Goal: Task Accomplishment & Management: Use online tool/utility

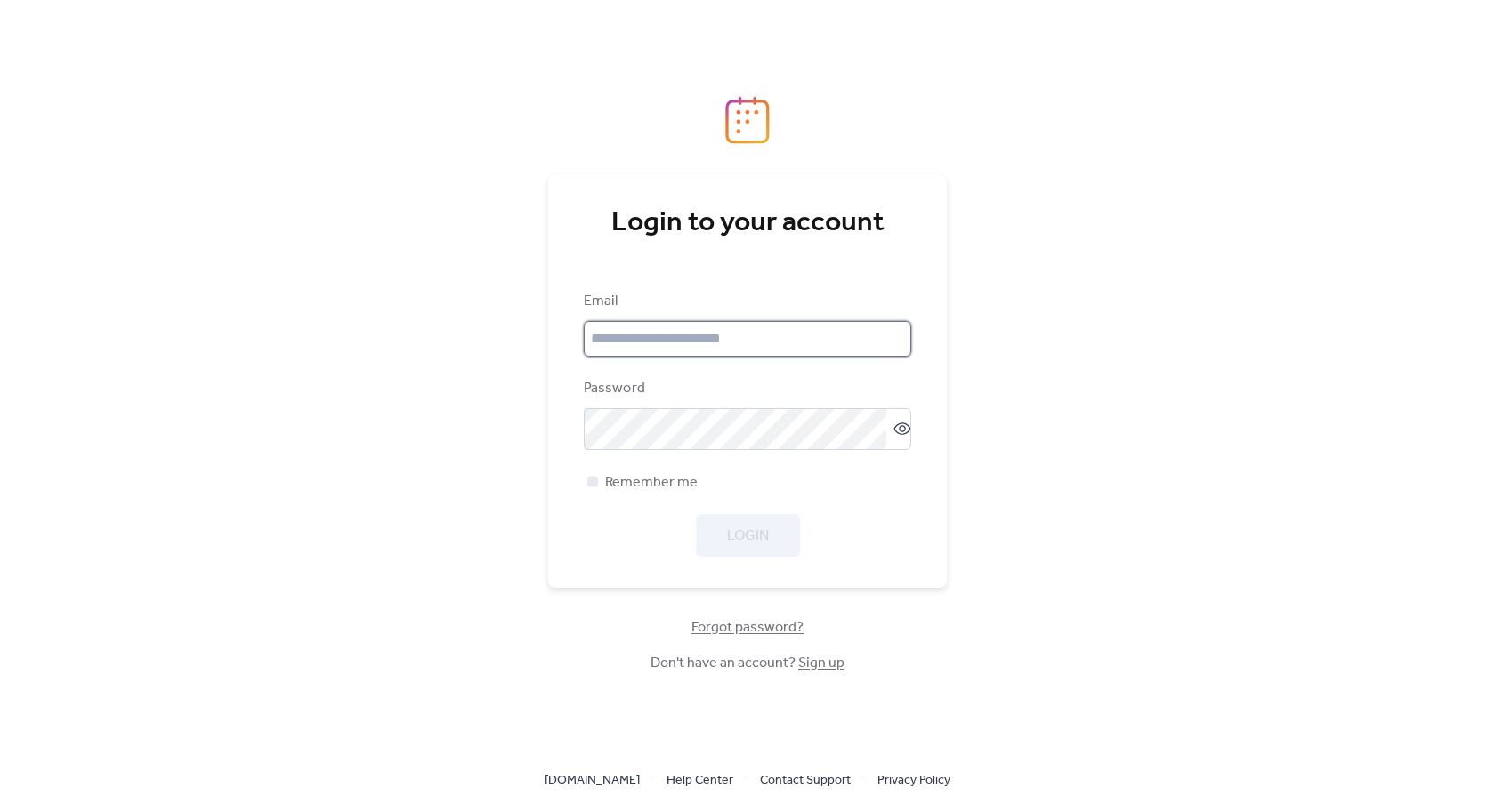
click at [698, 342] on input "email" at bounding box center [748, 339] width 328 height 35
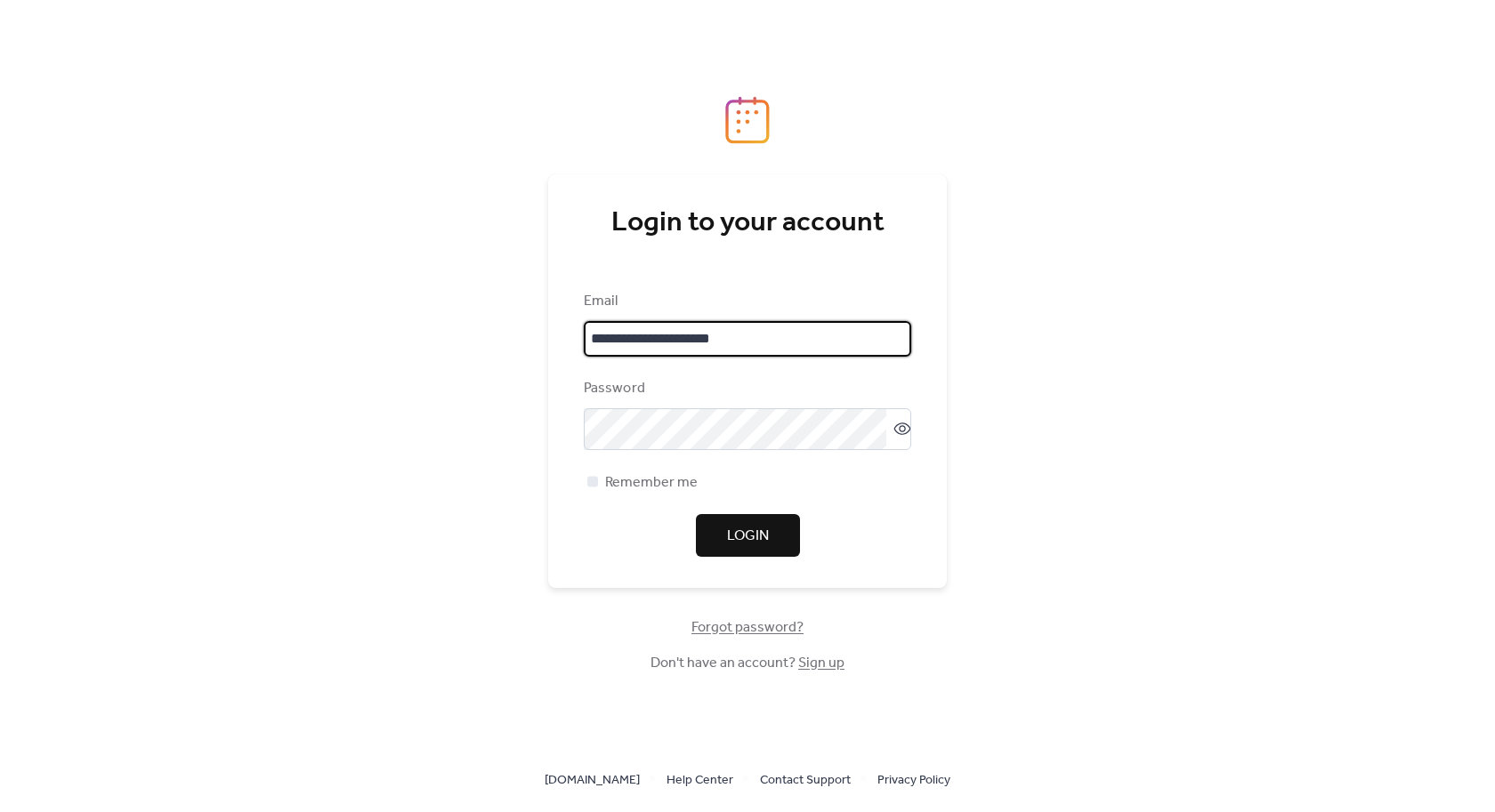
type input "**********"
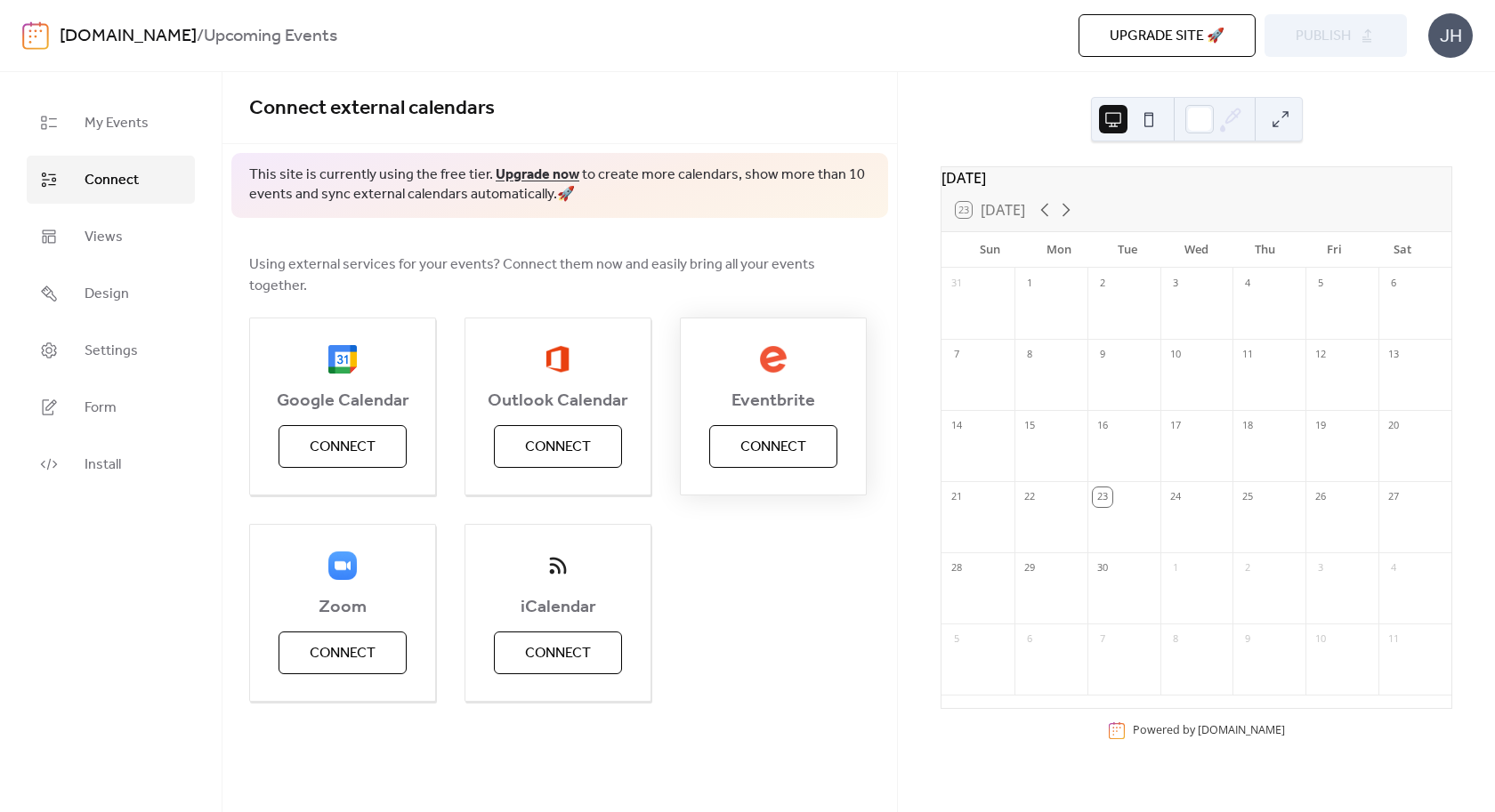
click at [776, 437] on span "Connect" at bounding box center [773, 448] width 66 height 22
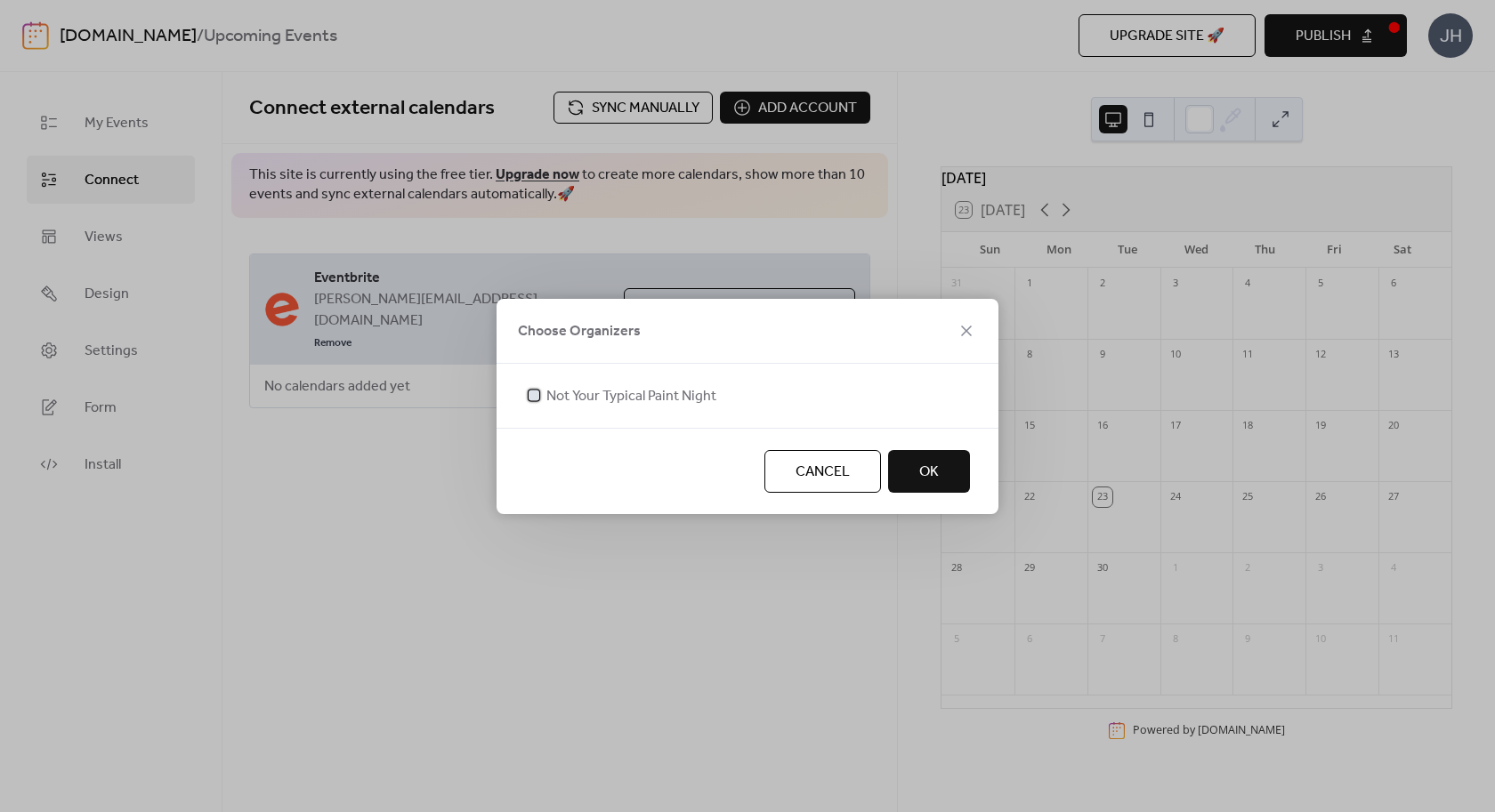
click at [595, 399] on span "Not Your Typical Paint Night" at bounding box center [632, 397] width 170 height 22
click at [916, 472] on button "OK" at bounding box center [929, 471] width 81 height 43
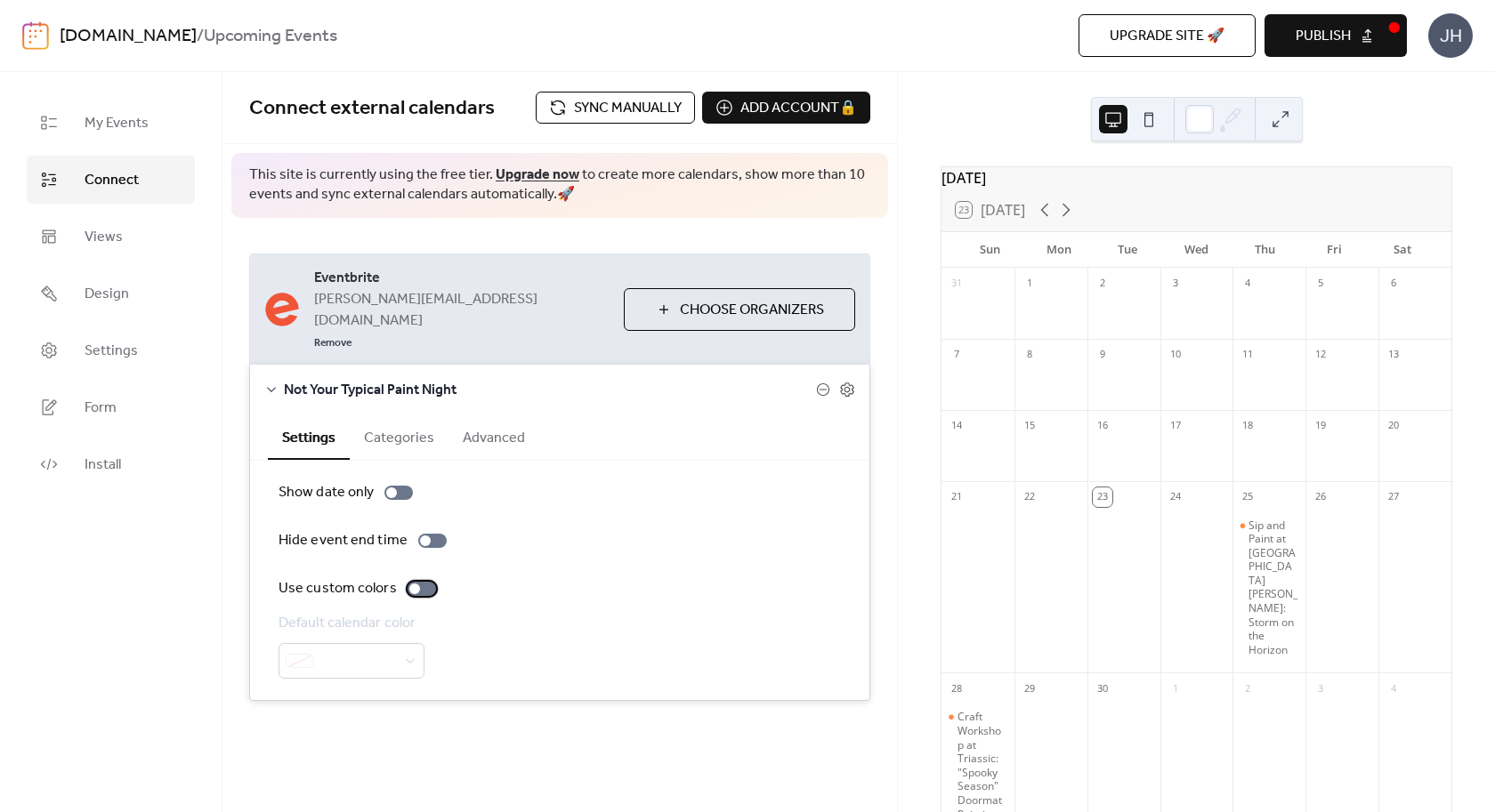
click at [420, 582] on div at bounding box center [421, 589] width 28 height 14
click at [396, 644] on div at bounding box center [351, 661] width 146 height 35
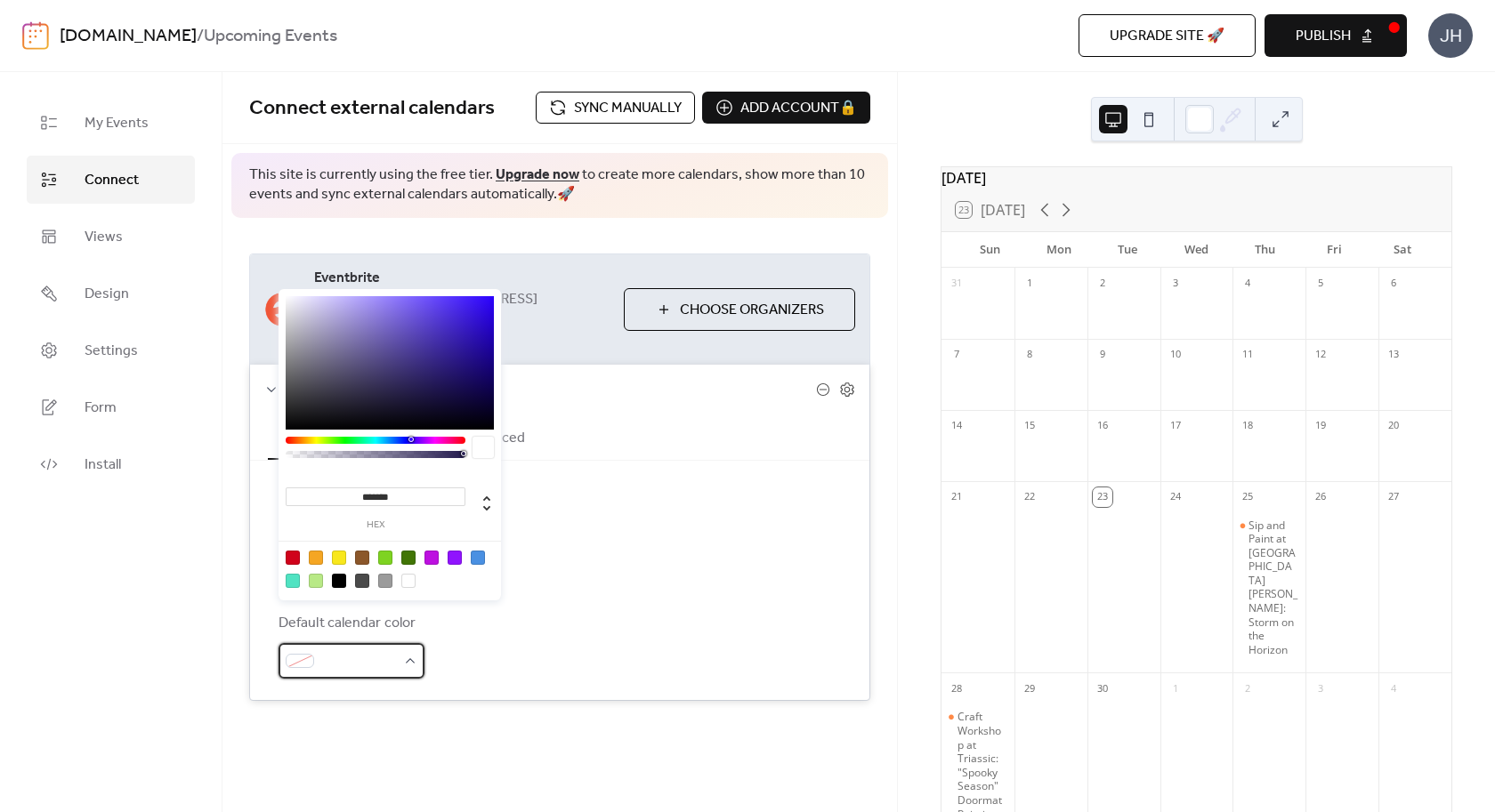
click at [405, 644] on div at bounding box center [351, 661] width 146 height 35
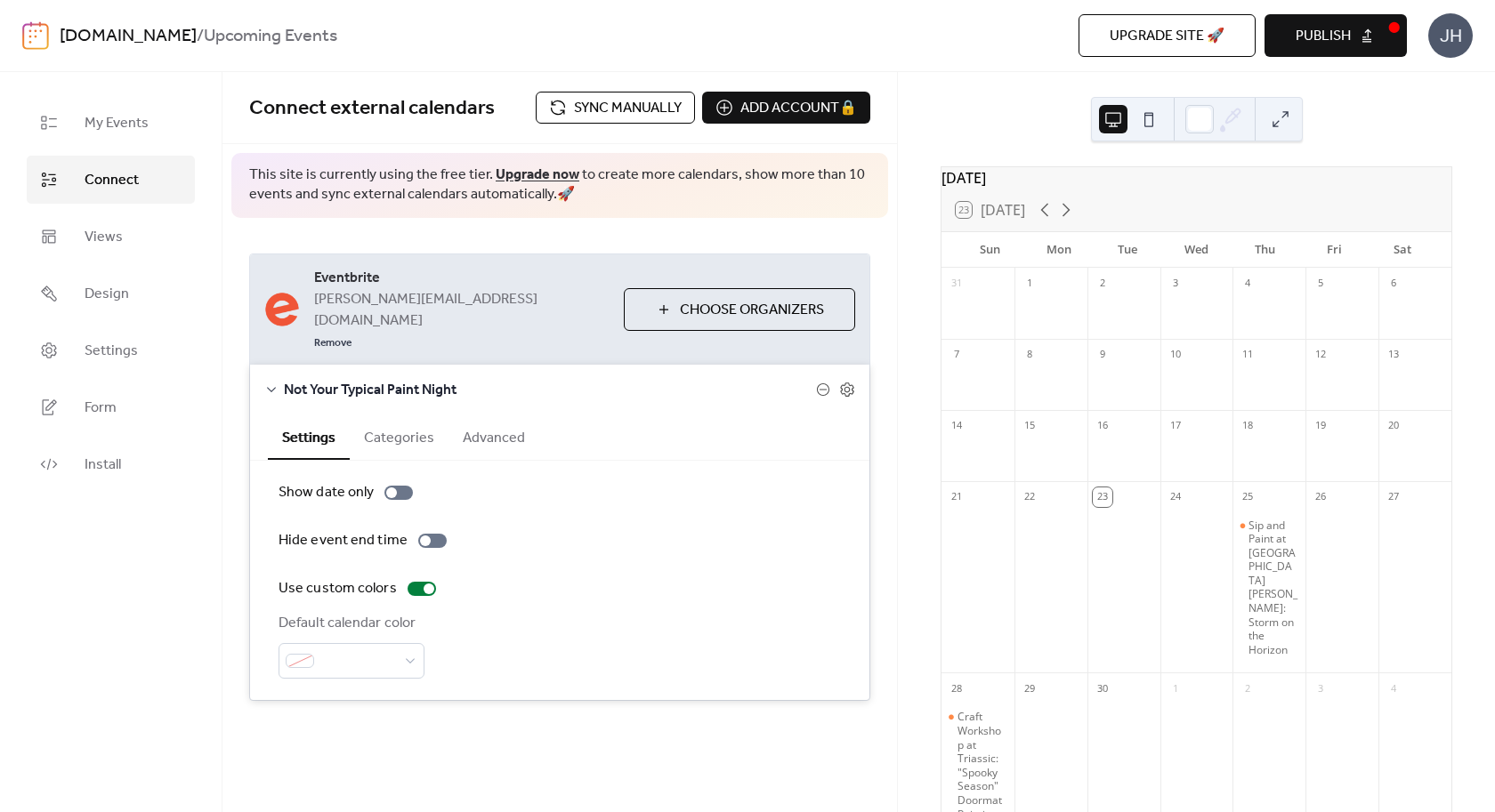
click at [501, 415] on button "Advanced" at bounding box center [494, 436] width 91 height 43
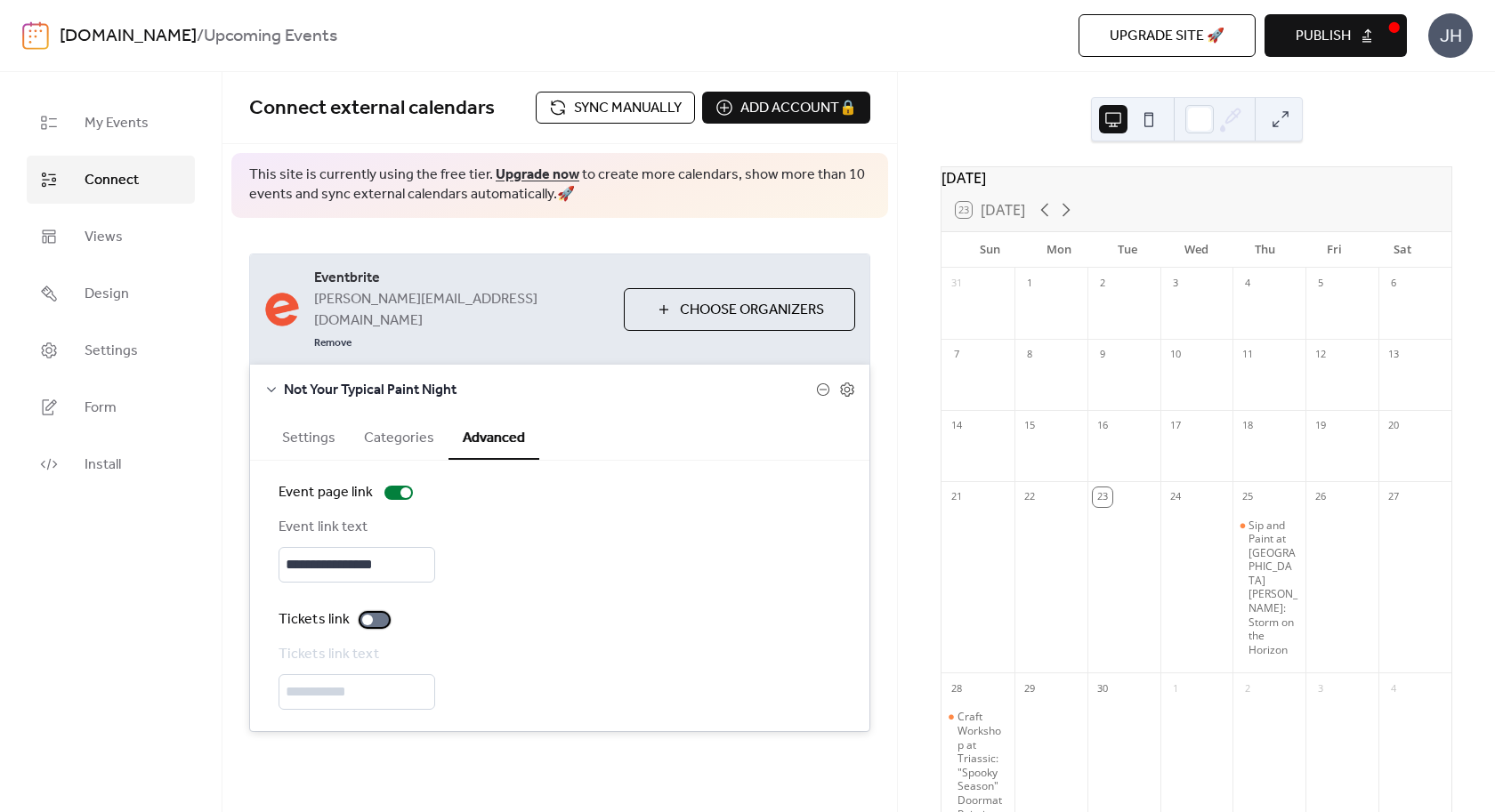
click at [377, 613] on div at bounding box center [374, 620] width 28 height 14
click at [359, 674] on input "**********" at bounding box center [357, 692] width 157 height 35
click at [695, 300] on span "Choose Organizers" at bounding box center [752, 310] width 144 height 22
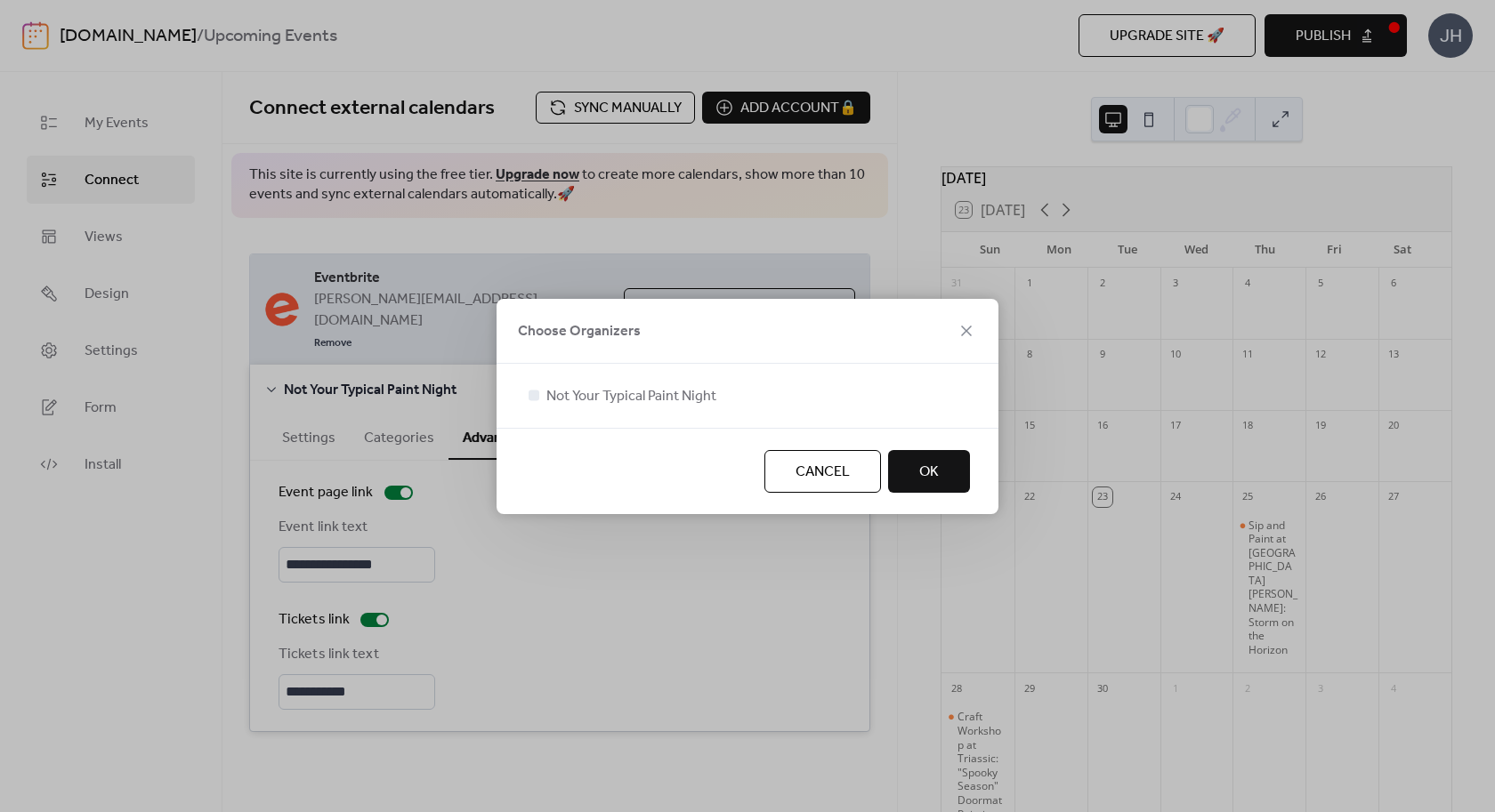
click at [943, 479] on button "OK" at bounding box center [929, 471] width 81 height 43
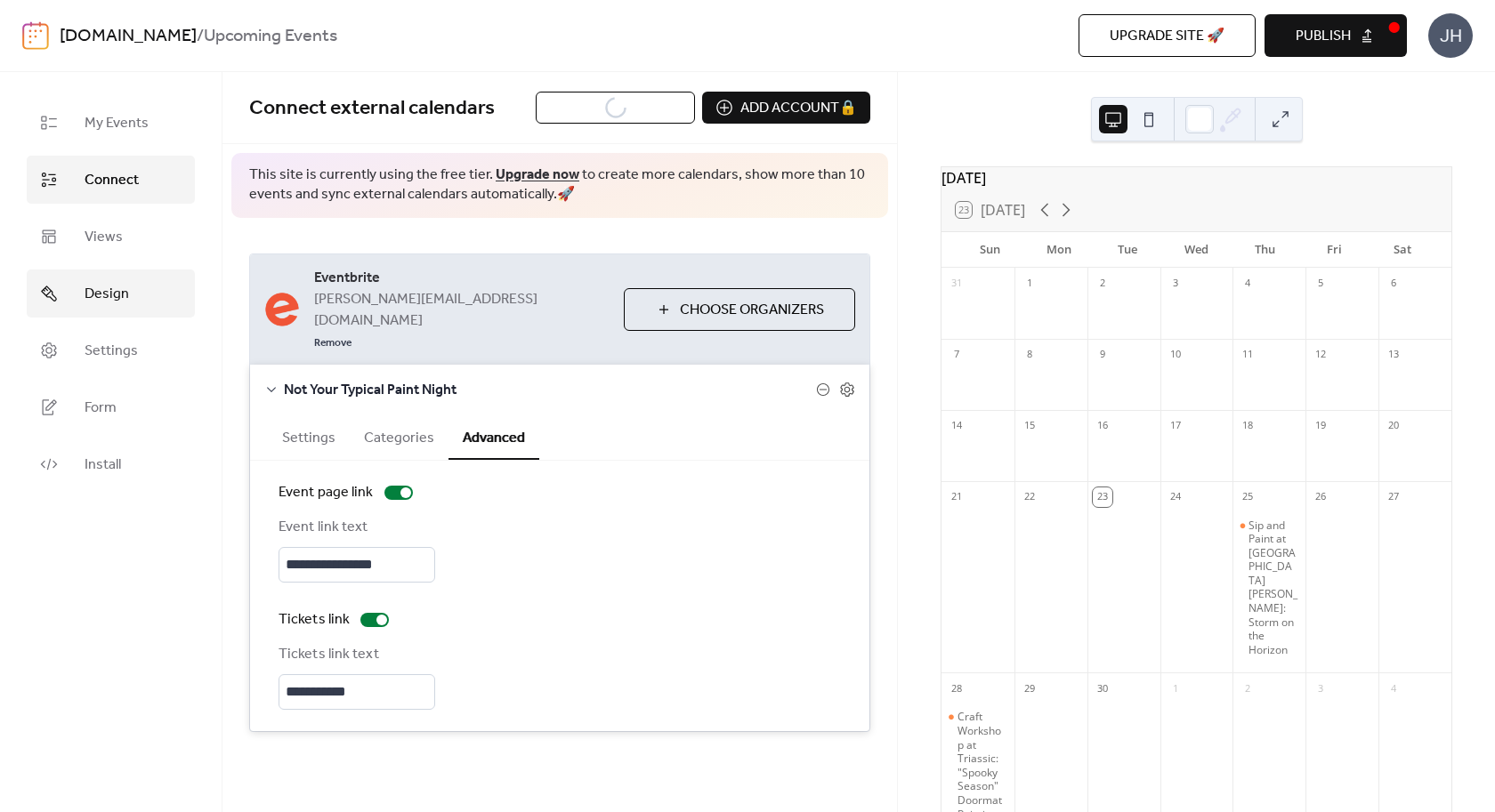
click at [116, 288] on span "Design" at bounding box center [106, 295] width 44 height 22
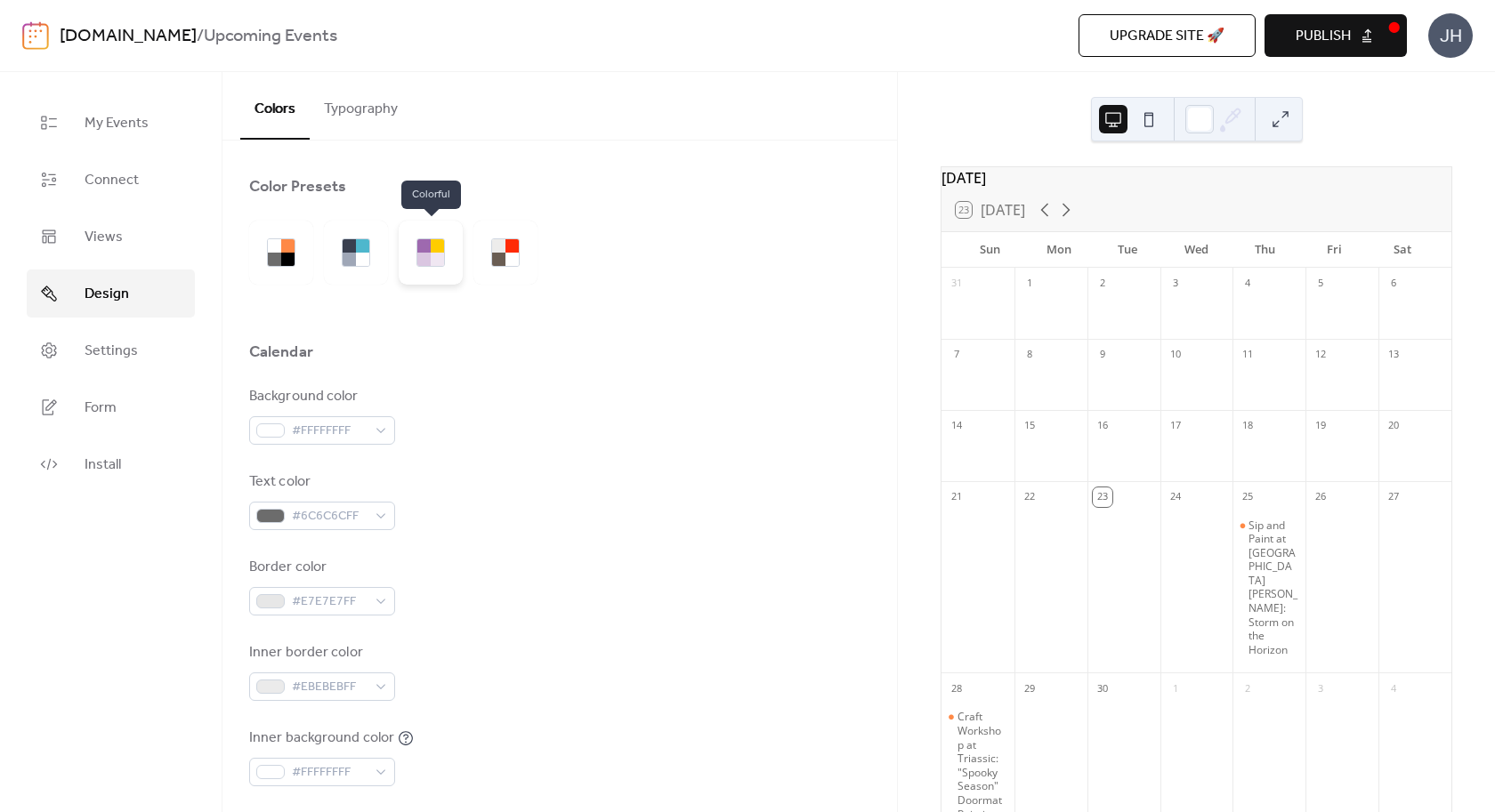
click at [413, 255] on div at bounding box center [430, 253] width 64 height 64
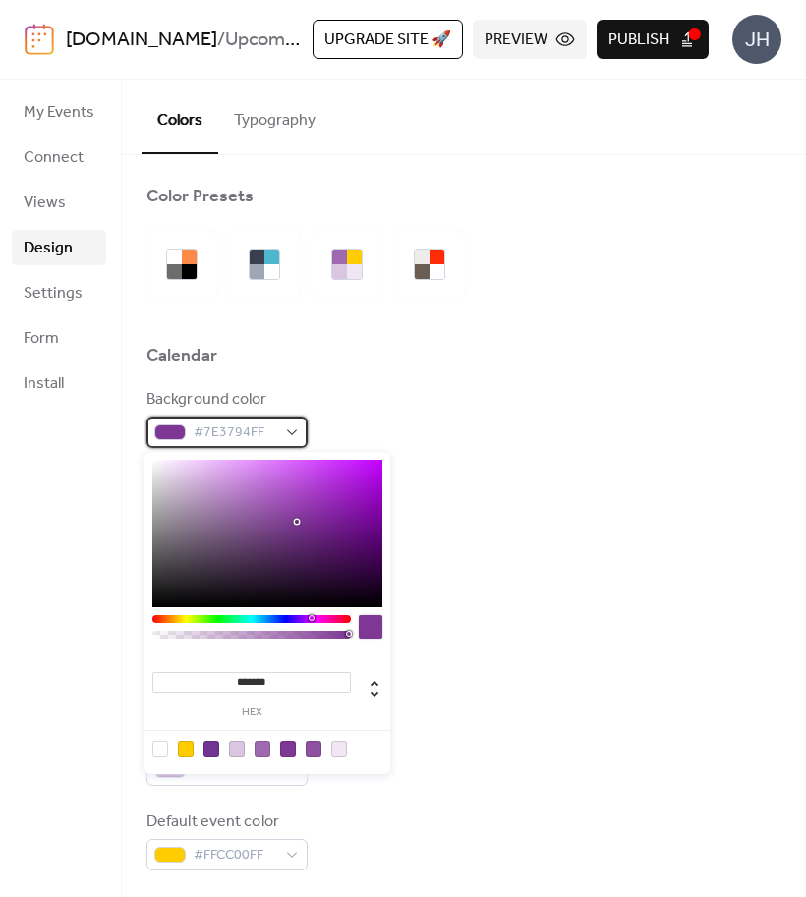
click at [245, 430] on span "#7E3794FF" at bounding box center [235, 434] width 83 height 24
click at [263, 433] on span "#7E3794FF" at bounding box center [235, 434] width 83 height 24
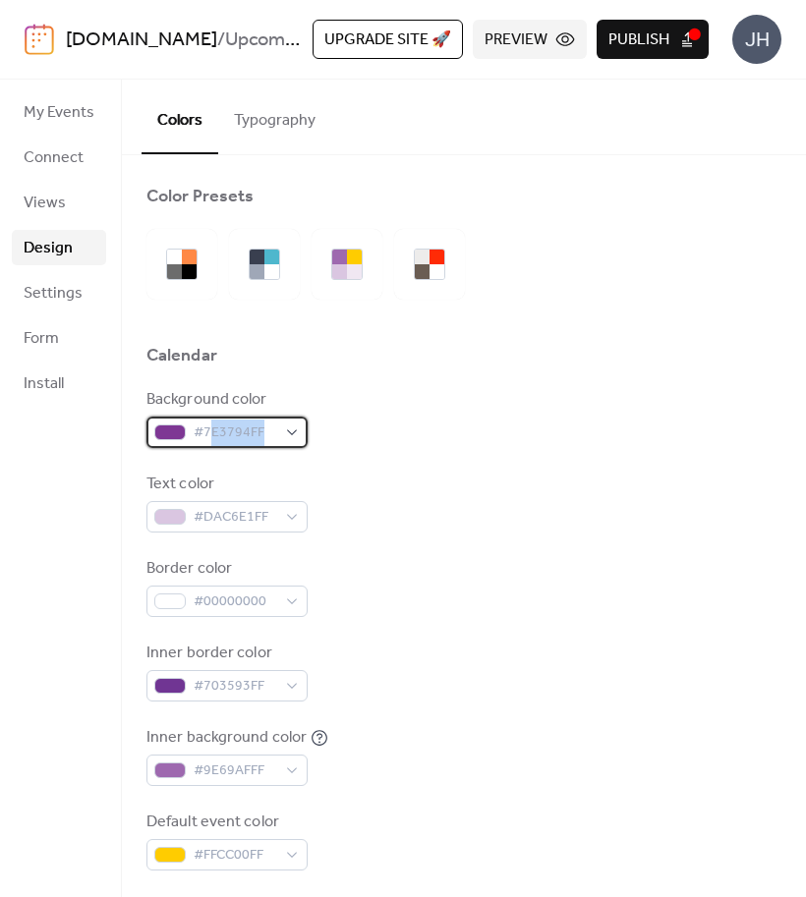
drag, startPoint x: 260, startPoint y: 431, endPoint x: 206, endPoint y: 430, distance: 53.1
click at [206, 430] on span "#7E3794FF" at bounding box center [235, 434] width 83 height 24
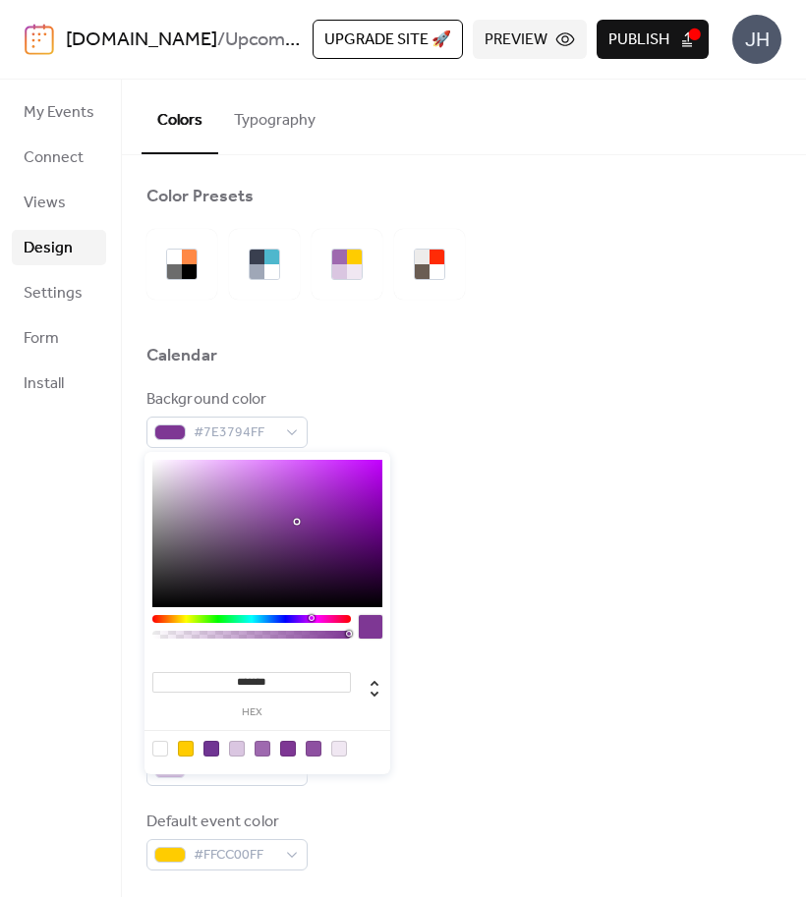
click at [296, 689] on input "*******" at bounding box center [251, 682] width 199 height 21
drag, startPoint x: 296, startPoint y: 689, endPoint x: 240, endPoint y: 685, distance: 56.2
click at [240, 685] on input "*******" at bounding box center [251, 682] width 199 height 21
paste input "*"
type input "********"
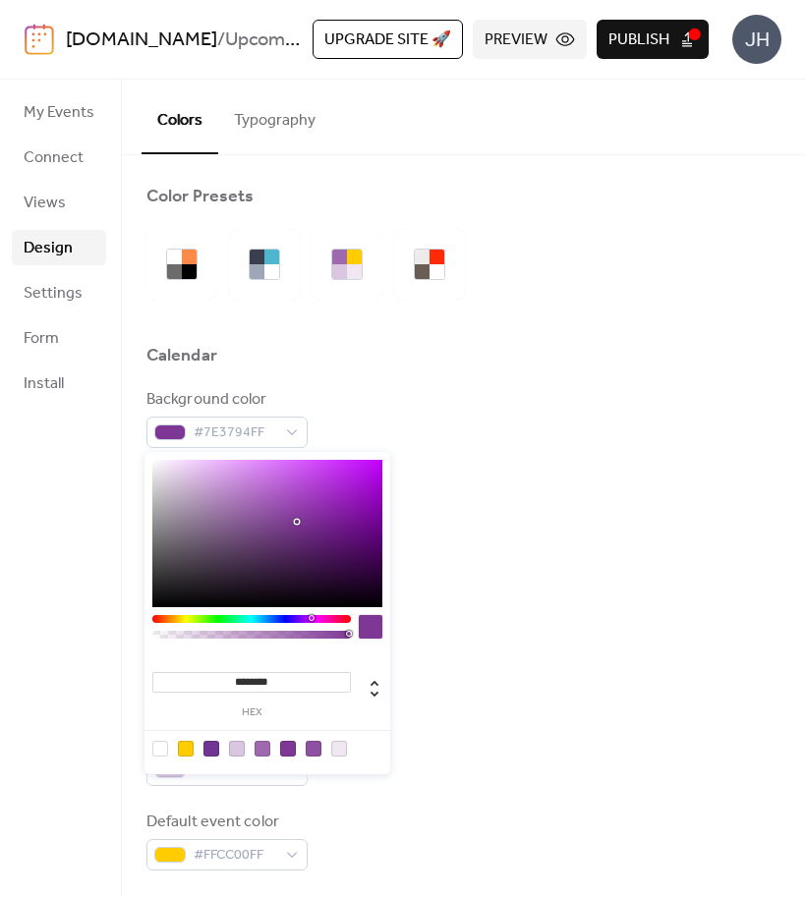
click at [588, 611] on div "Border color #00000000" at bounding box center [463, 587] width 635 height 60
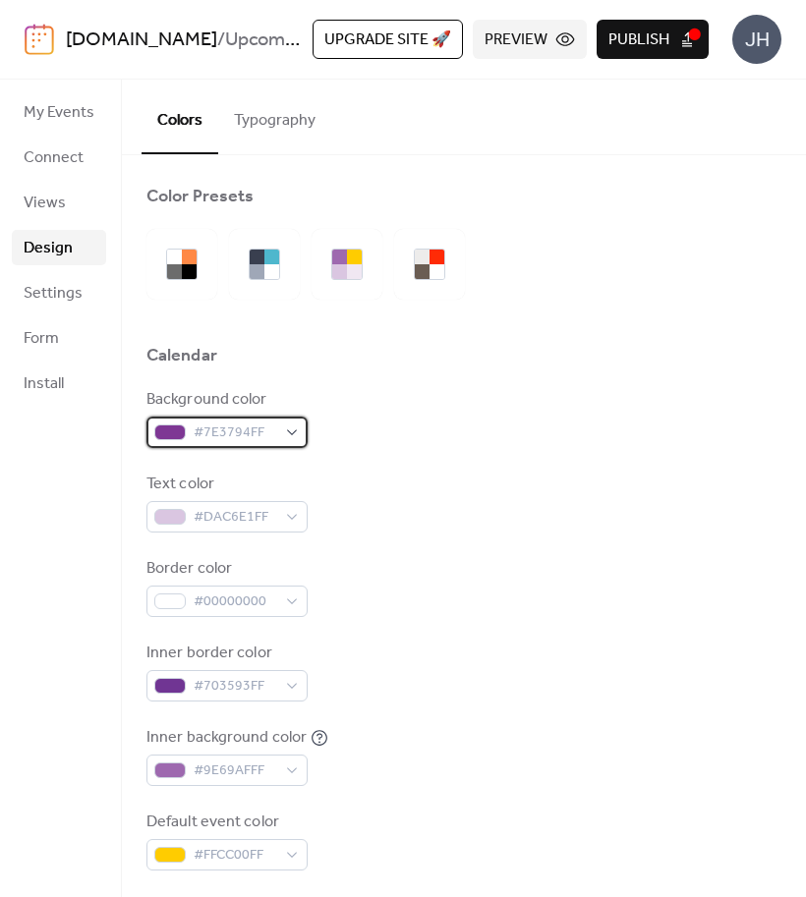
click at [235, 442] on span "#7E3794FF" at bounding box center [235, 434] width 83 height 24
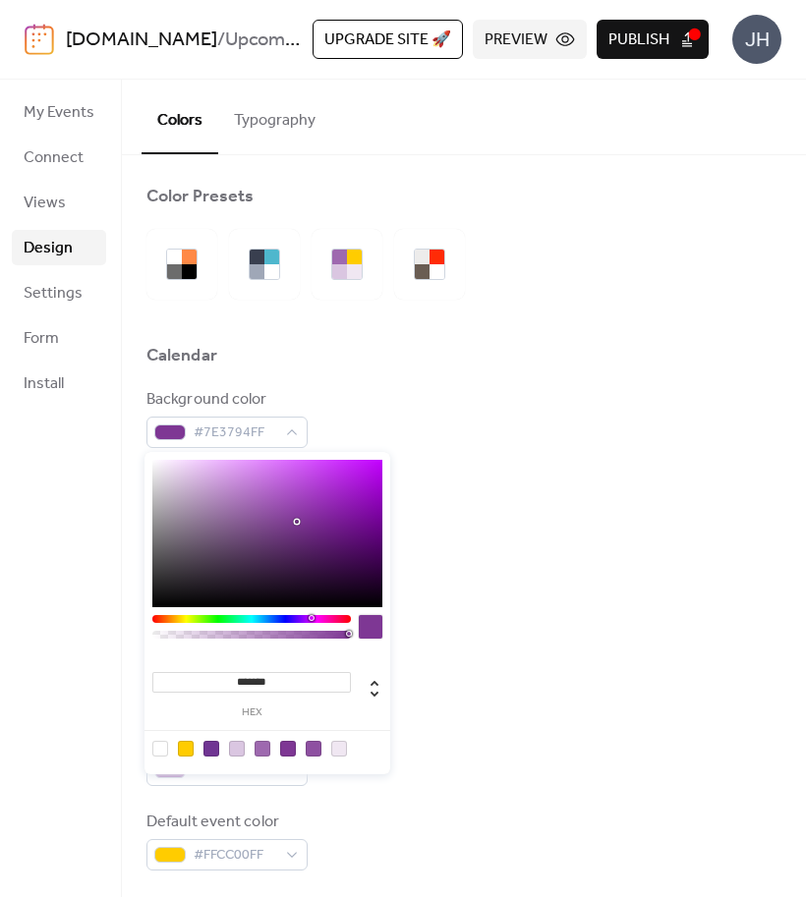
drag, startPoint x: 238, startPoint y: 674, endPoint x: 410, endPoint y: 677, distance: 172.0
click at [351, 677] on input "*******" at bounding box center [251, 682] width 199 height 21
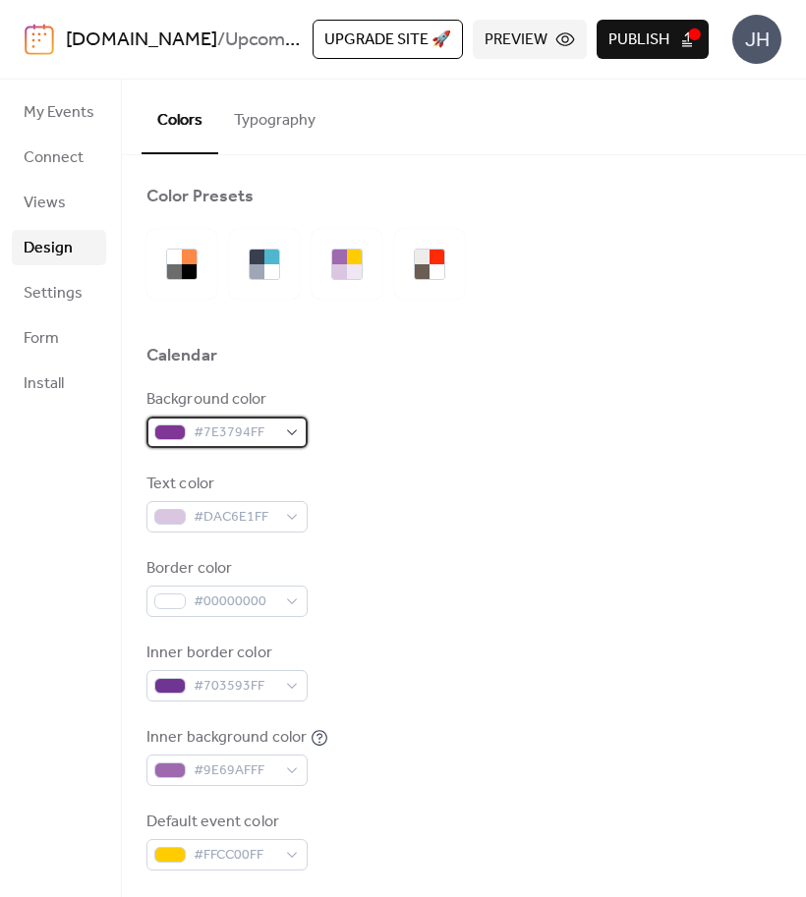
click at [222, 423] on span "#7E3794FF" at bounding box center [235, 434] width 83 height 24
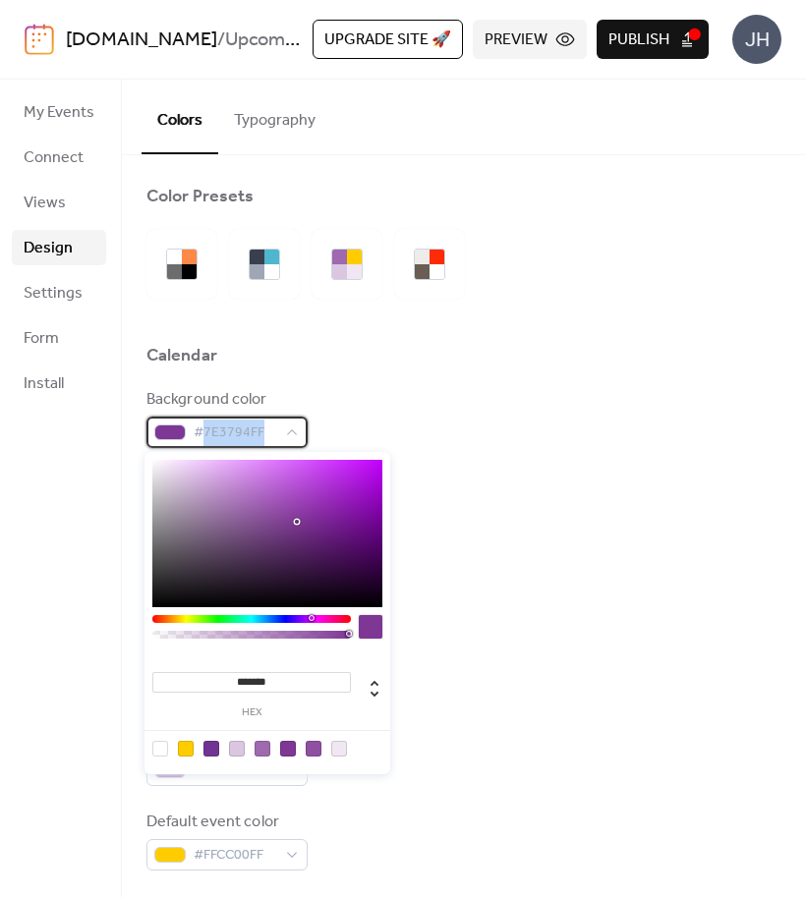
drag, startPoint x: 203, startPoint y: 429, endPoint x: 342, endPoint y: 430, distance: 138.6
click at [342, 430] on div "Background color #7E3794FF" at bounding box center [463, 418] width 635 height 60
drag, startPoint x: 286, startPoint y: 682, endPoint x: 238, endPoint y: 684, distance: 48.2
click at [238, 684] on input "*******" at bounding box center [251, 682] width 199 height 21
paste input
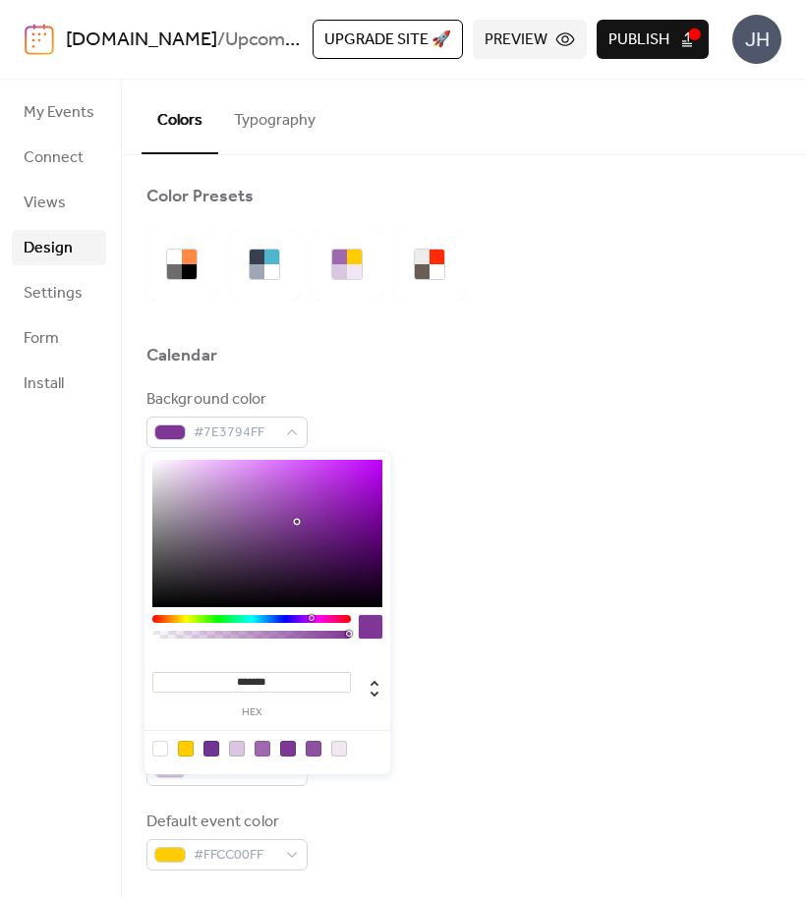
type input "*******"
click at [474, 634] on div "Background color #2B2B2BFF Text color #DAC6E1FF Border color #00000000 Inner bo…" at bounding box center [463, 629] width 635 height 483
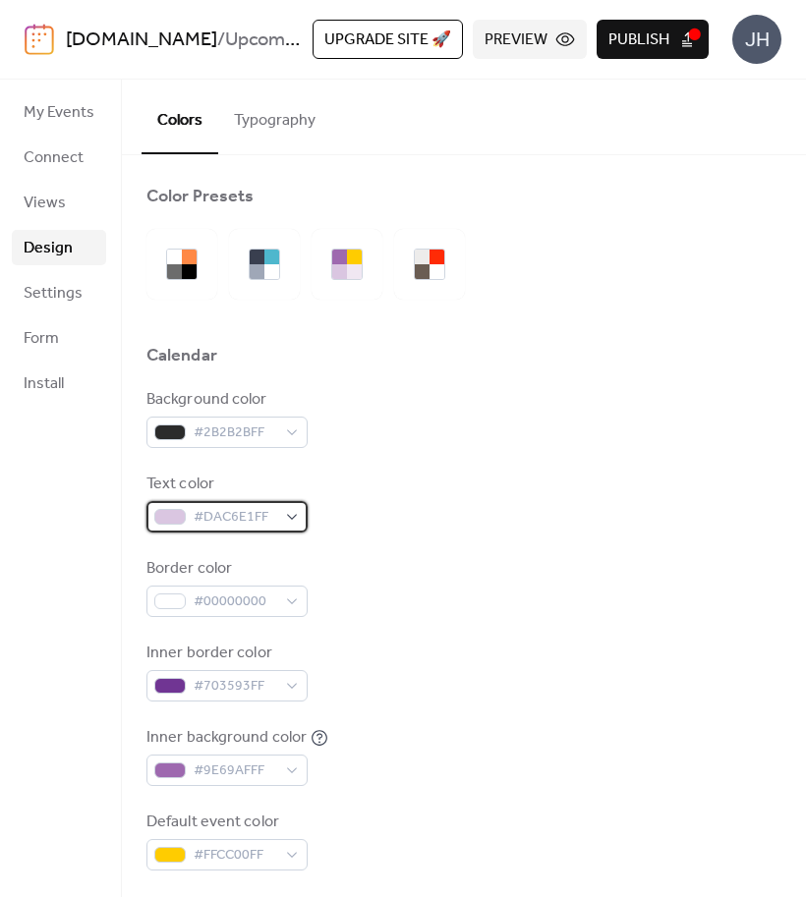
click at [207, 517] on span "#DAC6E1FF" at bounding box center [235, 518] width 83 height 24
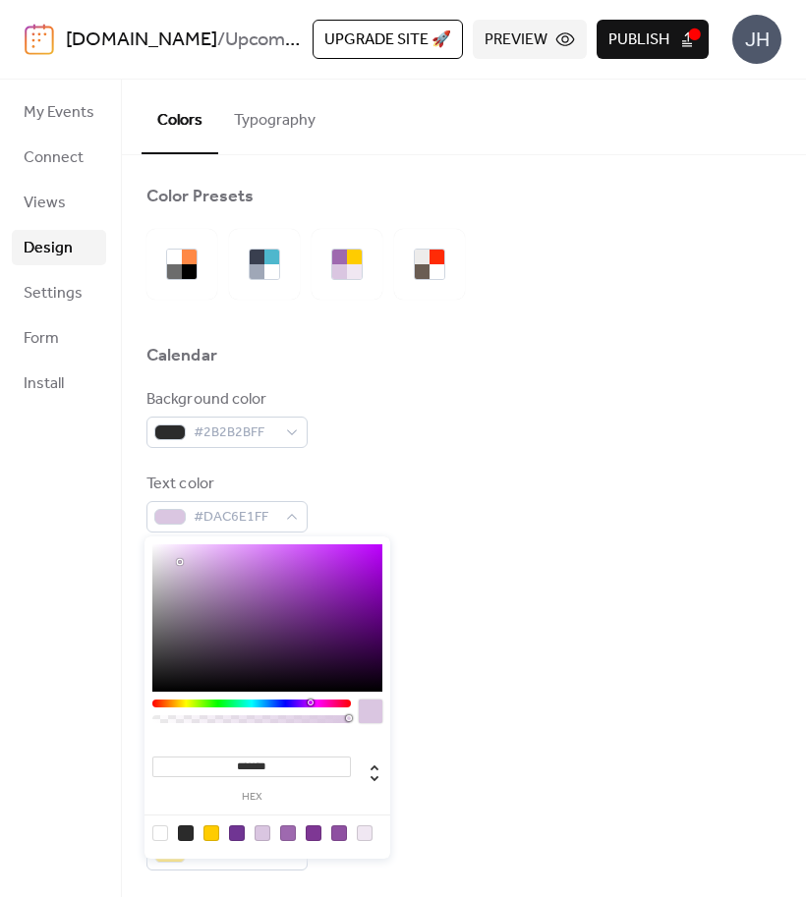
drag, startPoint x: 288, startPoint y: 771, endPoint x: 235, endPoint y: 769, distance: 53.1
click at [235, 769] on input "*******" at bounding box center [251, 767] width 199 height 21
paste input
type input "*******"
click at [549, 386] on div at bounding box center [463, 381] width 635 height 16
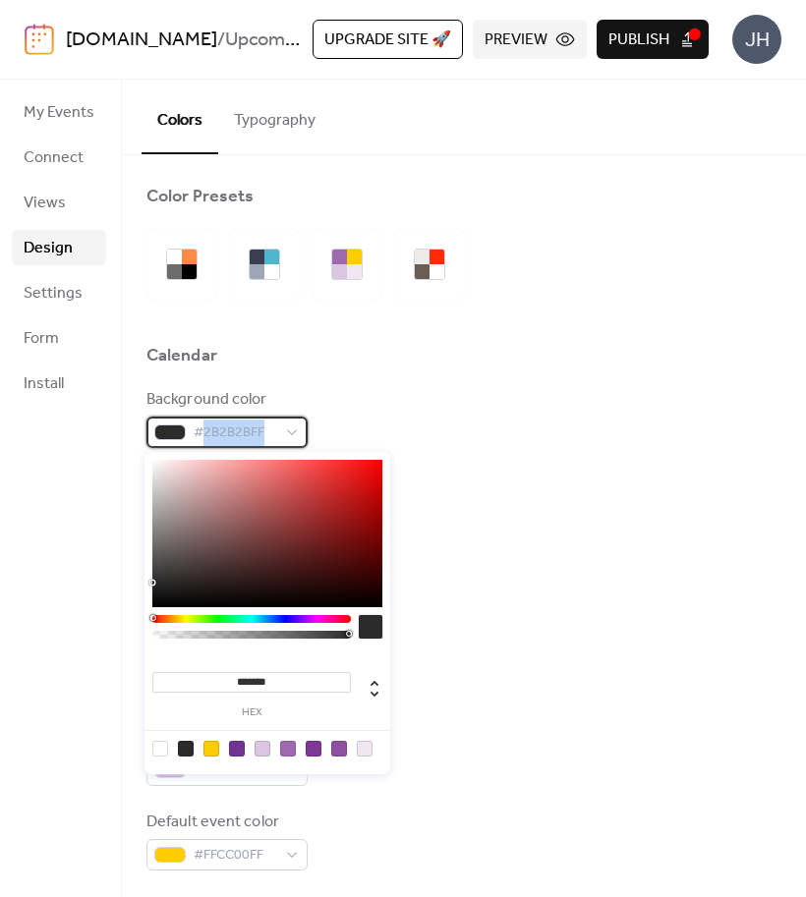
drag, startPoint x: 202, startPoint y: 433, endPoint x: 341, endPoint y: 436, distance: 138.7
click at [341, 436] on div "Background color #2B2B2BFF" at bounding box center [463, 418] width 635 height 60
drag, startPoint x: 236, startPoint y: 674, endPoint x: 365, endPoint y: 676, distance: 128.8
click at [351, 676] on input "*******" at bounding box center [251, 682] width 199 height 21
paste input
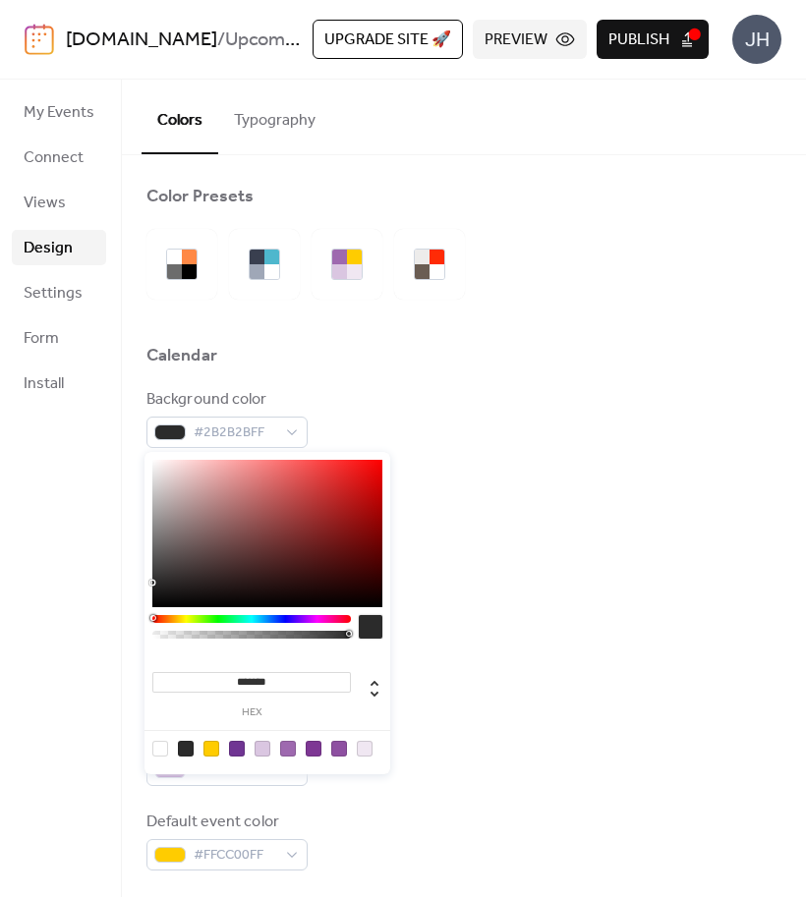
type input "*******"
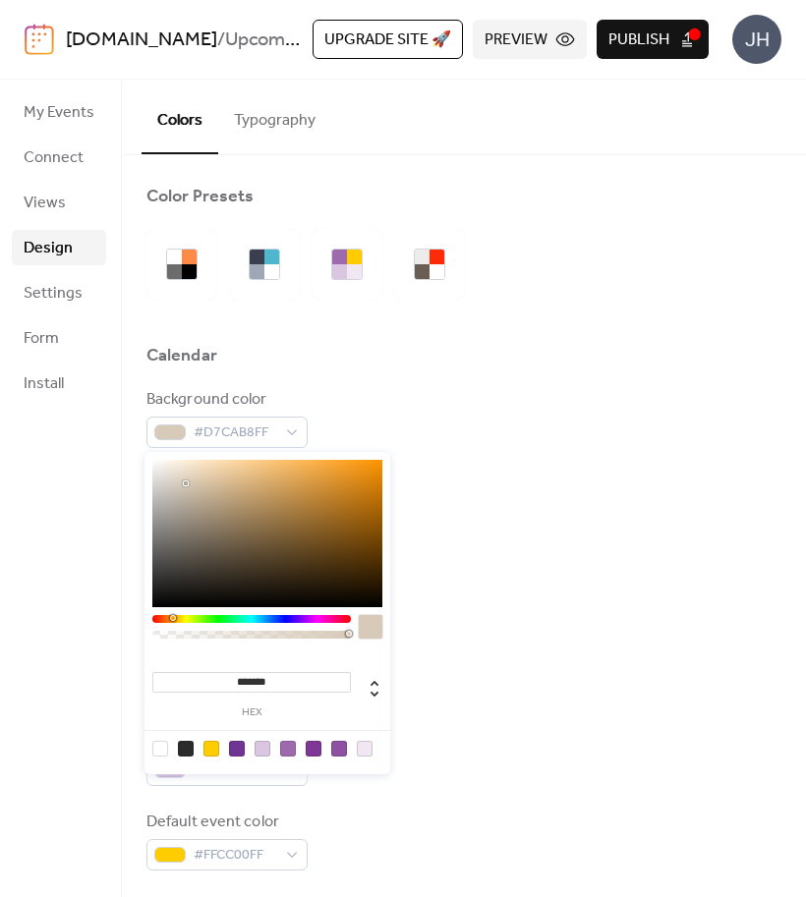
click at [476, 565] on div "Border color #00000000" at bounding box center [463, 587] width 635 height 60
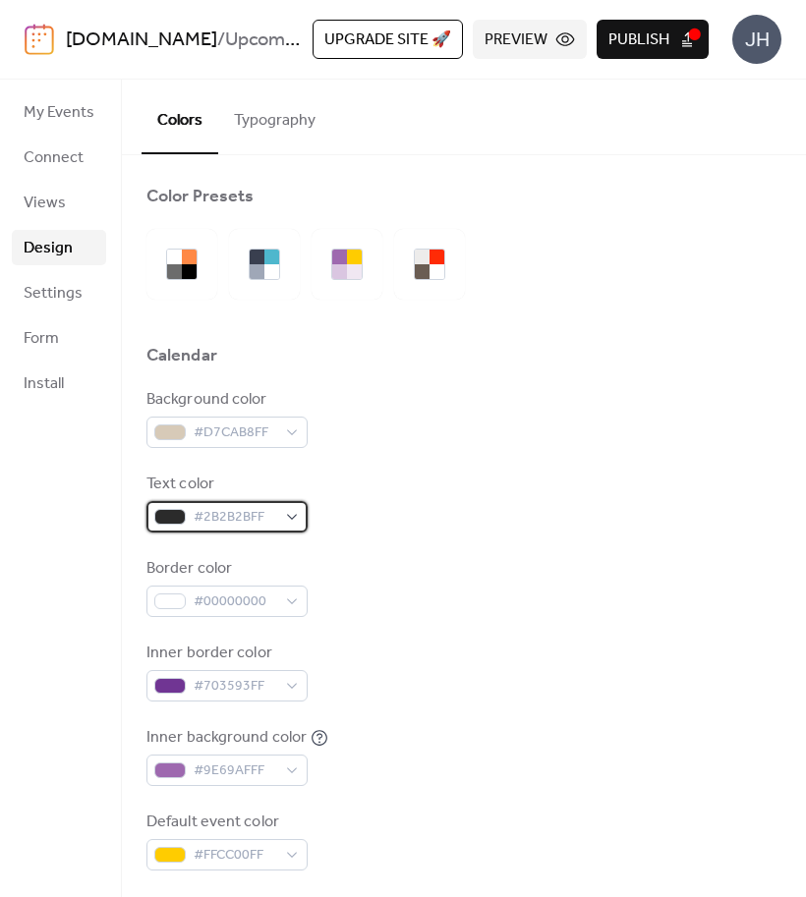
click at [235, 509] on span "#2B2B2BFF" at bounding box center [235, 518] width 83 height 24
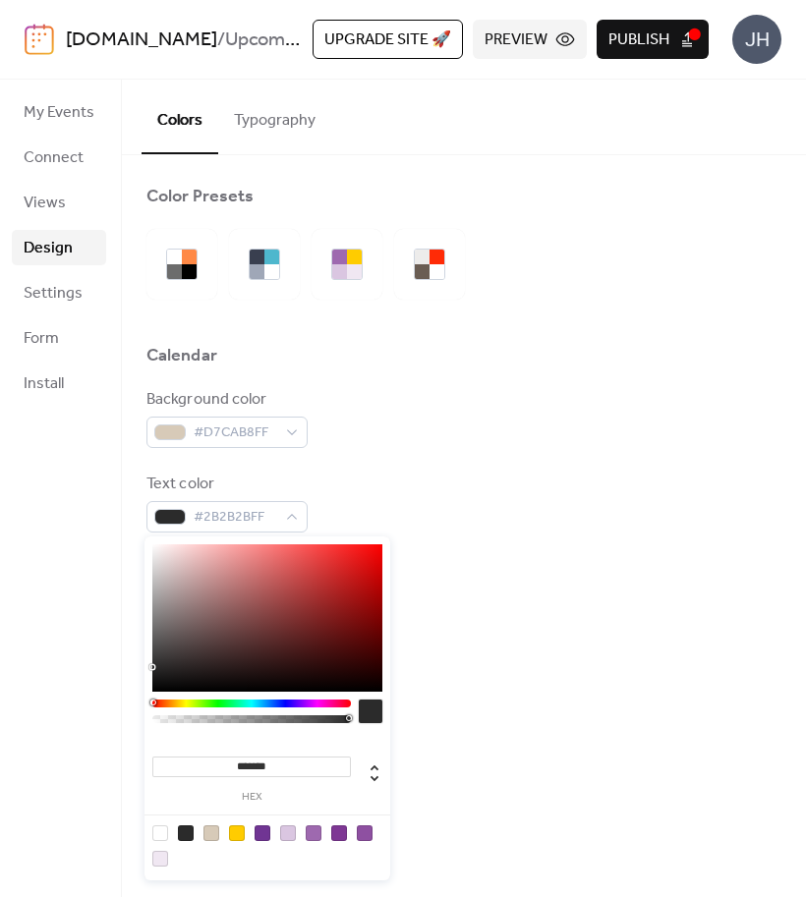
click at [70, 587] on div "My Events Connect Views Design Settings Form Install" at bounding box center [61, 489] width 122 height 818
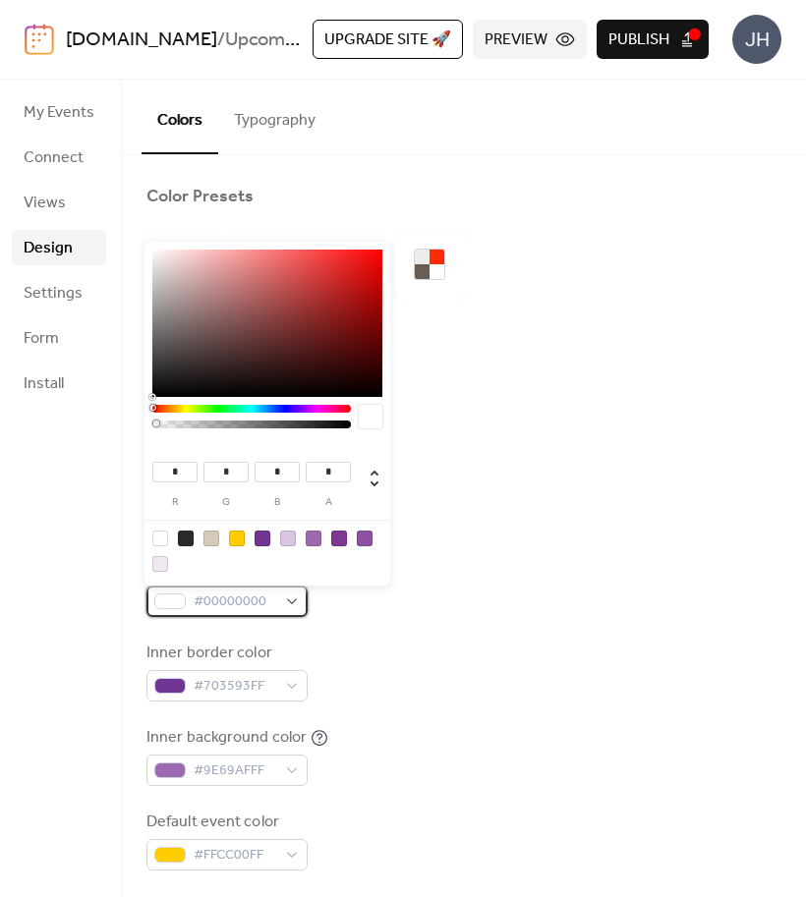
click at [247, 598] on span "#00000000" at bounding box center [235, 603] width 83 height 24
drag, startPoint x: 202, startPoint y: 601, endPoint x: 320, endPoint y: 608, distance: 118.2
click at [320, 608] on div "Border color #00000000" at bounding box center [463, 587] width 635 height 60
click at [253, 613] on span "#00000000" at bounding box center [235, 603] width 83 height 24
click at [287, 606] on div "#00000000" at bounding box center [226, 601] width 161 height 31
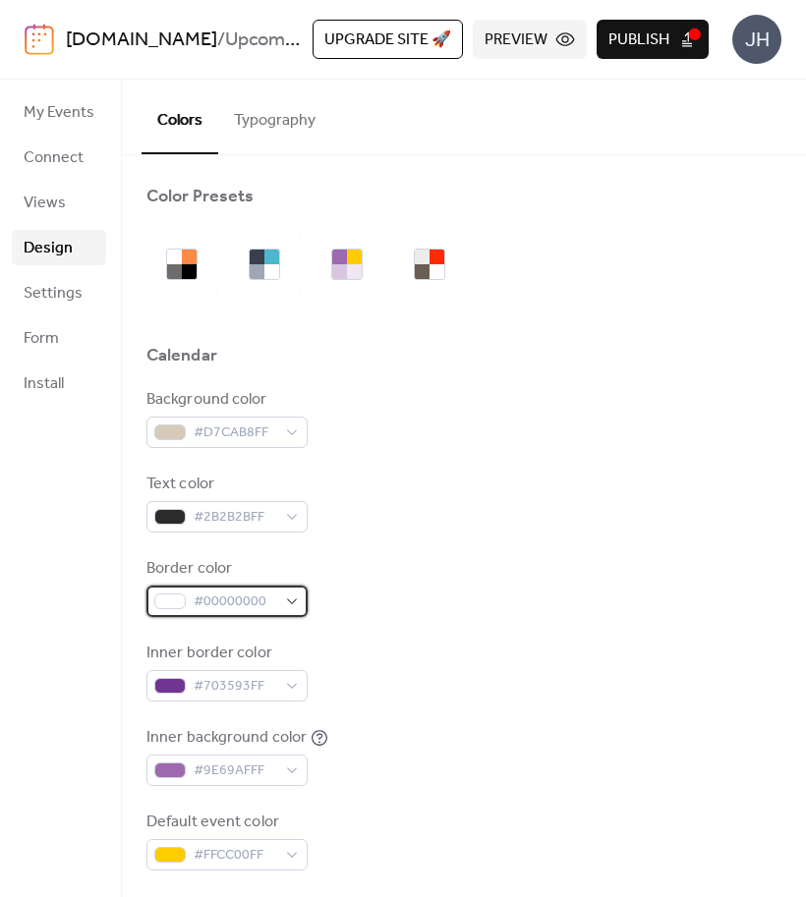
click at [220, 609] on span "#00000000" at bounding box center [235, 603] width 83 height 24
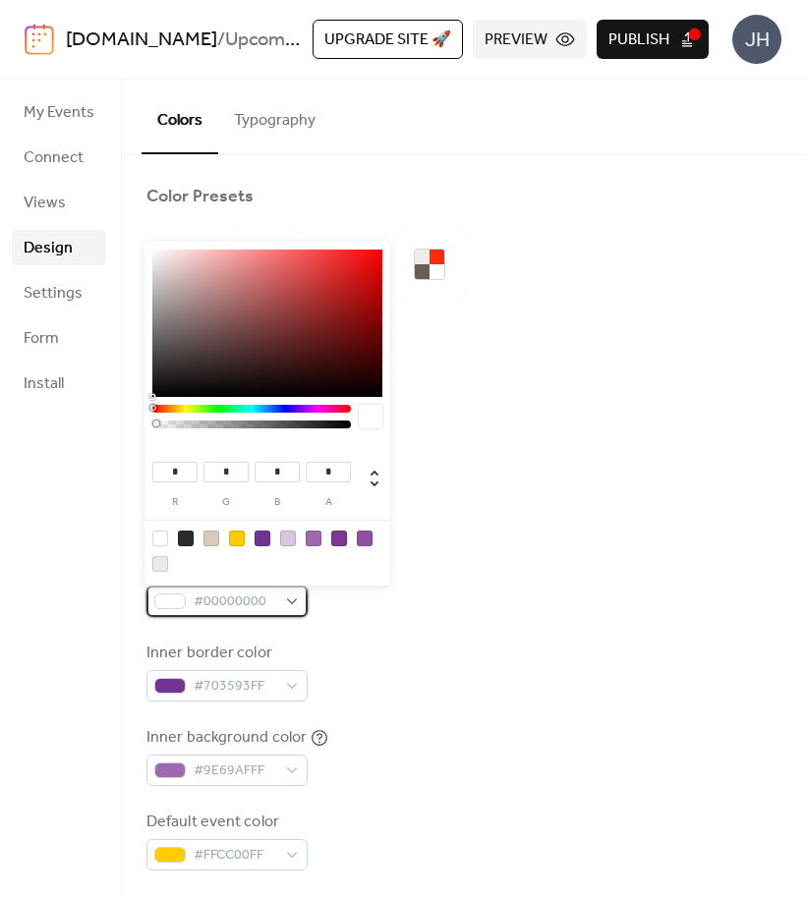
click at [230, 598] on span "#00000000" at bounding box center [235, 603] width 83 height 24
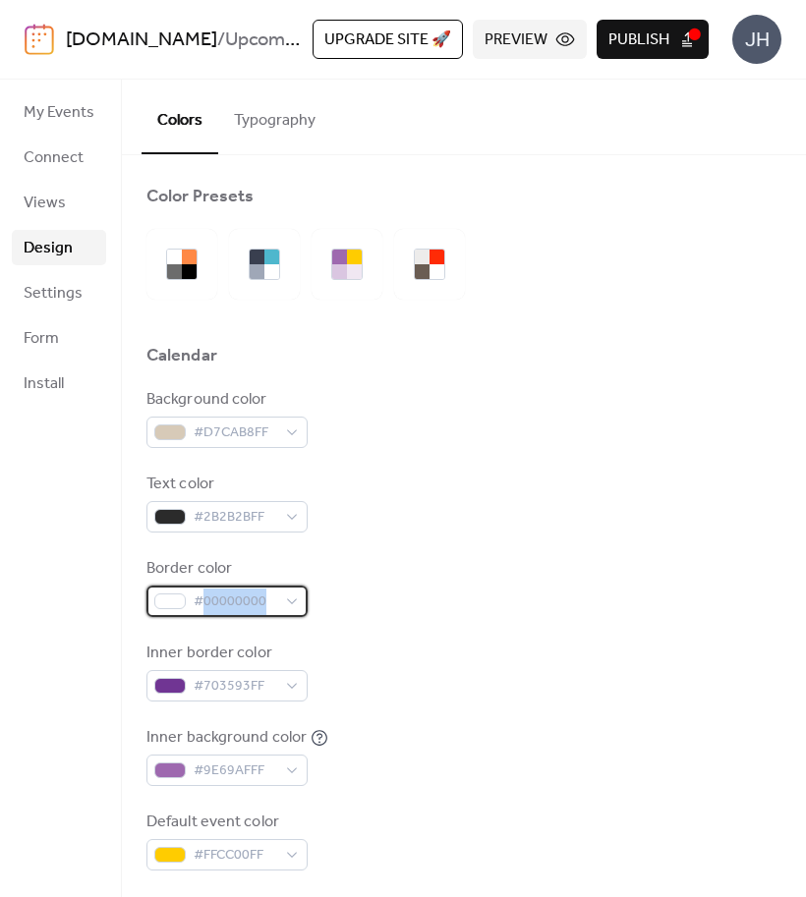
drag, startPoint x: 205, startPoint y: 596, endPoint x: 362, endPoint y: 597, distance: 156.3
click at [362, 597] on div "Border color #00000000" at bounding box center [463, 587] width 635 height 60
click at [372, 589] on div "Border color #00000000" at bounding box center [463, 587] width 635 height 60
click at [298, 603] on div "#00000000" at bounding box center [226, 601] width 161 height 31
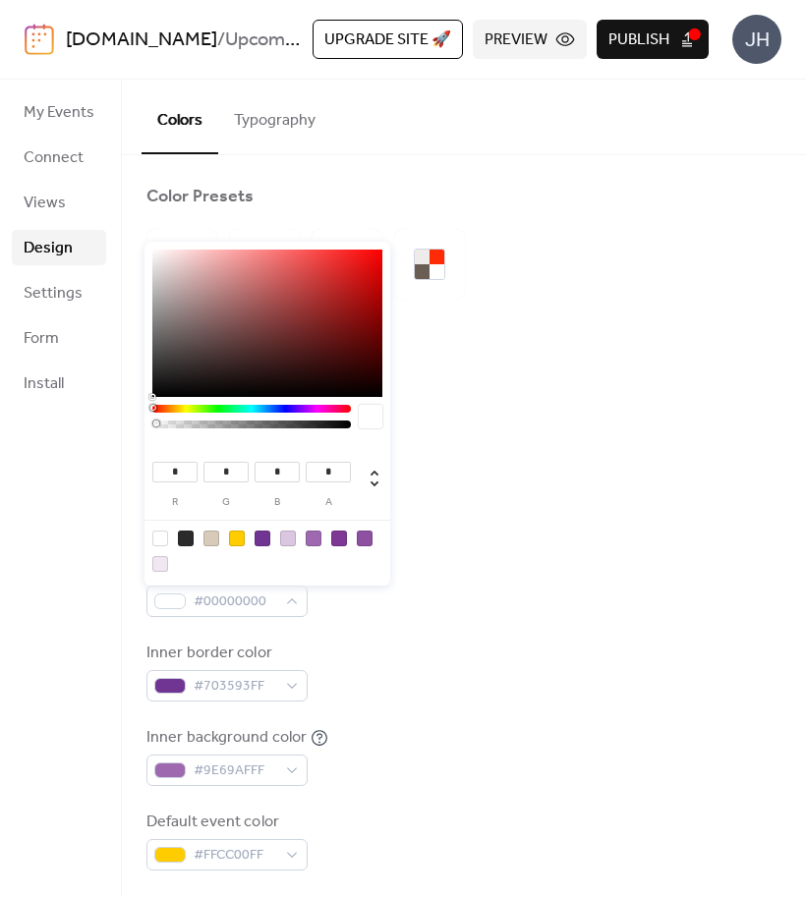
click at [232, 478] on input "*" at bounding box center [225, 472] width 45 height 21
click at [283, 595] on div "#00000000" at bounding box center [226, 601] width 161 height 31
click at [290, 607] on div "#00000000" at bounding box center [226, 601] width 161 height 31
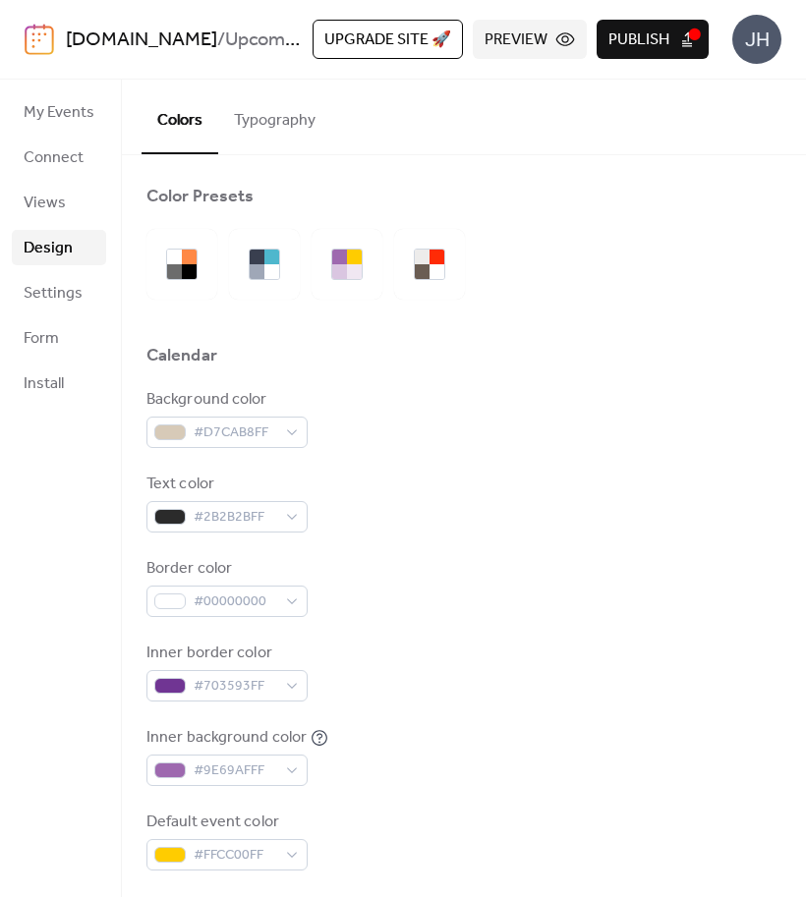
click at [397, 589] on div "Border color #00000000" at bounding box center [463, 587] width 635 height 60
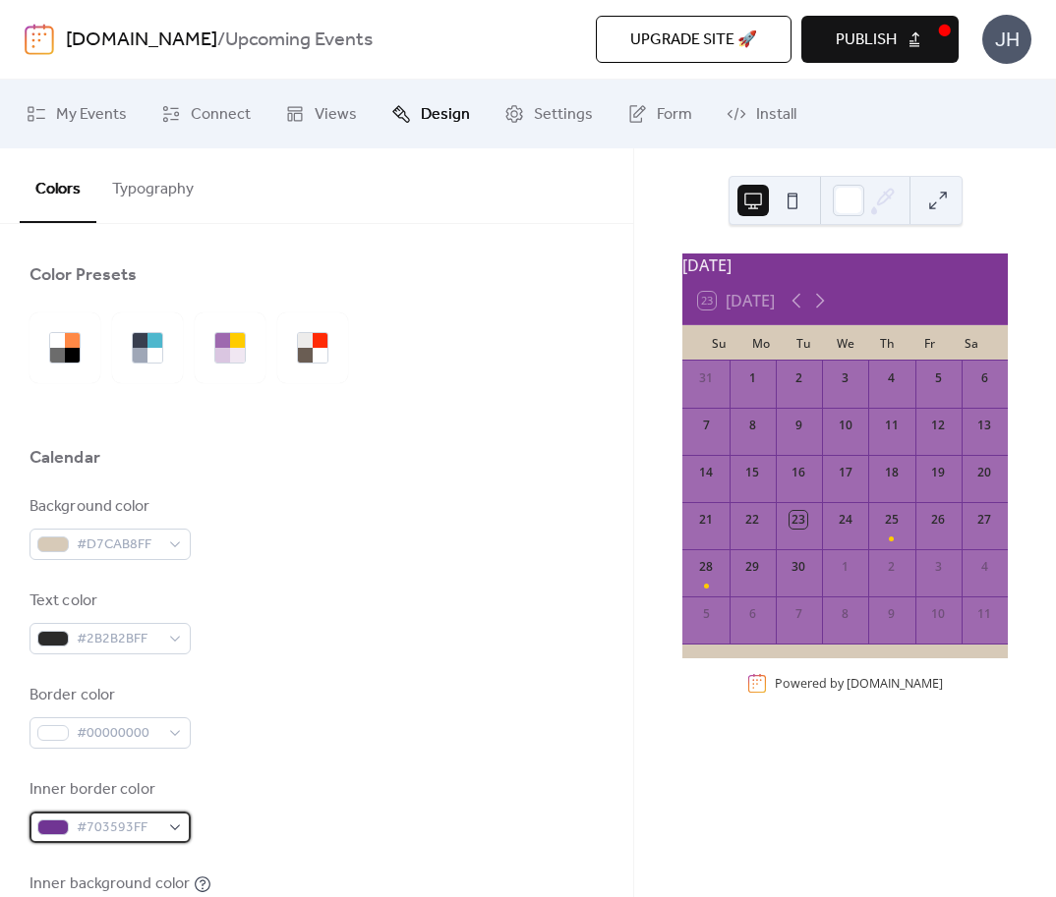
click at [125, 827] on span "#703593FF" at bounding box center [118, 829] width 83 height 24
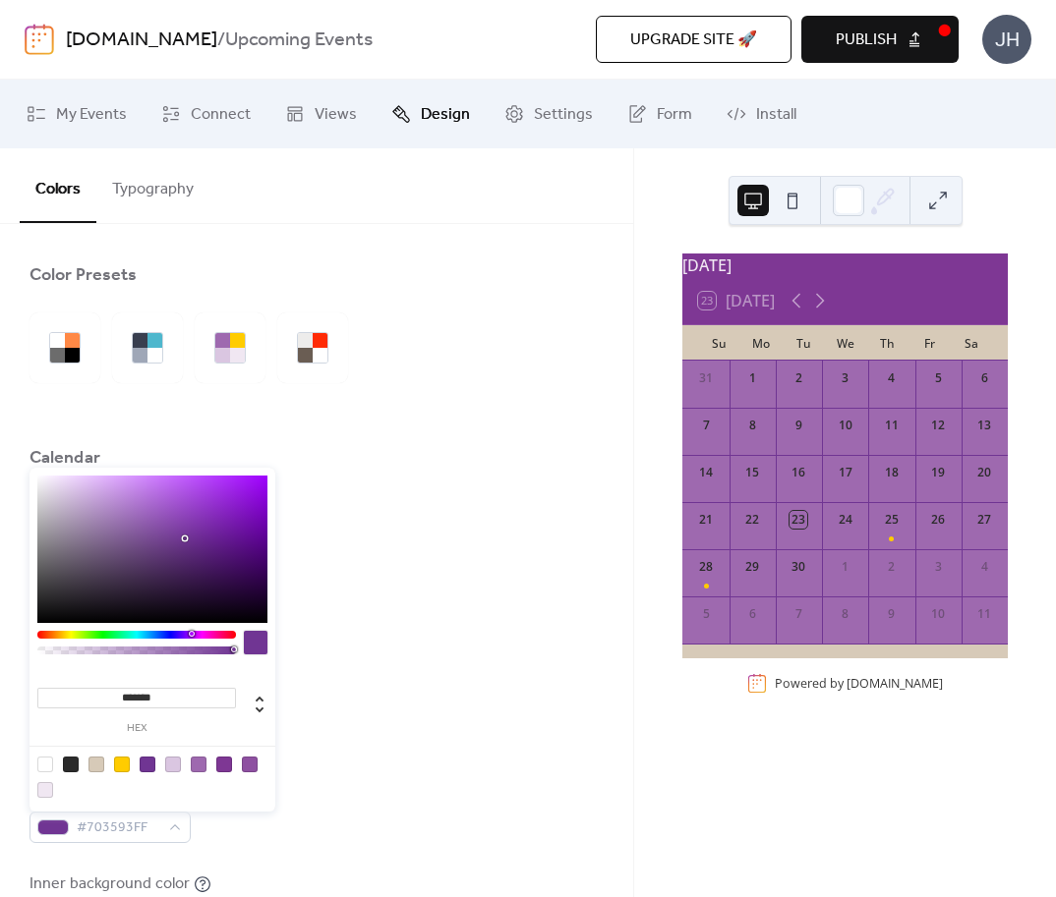
drag, startPoint x: 174, startPoint y: 700, endPoint x: 121, endPoint y: 702, distance: 53.1
click at [121, 702] on input "*******" at bounding box center [136, 698] width 199 height 21
paste input
type input "*******"
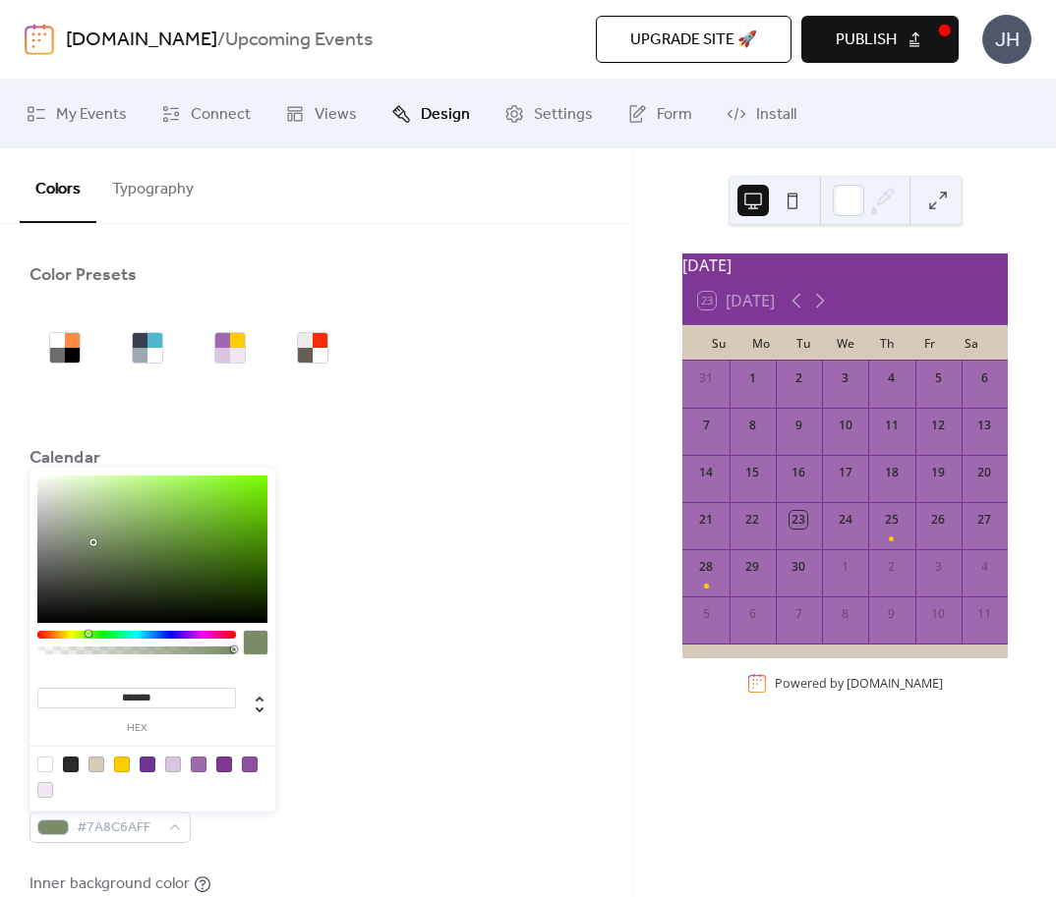
click at [508, 751] on div "Background color #D7CAB8FF Text color #2B2B2BFF Border color #00000000 Inner bo…" at bounding box center [316, 763] width 574 height 537
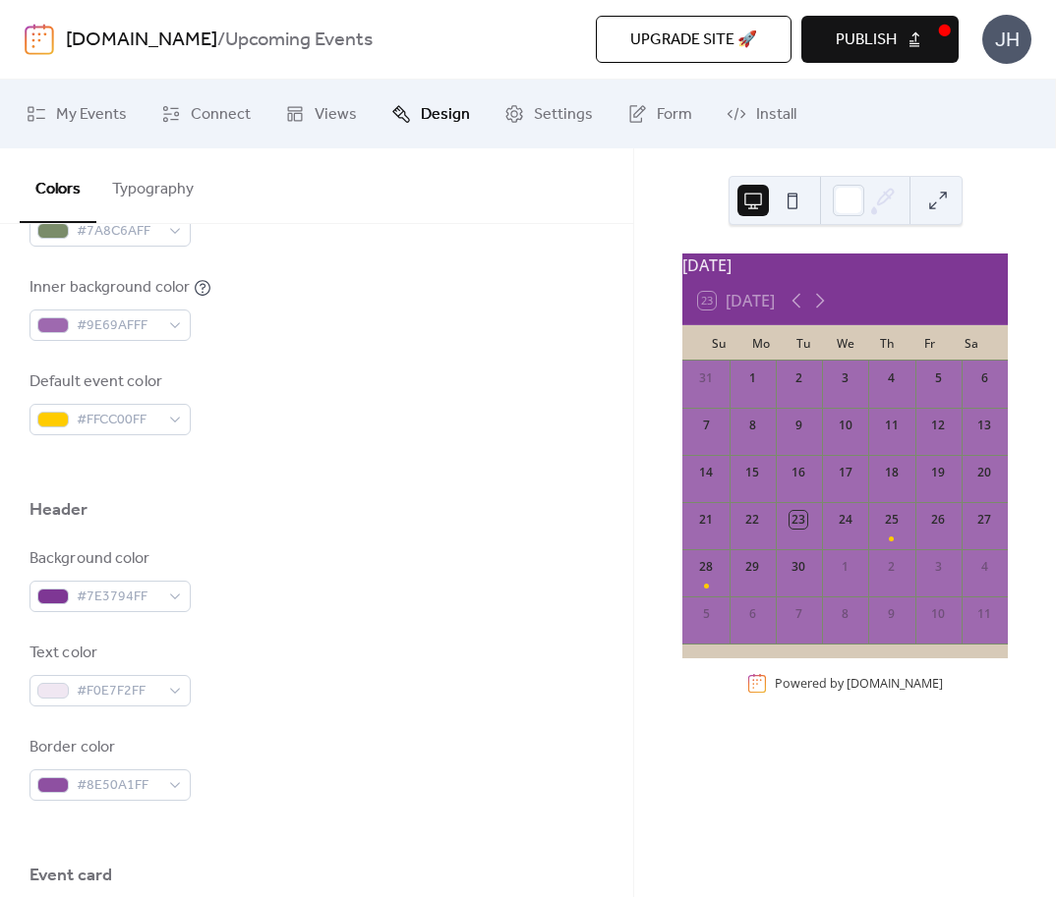
scroll to position [598, 0]
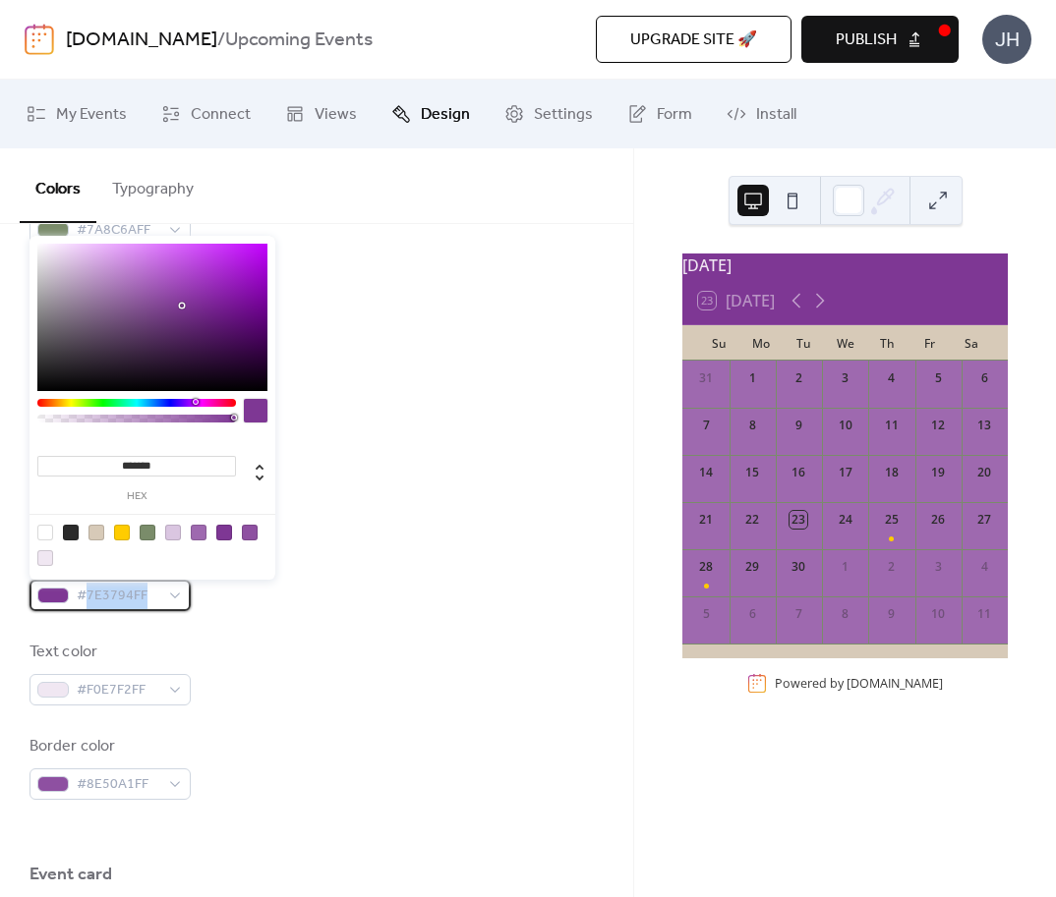
drag, startPoint x: 89, startPoint y: 592, endPoint x: 209, endPoint y: 600, distance: 120.2
click at [209, 600] on div "Background color #7E3794FF" at bounding box center [316, 579] width 574 height 65
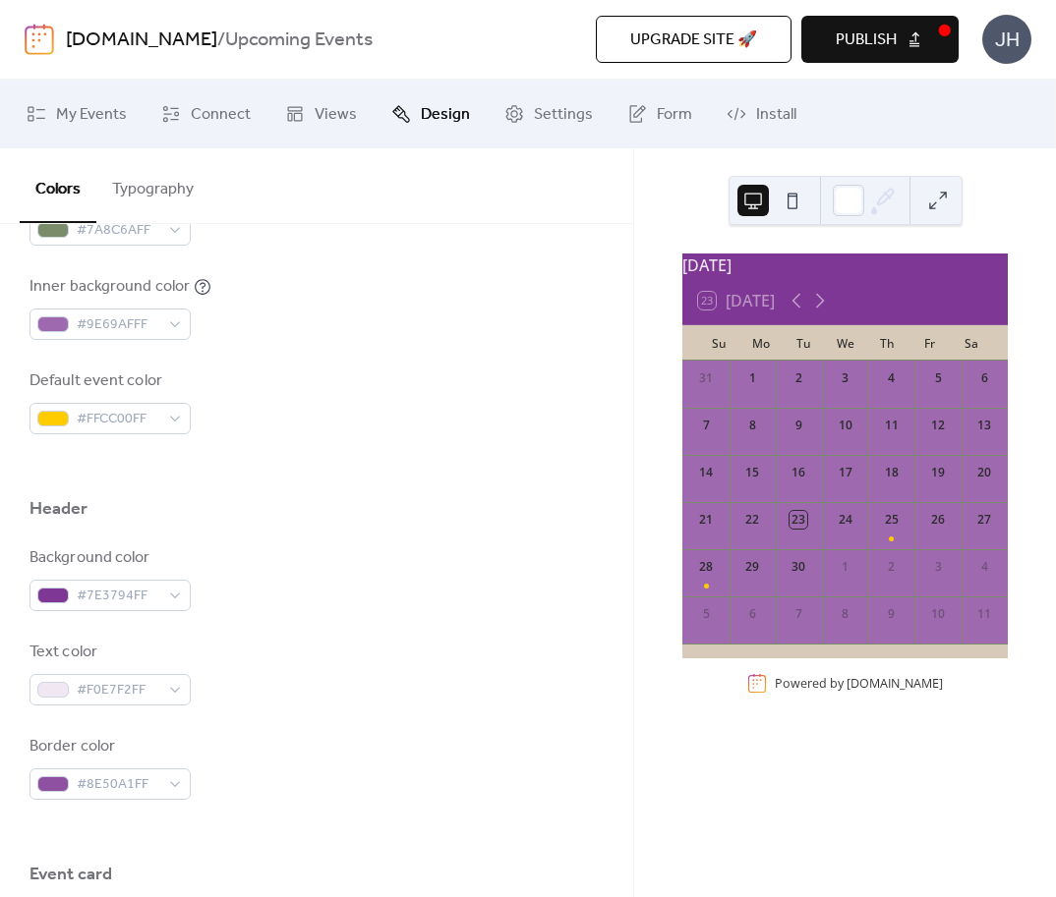
click at [302, 625] on div "Background color #7E3794FF Text color #F0E7F2FF Border color #8E50A1FF" at bounding box center [316, 674] width 574 height 254
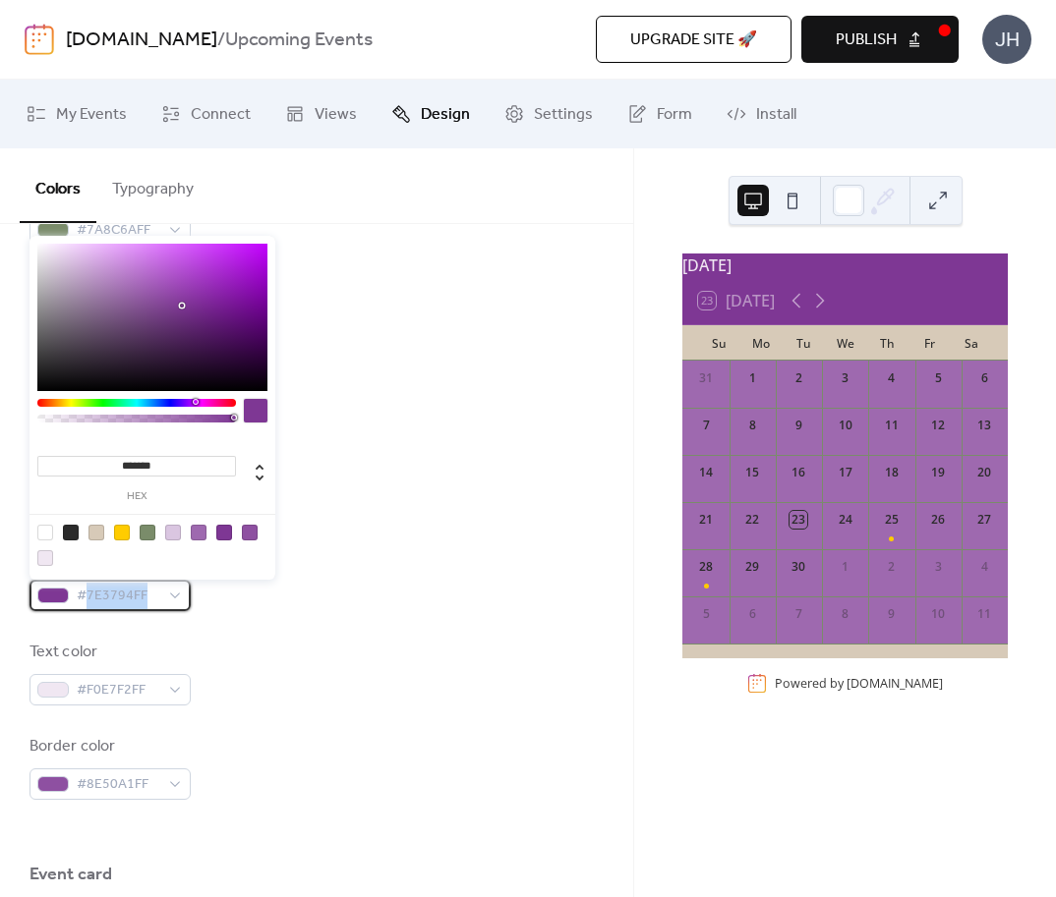
drag, startPoint x: 87, startPoint y: 596, endPoint x: 199, endPoint y: 595, distance: 111.1
click at [199, 595] on div "Background color #7E3794FF" at bounding box center [316, 579] width 574 height 65
drag, startPoint x: 119, startPoint y: 460, endPoint x: 260, endPoint y: 471, distance: 142.0
click at [236, 471] on input "*******" at bounding box center [136, 466] width 199 height 21
paste input
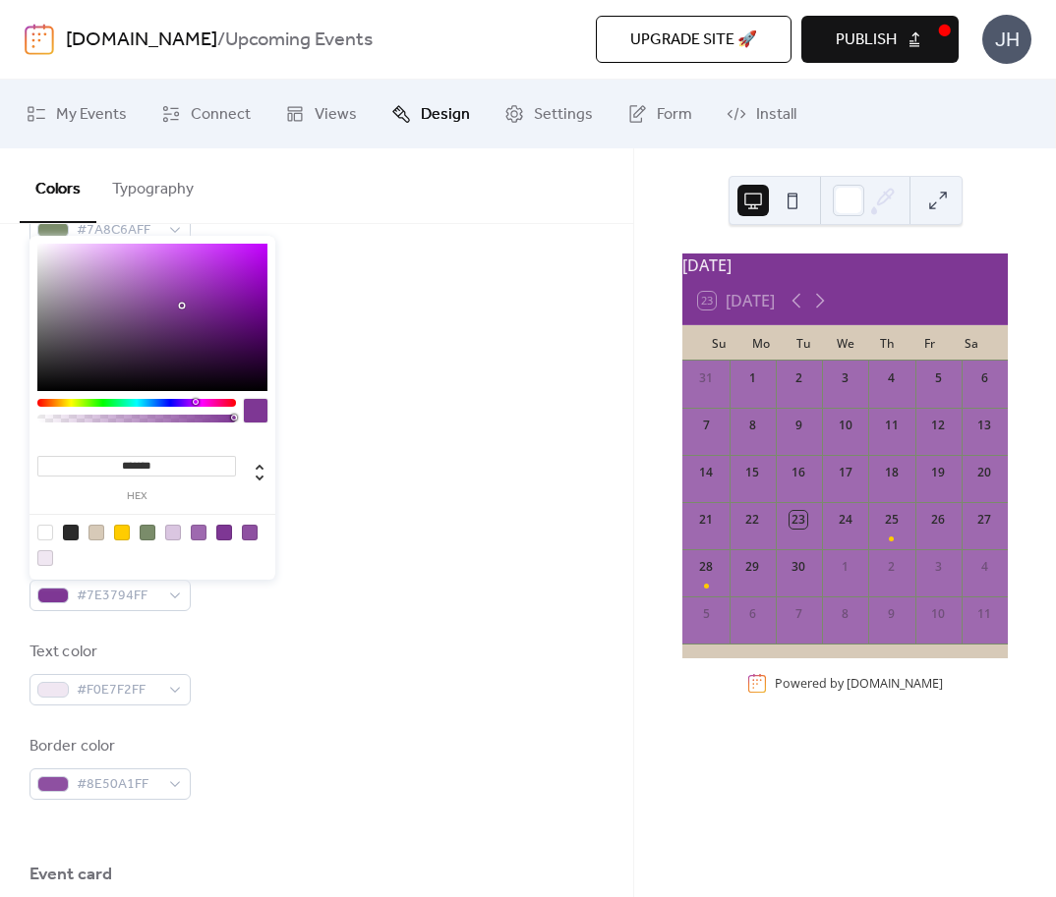
type input "*******"
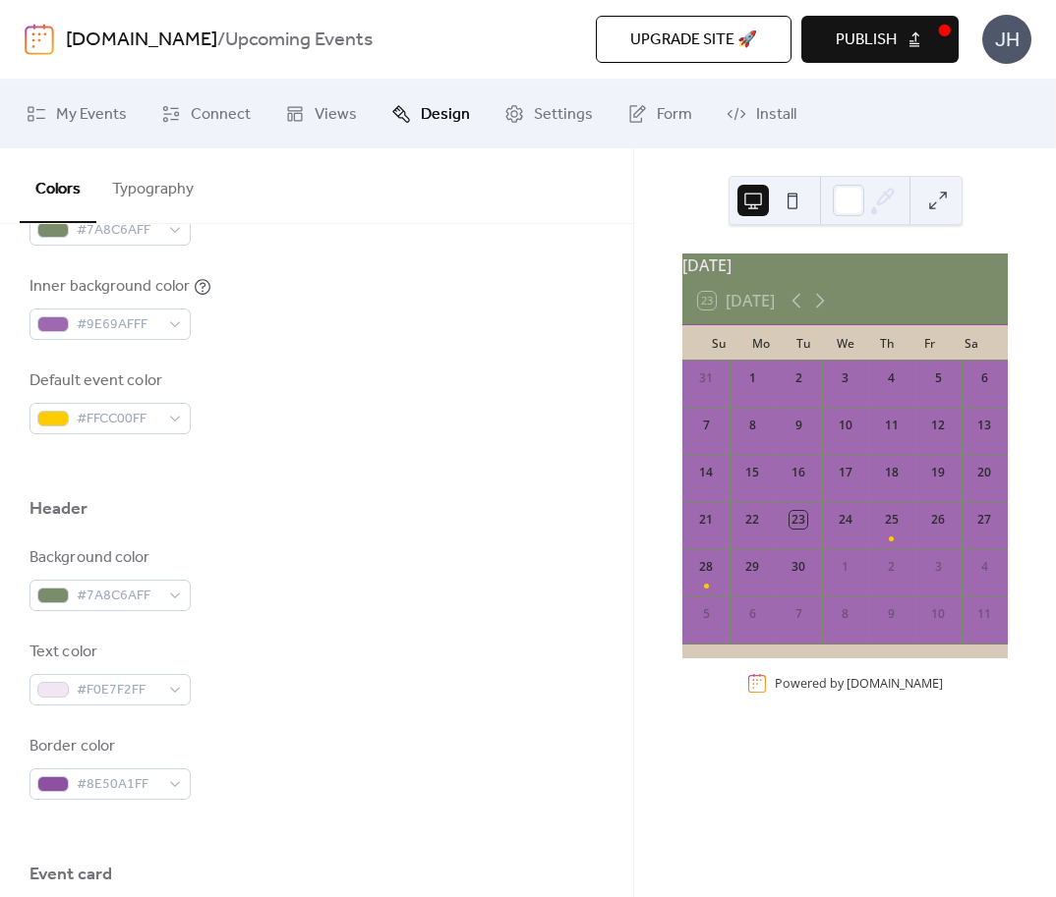
click at [373, 533] on div at bounding box center [316, 539] width 574 height 16
click at [172, 325] on div "#9E69AFFF" at bounding box center [109, 324] width 161 height 31
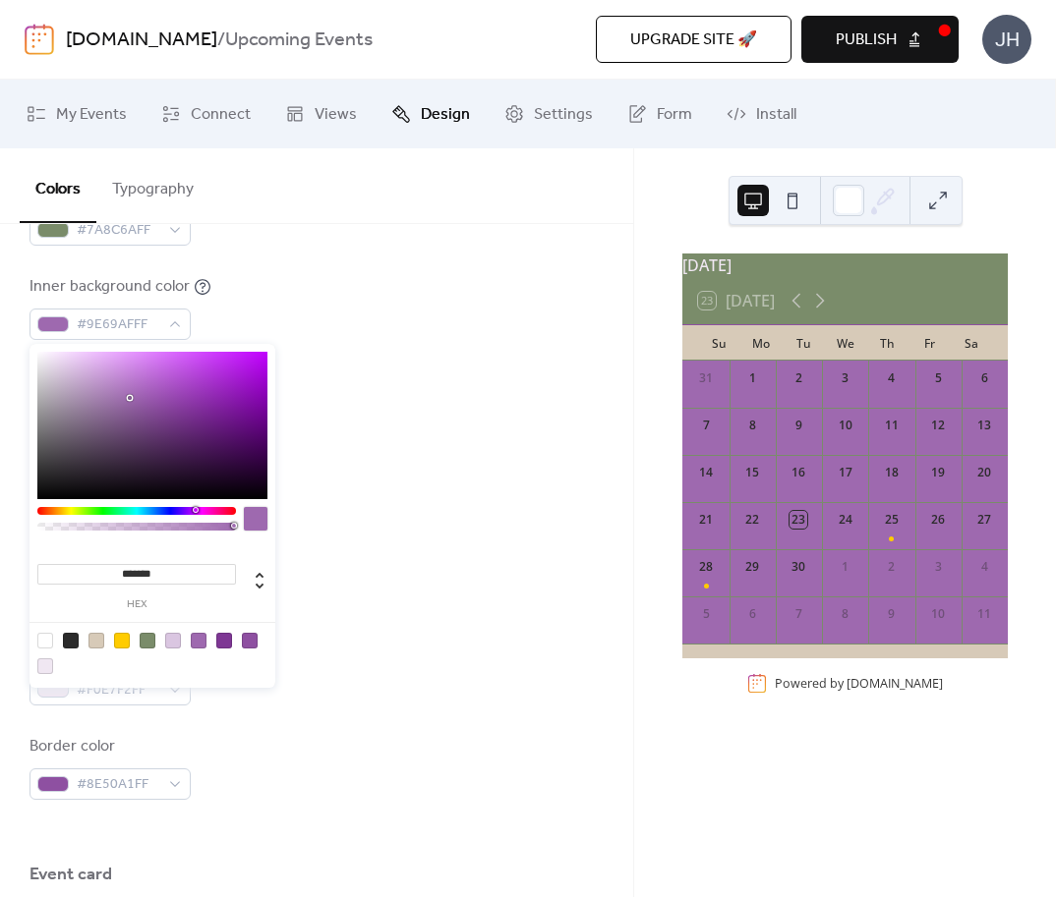
drag, startPoint x: 120, startPoint y: 573, endPoint x: 252, endPoint y: 585, distance: 132.2
click at [236, 585] on input "*******" at bounding box center [136, 574] width 199 height 21
paste input
type input "*******"
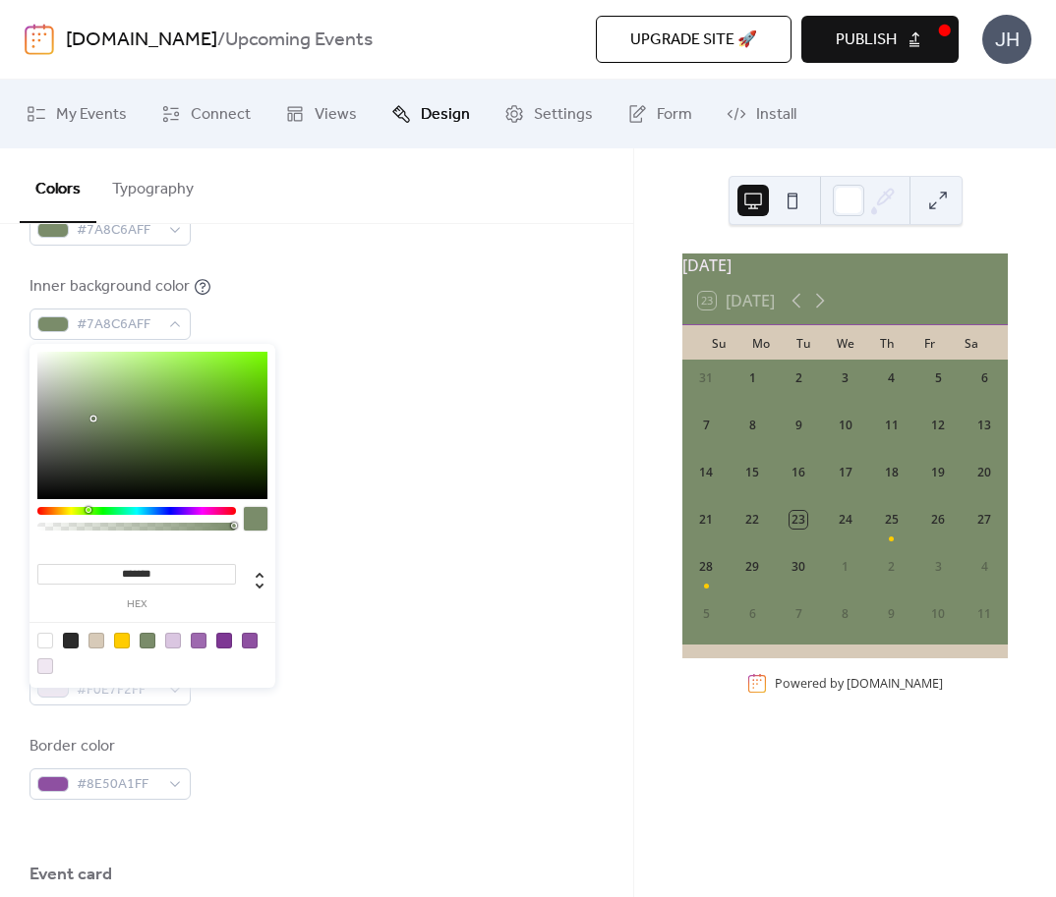
click at [362, 600] on div "Background color #7A8C6AFF" at bounding box center [316, 579] width 574 height 65
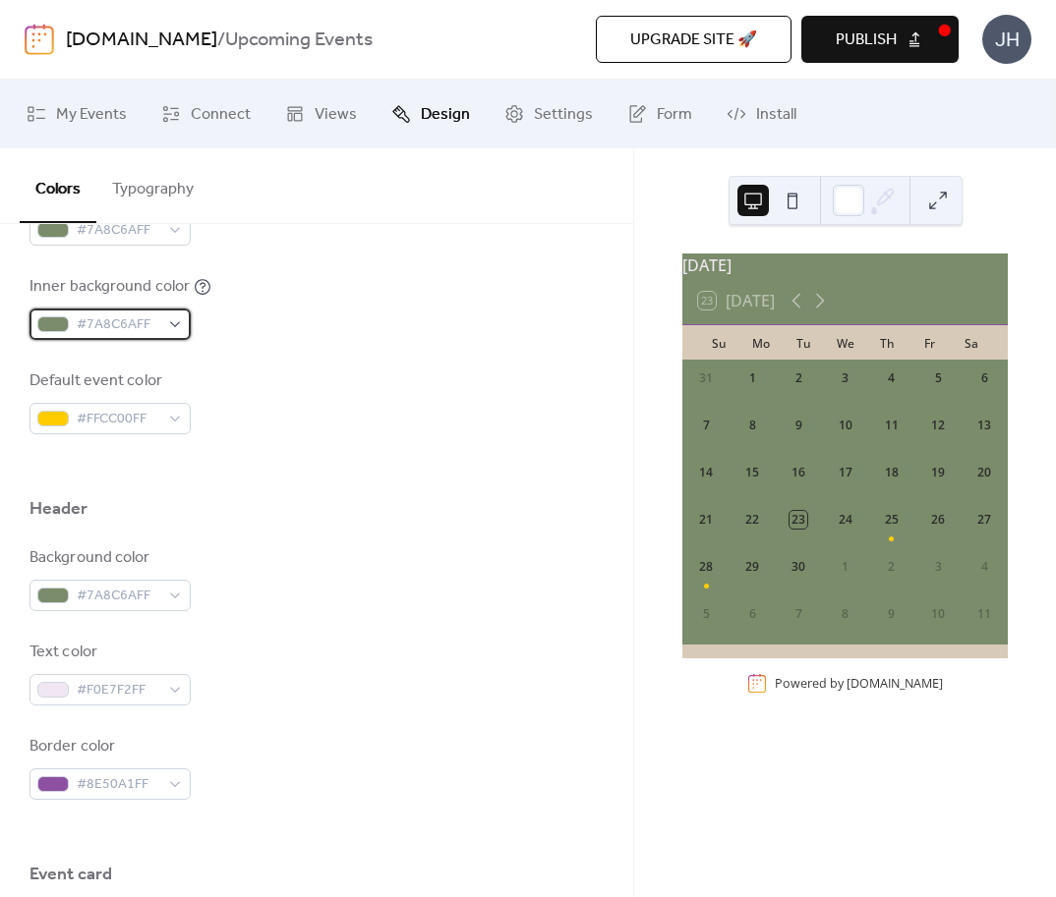
click at [113, 319] on span "#7A8C6AFF" at bounding box center [118, 326] width 83 height 24
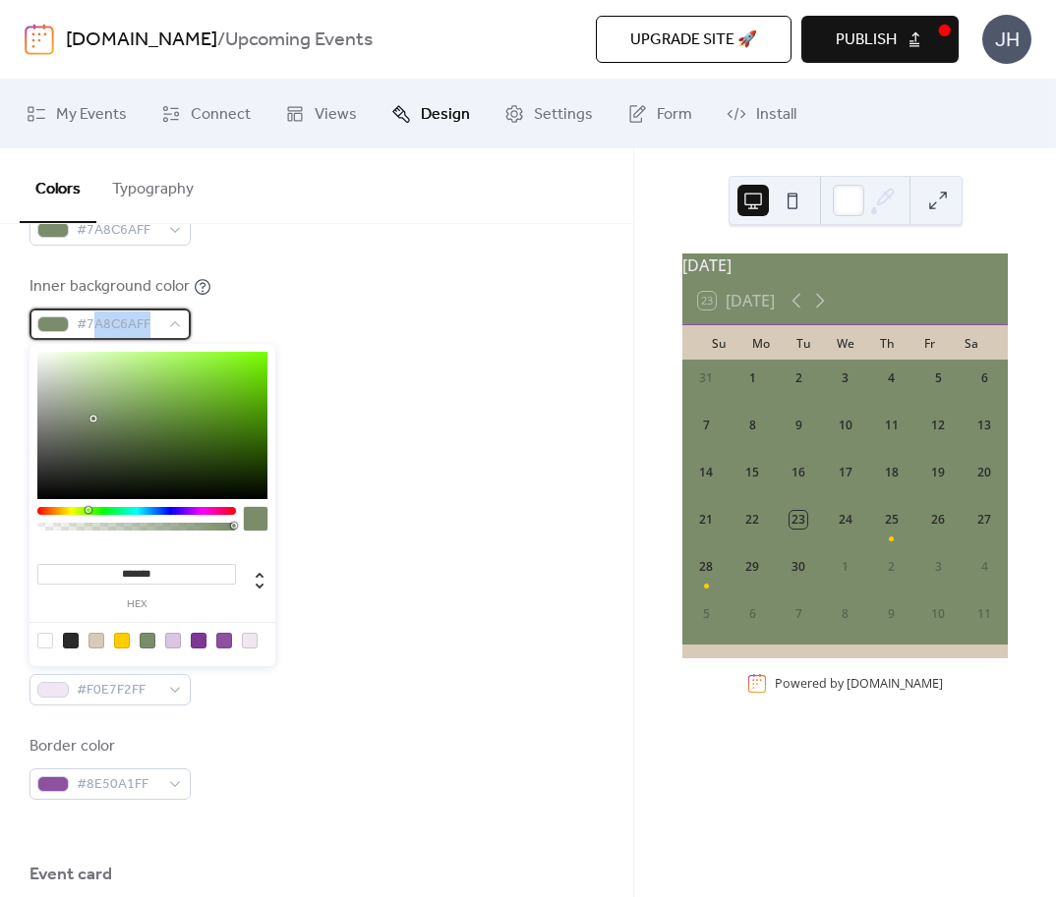
drag, startPoint x: 94, startPoint y: 319, endPoint x: 283, endPoint y: 342, distance: 190.1
click at [283, 342] on div "Background color #D7CAB8FF Text color #2B2B2BFF Border color #00000000 Inner bo…" at bounding box center [316, 166] width 574 height 537
drag, startPoint x: 121, startPoint y: 569, endPoint x: 262, endPoint y: 577, distance: 141.8
click at [236, 577] on input "*******" at bounding box center [136, 574] width 199 height 21
paste input
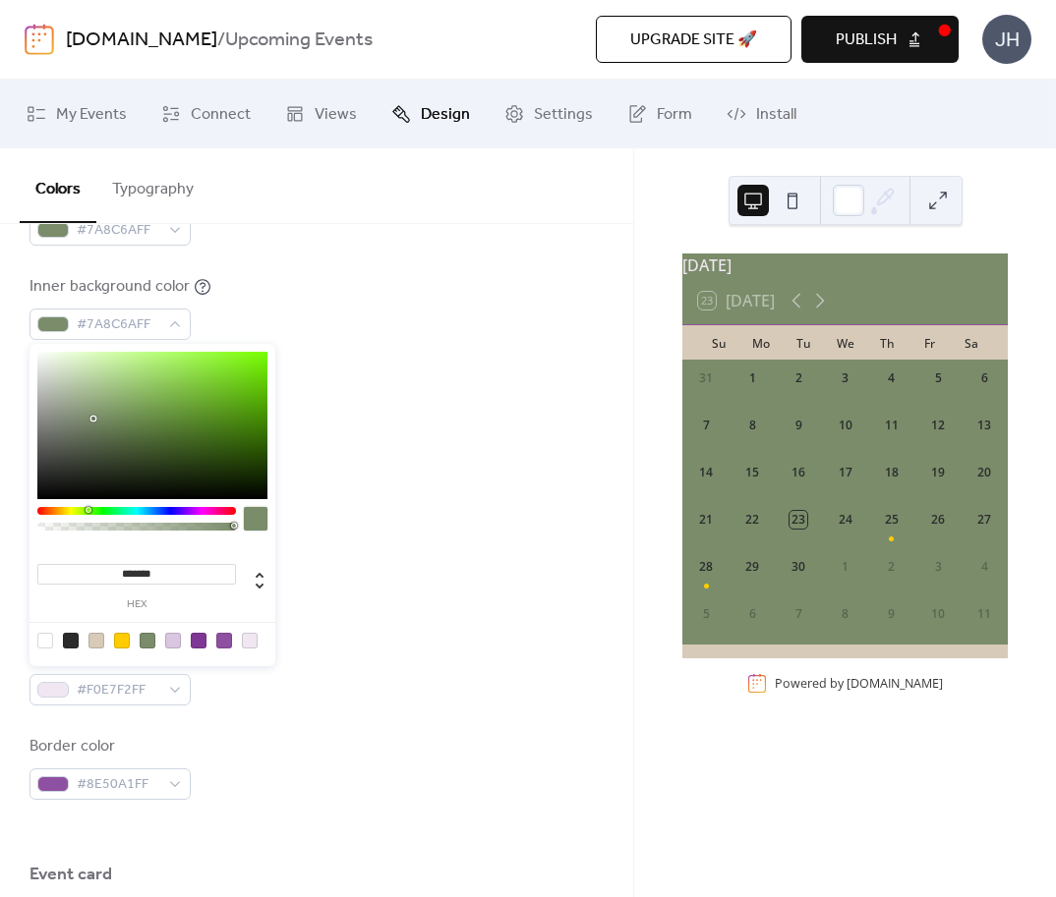
type input "*******"
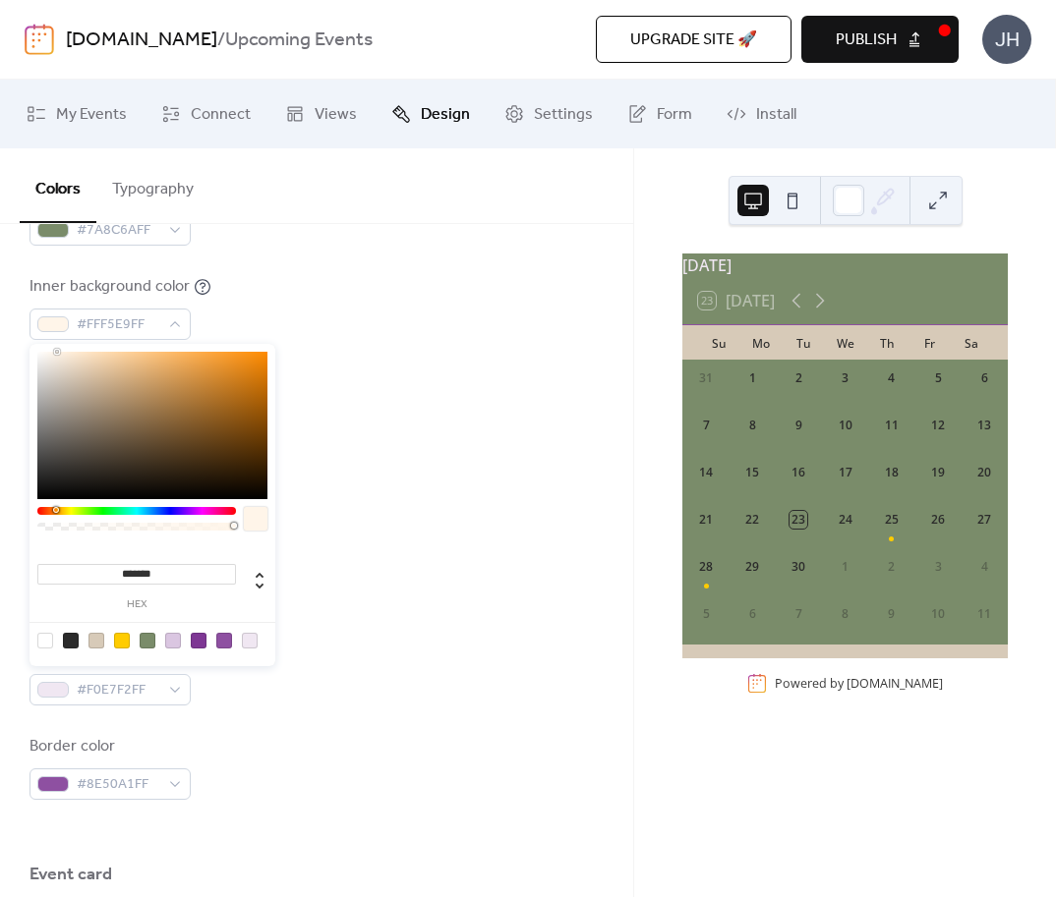
click at [415, 621] on div "Background color #7A8C6AFF Text color #F0E7F2FF Border color #8E50A1FF" at bounding box center [316, 674] width 574 height 254
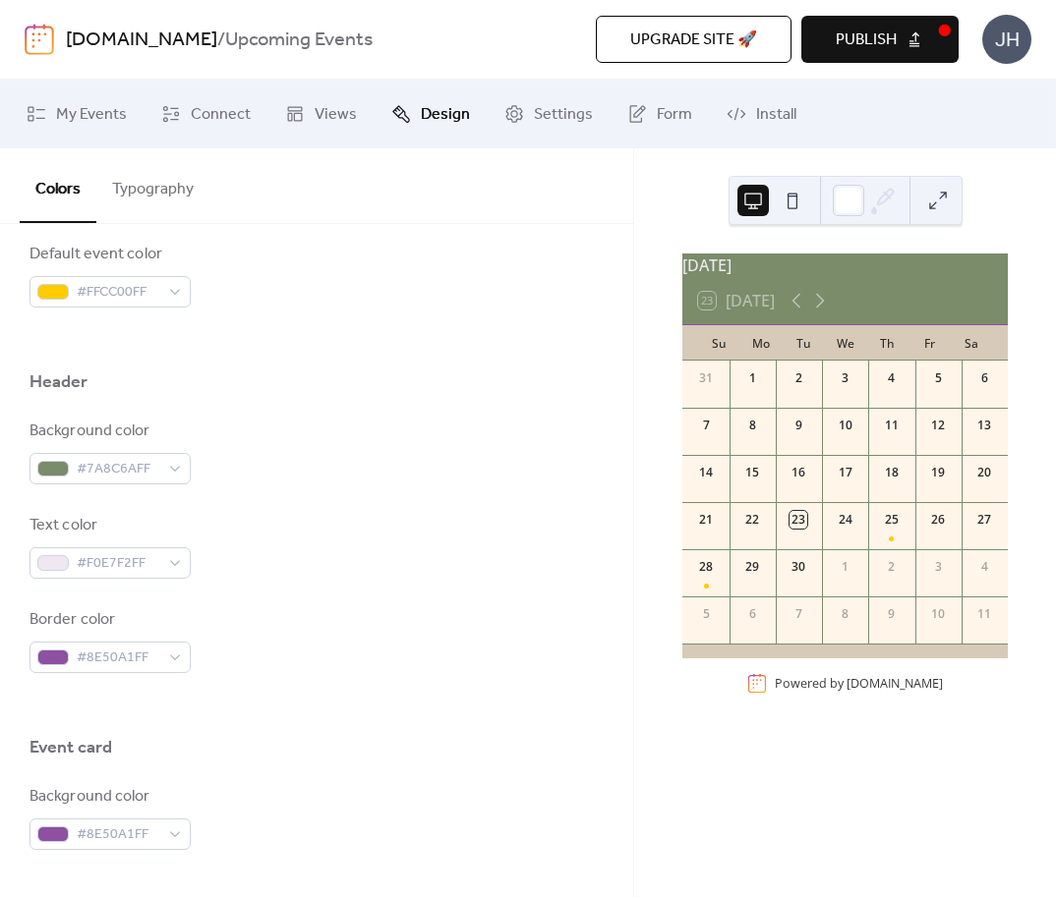
scroll to position [731, 0]
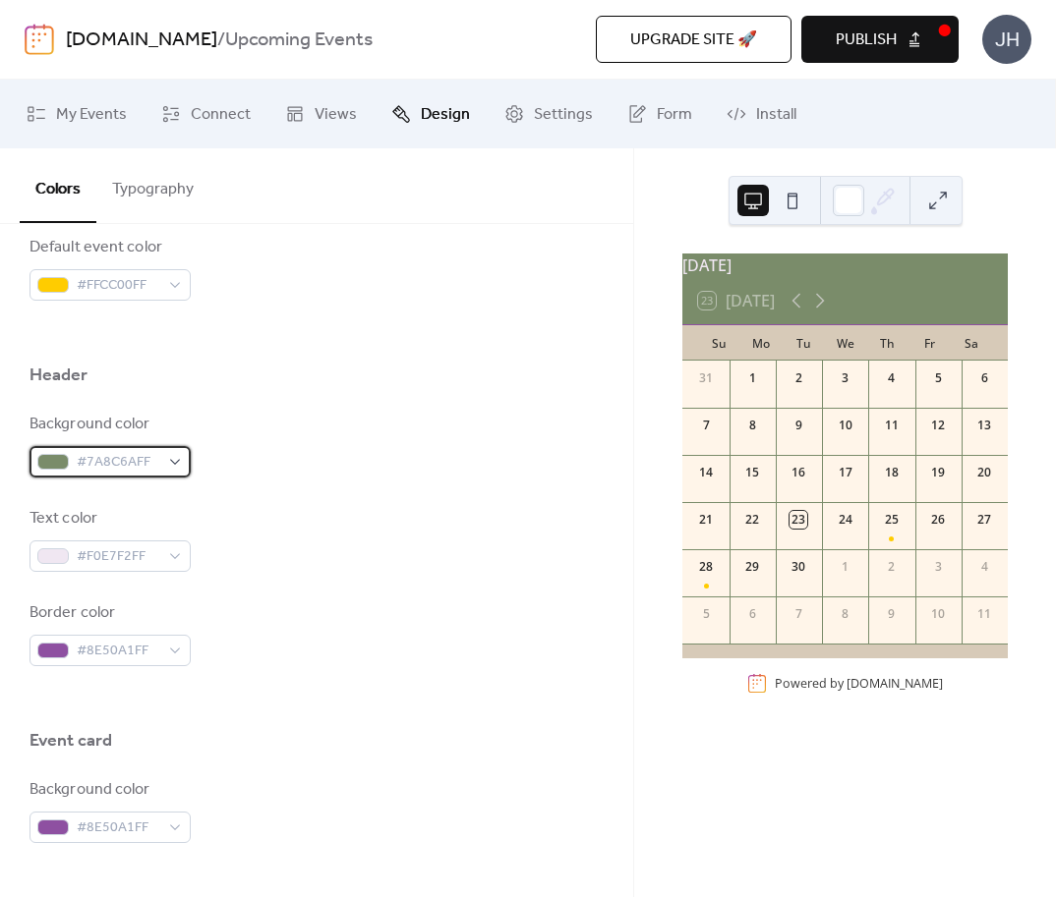
click at [114, 469] on span "#7A8C6AFF" at bounding box center [118, 463] width 83 height 24
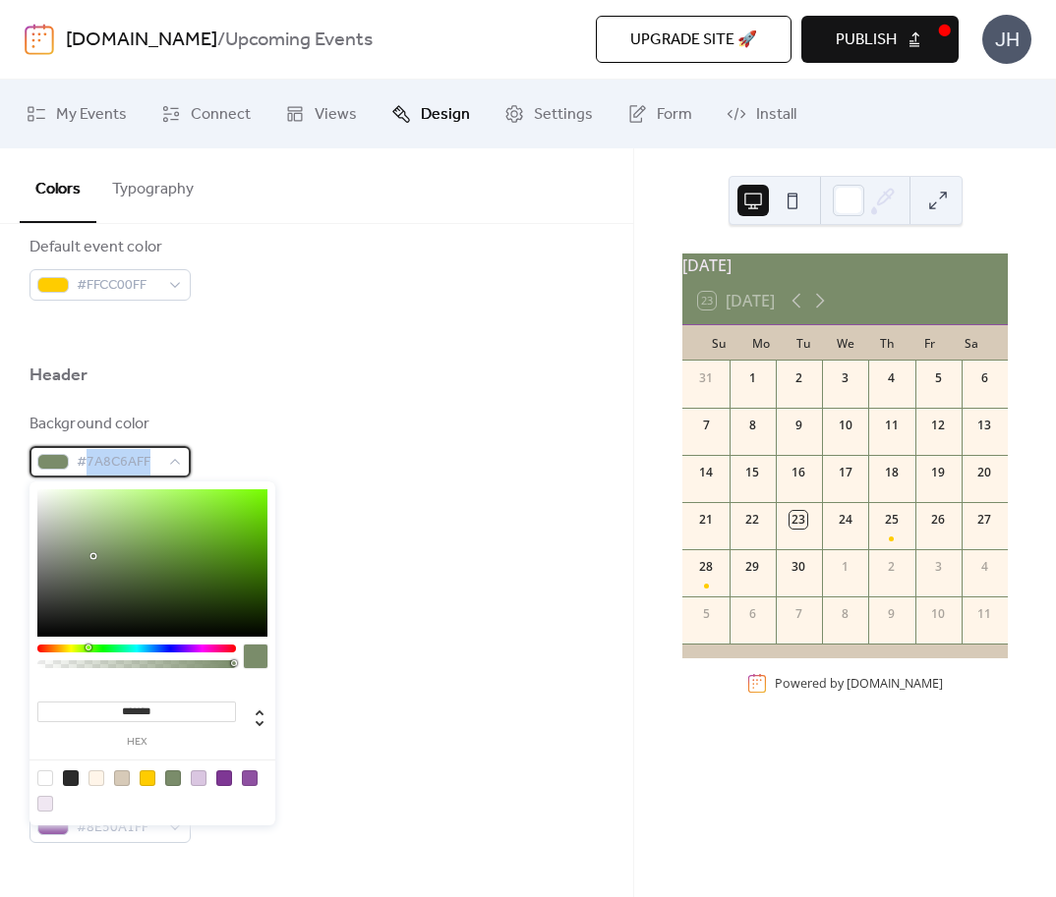
drag, startPoint x: 88, startPoint y: 458, endPoint x: 252, endPoint y: 482, distance: 164.9
click at [252, 482] on div "Background color #7A8C6AFF Text color #F0E7F2FF Border color #8E50A1FF" at bounding box center [316, 540] width 574 height 254
click at [120, 702] on input "*******" at bounding box center [136, 712] width 199 height 21
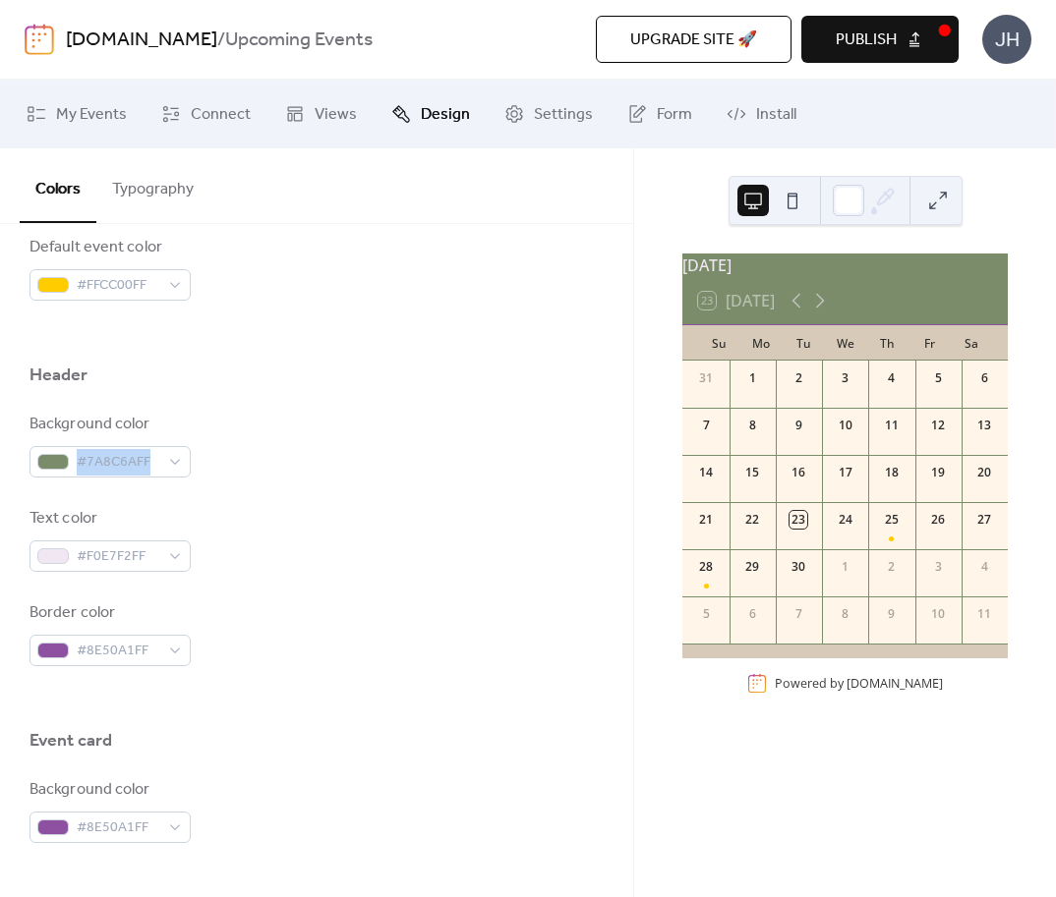
click at [244, 458] on div "Background color #7A8C6AFF" at bounding box center [316, 445] width 574 height 65
click at [96, 649] on span "#8E50A1FF" at bounding box center [118, 652] width 83 height 24
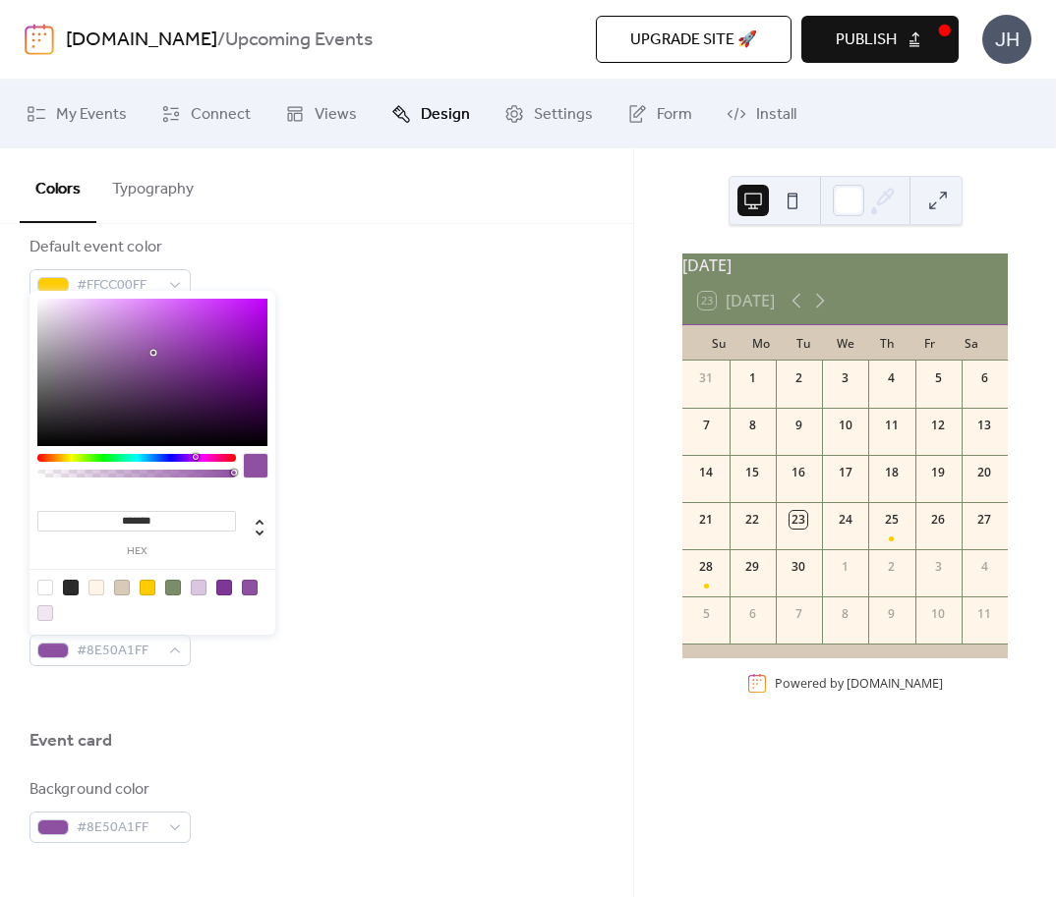
drag, startPoint x: 122, startPoint y: 514, endPoint x: 284, endPoint y: 517, distance: 162.2
click at [236, 517] on input "*******" at bounding box center [136, 521] width 199 height 21
paste input
type input "*******"
click at [377, 574] on div "Background color #7A8C6AFF Text color #F0E7F2FF Border color #2B2B2BFF" at bounding box center [316, 540] width 574 height 254
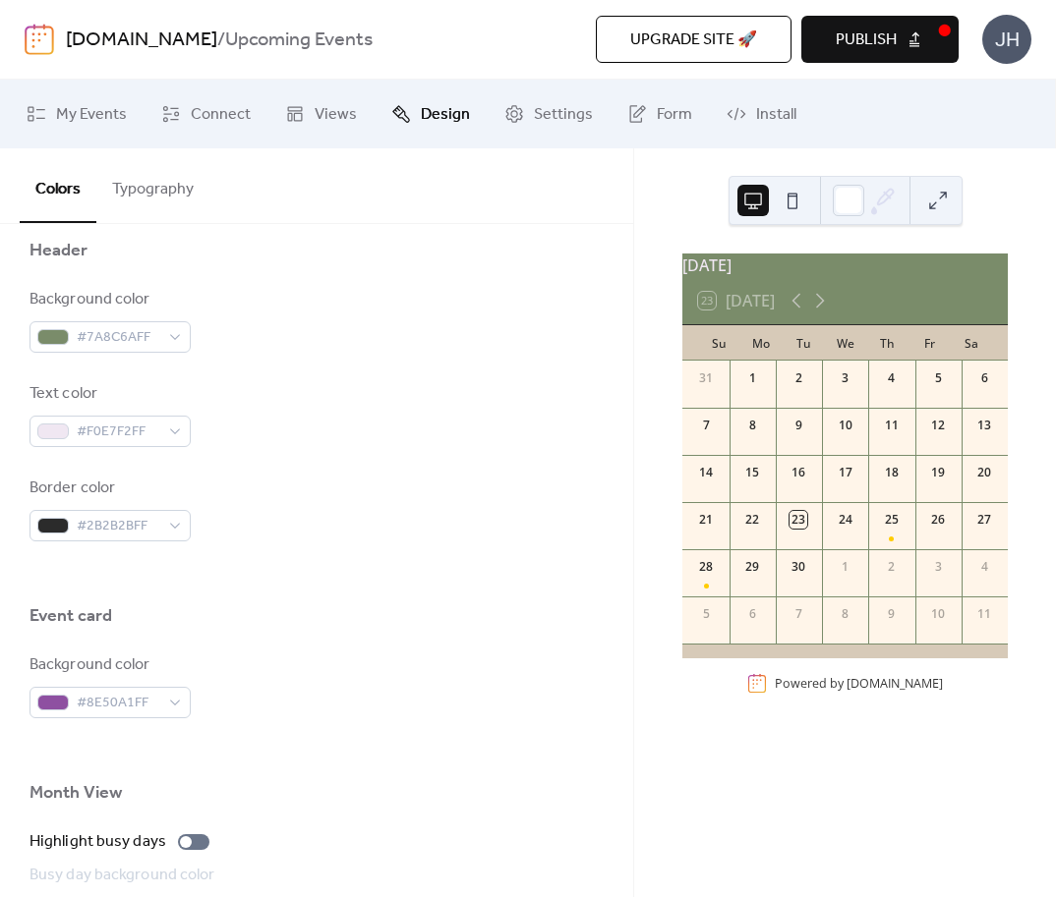
scroll to position [860, 0]
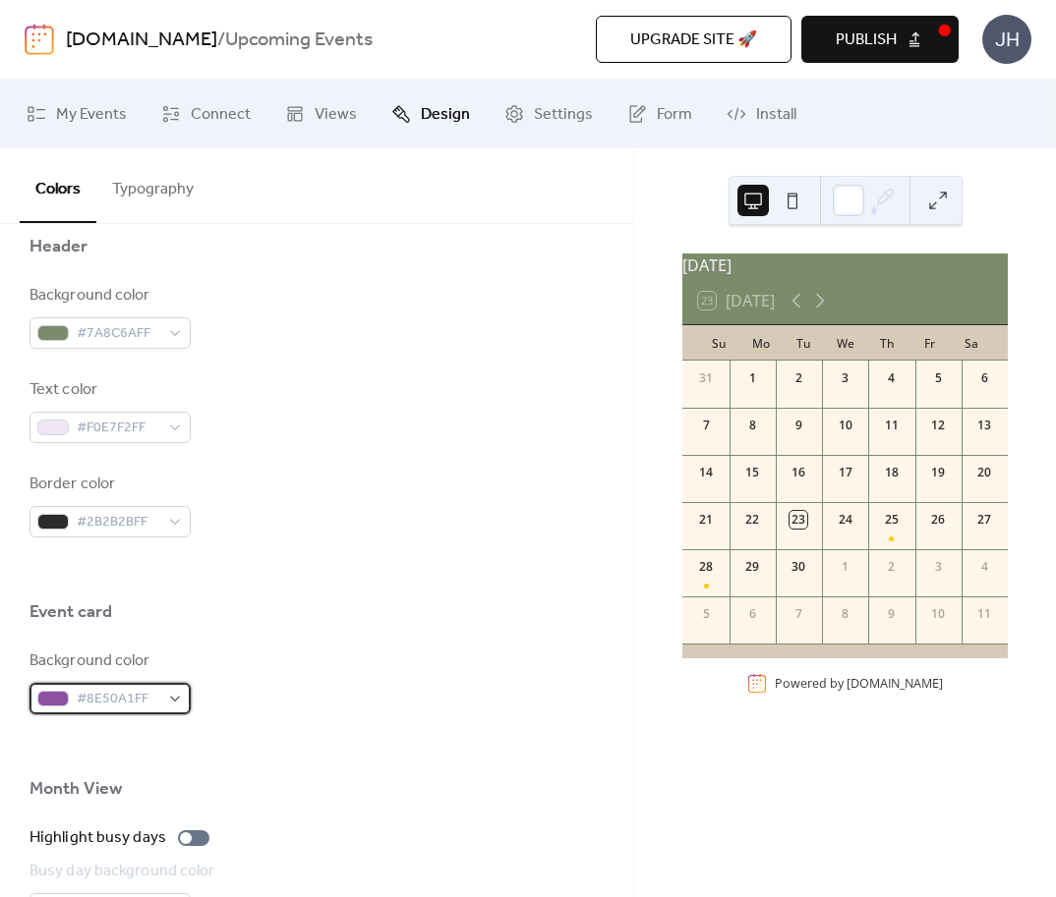
click at [141, 701] on span "#8E50A1FF" at bounding box center [118, 700] width 83 height 24
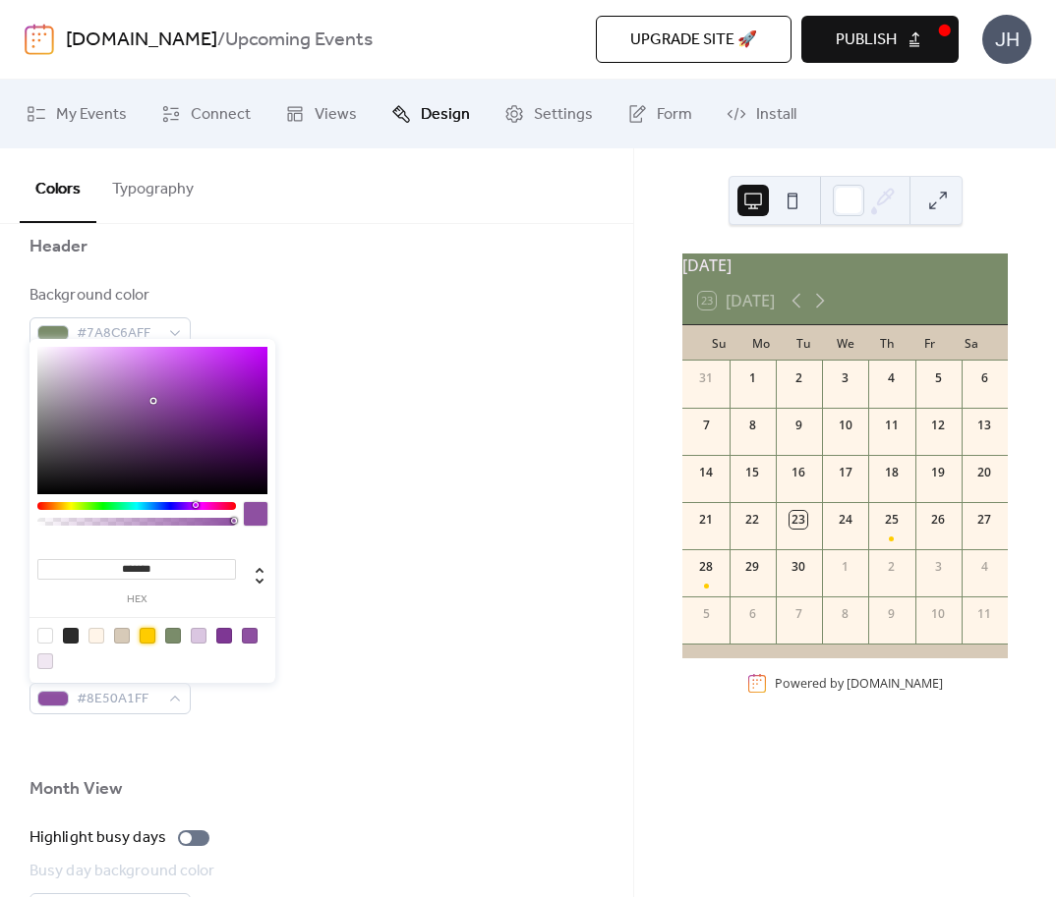
click at [147, 632] on div at bounding box center [148, 636] width 16 height 16
type input "*******"
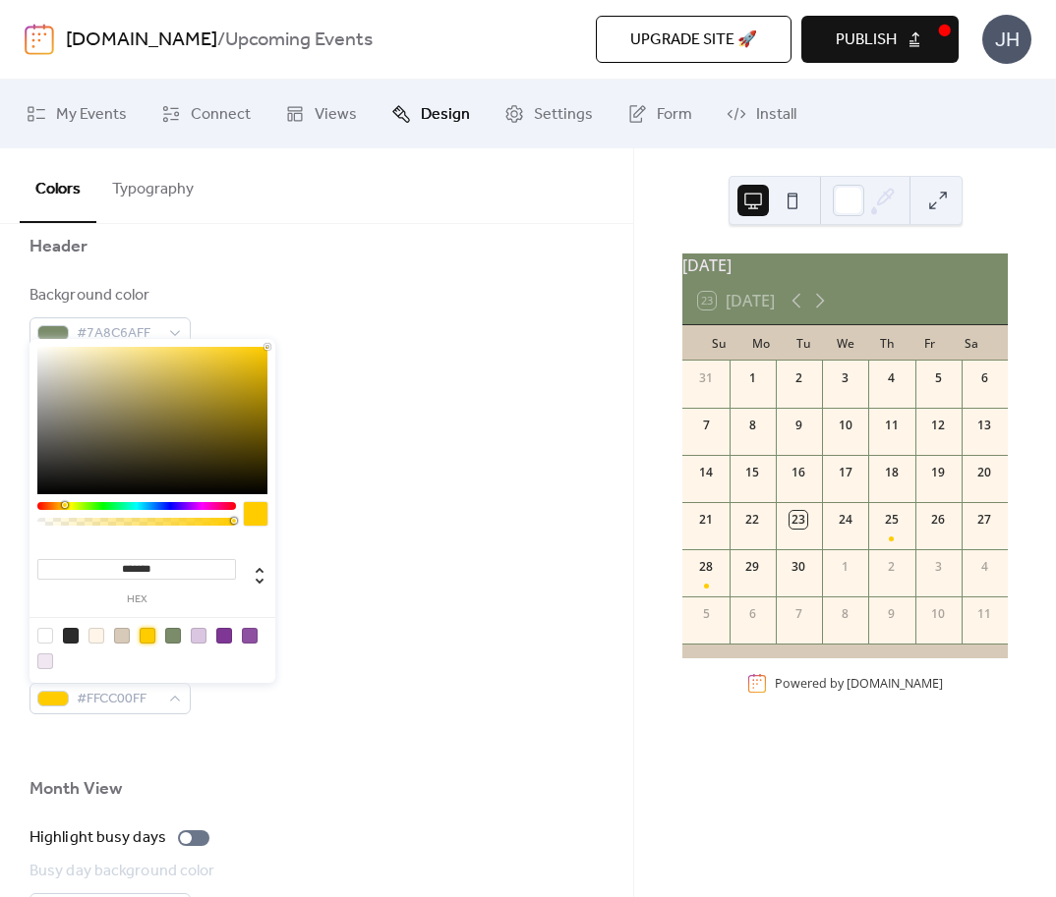
click at [443, 613] on div "Event card" at bounding box center [316, 617] width 574 height 33
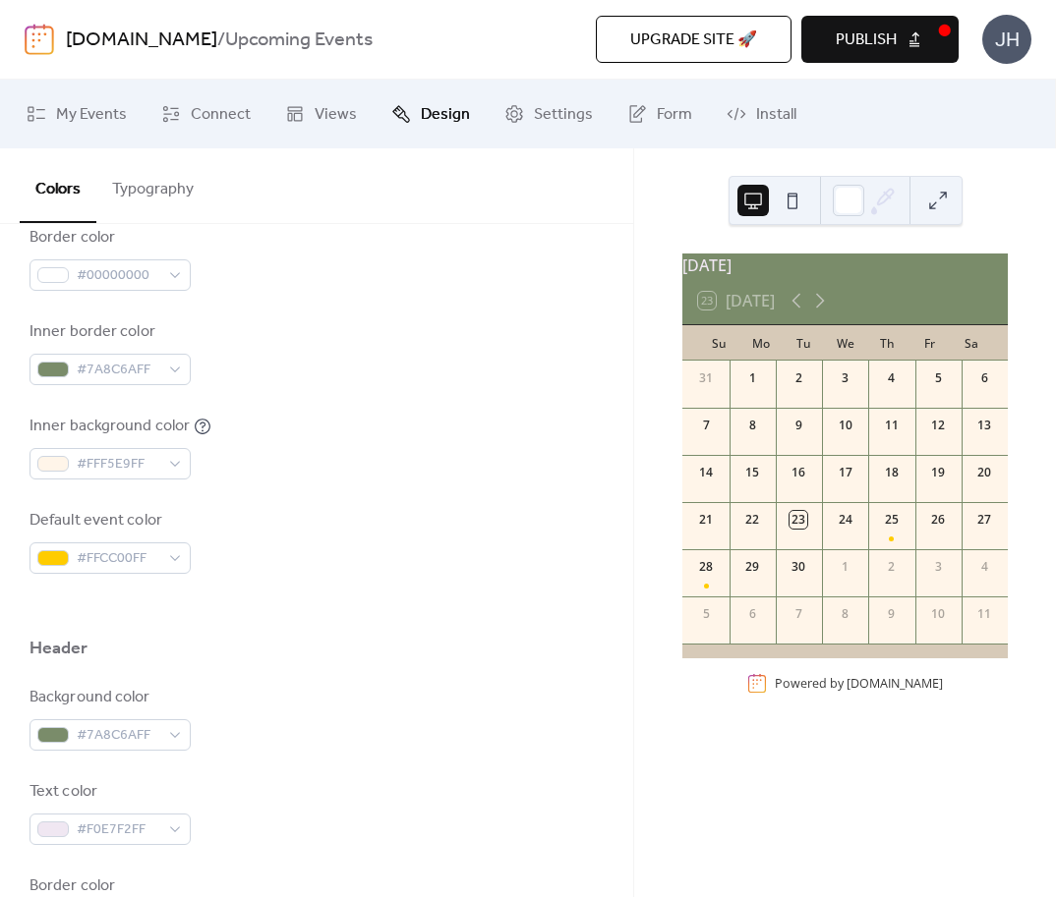
scroll to position [429, 0]
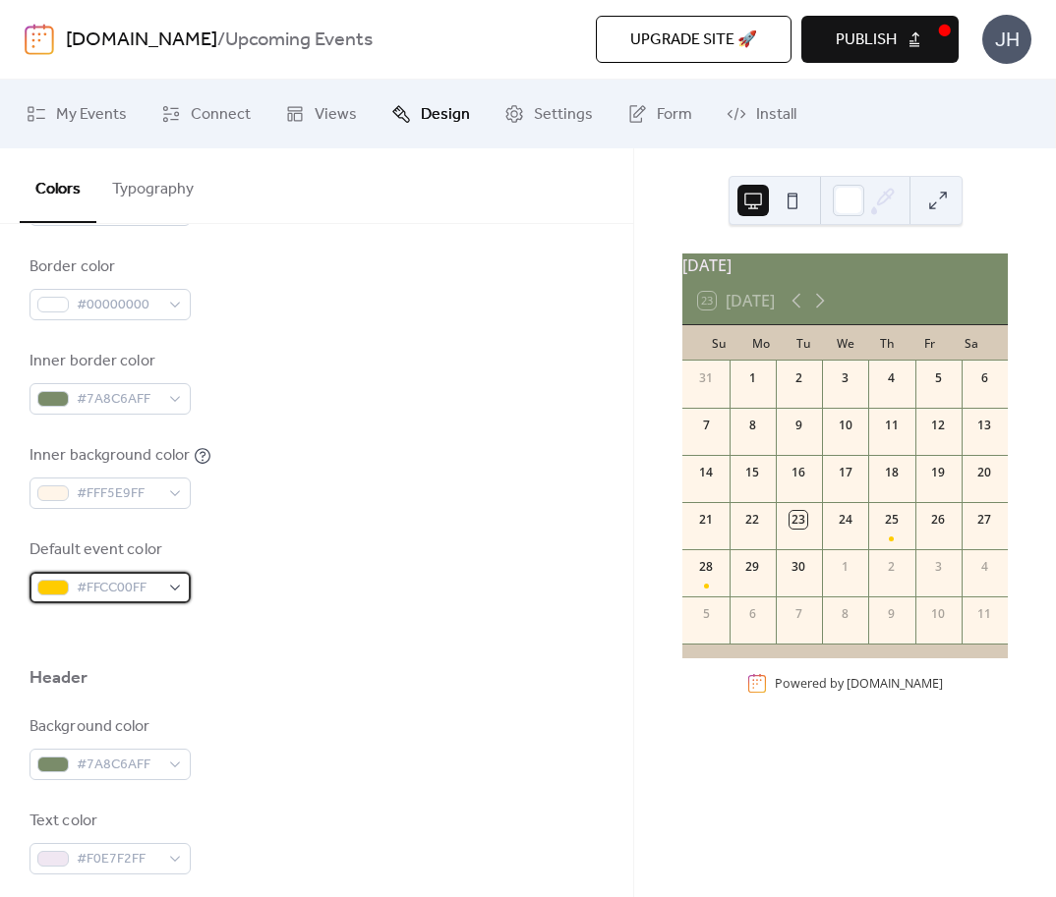
click at [136, 587] on span "#FFCC00FF" at bounding box center [118, 589] width 83 height 24
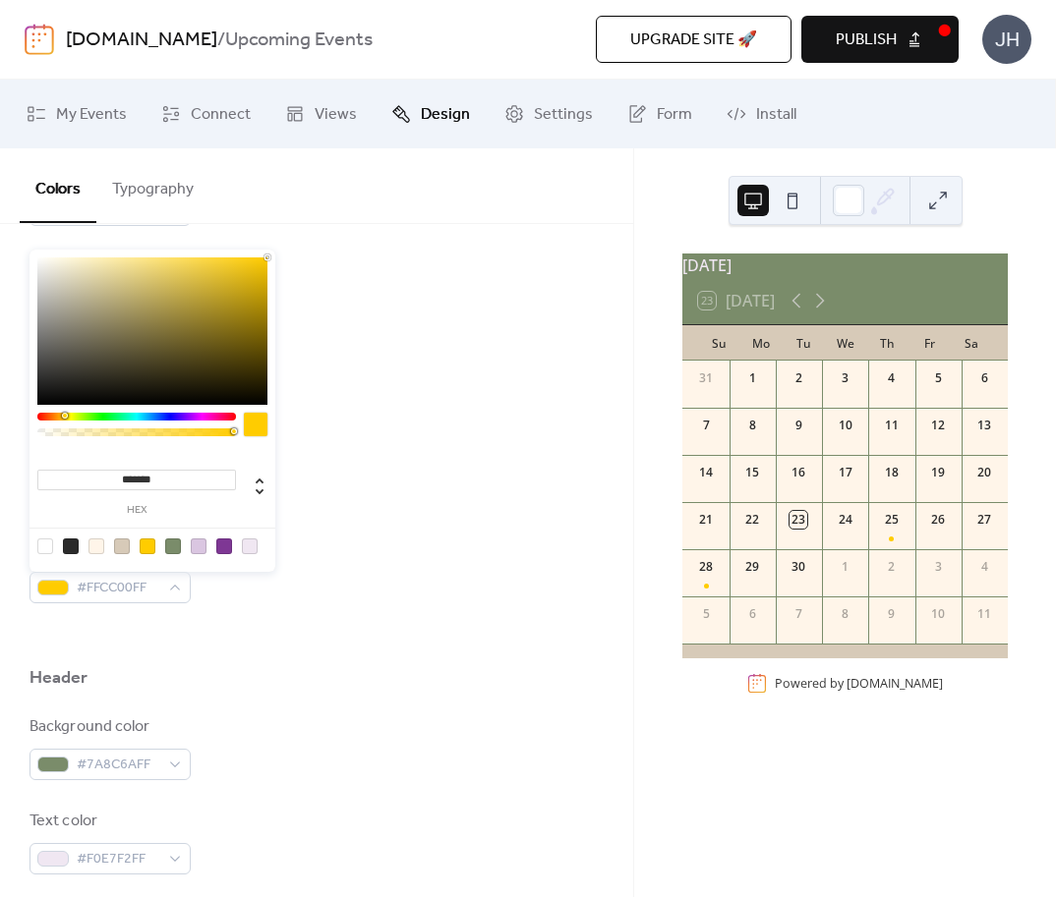
drag, startPoint x: 120, startPoint y: 477, endPoint x: 228, endPoint y: 477, distance: 108.1
click at [228, 477] on input "*******" at bounding box center [136, 480] width 199 height 21
paste input
type input "*******"
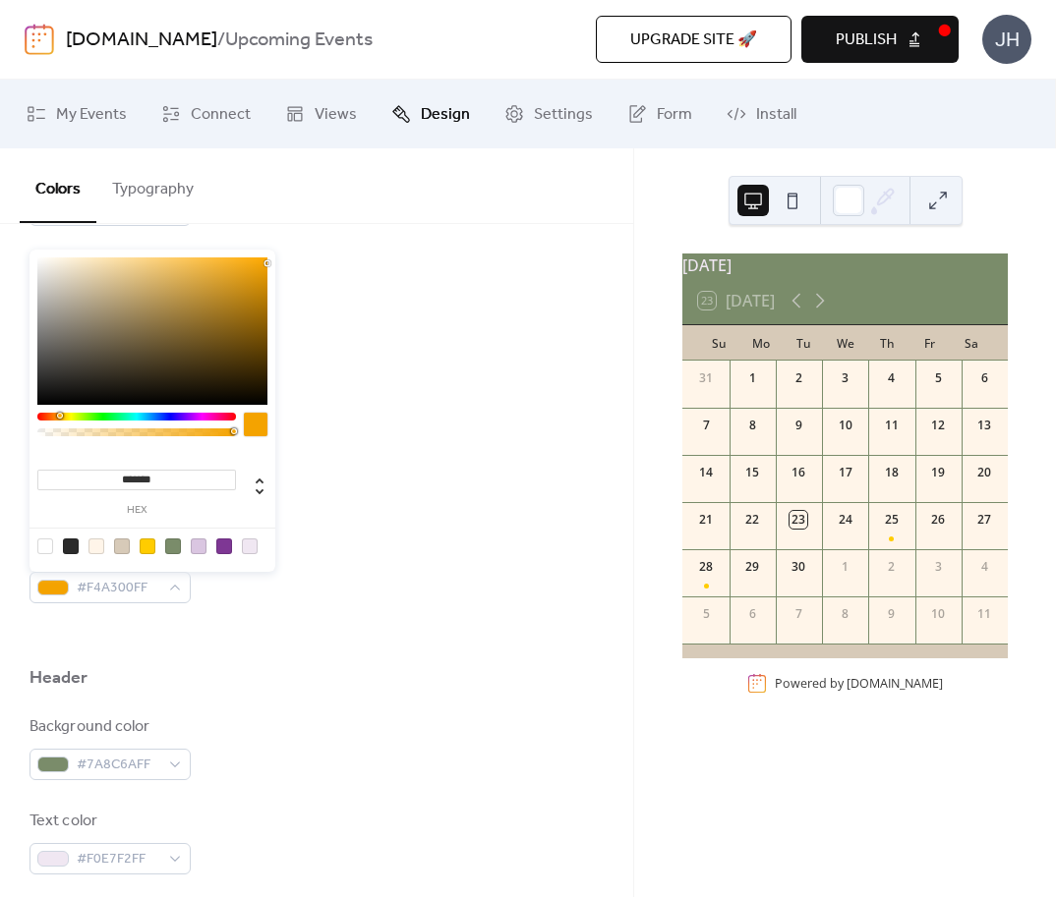
click at [344, 584] on div "Default event color #F4A300FF" at bounding box center [316, 571] width 574 height 65
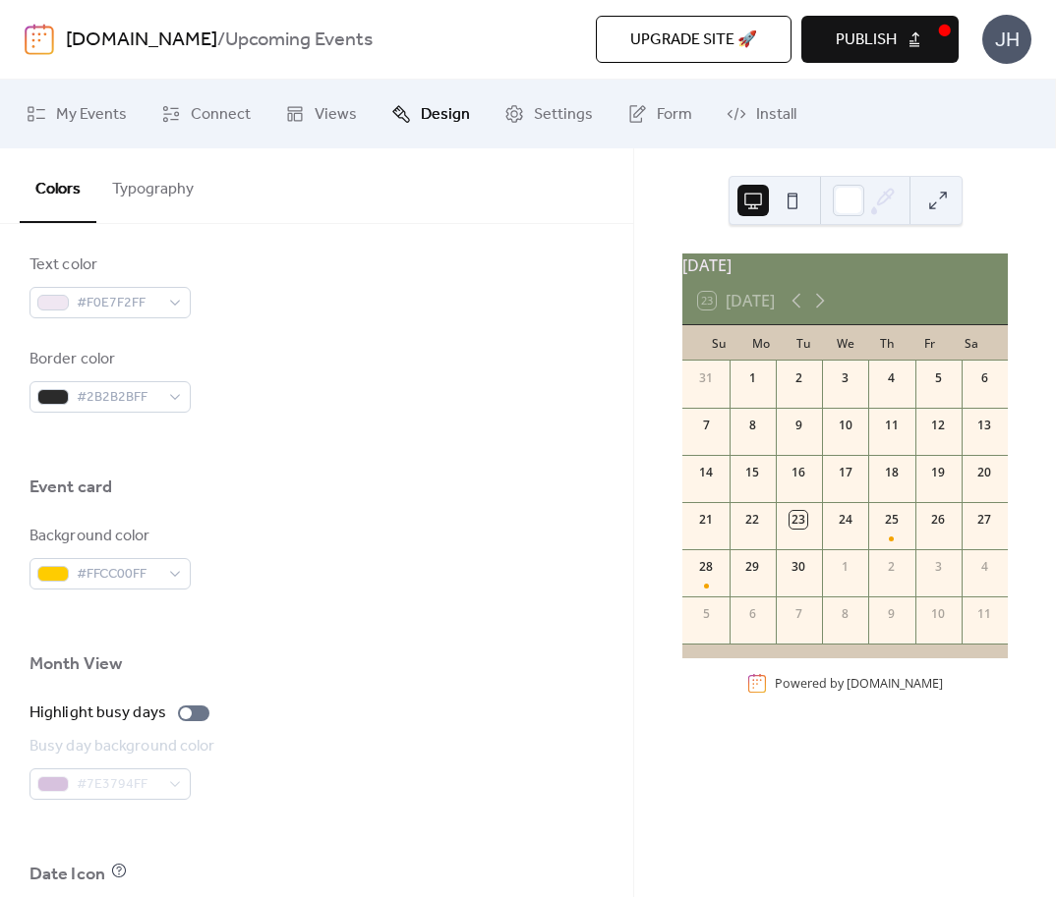
scroll to position [1040, 0]
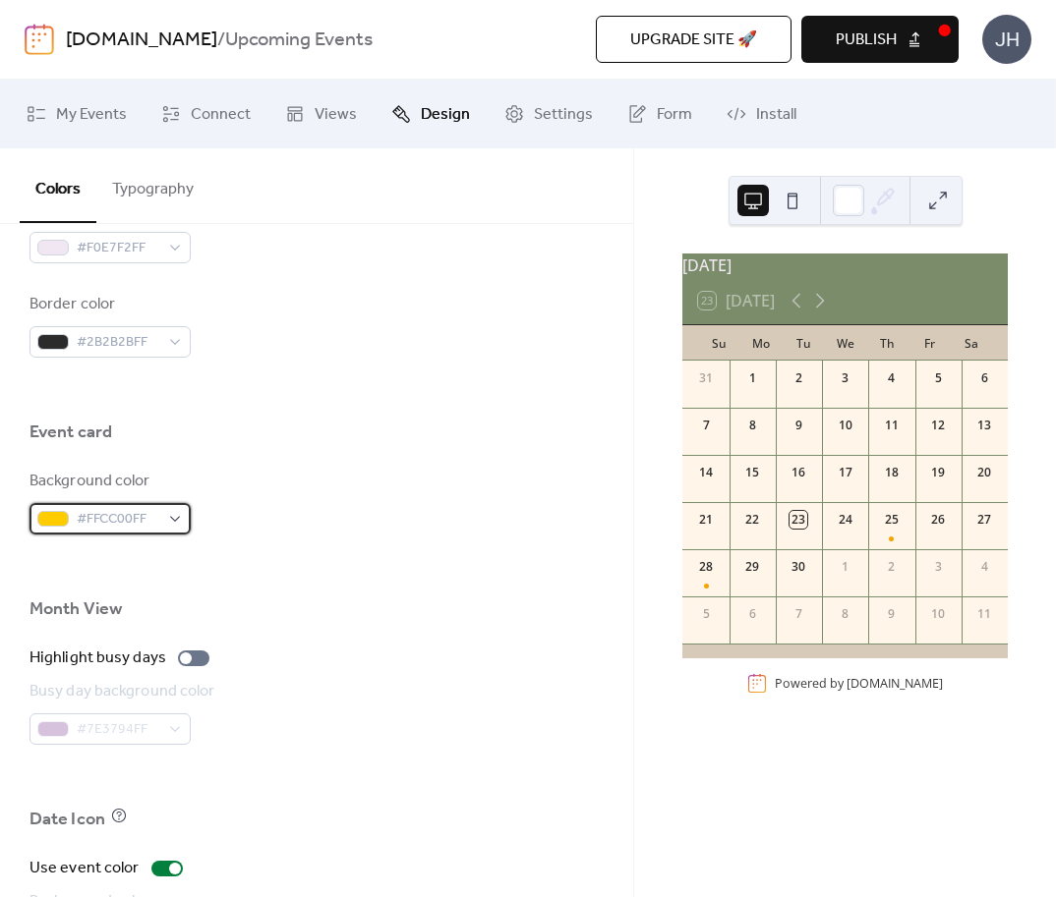
click at [170, 522] on div "#FFCC00FF" at bounding box center [109, 518] width 161 height 31
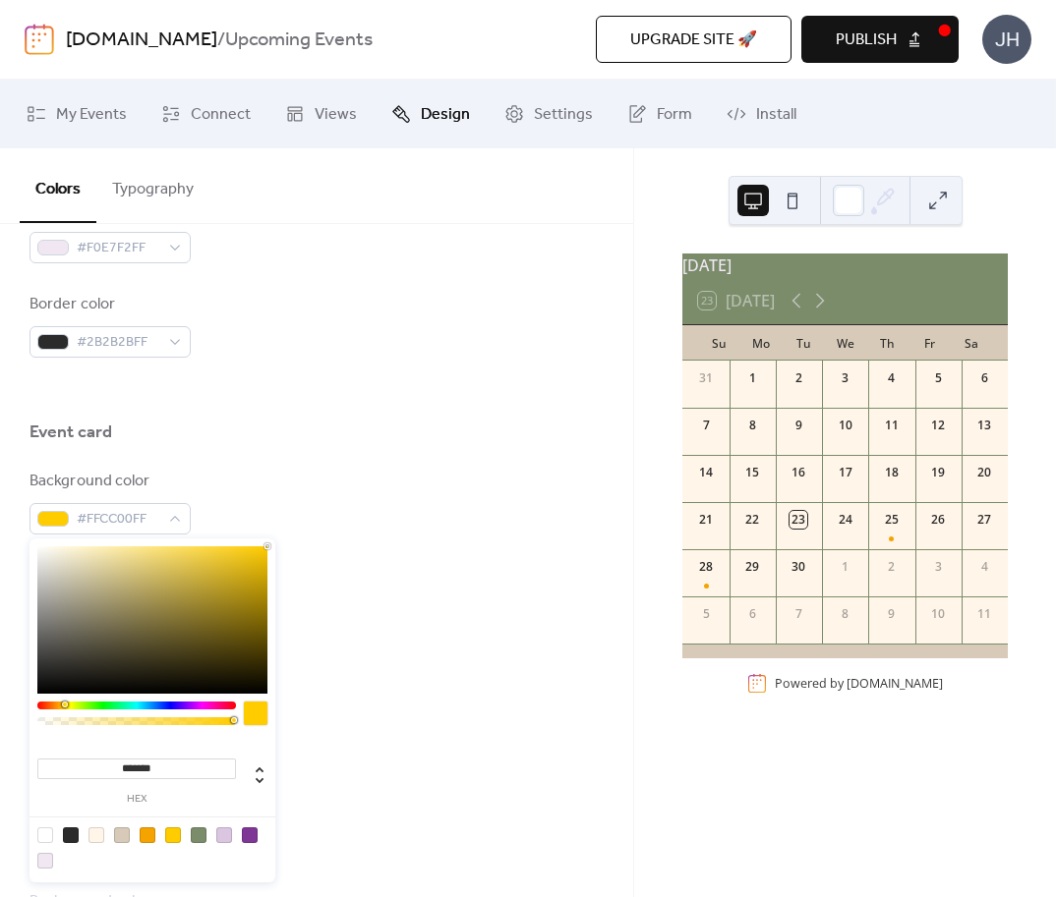
drag, startPoint x: 117, startPoint y: 766, endPoint x: 234, endPoint y: 773, distance: 117.2
click at [234, 773] on input "*******" at bounding box center [136, 769] width 199 height 21
paste input
type input "*******"
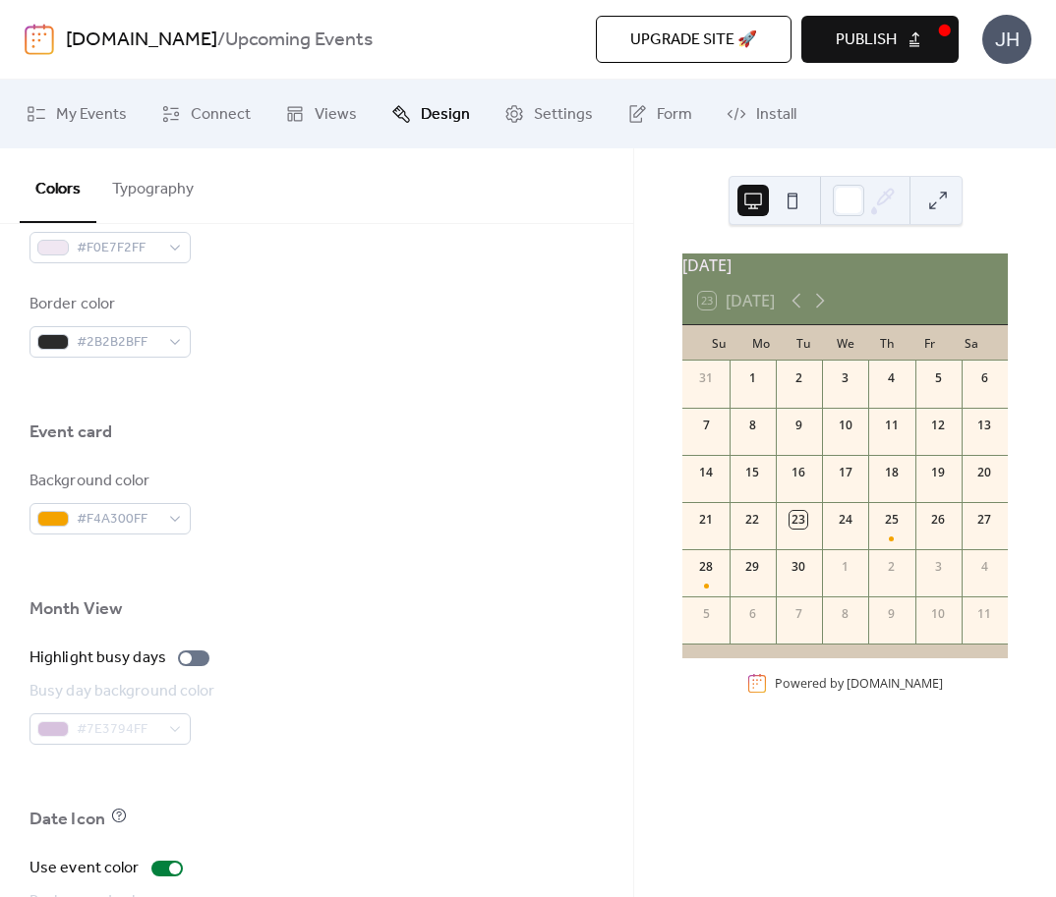
click at [363, 743] on div "Busy day background color #7E3794FF" at bounding box center [316, 712] width 574 height 65
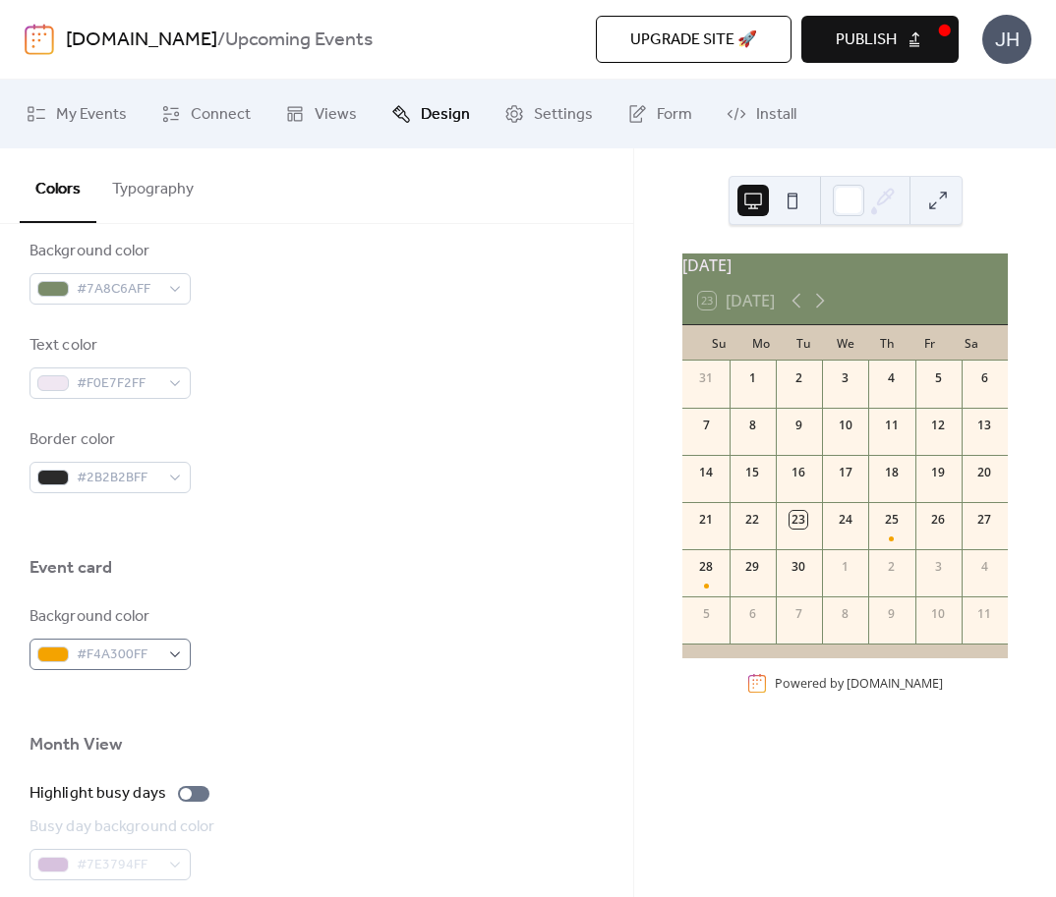
scroll to position [902, 0]
click at [798, 212] on button at bounding box center [792, 200] width 31 height 31
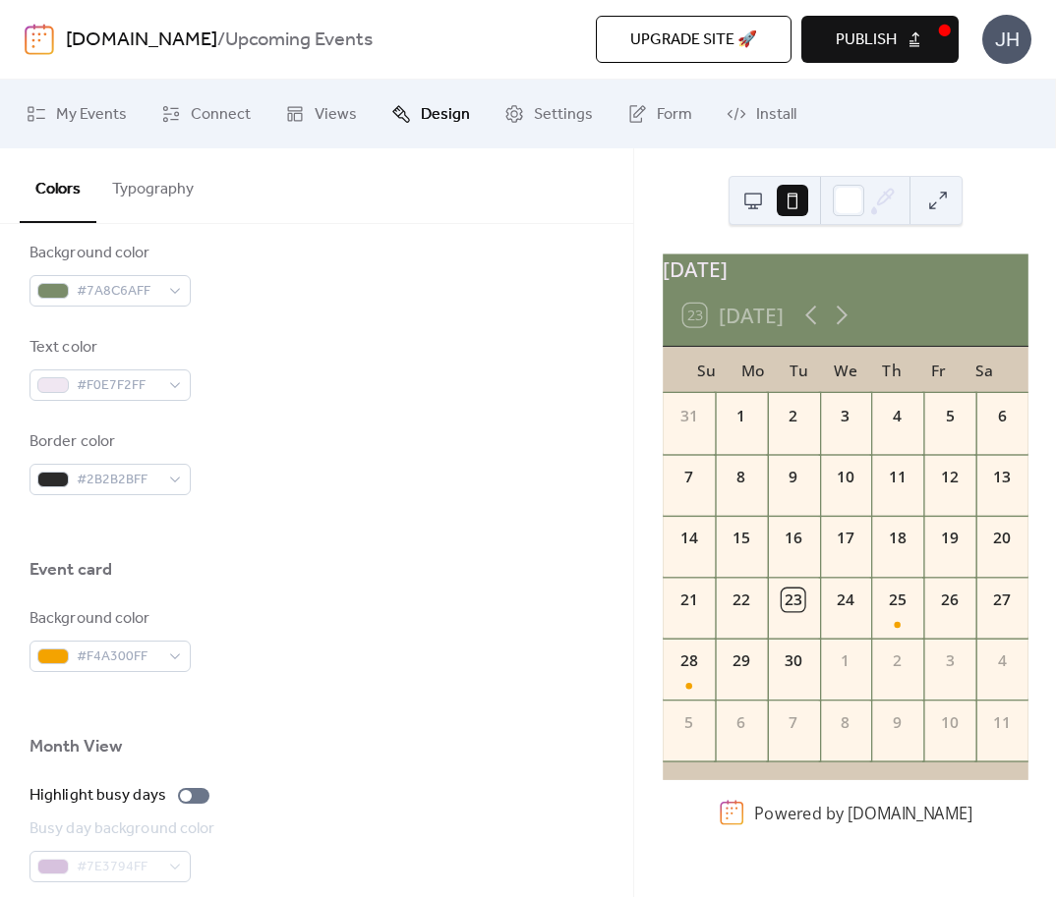
click at [760, 213] on button at bounding box center [752, 200] width 31 height 31
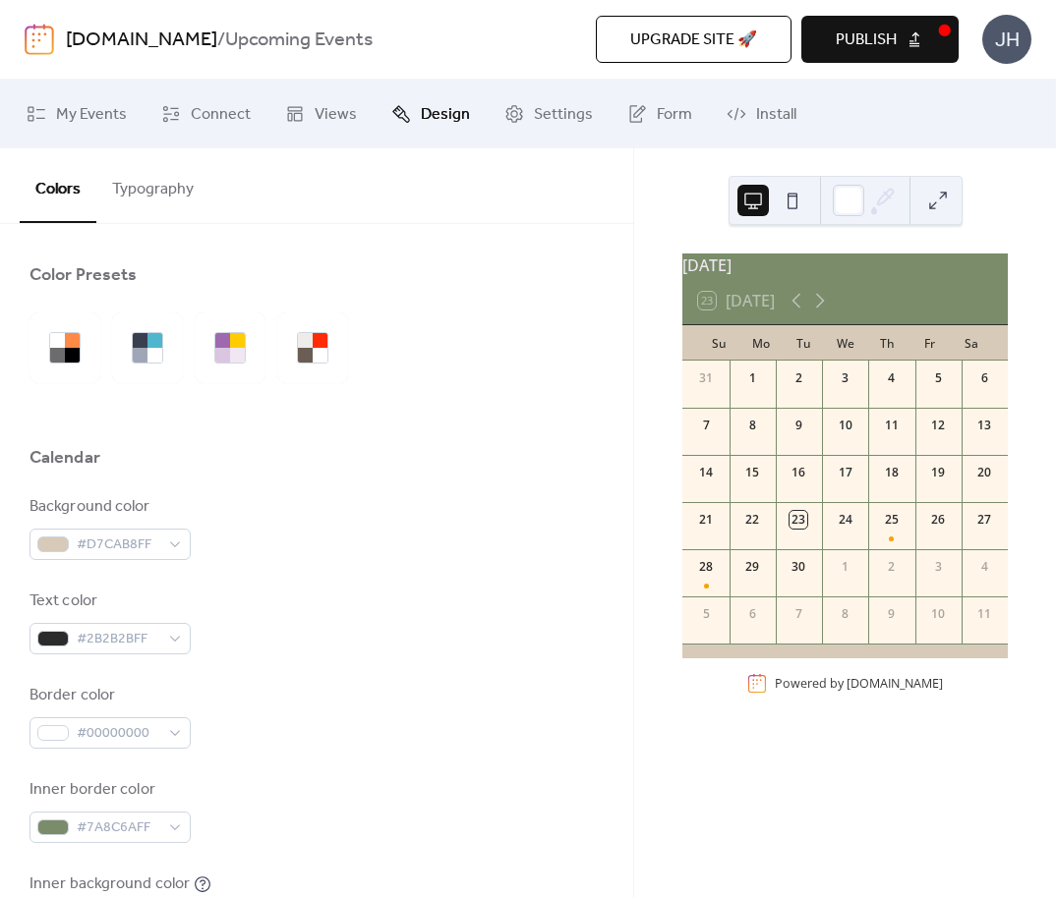
scroll to position [40, 0]
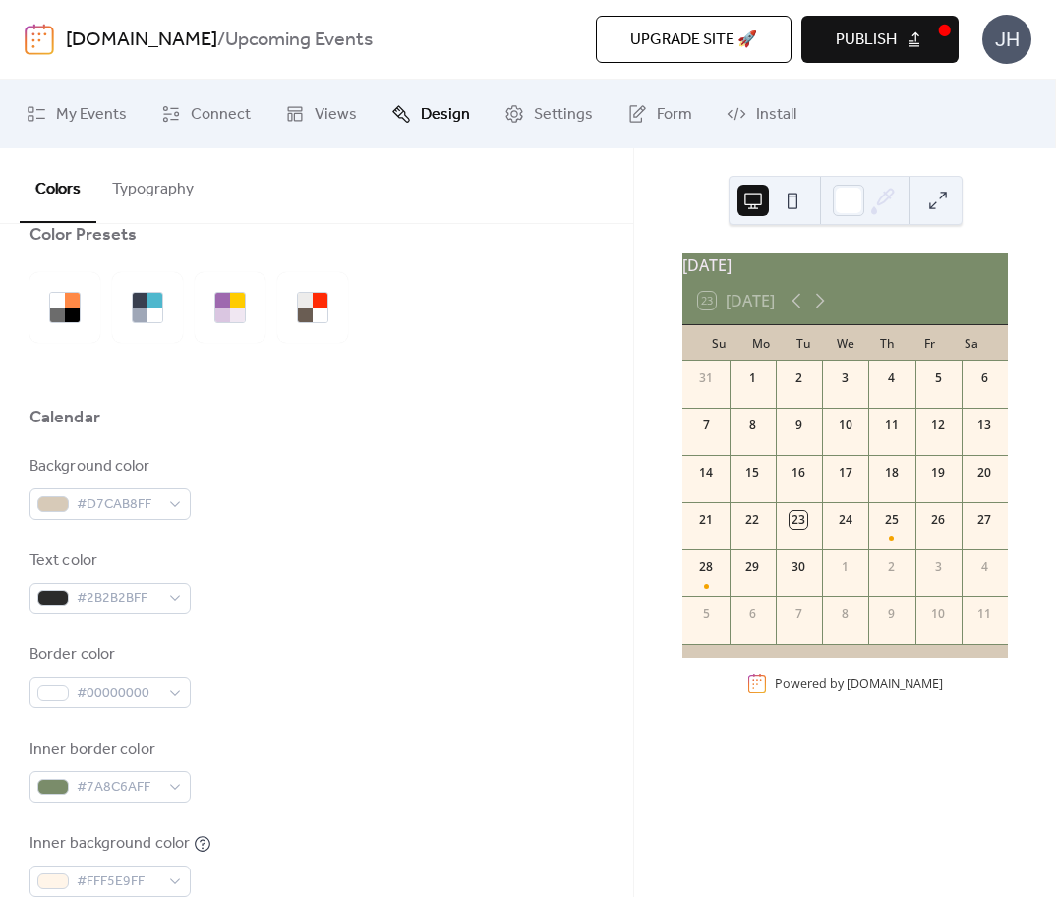
click at [153, 190] on button "Typography" at bounding box center [152, 184] width 113 height 73
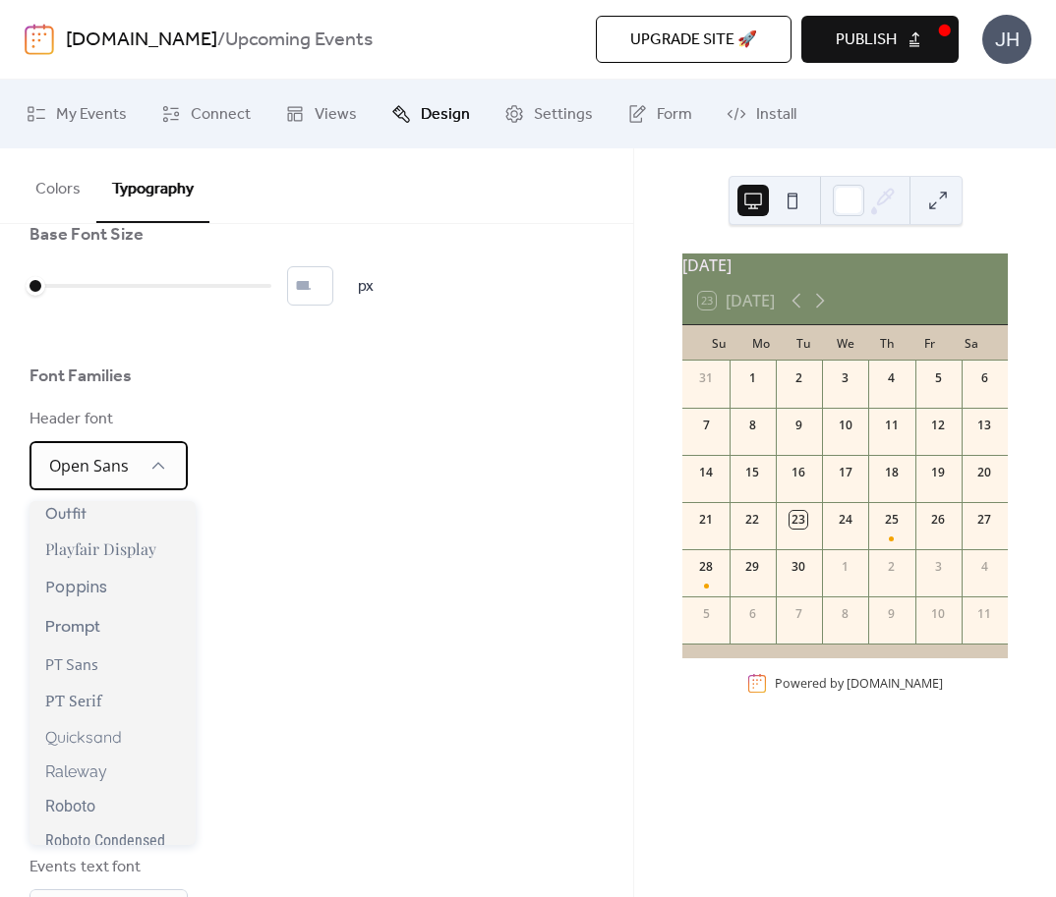
scroll to position [1322, 0]
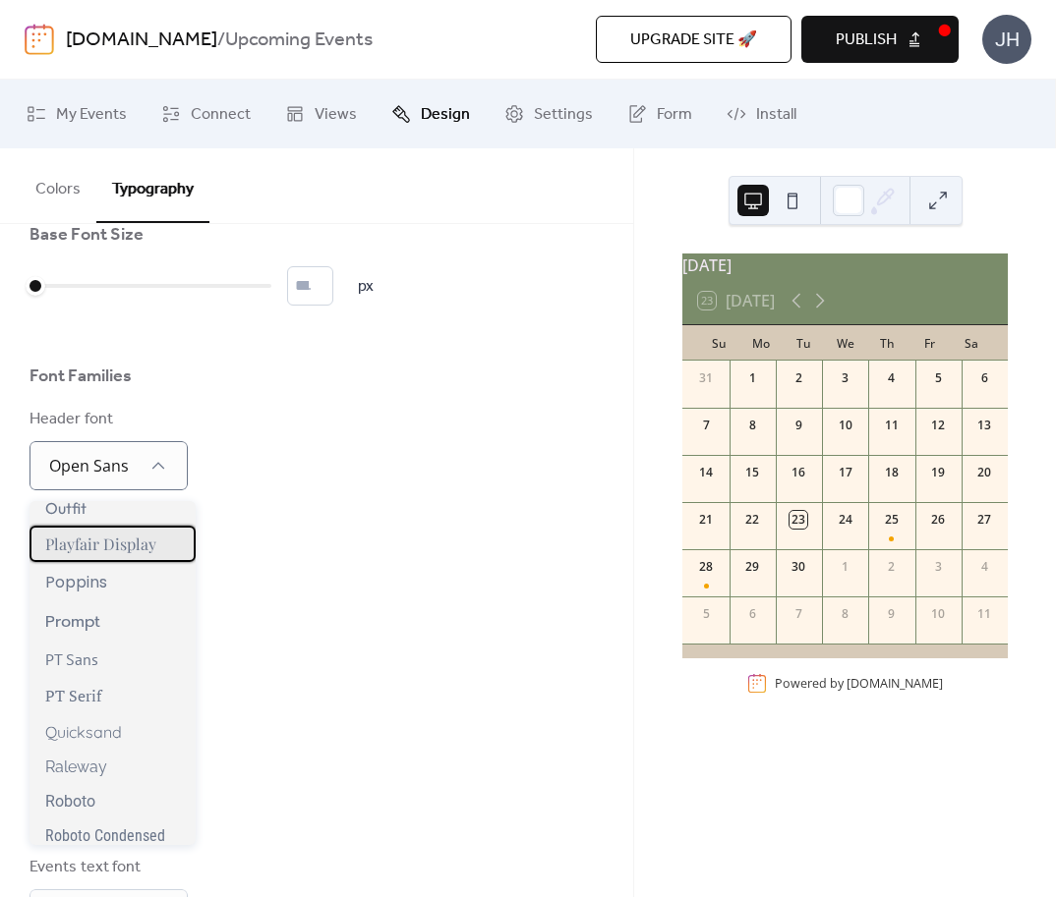
click at [115, 554] on span "Playfair Display" at bounding box center [100, 544] width 111 height 21
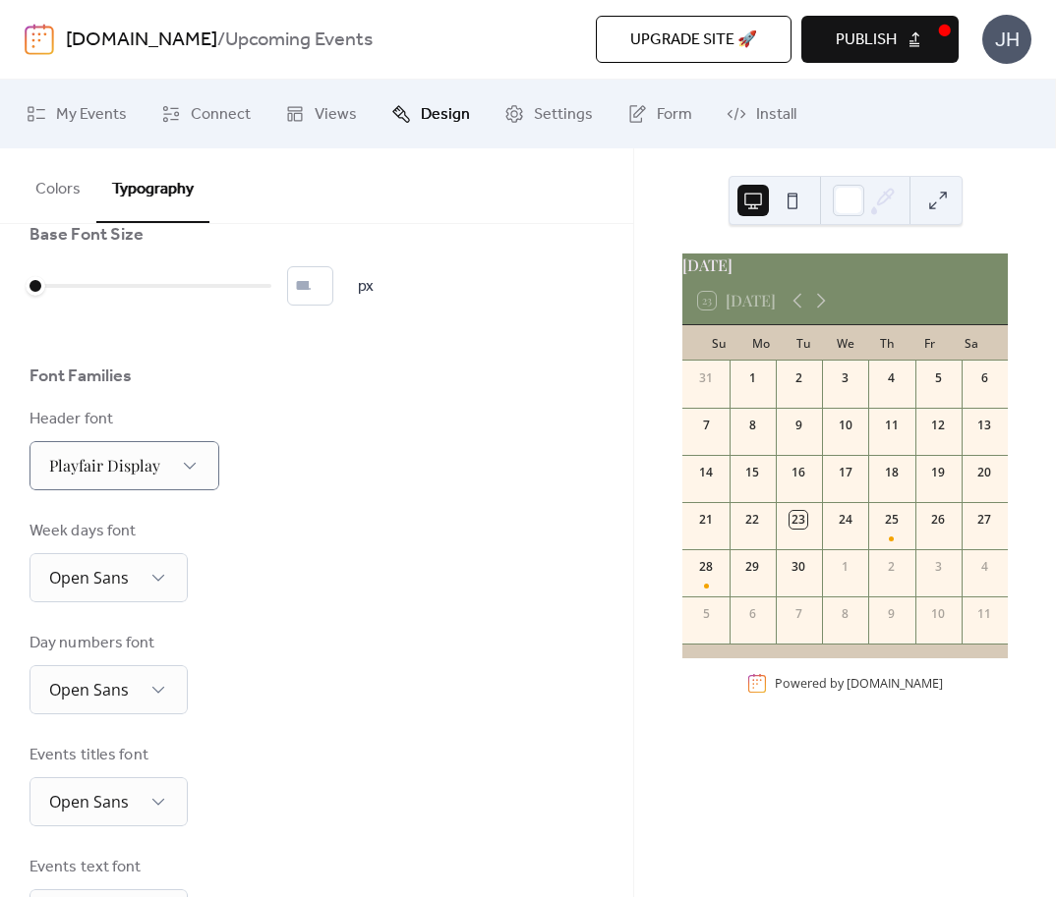
click at [317, 592] on div "Week days font Open Sans" at bounding box center [316, 561] width 574 height 83
click at [100, 584] on span "Open Sans" at bounding box center [89, 578] width 80 height 22
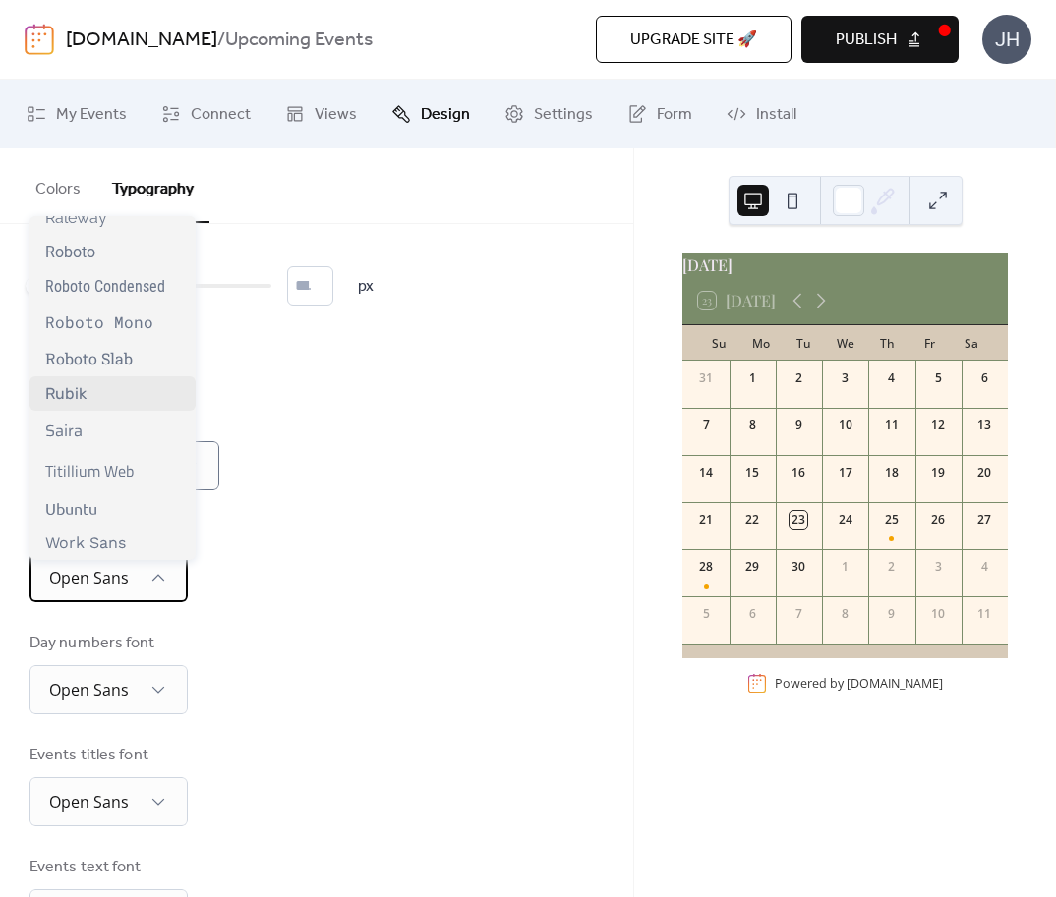
scroll to position [1634, 0]
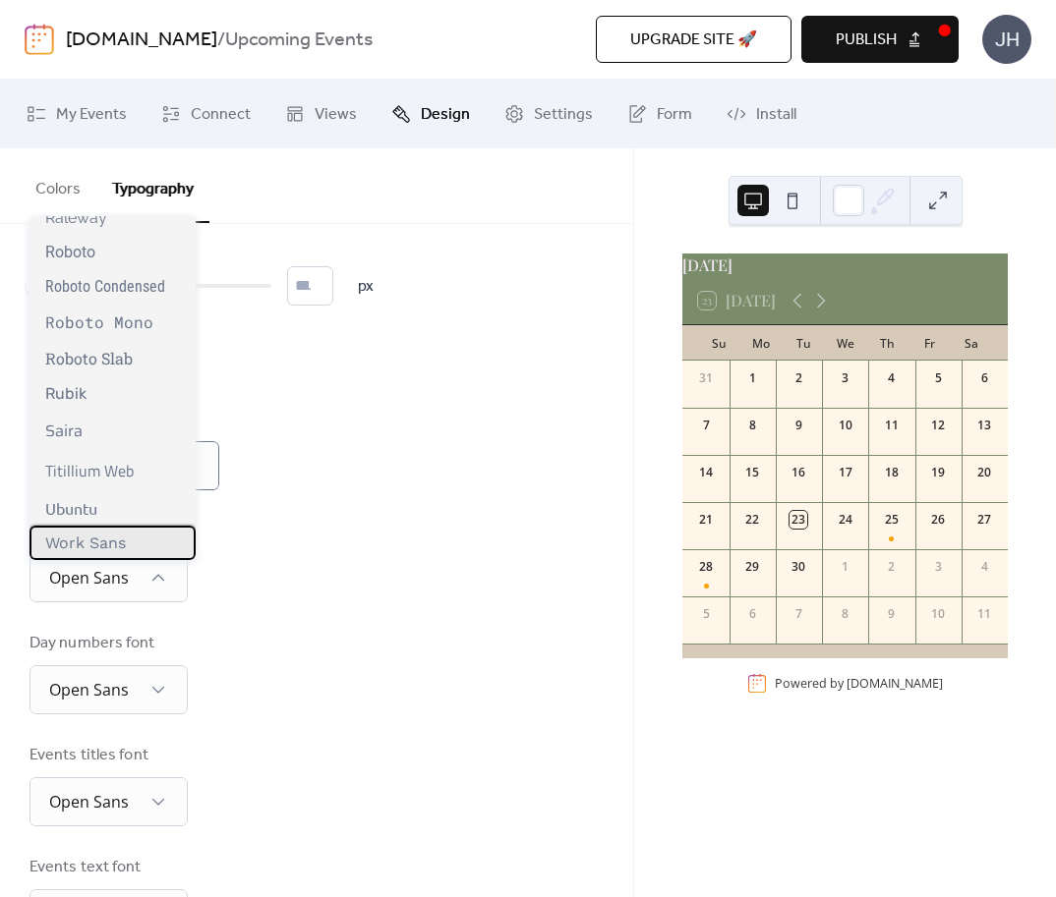
click at [105, 552] on span "Work Sans" at bounding box center [85, 543] width 81 height 19
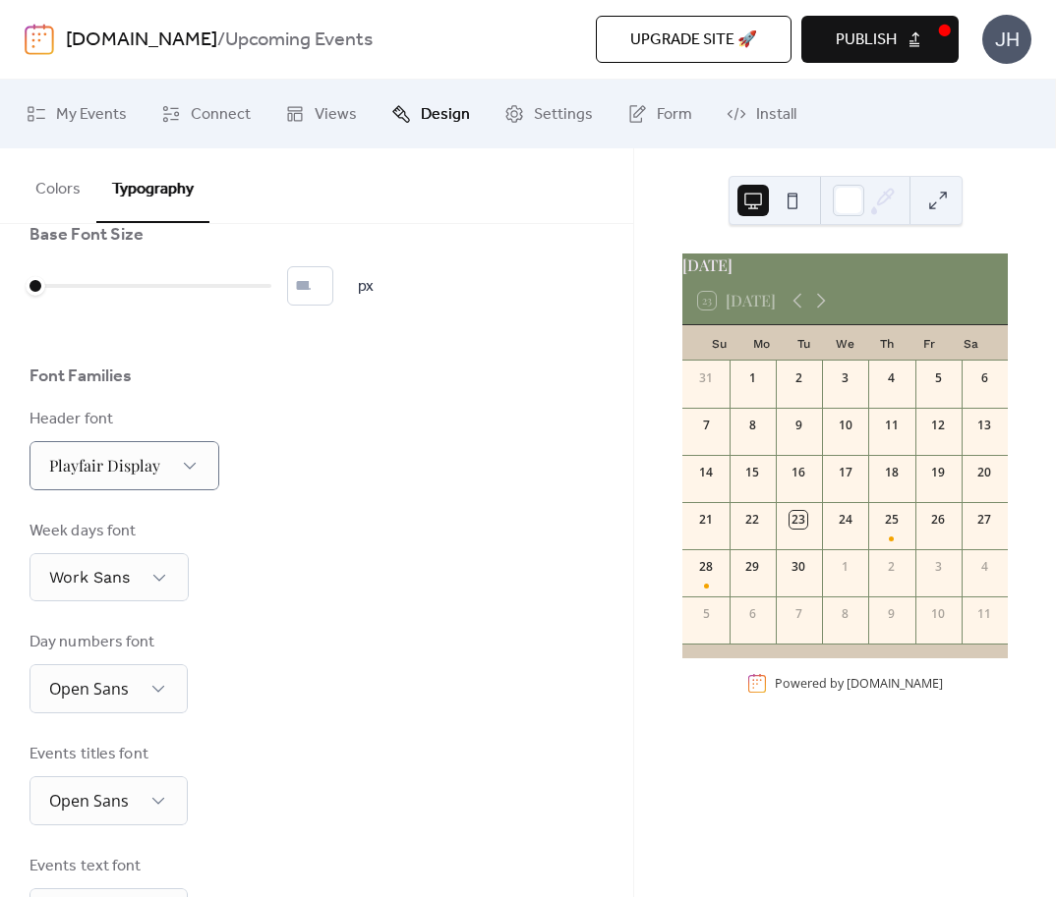
click at [337, 637] on div "Base Font Size * px Font Families Header font Playfair Display Week days font W…" at bounding box center [316, 692] width 574 height 939
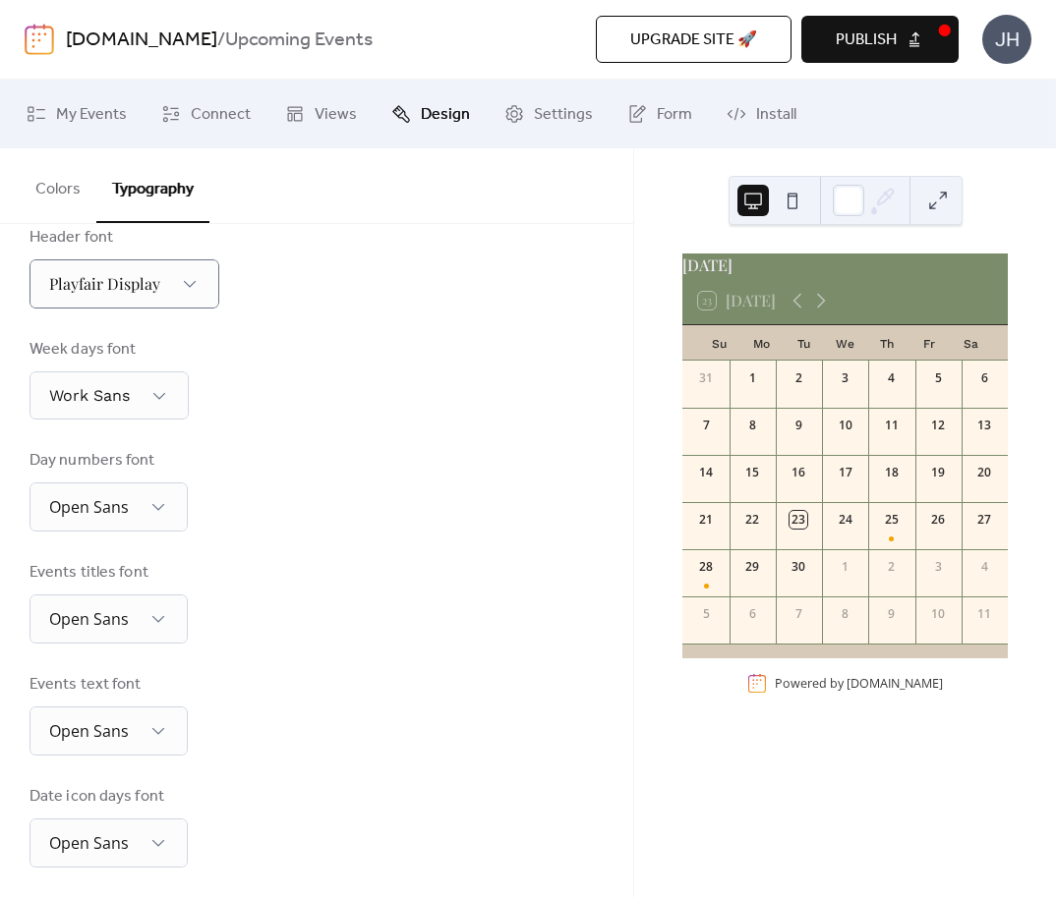
scroll to position [227, 0]
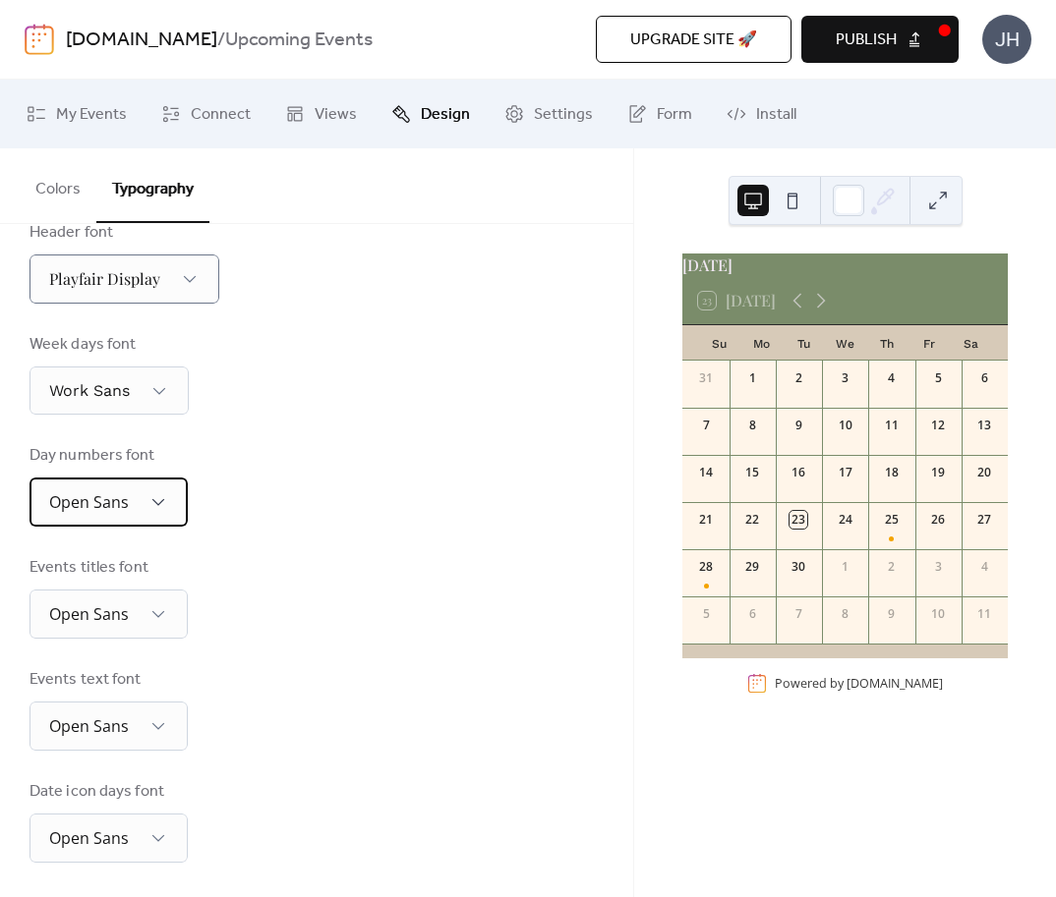
click at [149, 499] on div "Open Sans" at bounding box center [108, 502] width 158 height 49
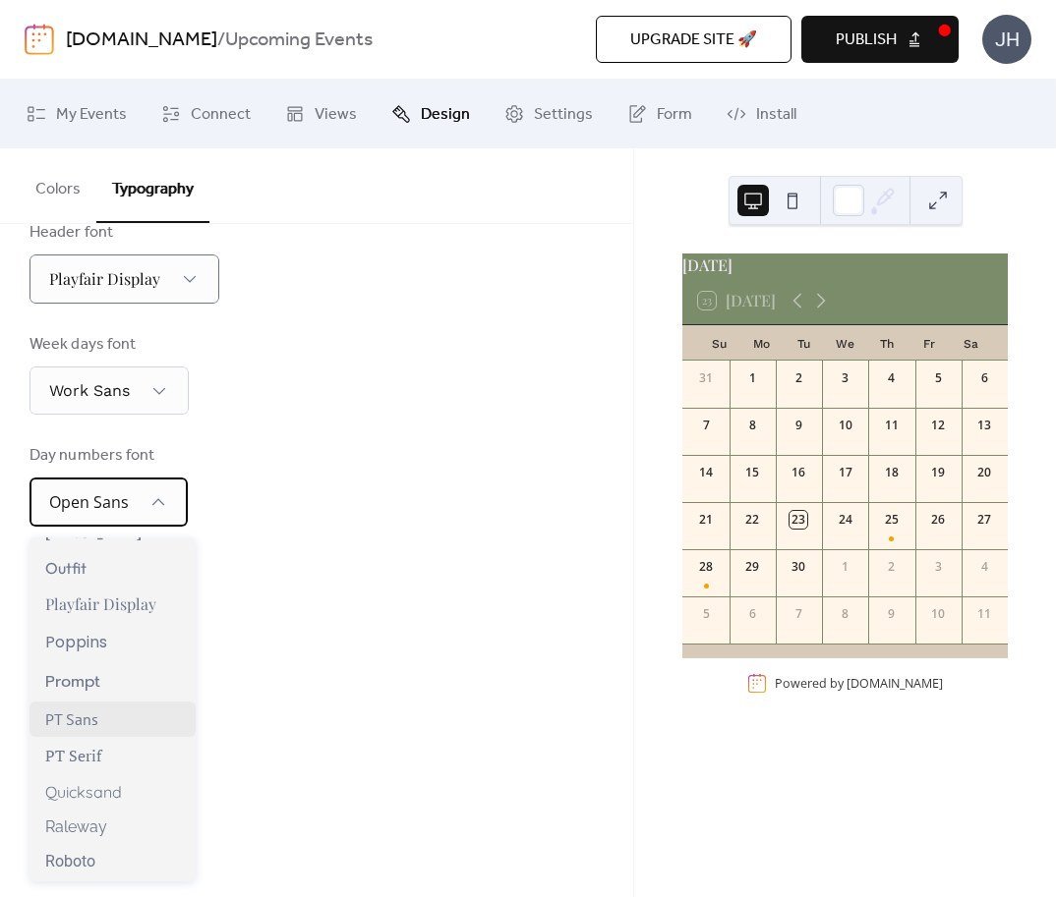
scroll to position [1679, 0]
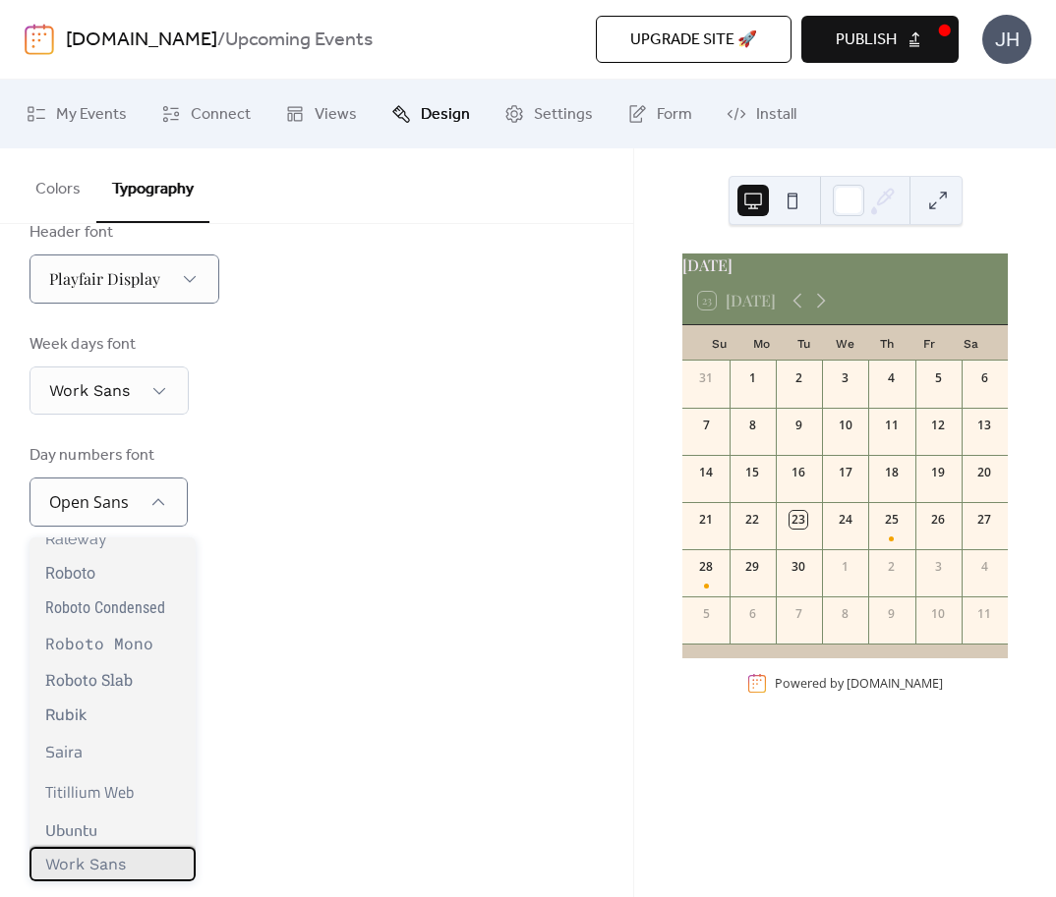
click at [91, 866] on span "Work Sans" at bounding box center [85, 864] width 81 height 19
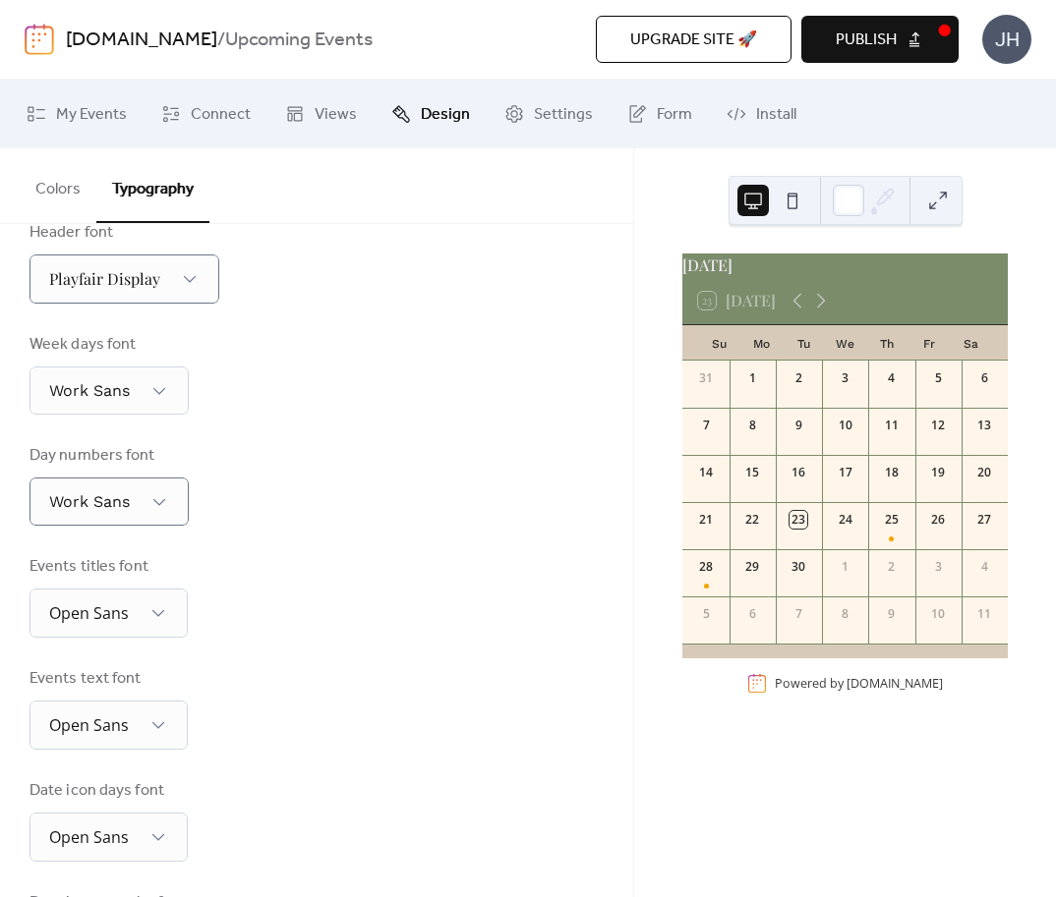
click at [284, 630] on div "Events titles font Open Sans" at bounding box center [316, 596] width 574 height 83
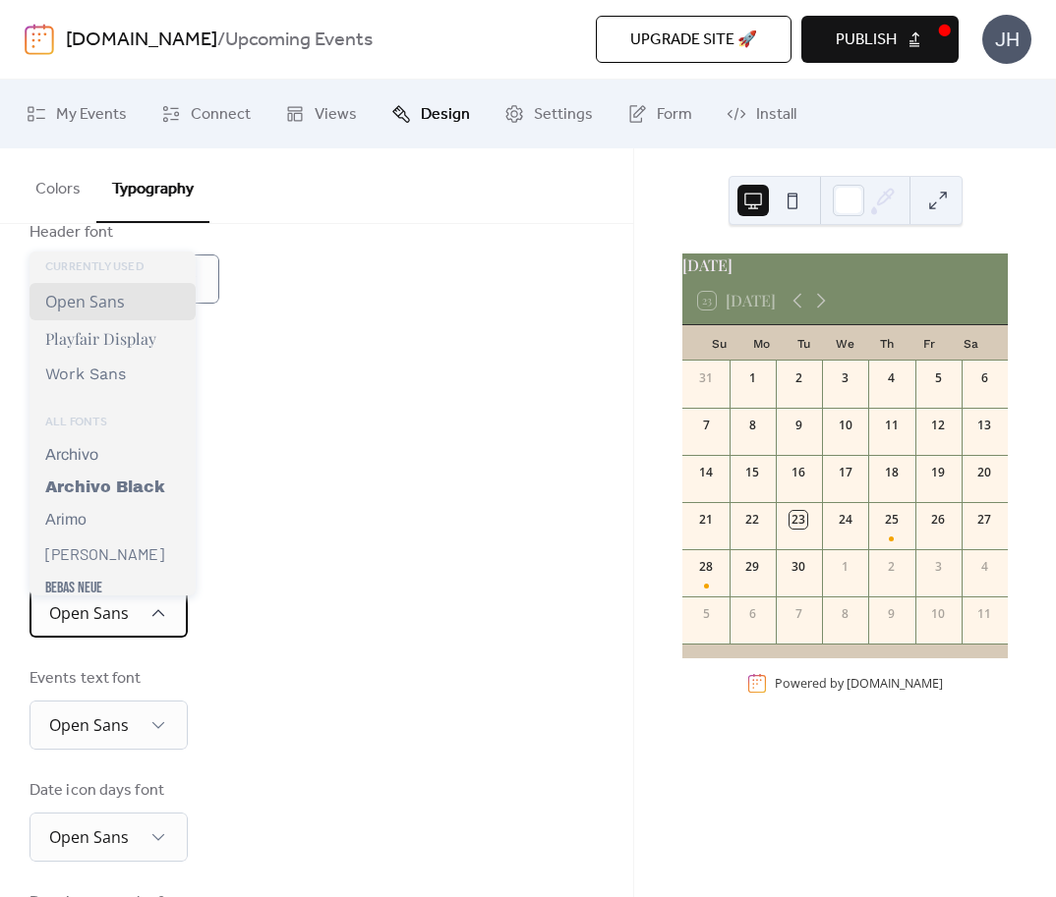
click at [163, 619] on icon at bounding box center [158, 614] width 20 height 20
click at [334, 602] on div "Events titles font Open Sans" at bounding box center [316, 596] width 574 height 83
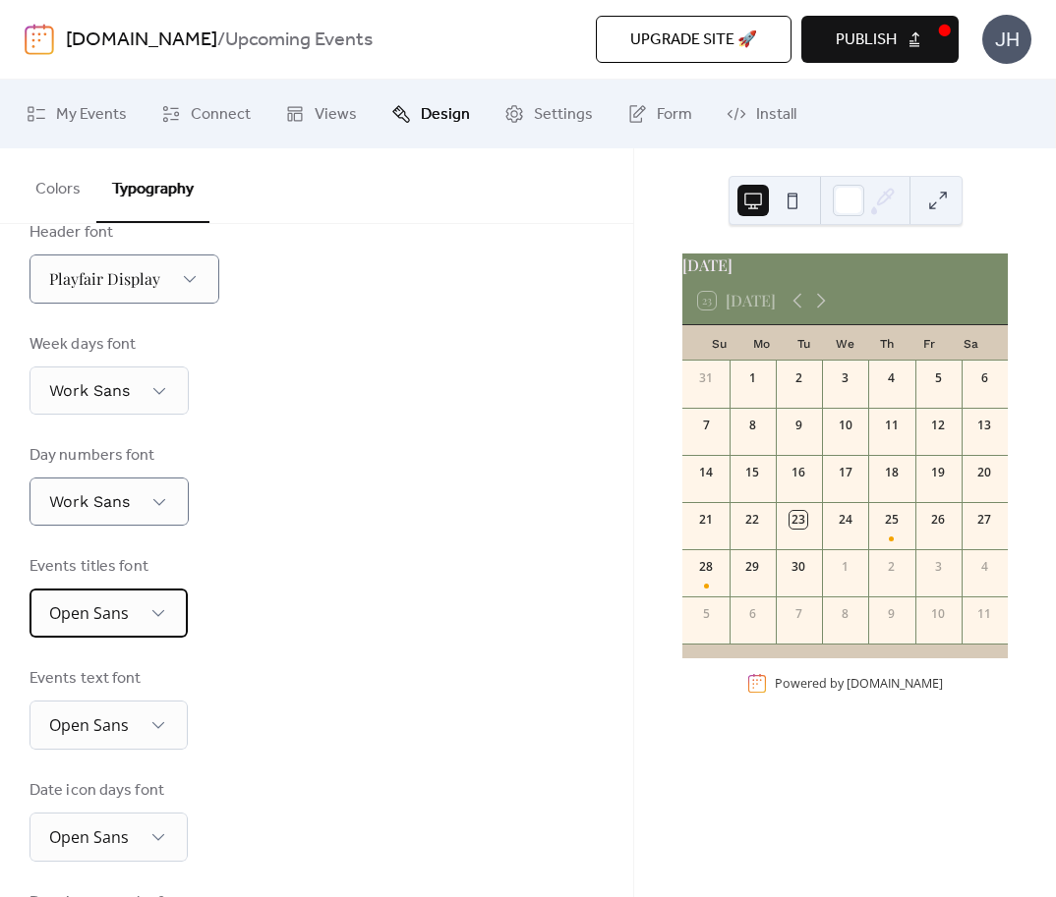
click at [140, 622] on div "Open Sans" at bounding box center [108, 613] width 158 height 49
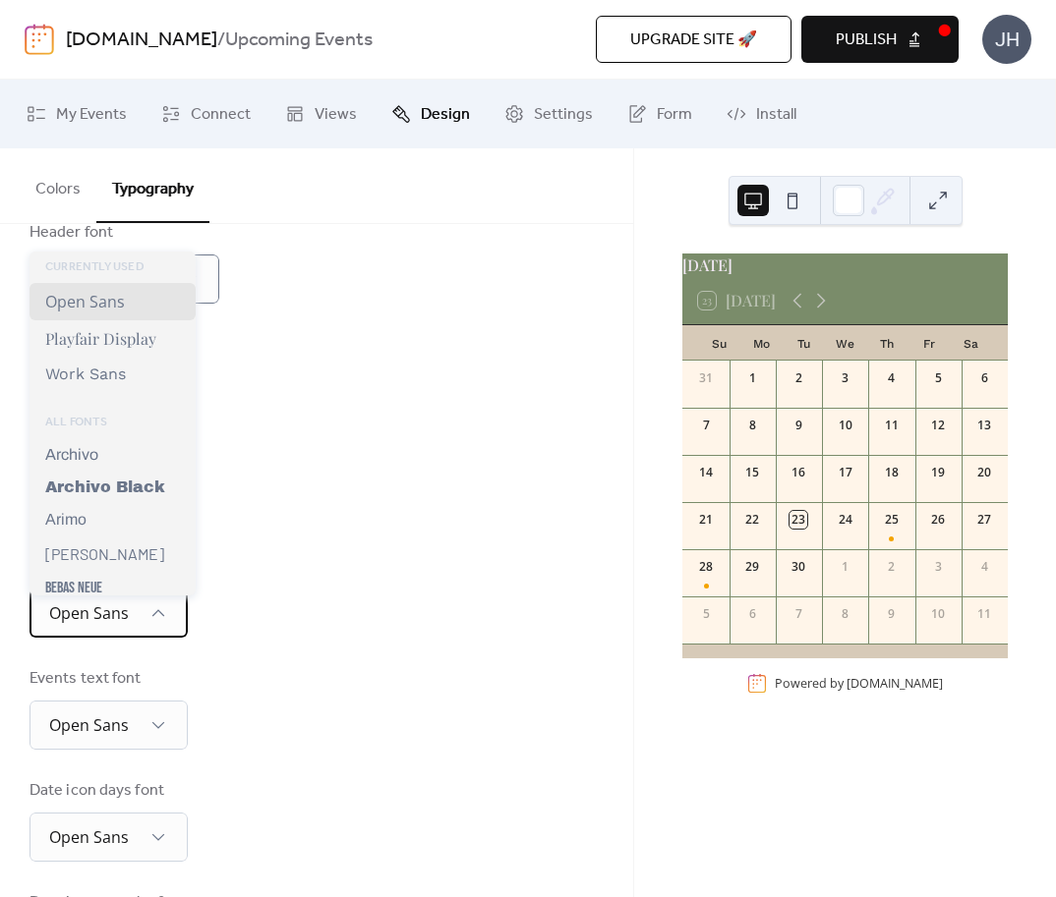
click at [168, 620] on div "Open Sans" at bounding box center [108, 613] width 158 height 49
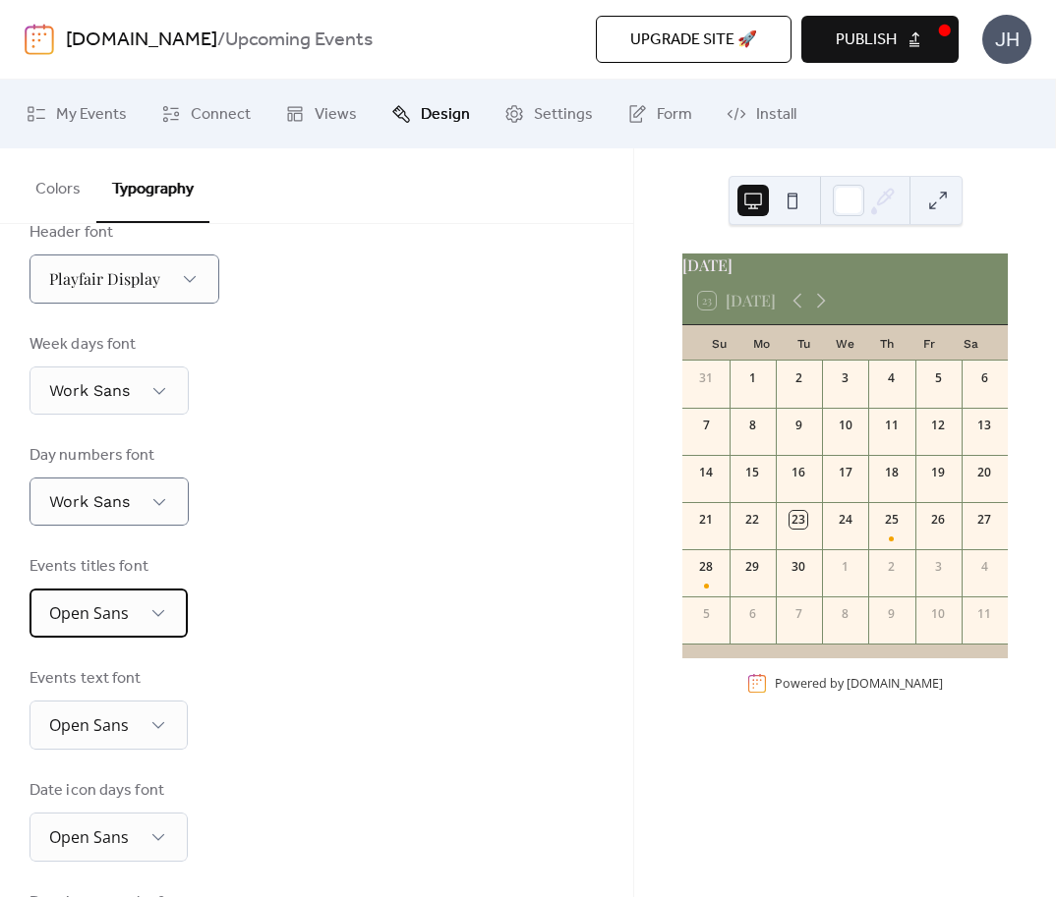
click at [120, 624] on span "Open Sans" at bounding box center [89, 614] width 80 height 22
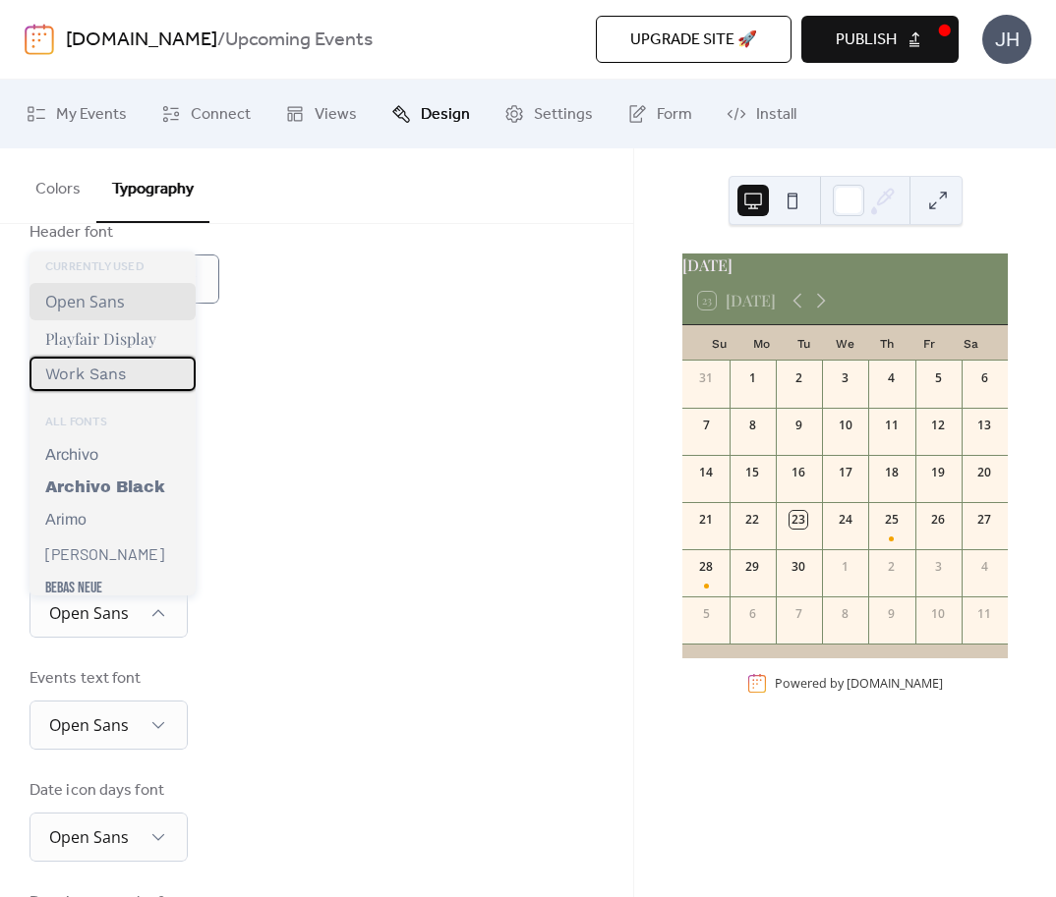
click at [117, 367] on span "Work Sans" at bounding box center [85, 374] width 81 height 19
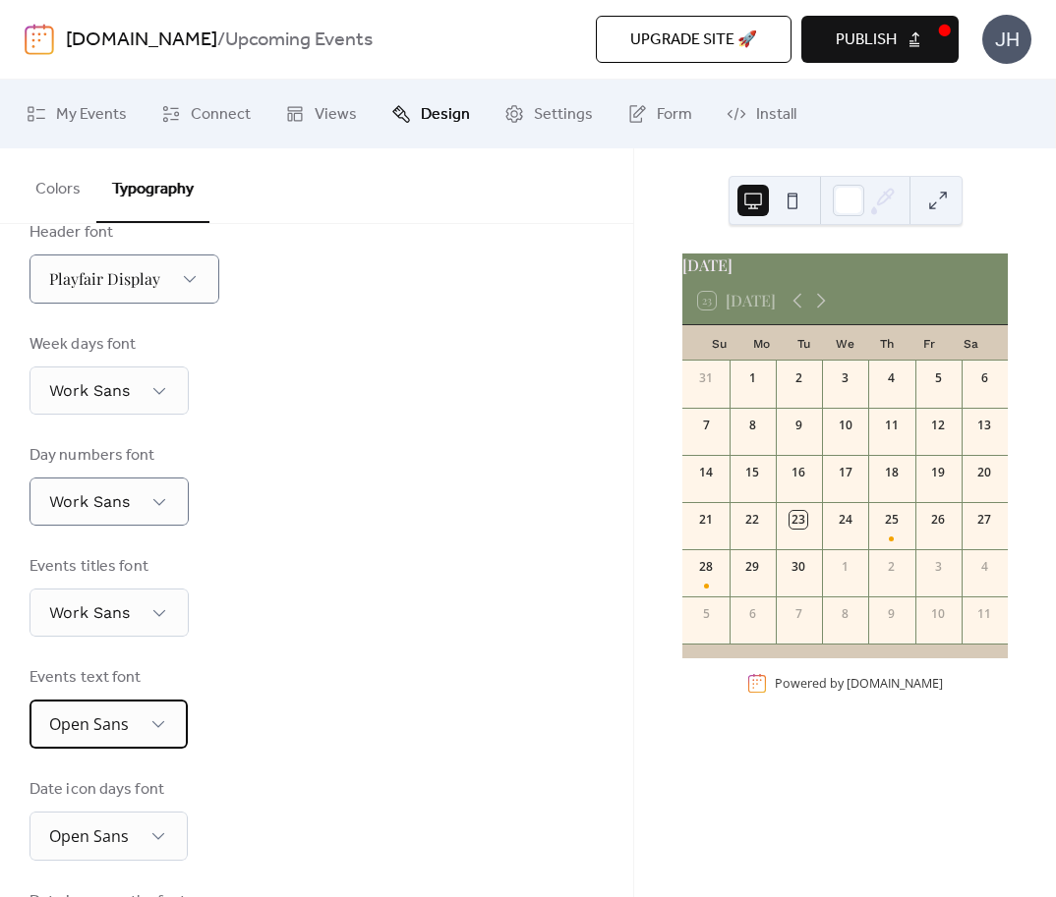
click at [139, 734] on div "Open Sans" at bounding box center [108, 724] width 158 height 49
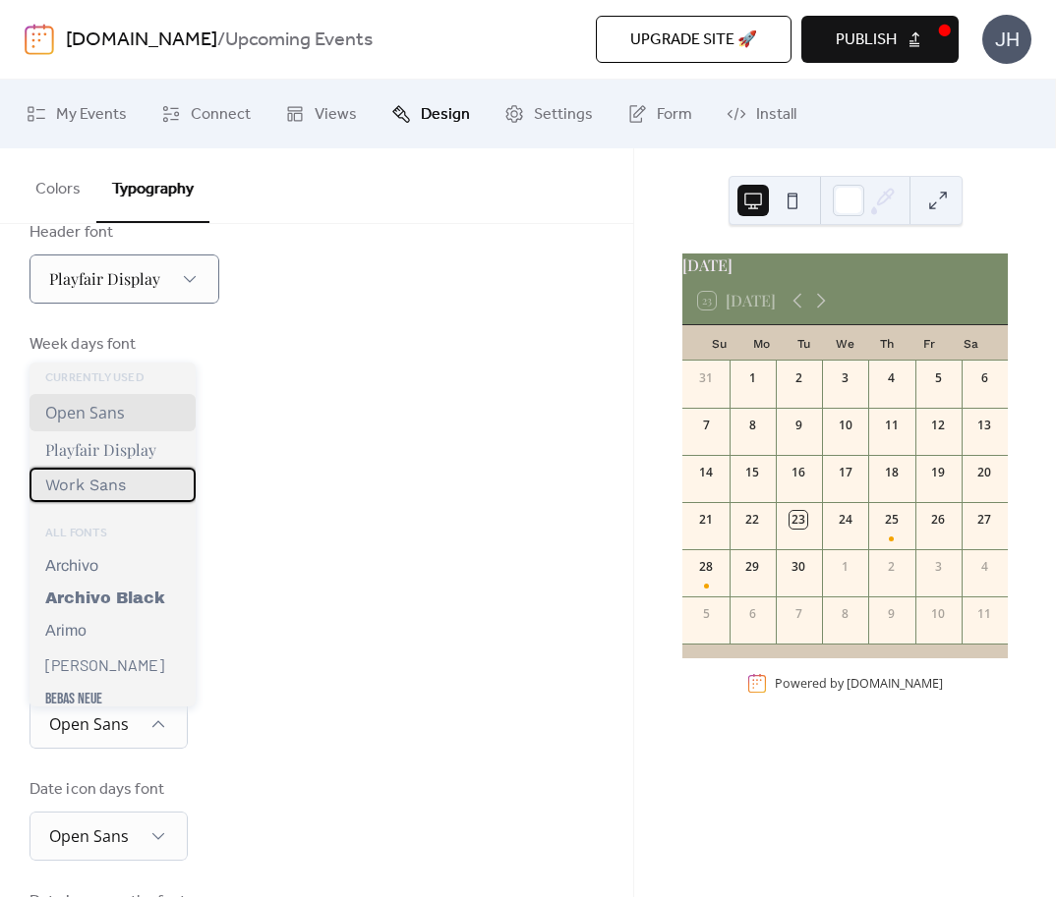
click at [126, 481] on span "Work Sans" at bounding box center [85, 485] width 81 height 19
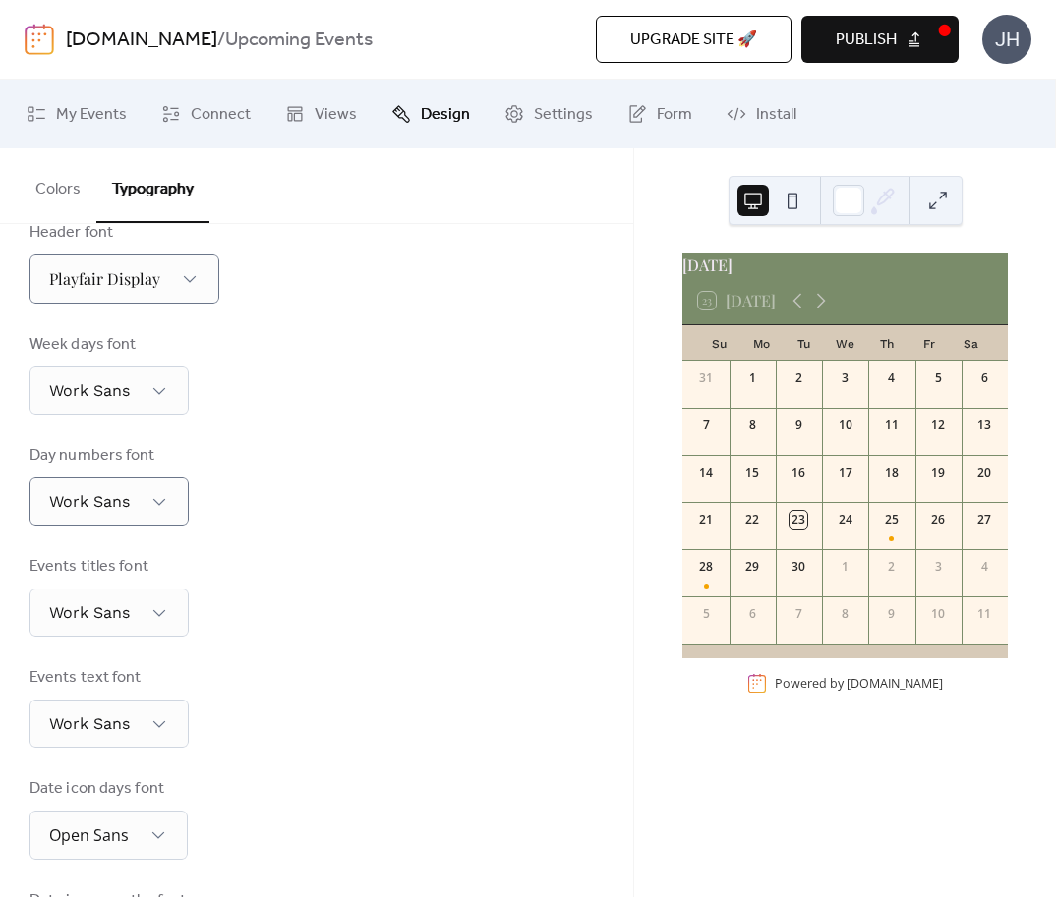
click at [268, 758] on div "Base Font Size * px Font Families Header font Playfair Display Week days font W…" at bounding box center [316, 504] width 574 height 936
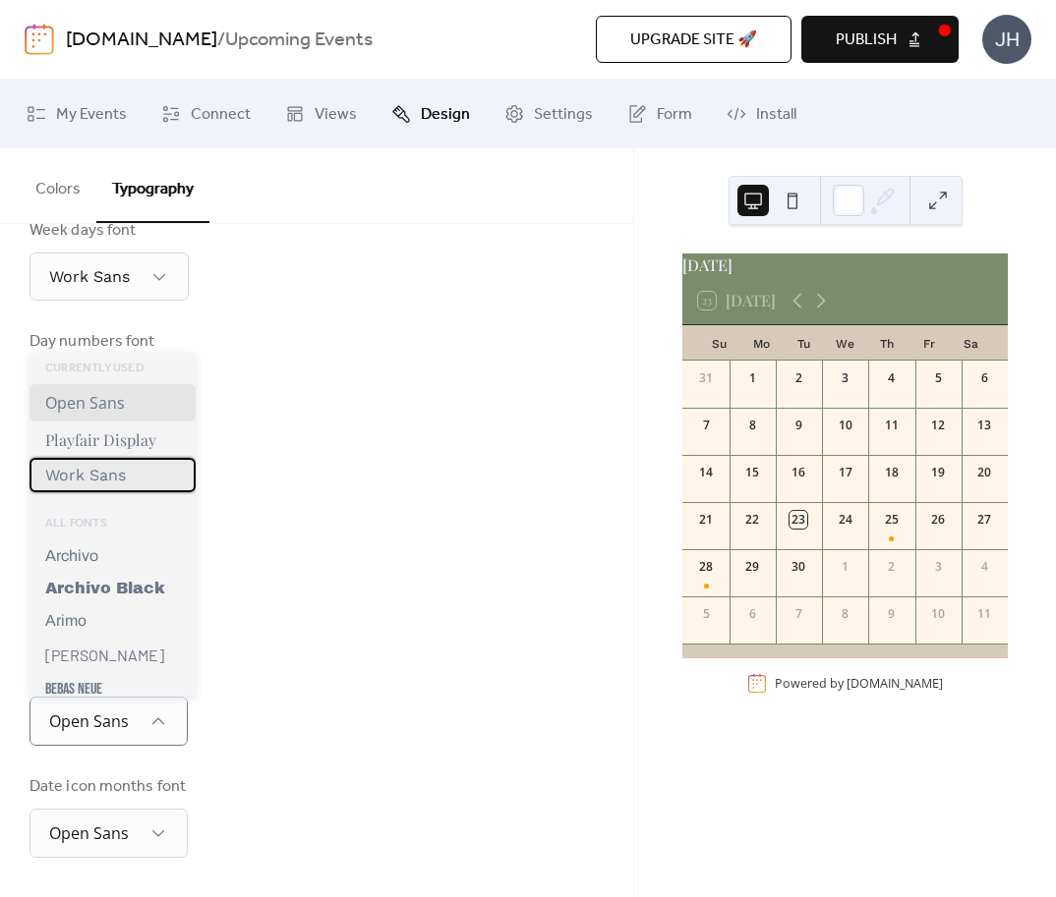
click at [129, 476] on div "Work Sans" at bounding box center [112, 475] width 166 height 34
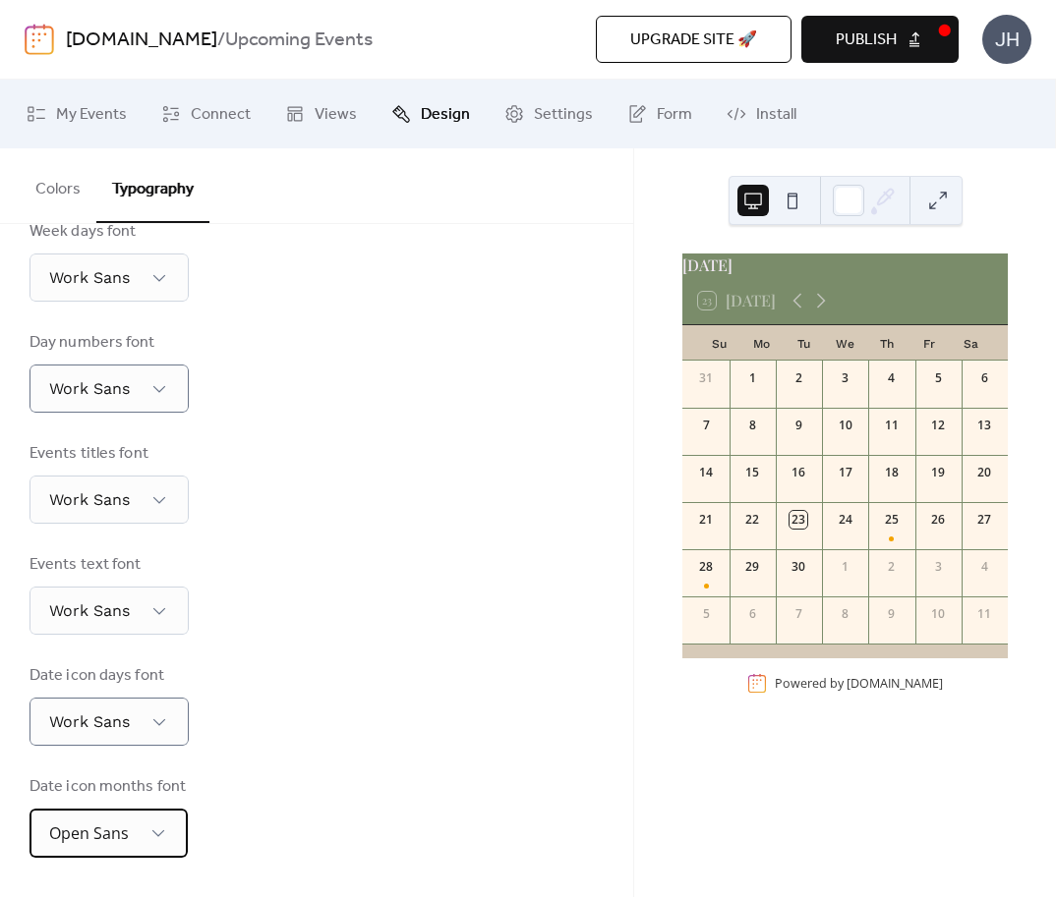
click at [152, 812] on div "Open Sans" at bounding box center [108, 833] width 158 height 49
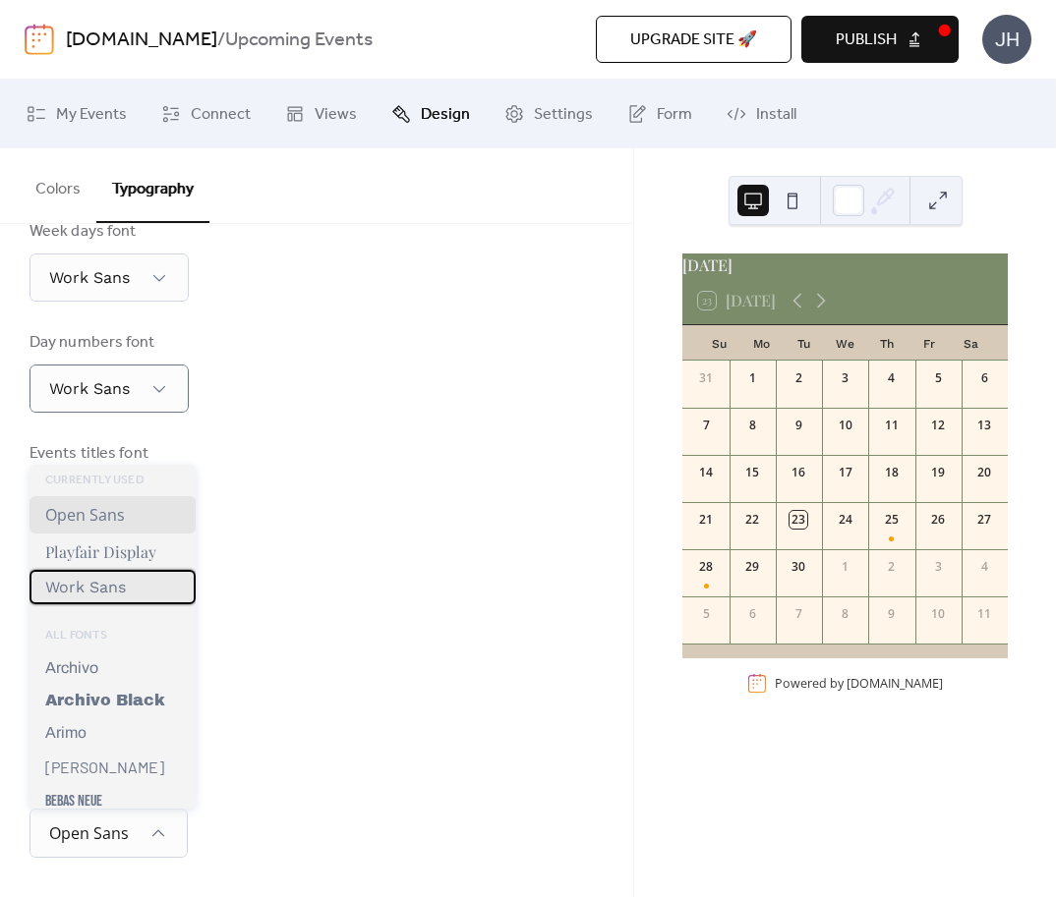
click at [125, 583] on span "Work Sans" at bounding box center [85, 587] width 81 height 19
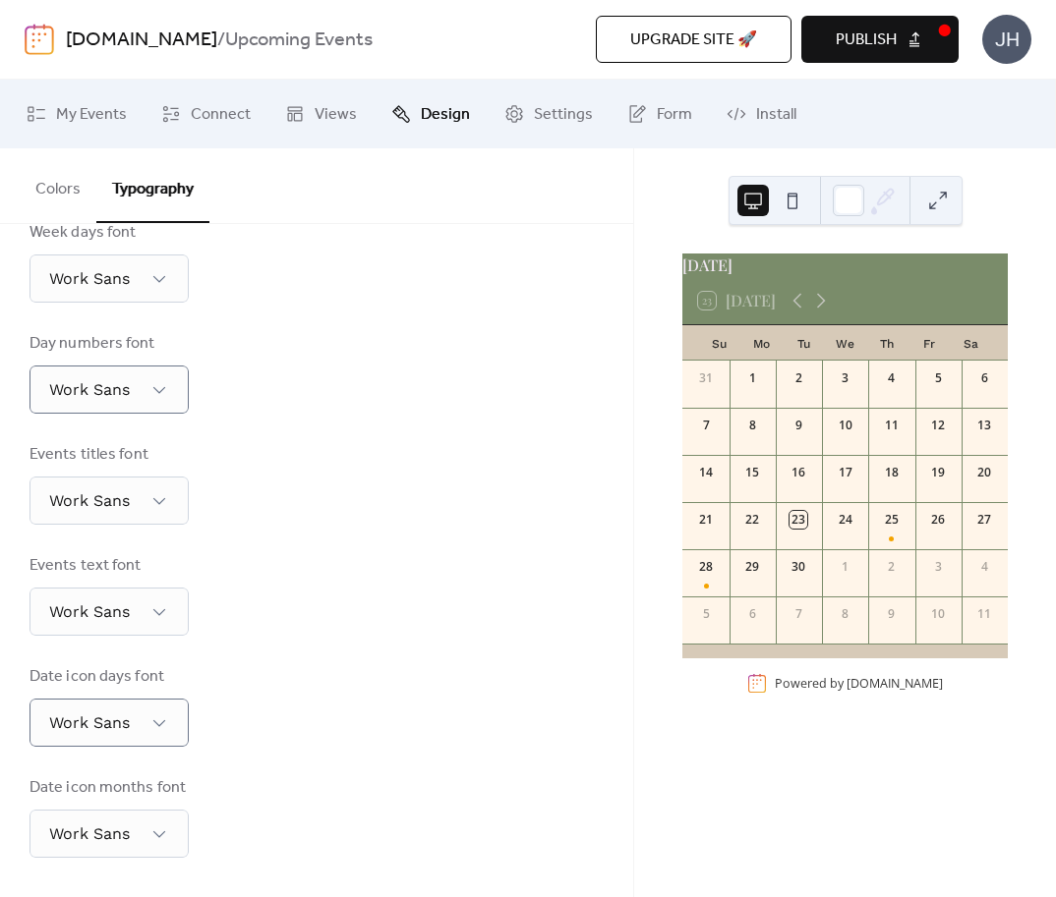
click at [375, 536] on div "Base Font Size * px Font Families Header font Playfair Display Week days font W…" at bounding box center [316, 391] width 574 height 934
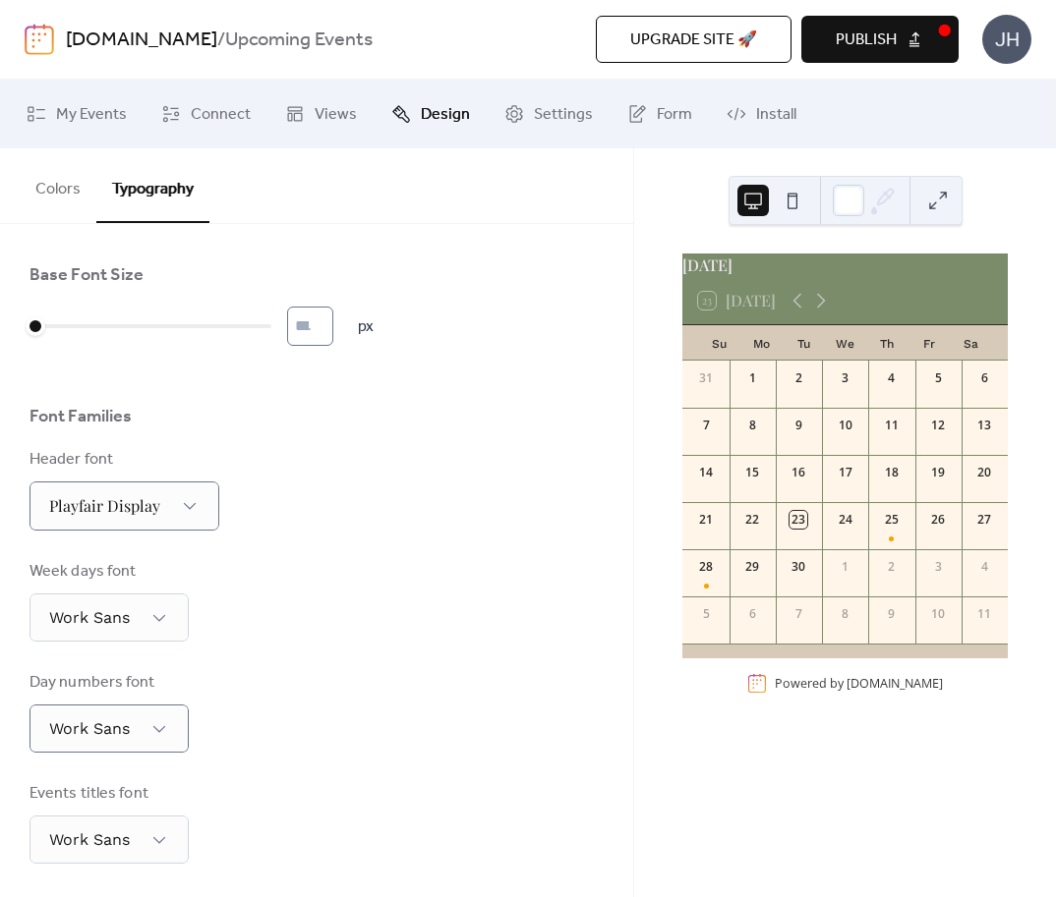
click at [333, 326] on input "*" at bounding box center [310, 326] width 46 height 39
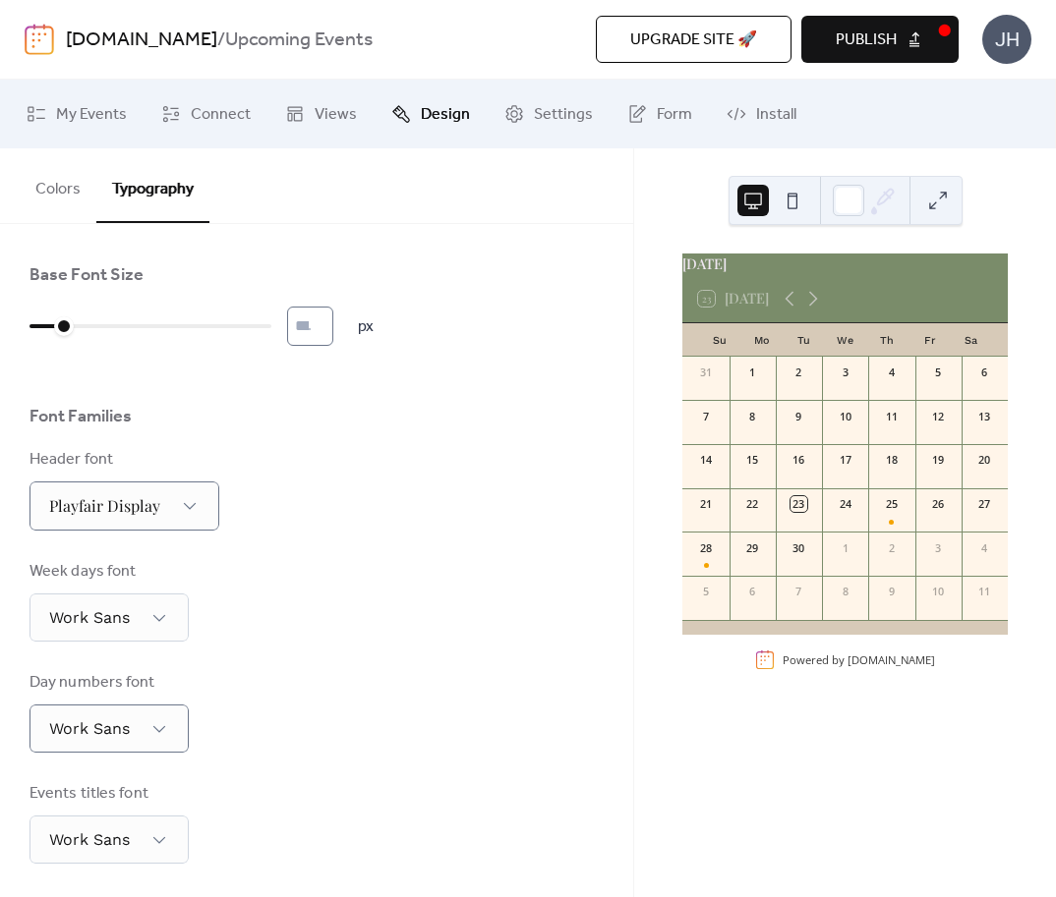
click at [333, 326] on input "**" at bounding box center [310, 326] width 46 height 39
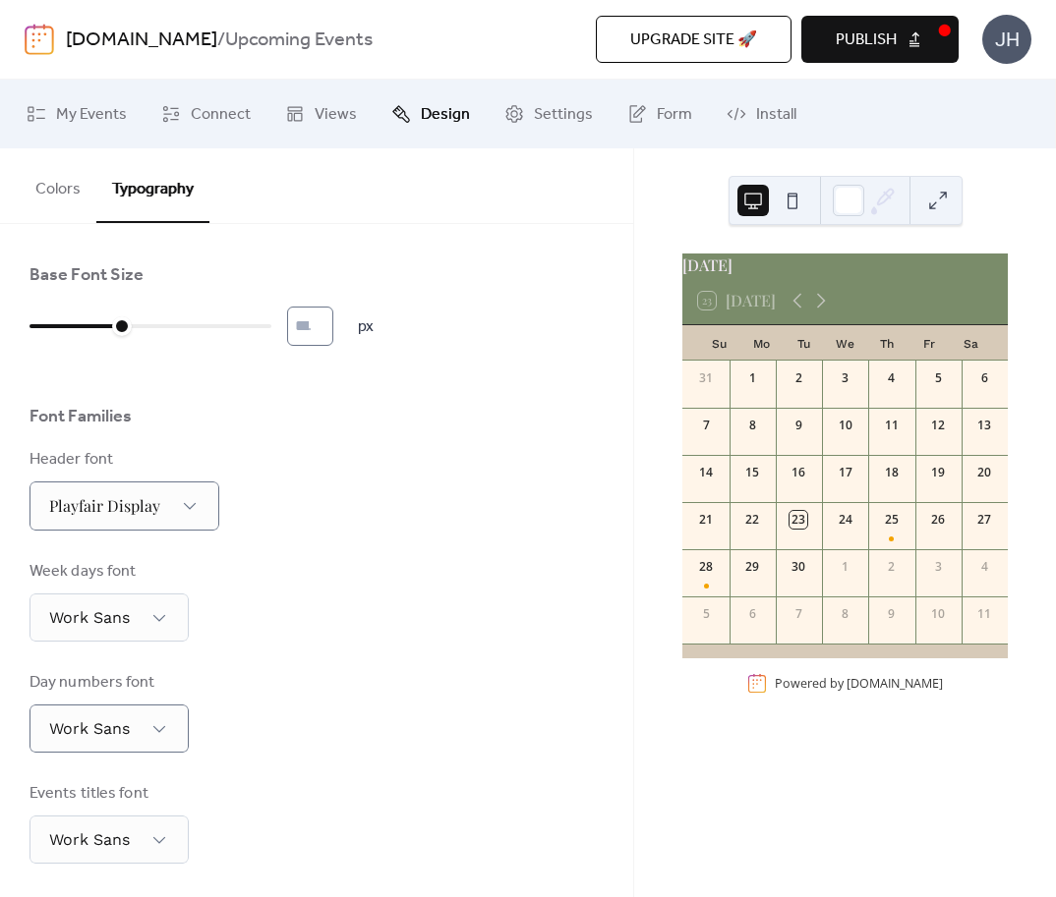
click at [333, 326] on input "**" at bounding box center [310, 326] width 46 height 39
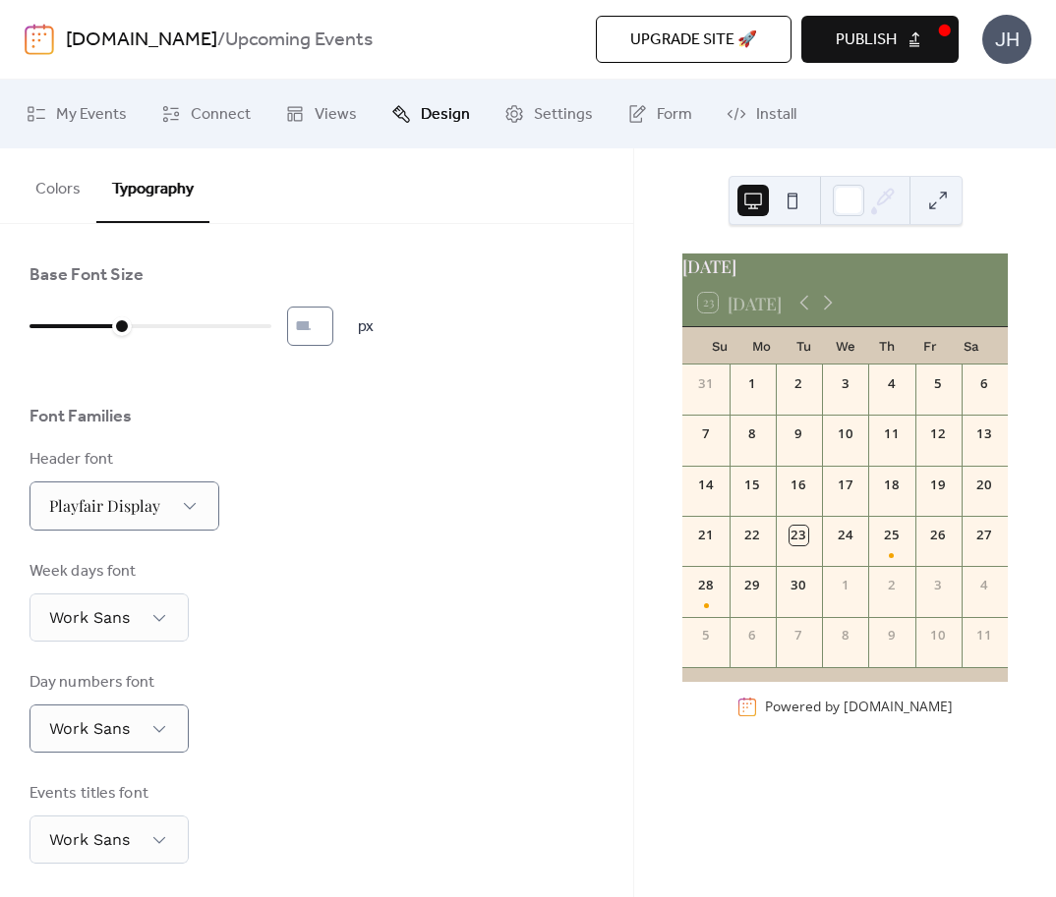
type input "**"
click at [333, 326] on input "**" at bounding box center [310, 326] width 46 height 39
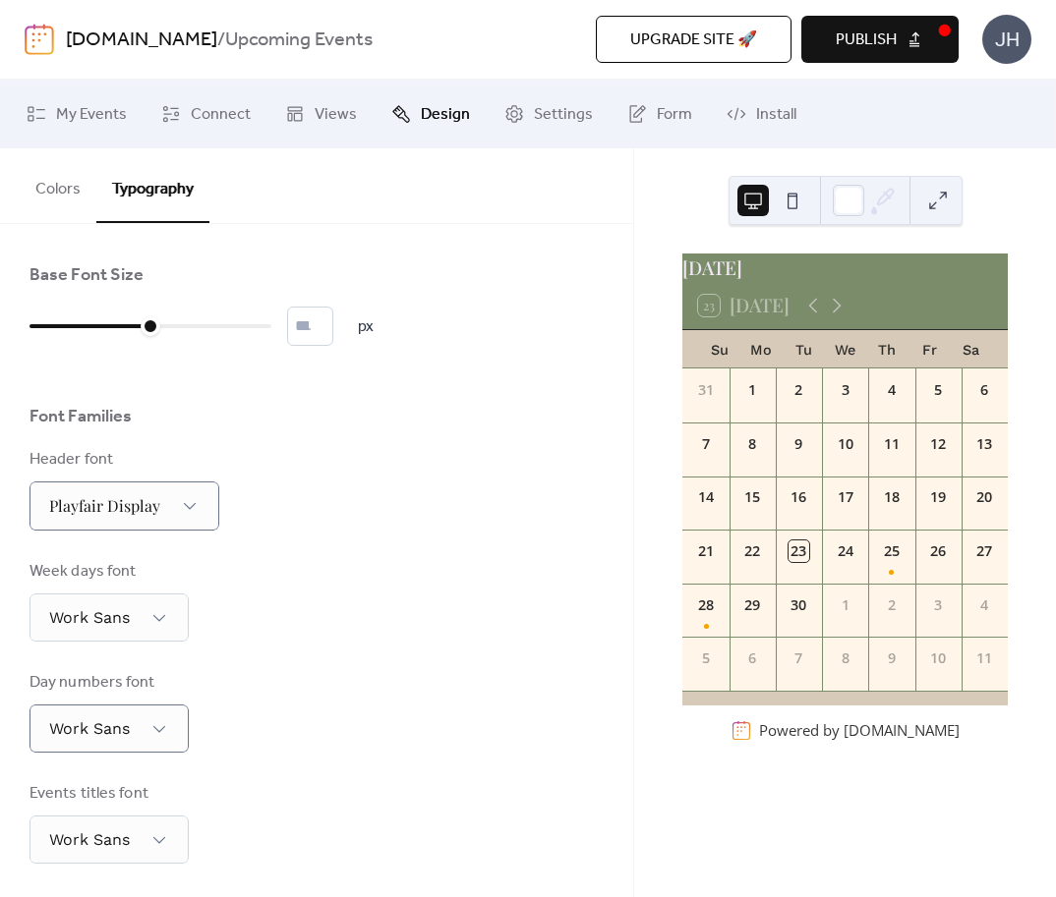
click at [402, 527] on div "Header font Playfair Display" at bounding box center [316, 489] width 574 height 83
click at [69, 188] on button "Colors" at bounding box center [58, 184] width 77 height 73
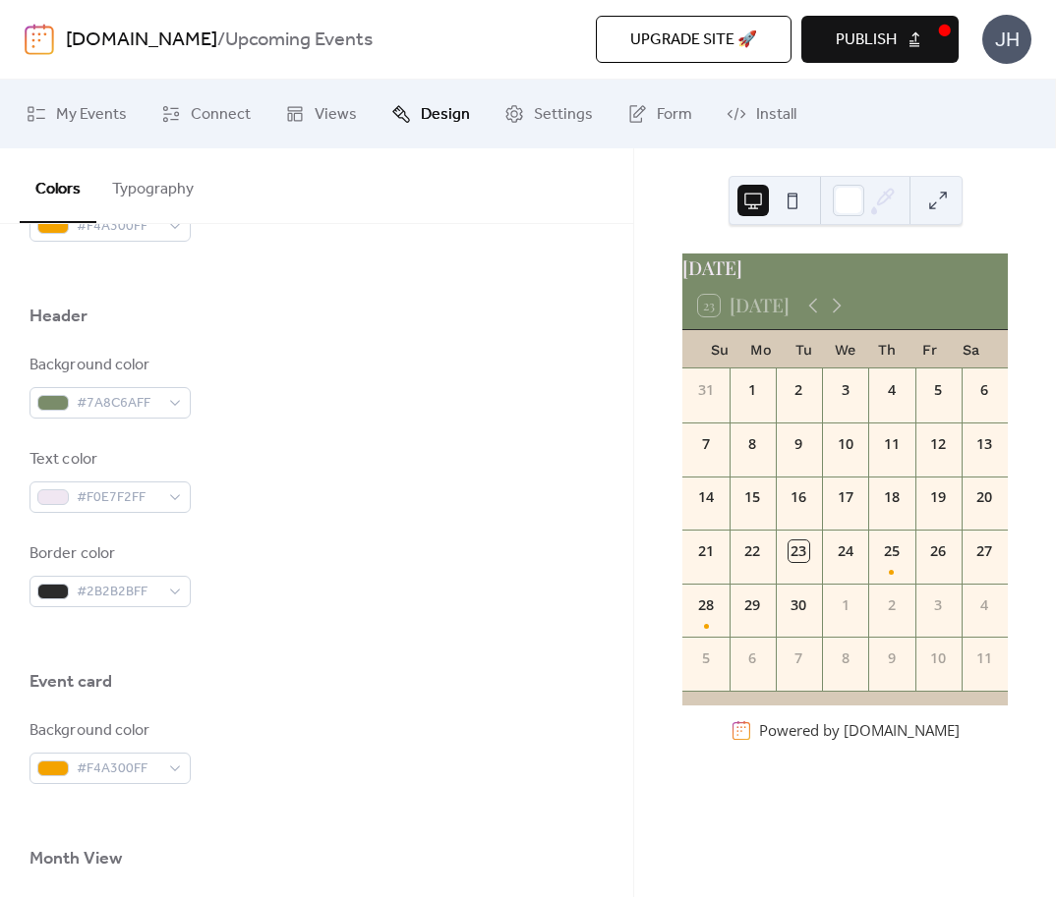
scroll to position [799, 0]
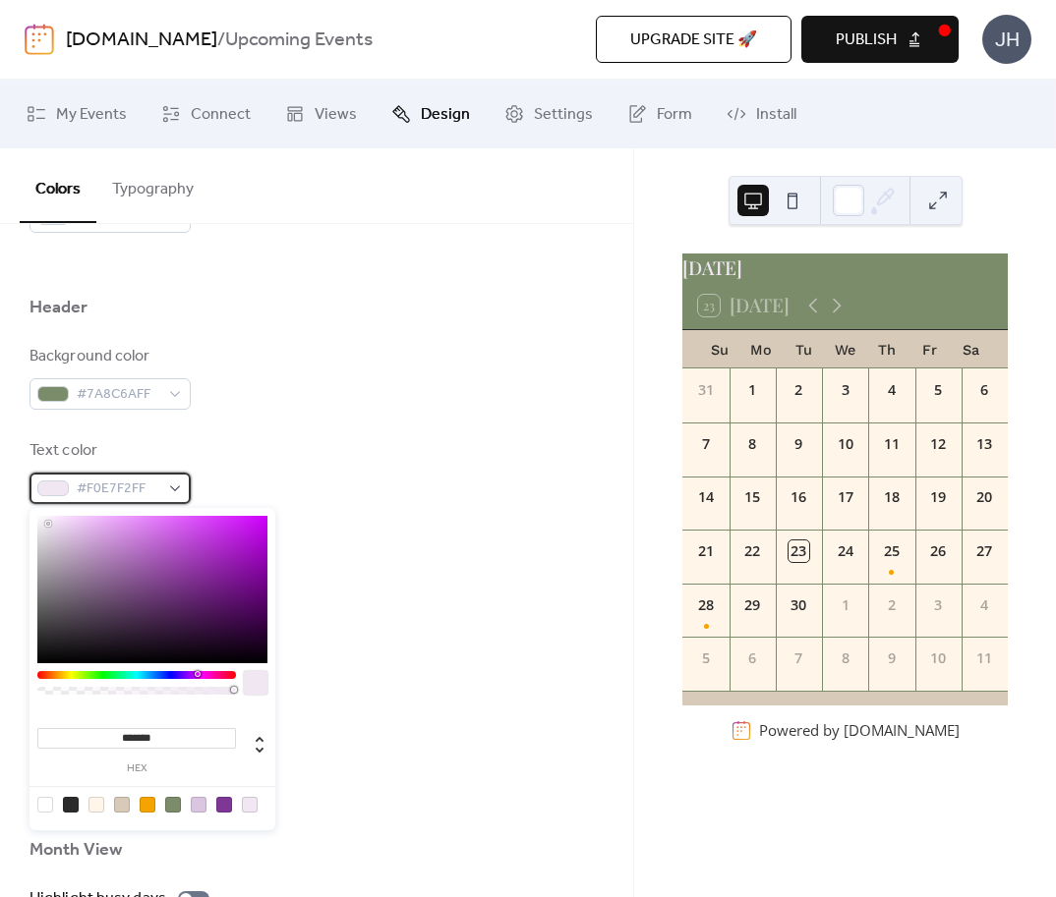
click at [168, 489] on div "#F0E7F2FF" at bounding box center [109, 488] width 161 height 31
click at [162, 742] on input "*******" at bounding box center [136, 738] width 199 height 21
drag, startPoint x: 163, startPoint y: 741, endPoint x: 115, endPoint y: 741, distance: 48.2
click at [115, 741] on input "*******" at bounding box center [136, 738] width 199 height 21
paste input
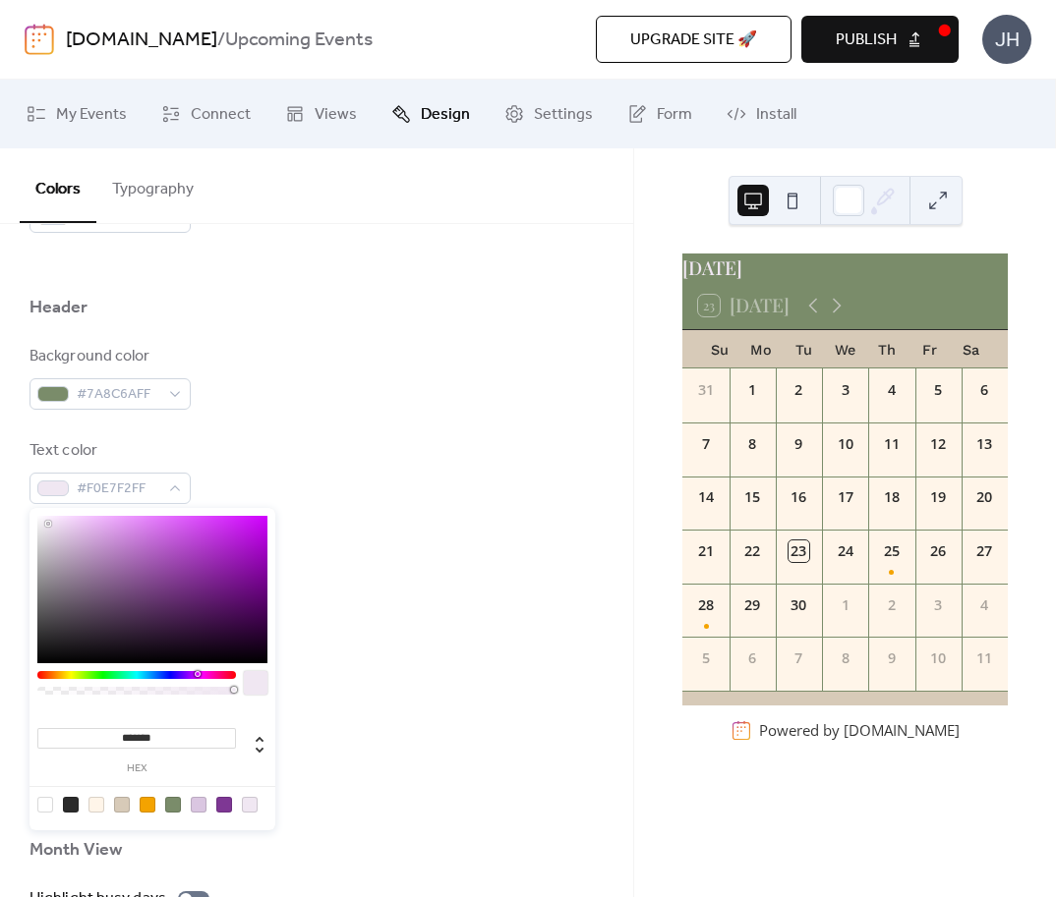
type input "******"
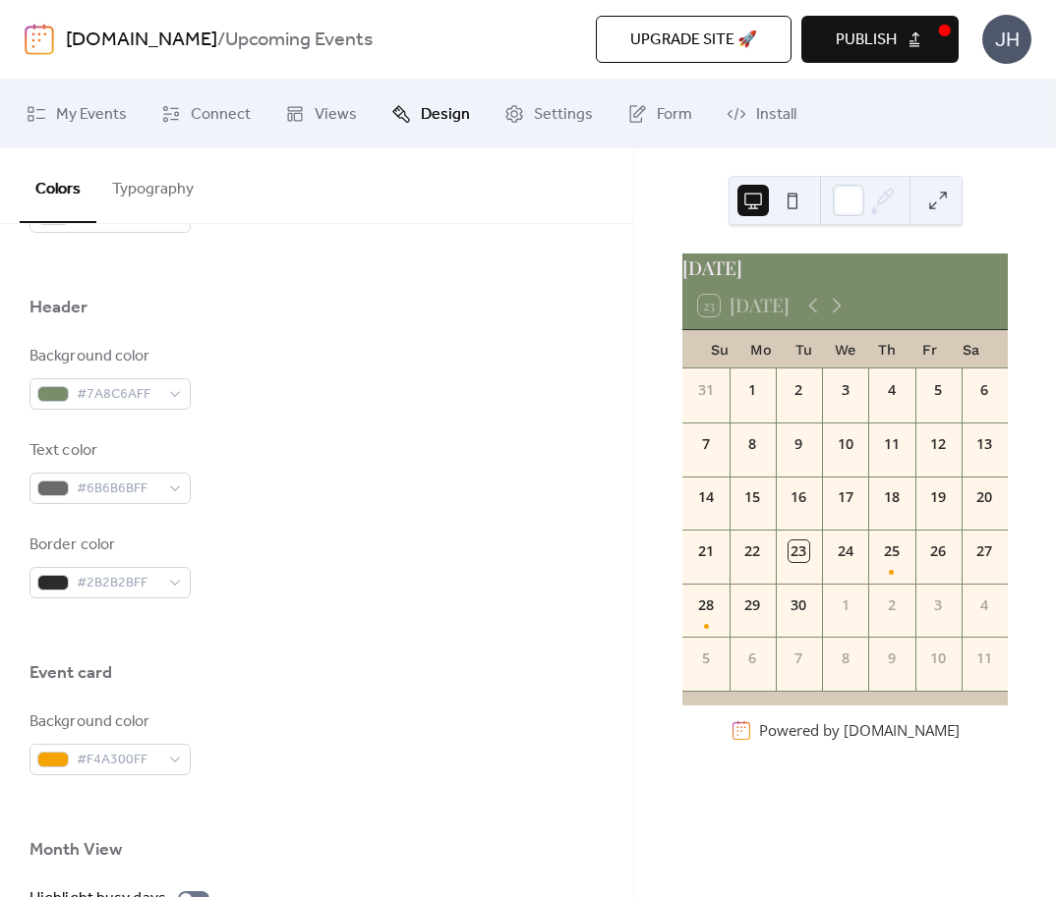
click at [467, 709] on div at bounding box center [316, 703] width 574 height 16
click at [185, 484] on div "#6B6B6BFF" at bounding box center [109, 488] width 161 height 31
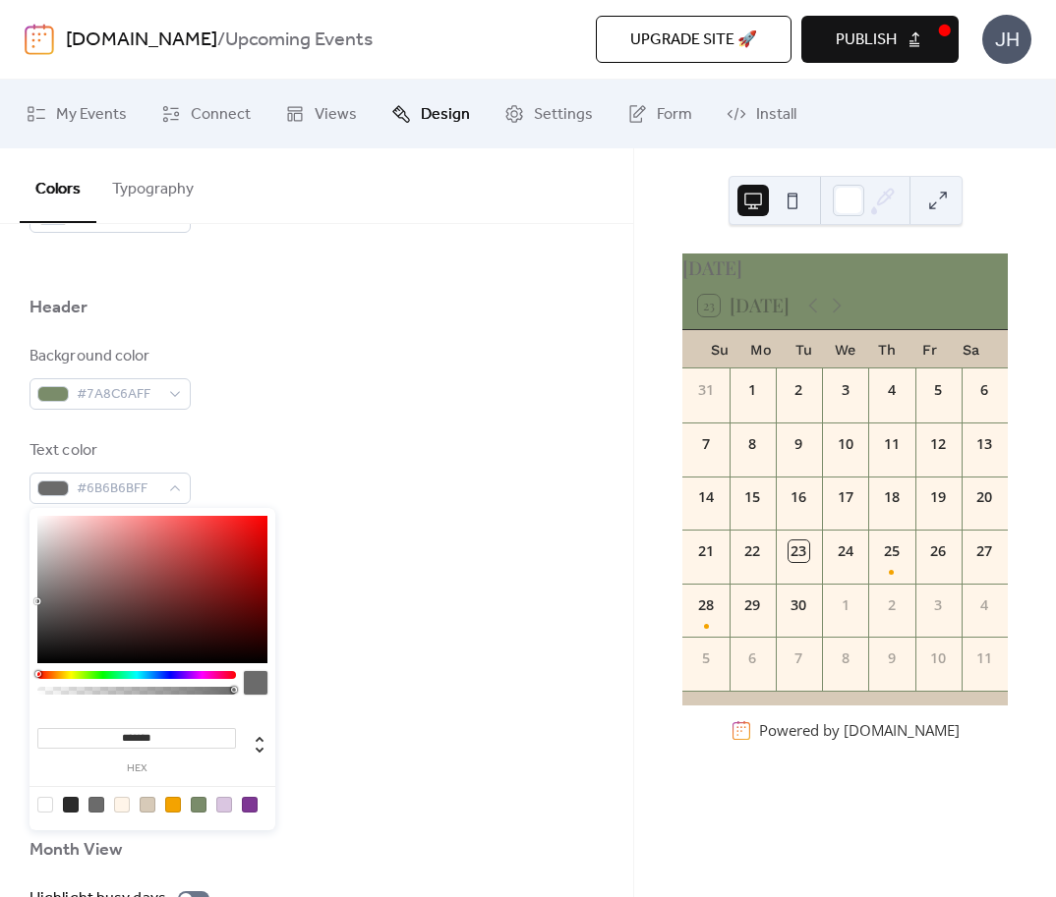
drag, startPoint x: 178, startPoint y: 730, endPoint x: 119, endPoint y: 736, distance: 59.3
click at [119, 736] on input "*******" at bounding box center [136, 738] width 199 height 21
paste input
type input "*******"
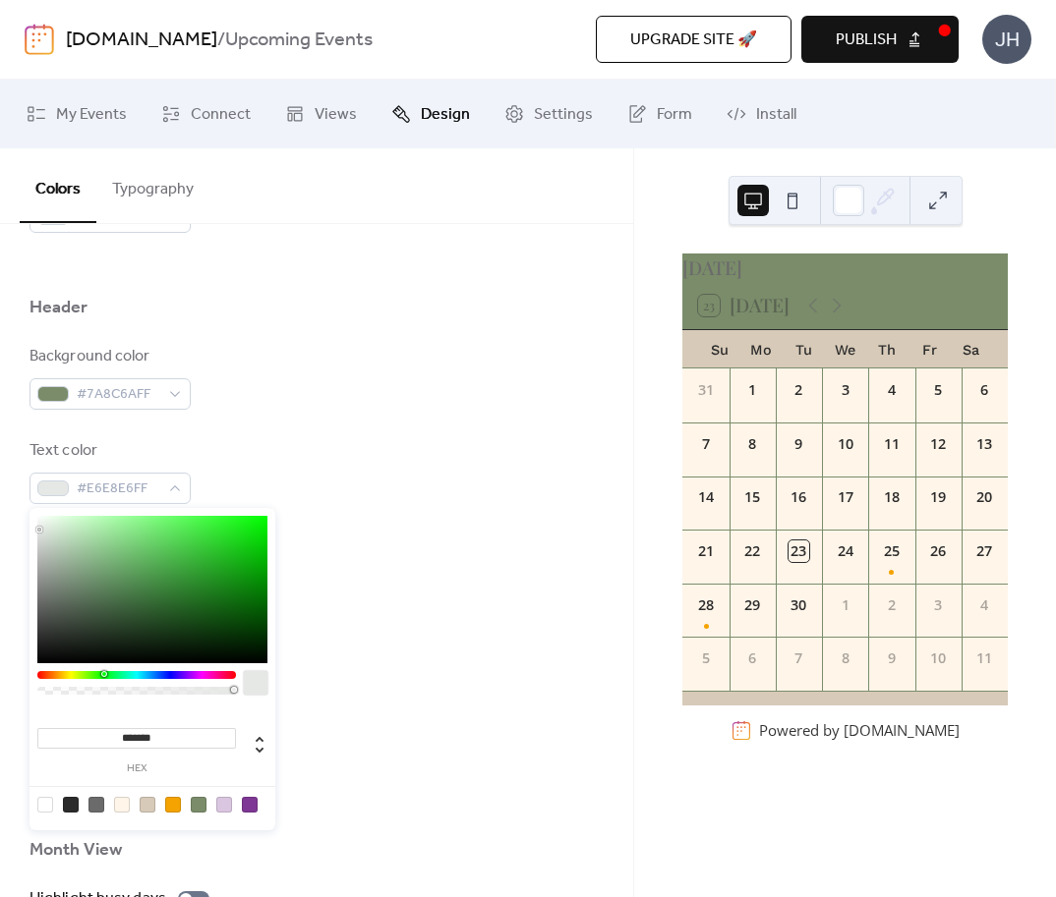
click at [339, 698] on div at bounding box center [316, 703] width 574 height 16
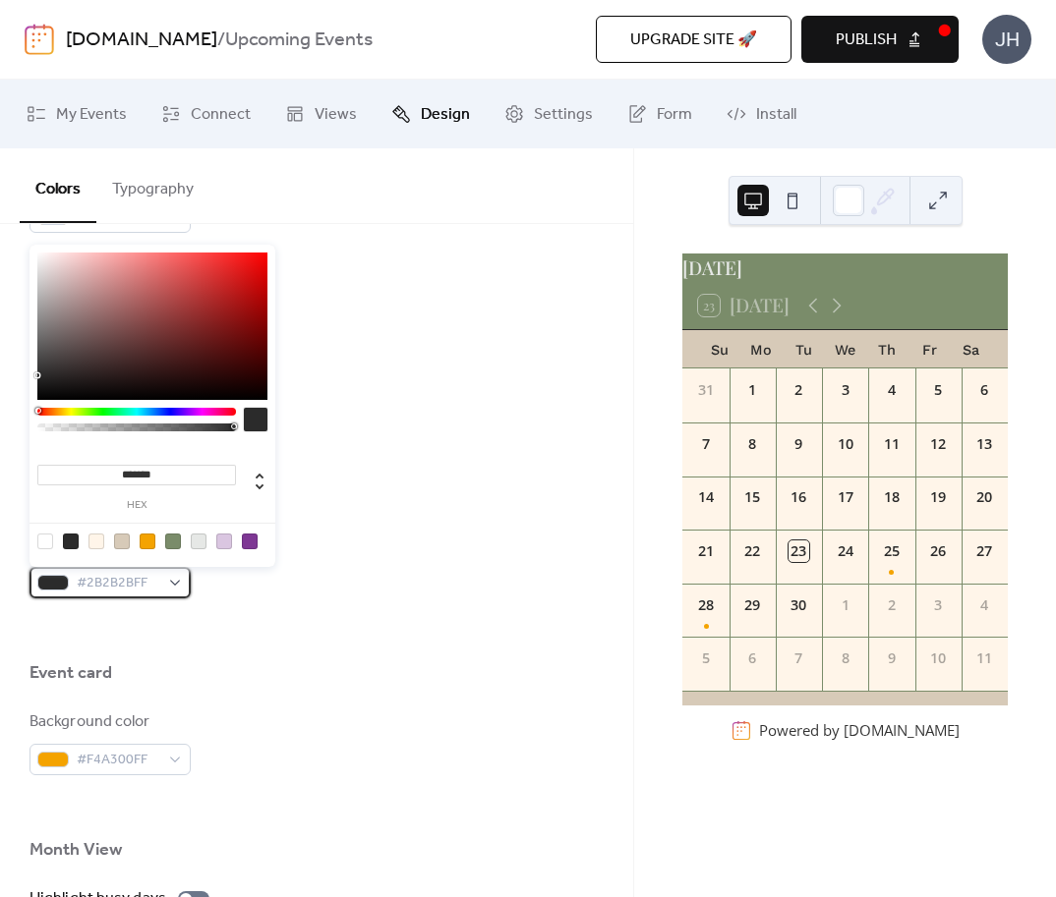
click at [169, 586] on div "#2B2B2BFF" at bounding box center [109, 582] width 161 height 31
click at [172, 582] on div "#2B2B2BFF" at bounding box center [109, 582] width 161 height 31
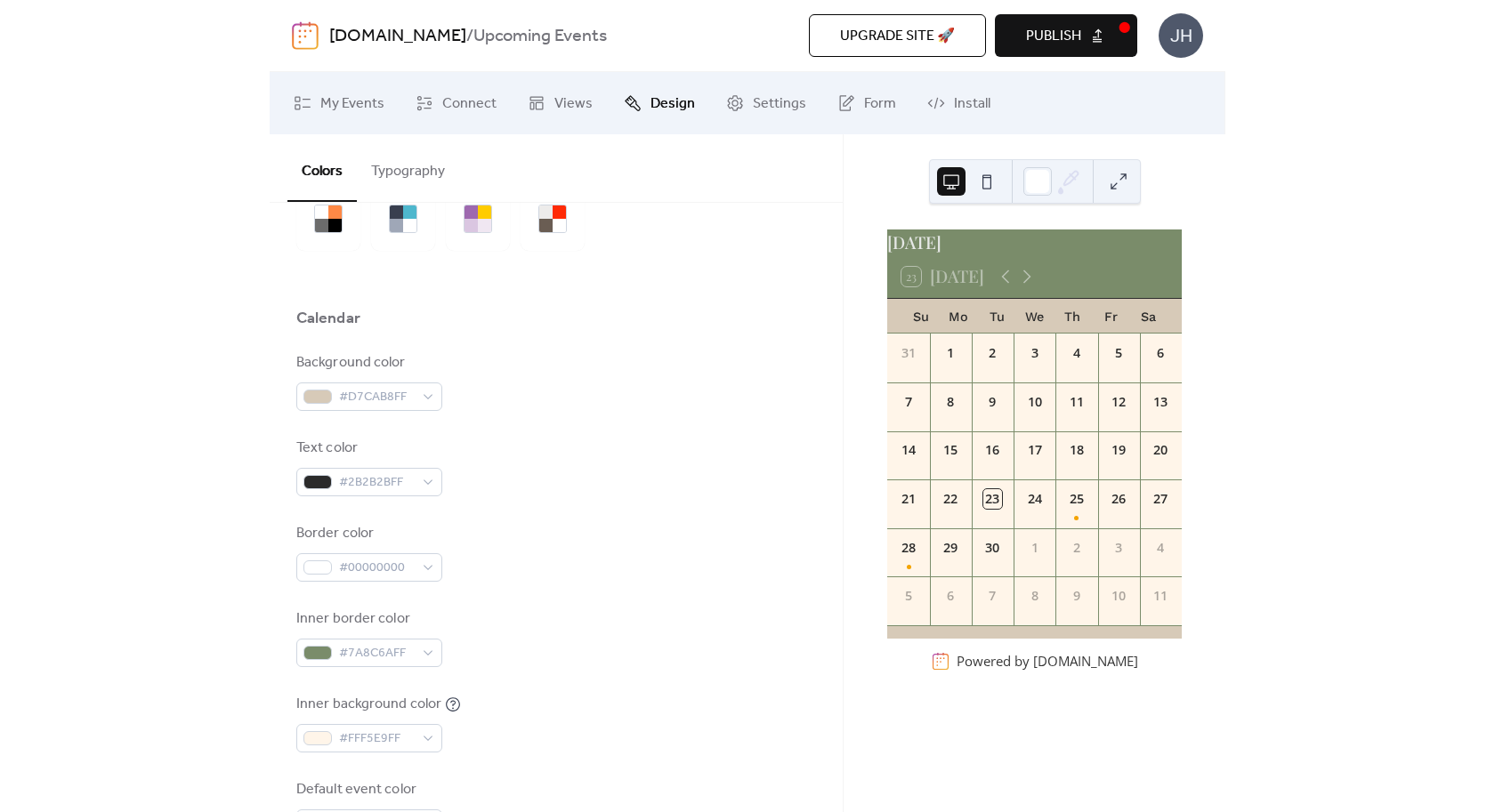
scroll to position [0, 0]
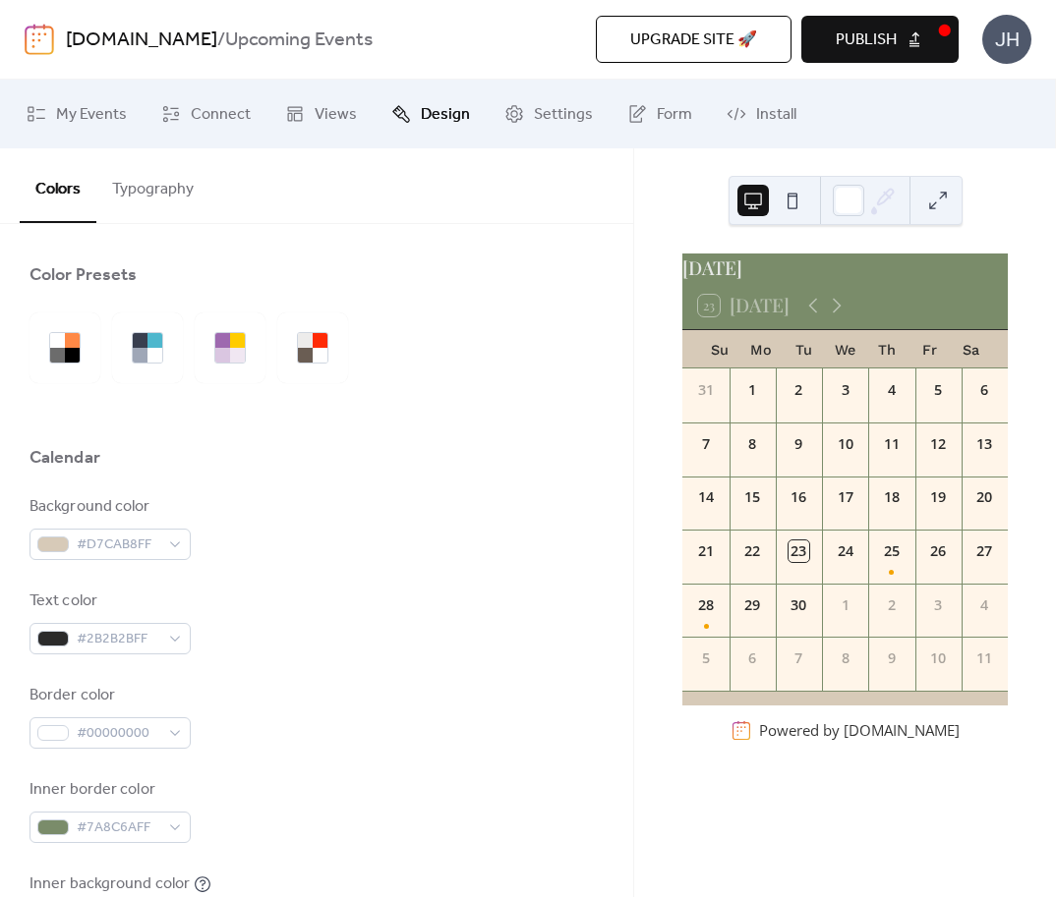
click at [159, 196] on button "Typography" at bounding box center [152, 184] width 113 height 73
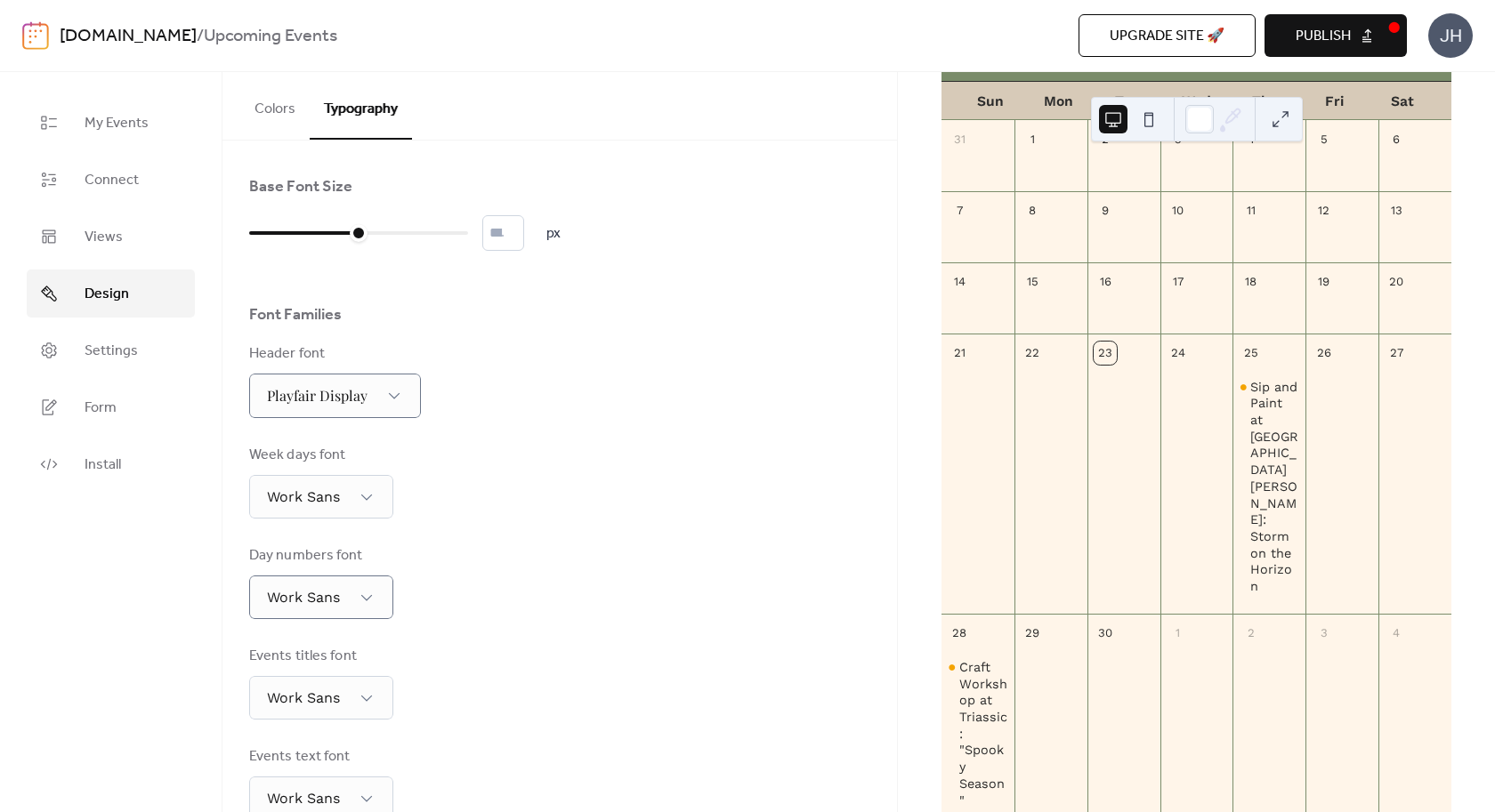
scroll to position [151, 0]
click at [524, 245] on input "**" at bounding box center [503, 233] width 42 height 35
click at [524, 241] on input "**" at bounding box center [503, 233] width 42 height 35
type input "**"
click at [524, 241] on input "**" at bounding box center [503, 233] width 42 height 35
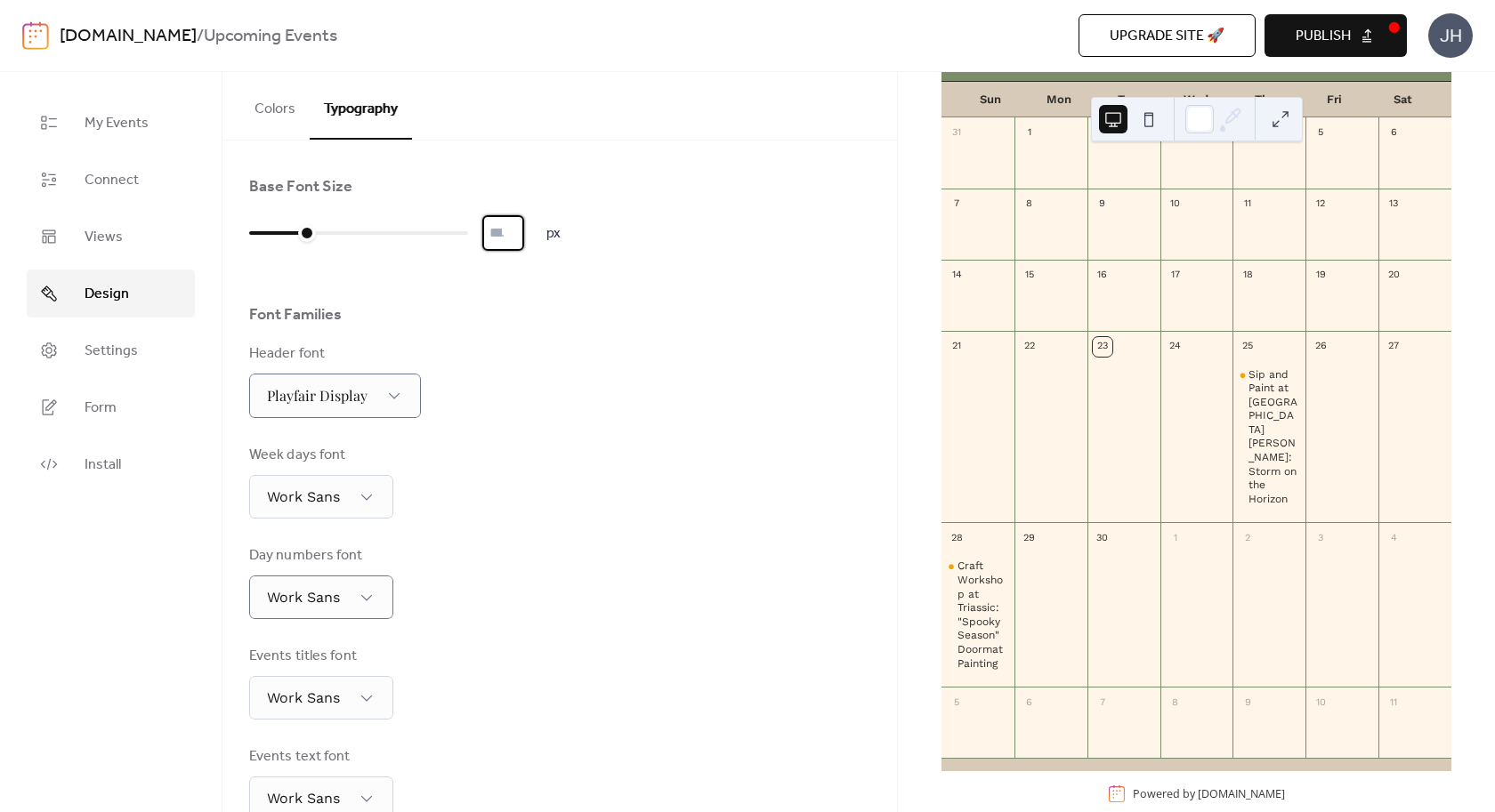
scroll to position [148, 0]
click at [130, 349] on span "Settings" at bounding box center [110, 351] width 53 height 22
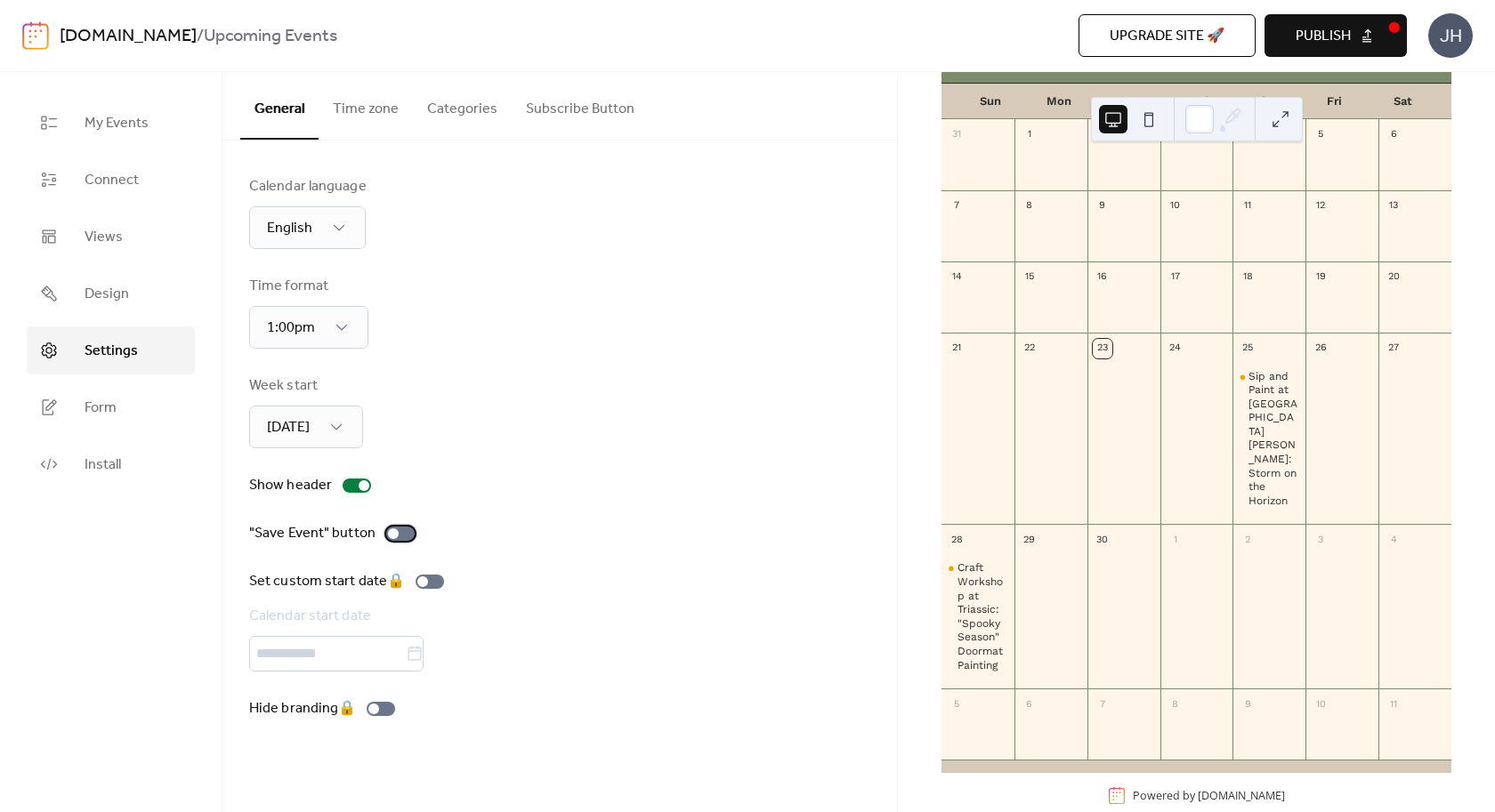
click at [395, 538] on div at bounding box center [394, 534] width 11 height 11
click at [395, 538] on div at bounding box center [400, 534] width 28 height 14
click at [455, 104] on button "Categories" at bounding box center [462, 105] width 99 height 66
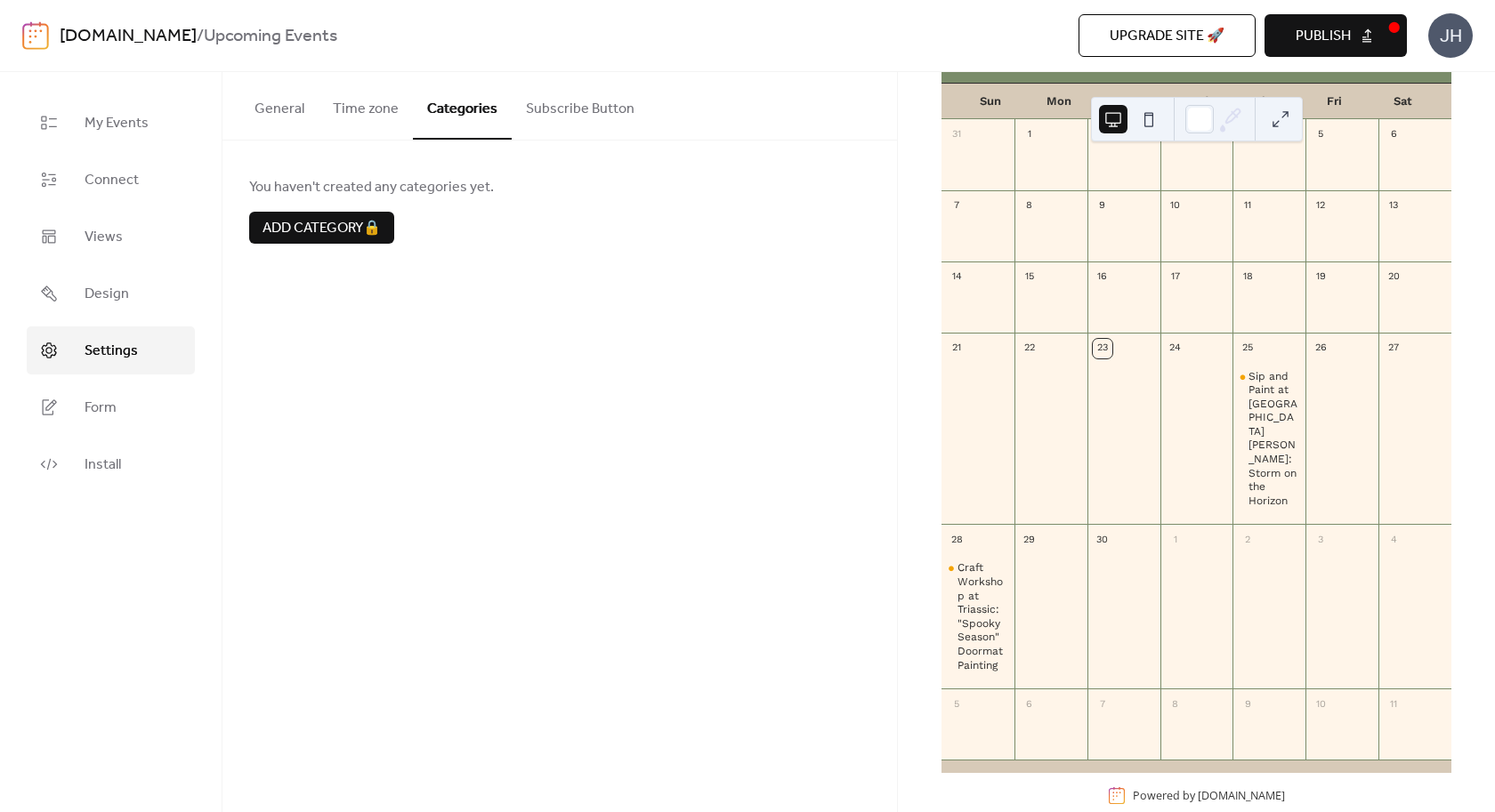
click at [574, 110] on button "Subscribe Button" at bounding box center [580, 105] width 137 height 66
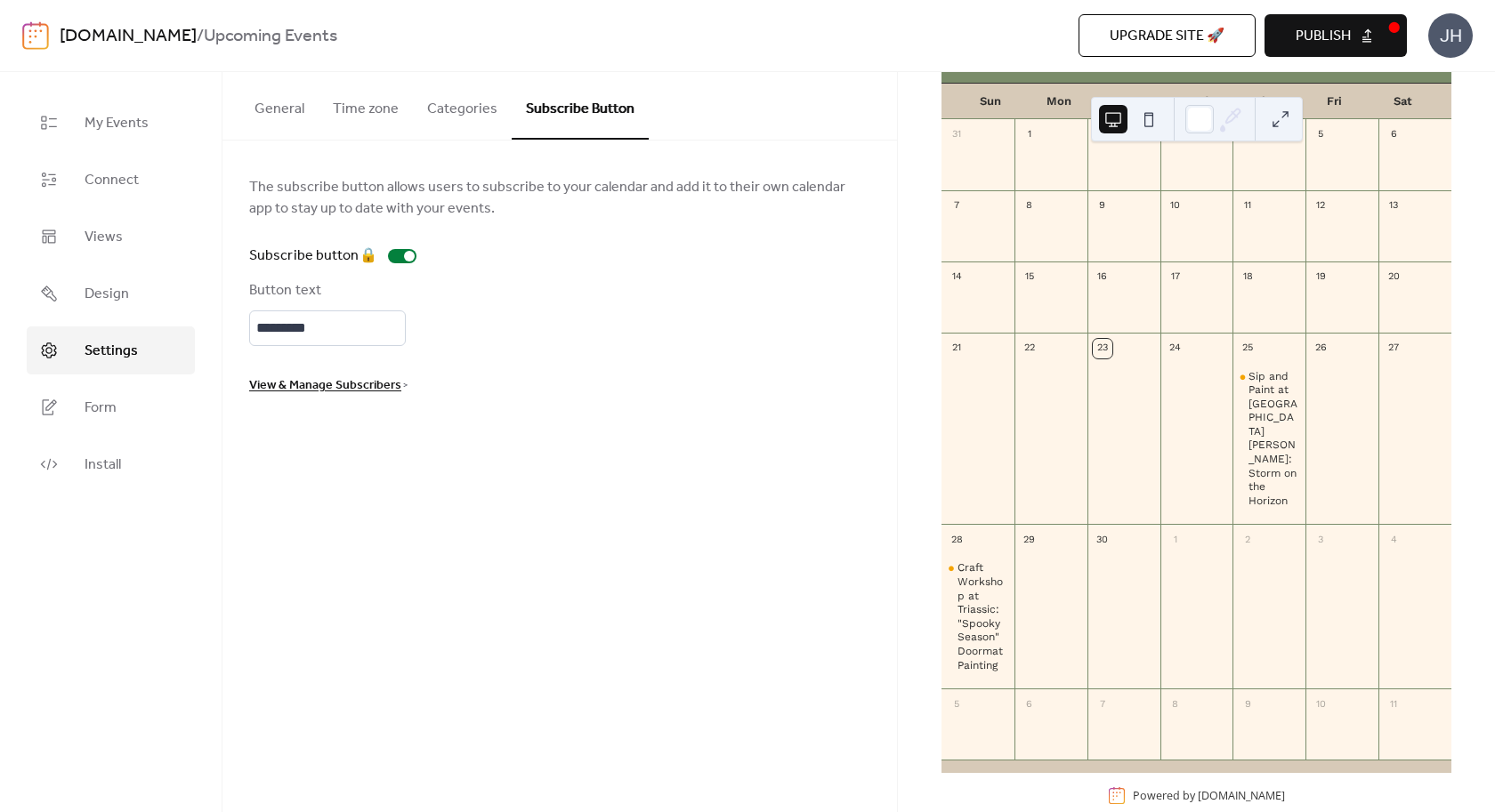
click at [472, 120] on button "Categories" at bounding box center [462, 105] width 99 height 66
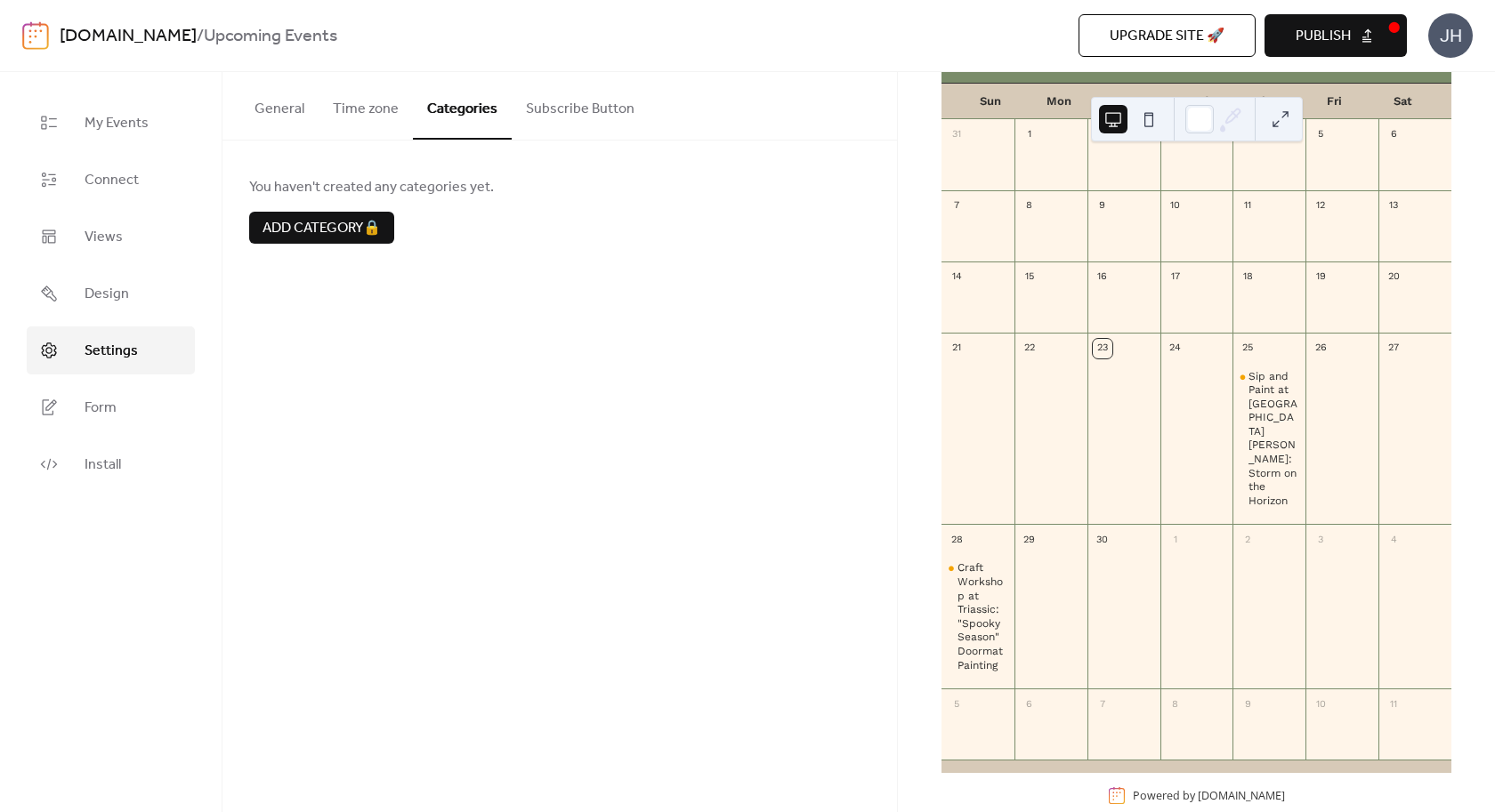
click at [365, 118] on button "Time zone" at bounding box center [366, 105] width 94 height 66
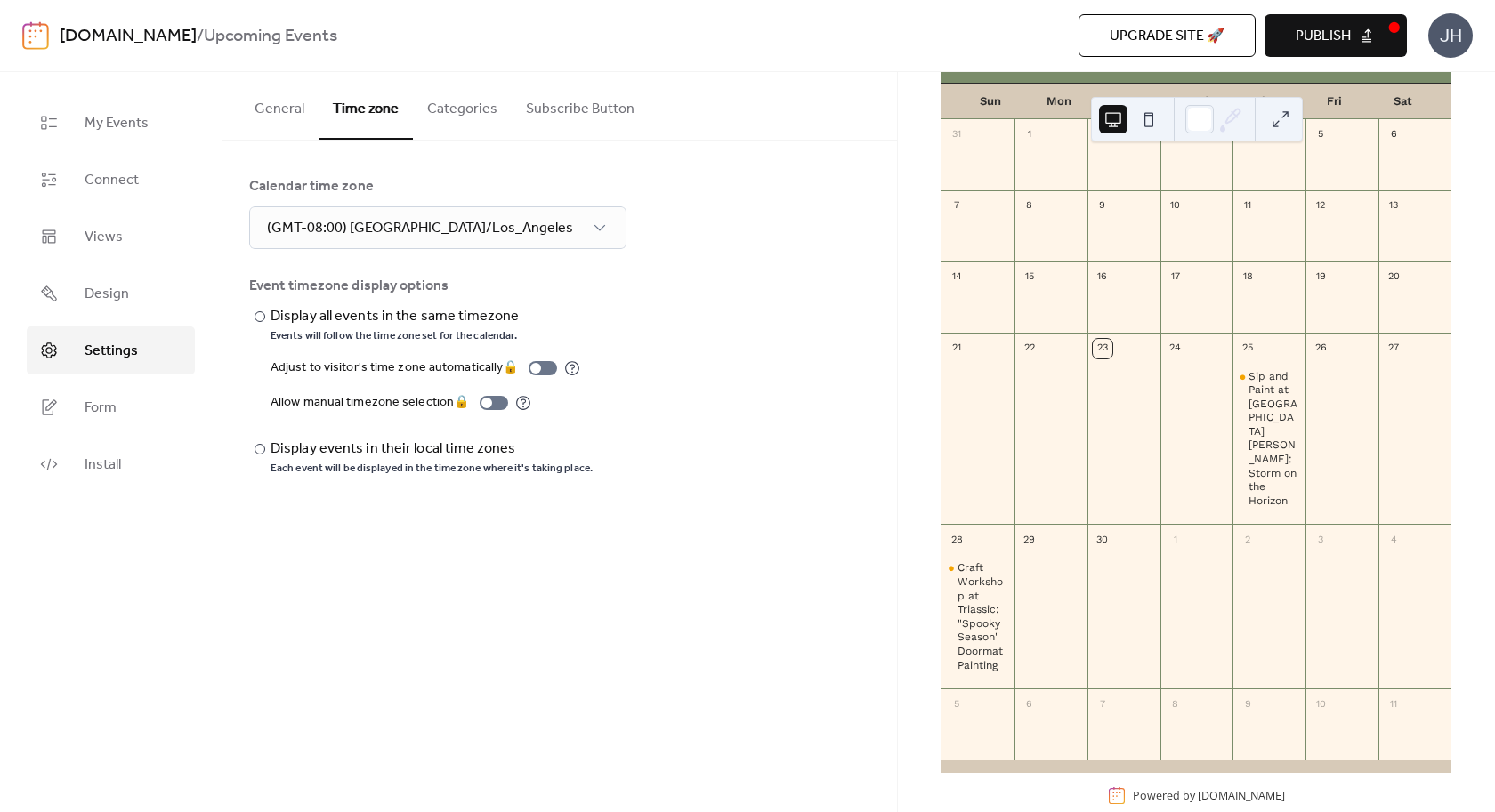
click at [273, 116] on button "General" at bounding box center [279, 105] width 79 height 66
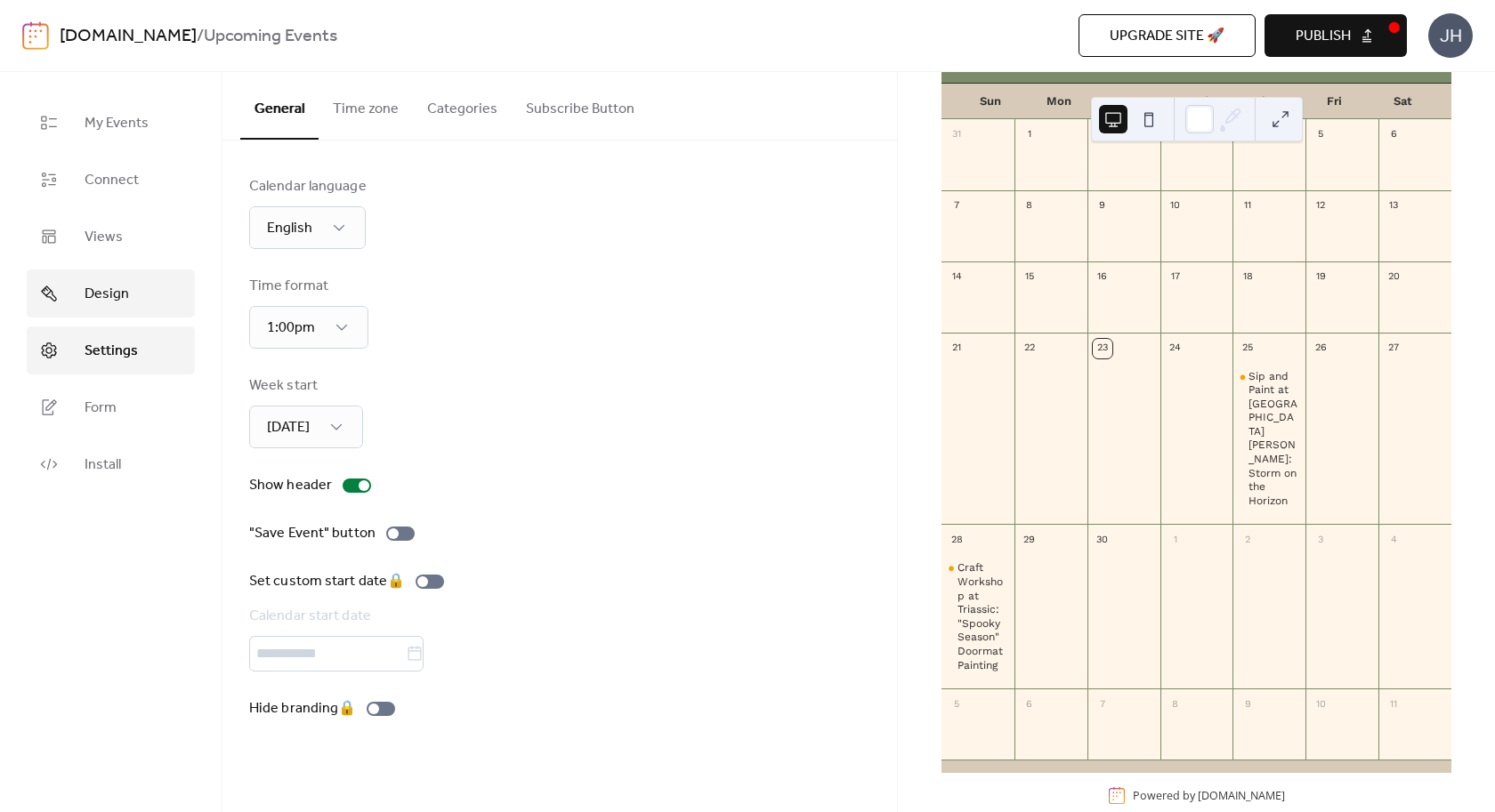
click at [139, 294] on link "Design" at bounding box center [110, 293] width 168 height 48
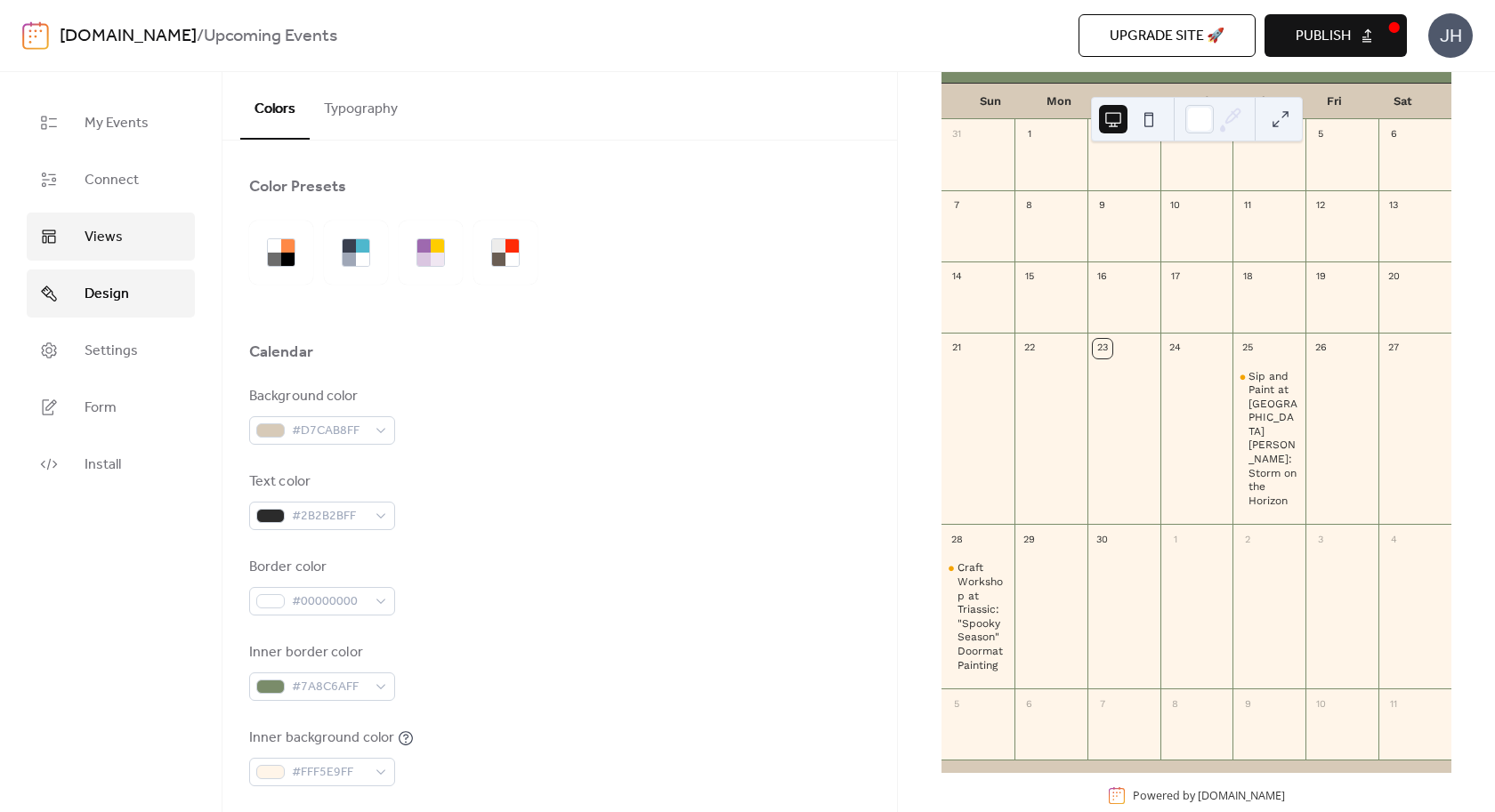
click at [128, 235] on link "Views" at bounding box center [110, 236] width 168 height 48
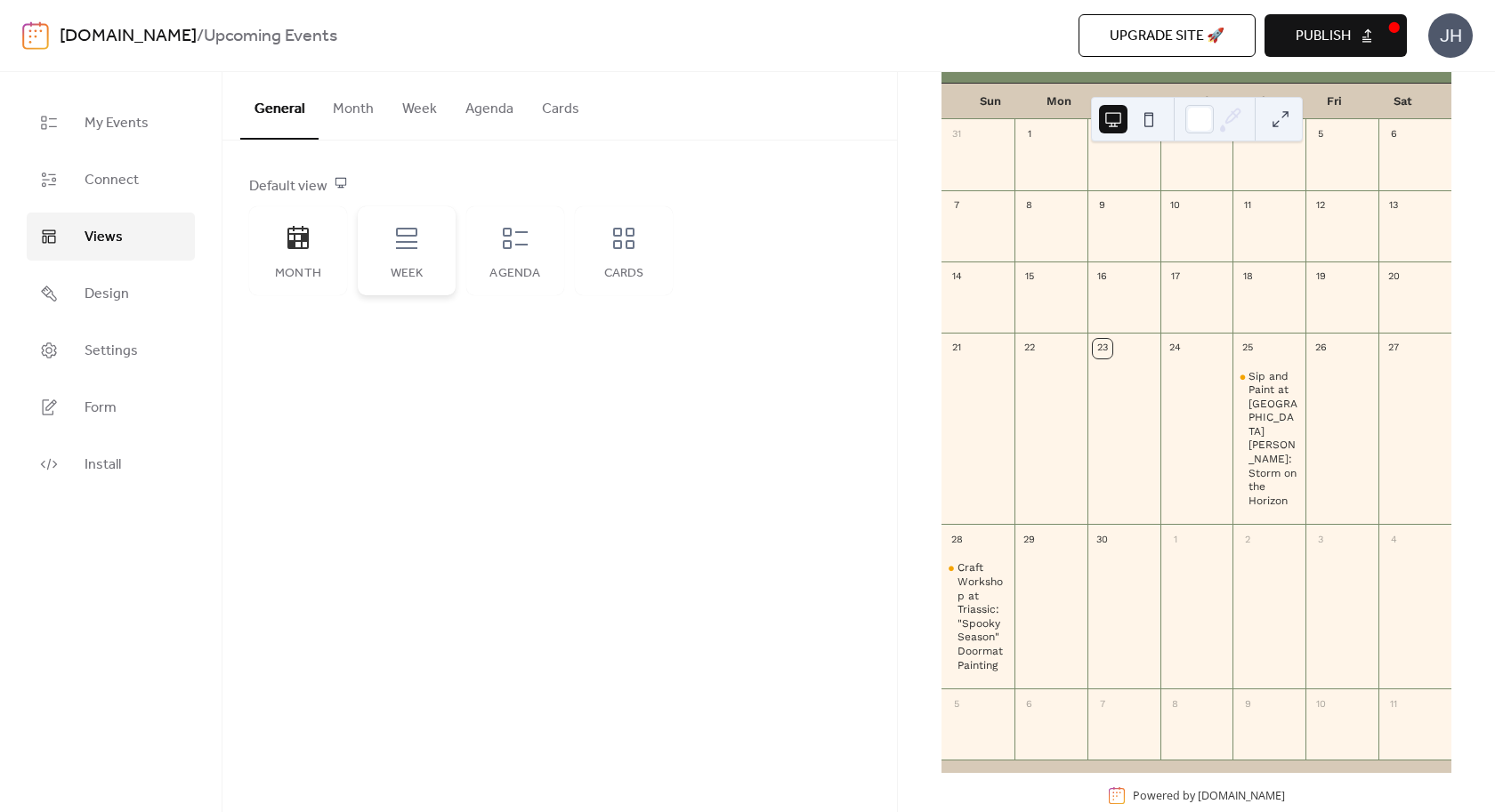
click at [426, 267] on div "Week" at bounding box center [407, 251] width 98 height 89
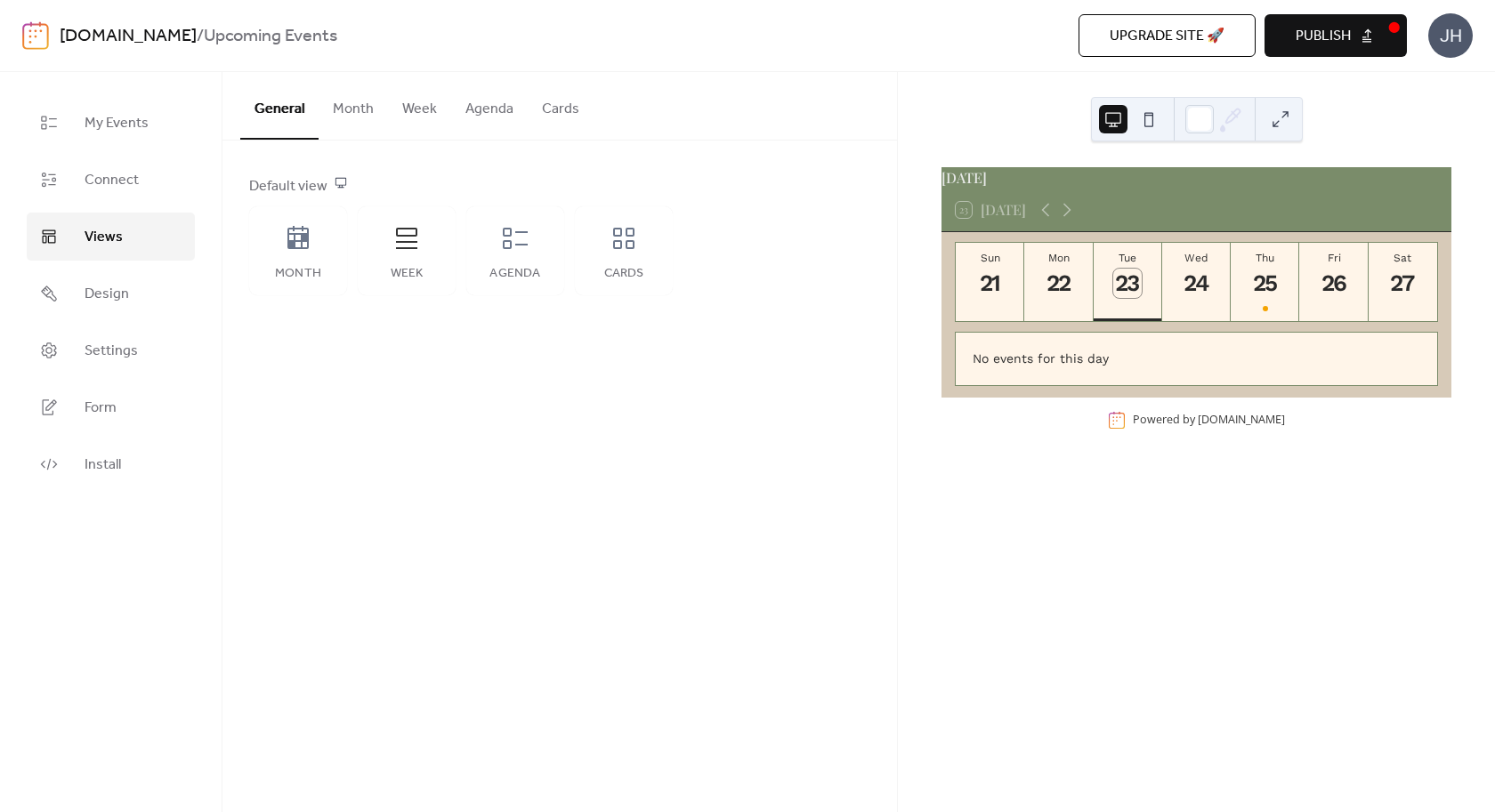
click at [831, 502] on div "General Month Week Agenda Cards Default view Month Week Agenda Cards Disabled 🔒…" at bounding box center [560, 443] width 675 height 740
click at [1251, 307] on button "Thu 25" at bounding box center [1265, 282] width 69 height 79
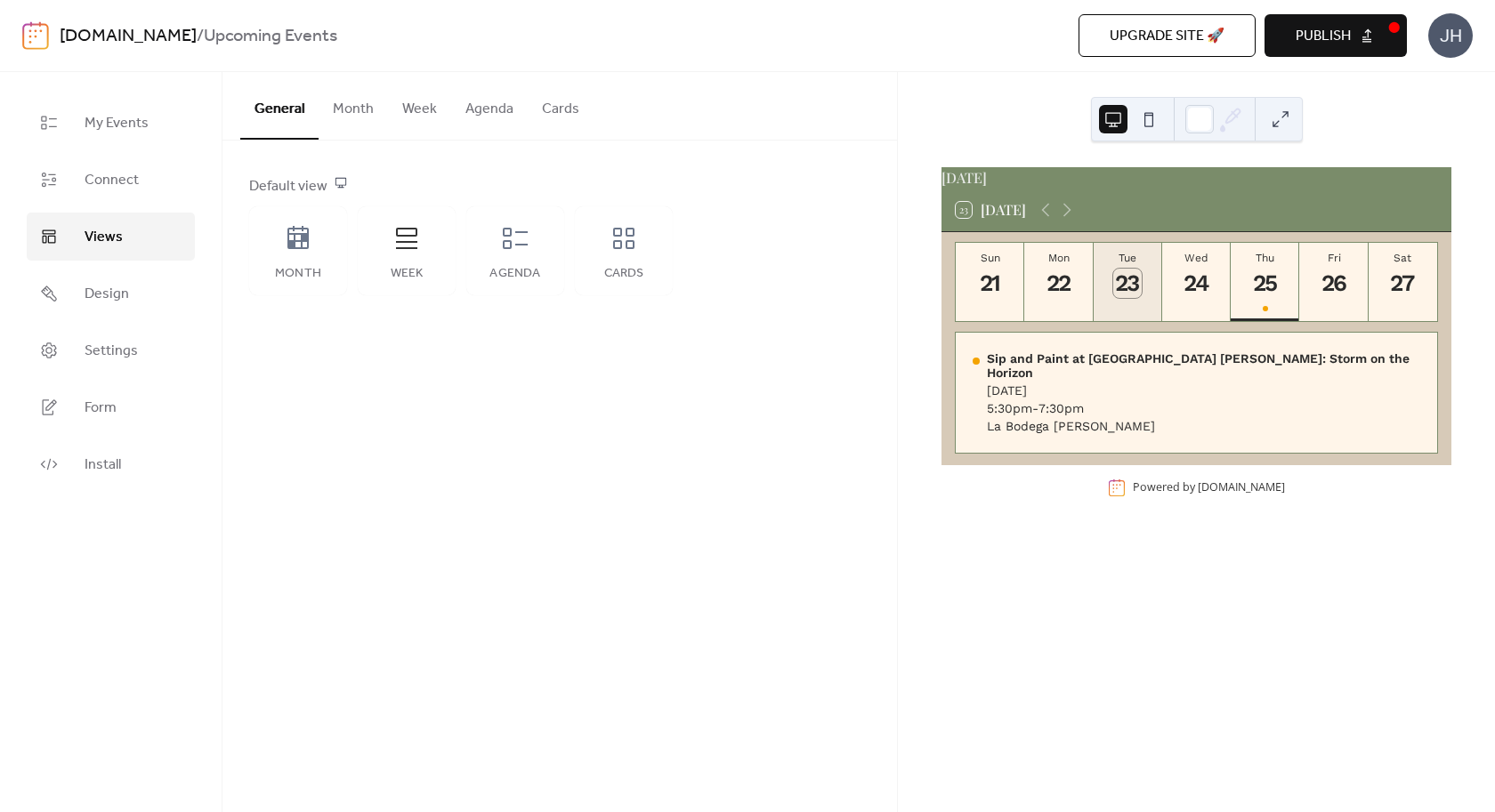
click at [1110, 292] on button "Tue 23" at bounding box center [1128, 282] width 69 height 79
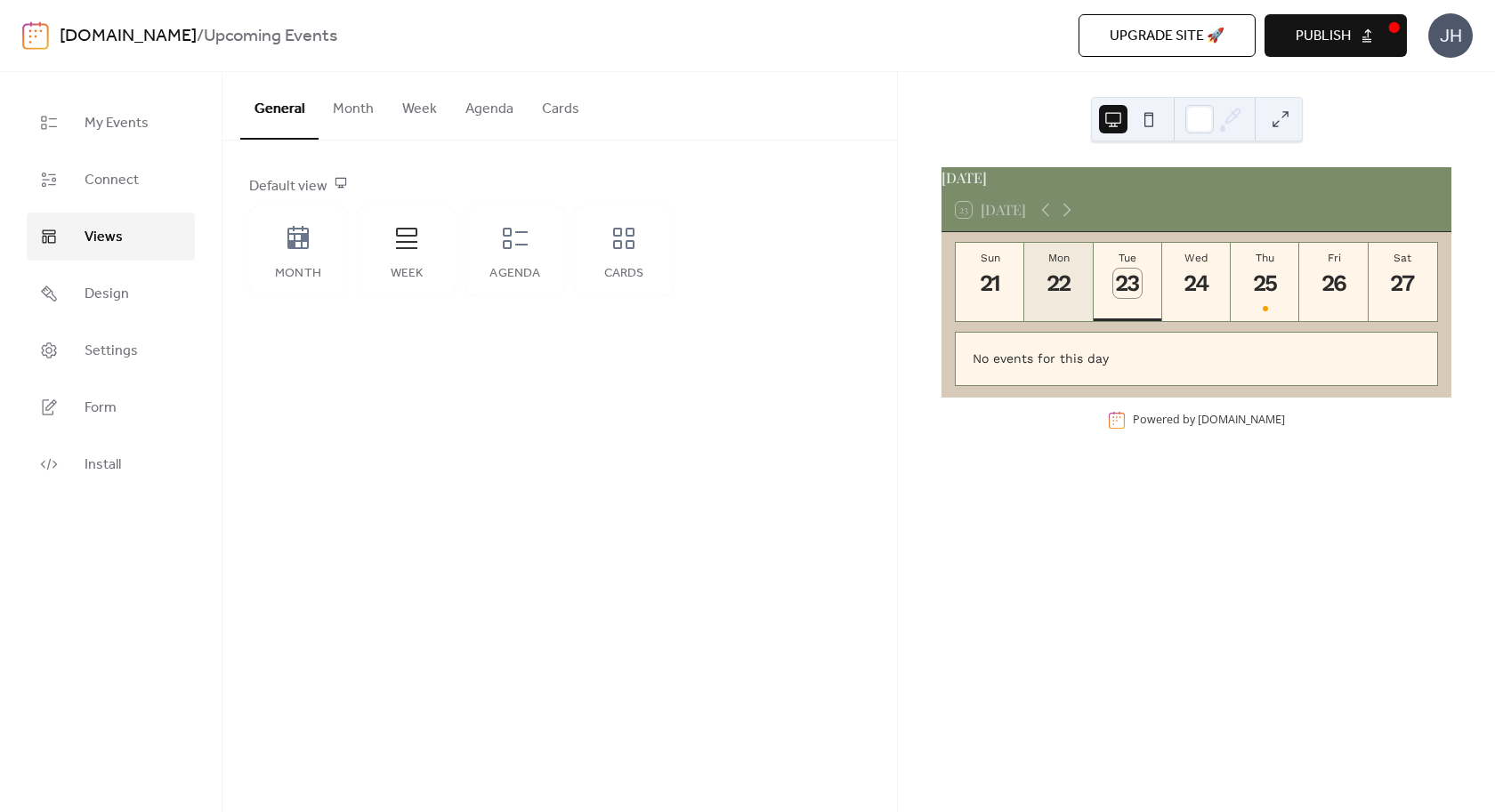
click at [1062, 297] on div "22" at bounding box center [1059, 283] width 29 height 29
click at [986, 298] on div "21" at bounding box center [990, 283] width 29 height 29
click at [1285, 264] on div "Thu" at bounding box center [1265, 258] width 58 height 13
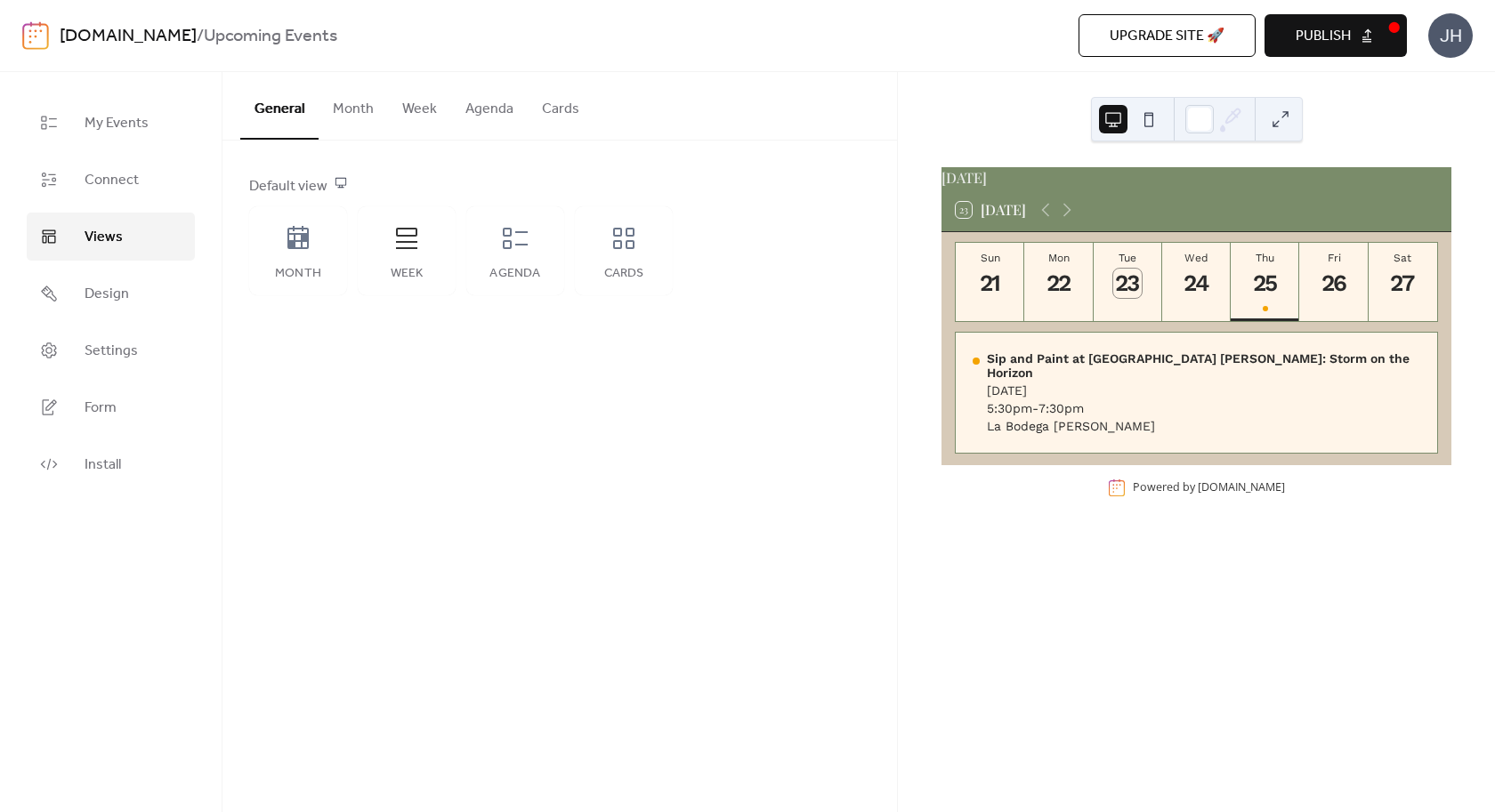
click at [425, 106] on button "Week" at bounding box center [420, 105] width 63 height 66
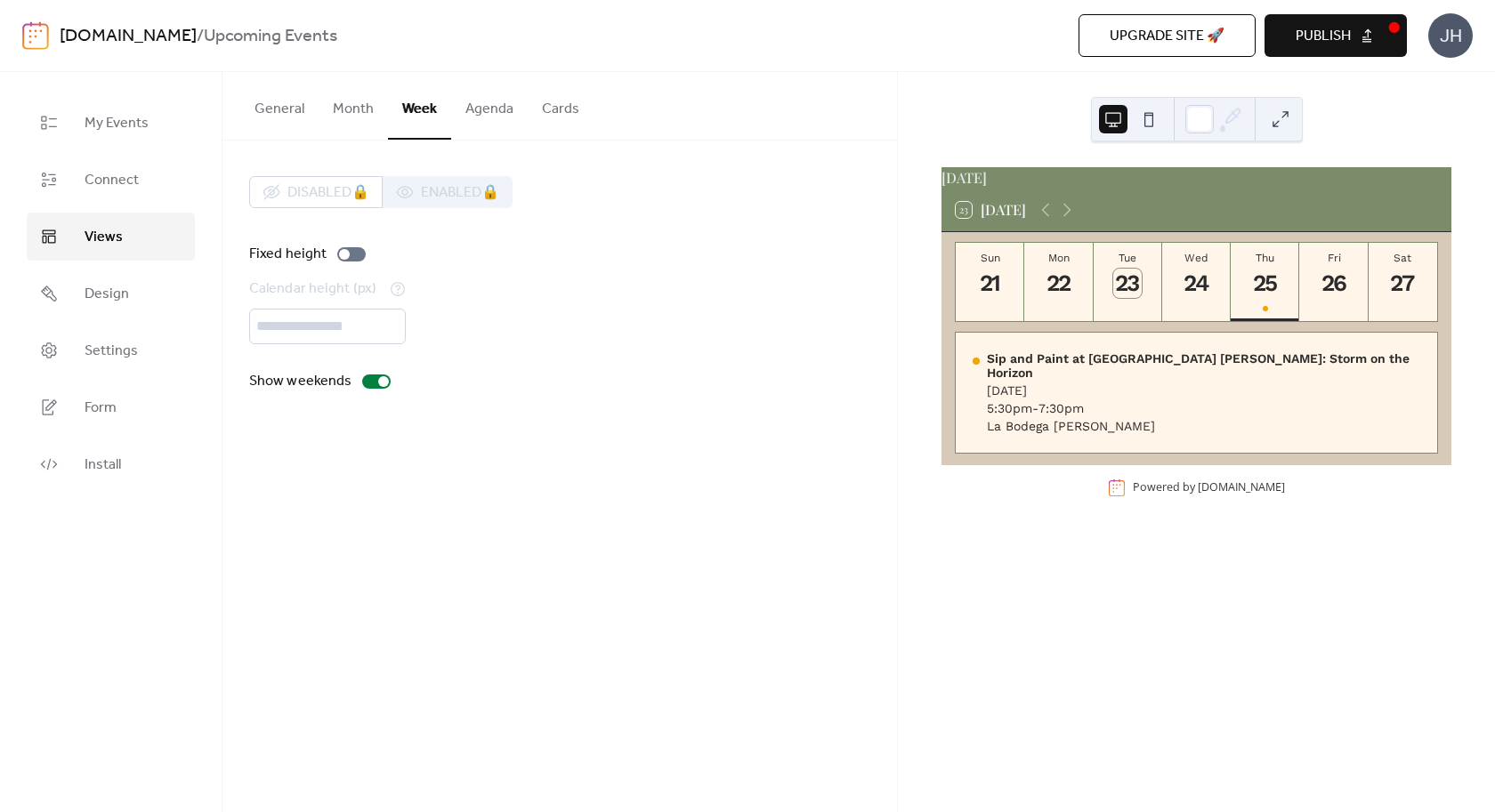
click at [479, 118] on button "Agenda" at bounding box center [489, 105] width 77 height 66
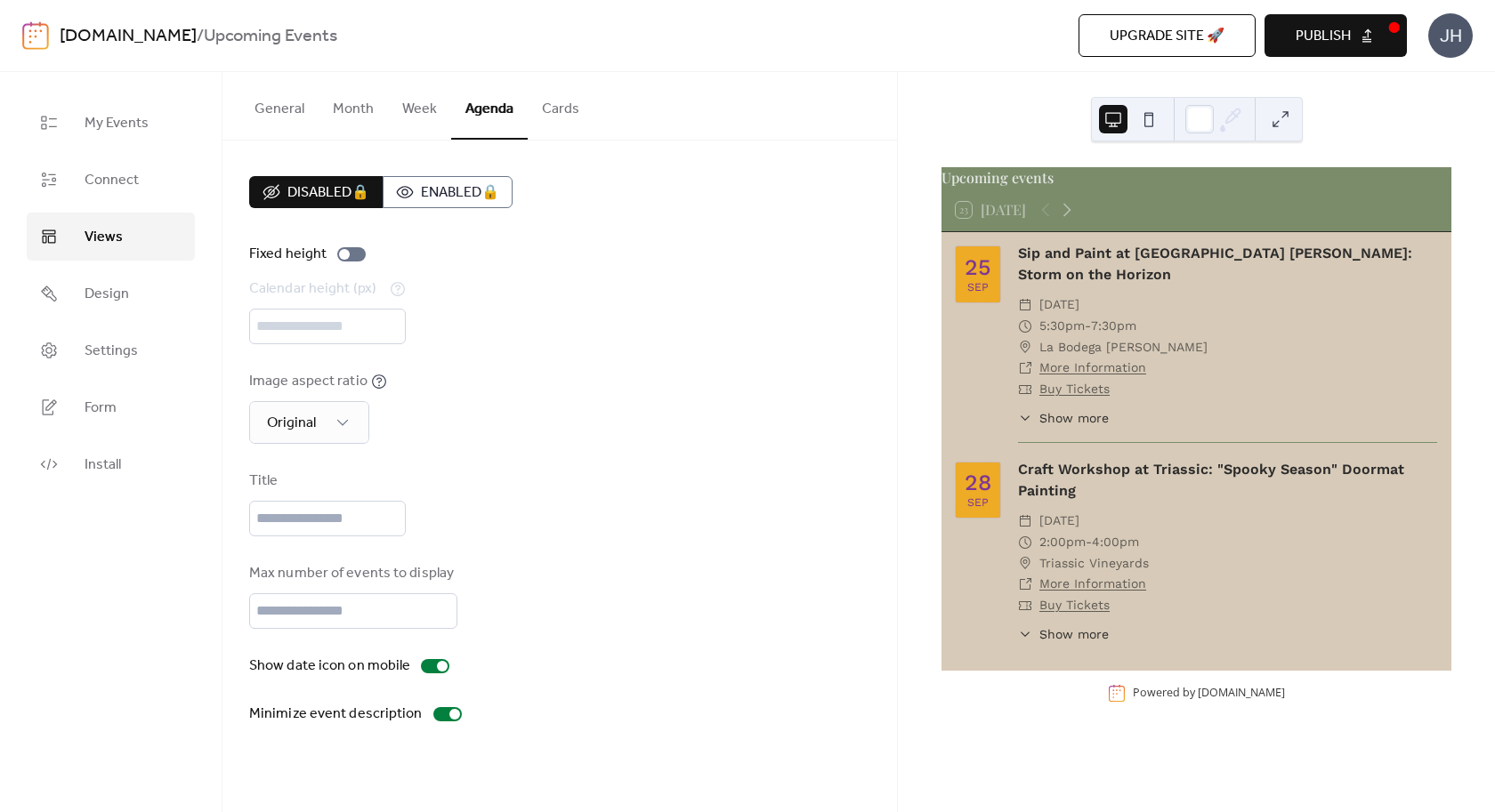
click at [301, 116] on button "General" at bounding box center [279, 105] width 79 height 66
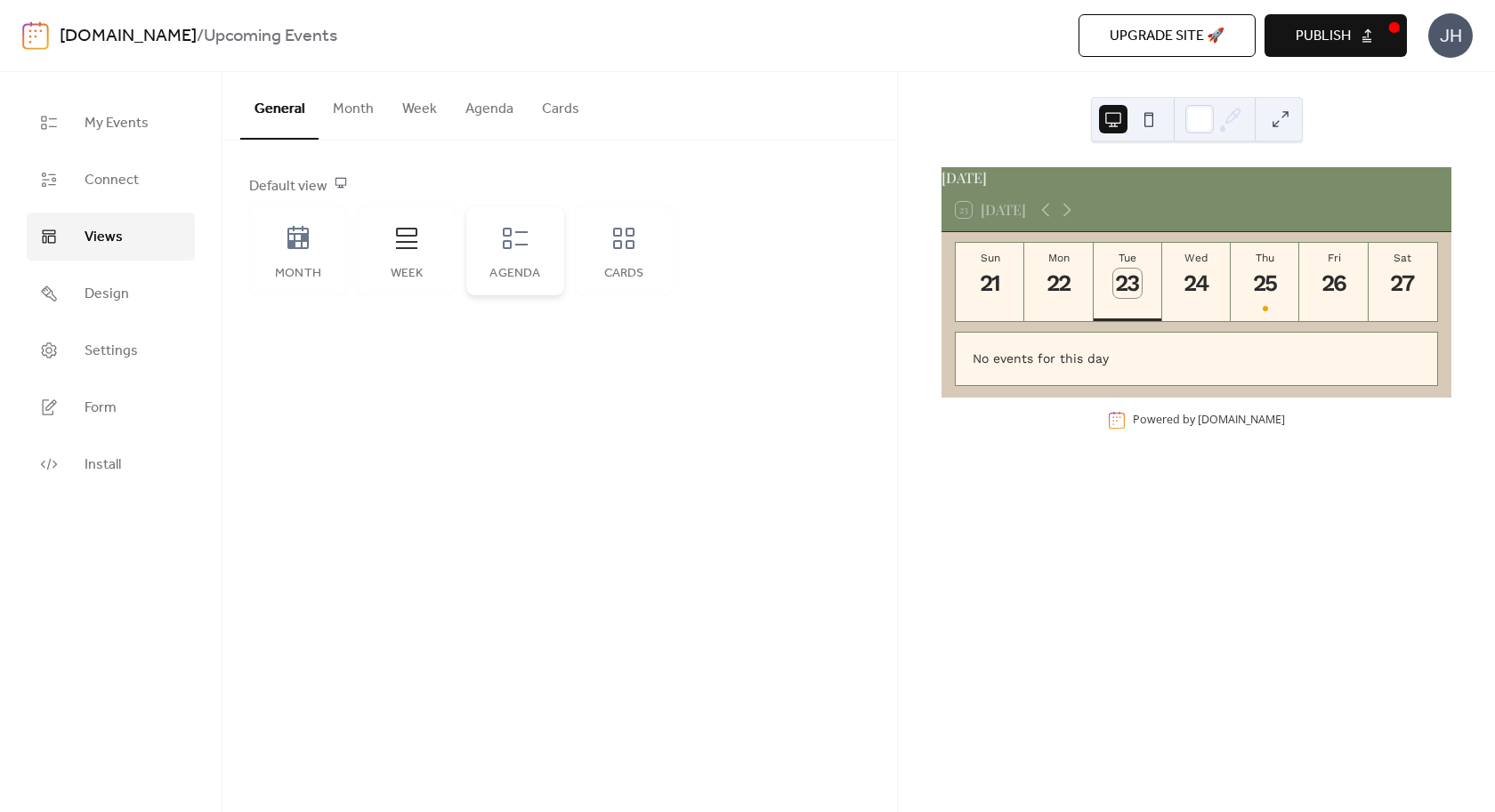
click at [527, 253] on div "Agenda" at bounding box center [515, 251] width 98 height 89
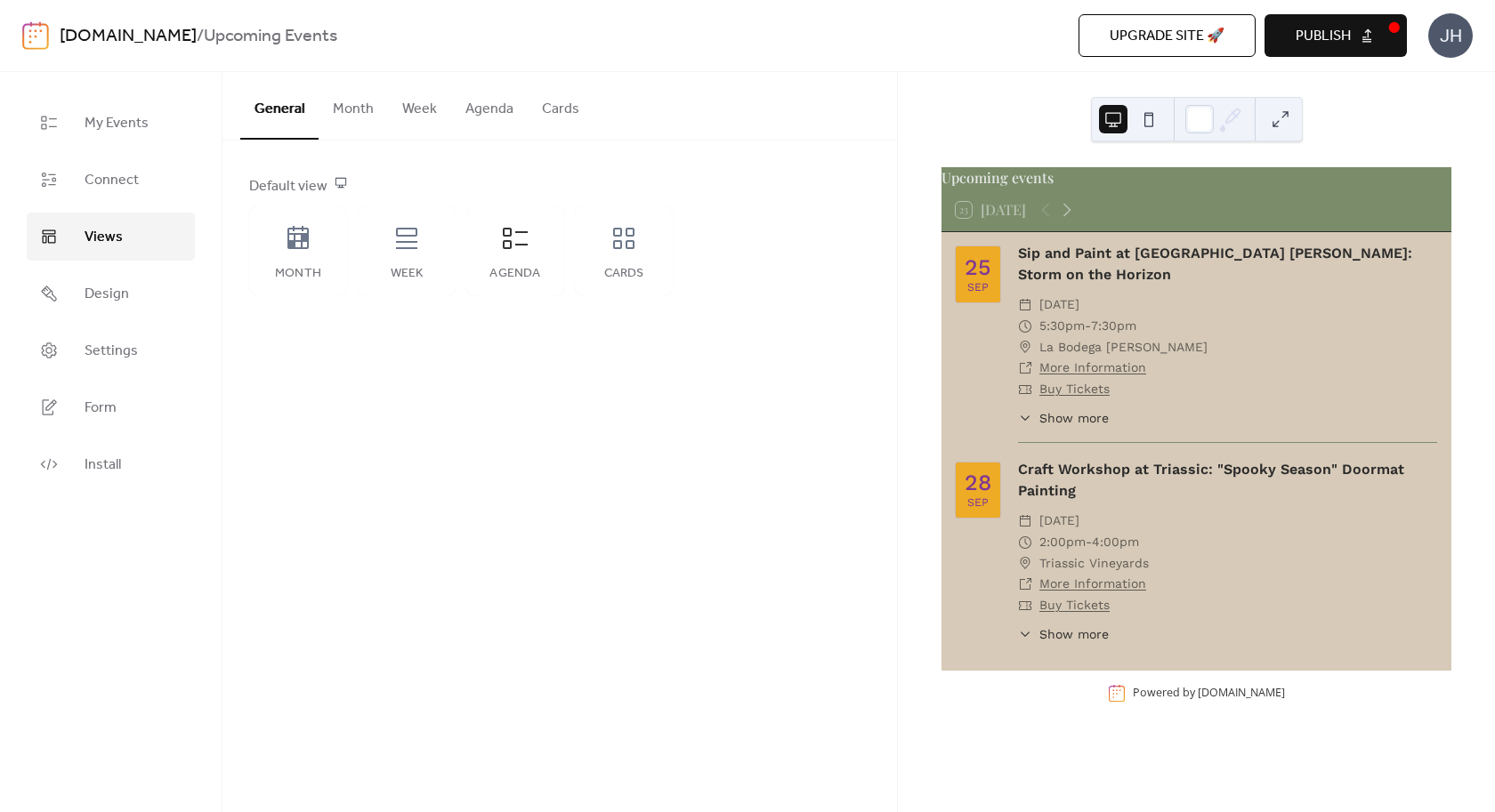
click at [743, 499] on div "General Month Week Agenda Cards Default view Month Week Agenda Cards Disabled 🔒…" at bounding box center [560, 443] width 675 height 740
click at [105, 301] on span "Design" at bounding box center [106, 295] width 44 height 22
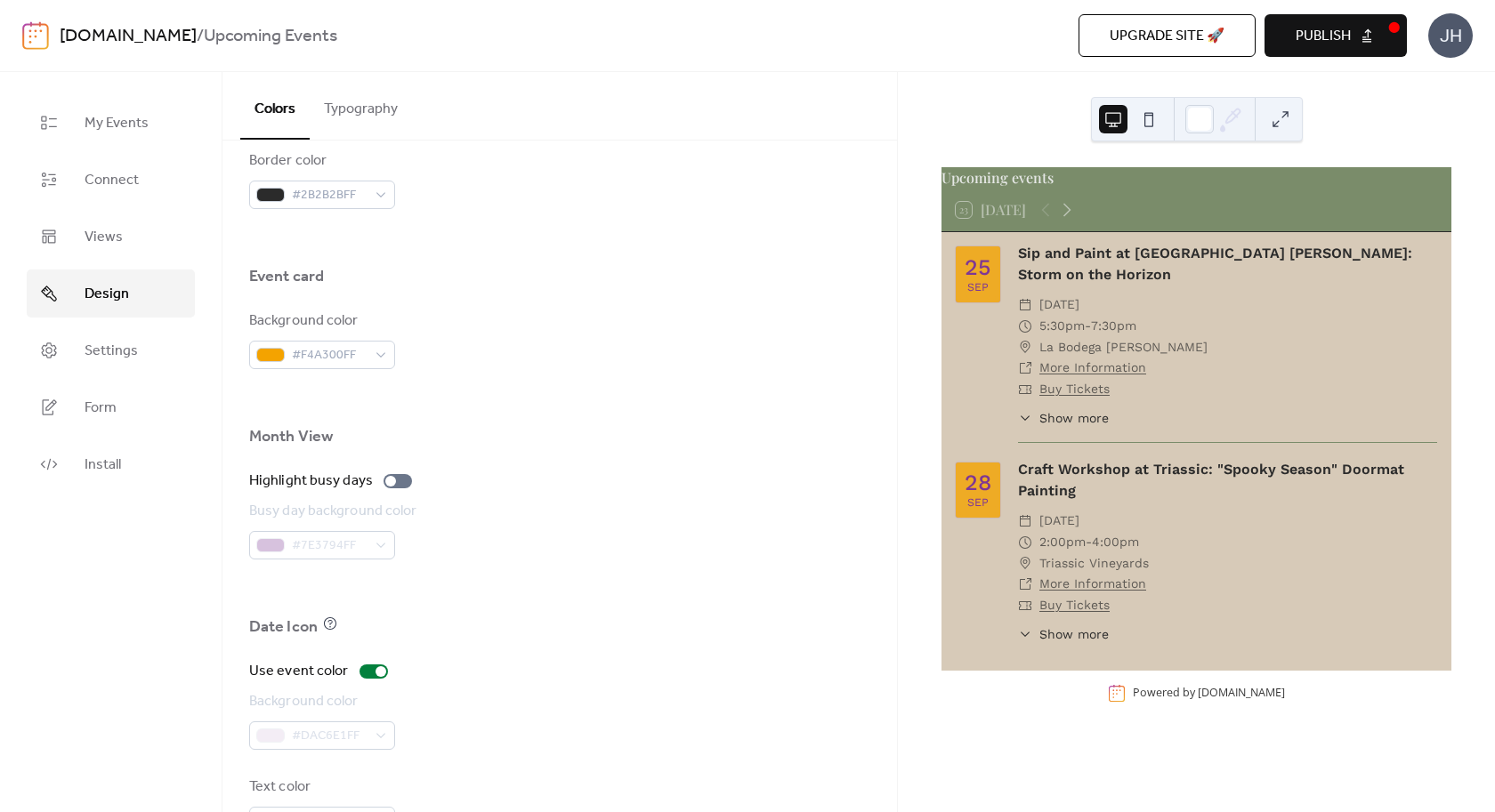
scroll to position [1054, 0]
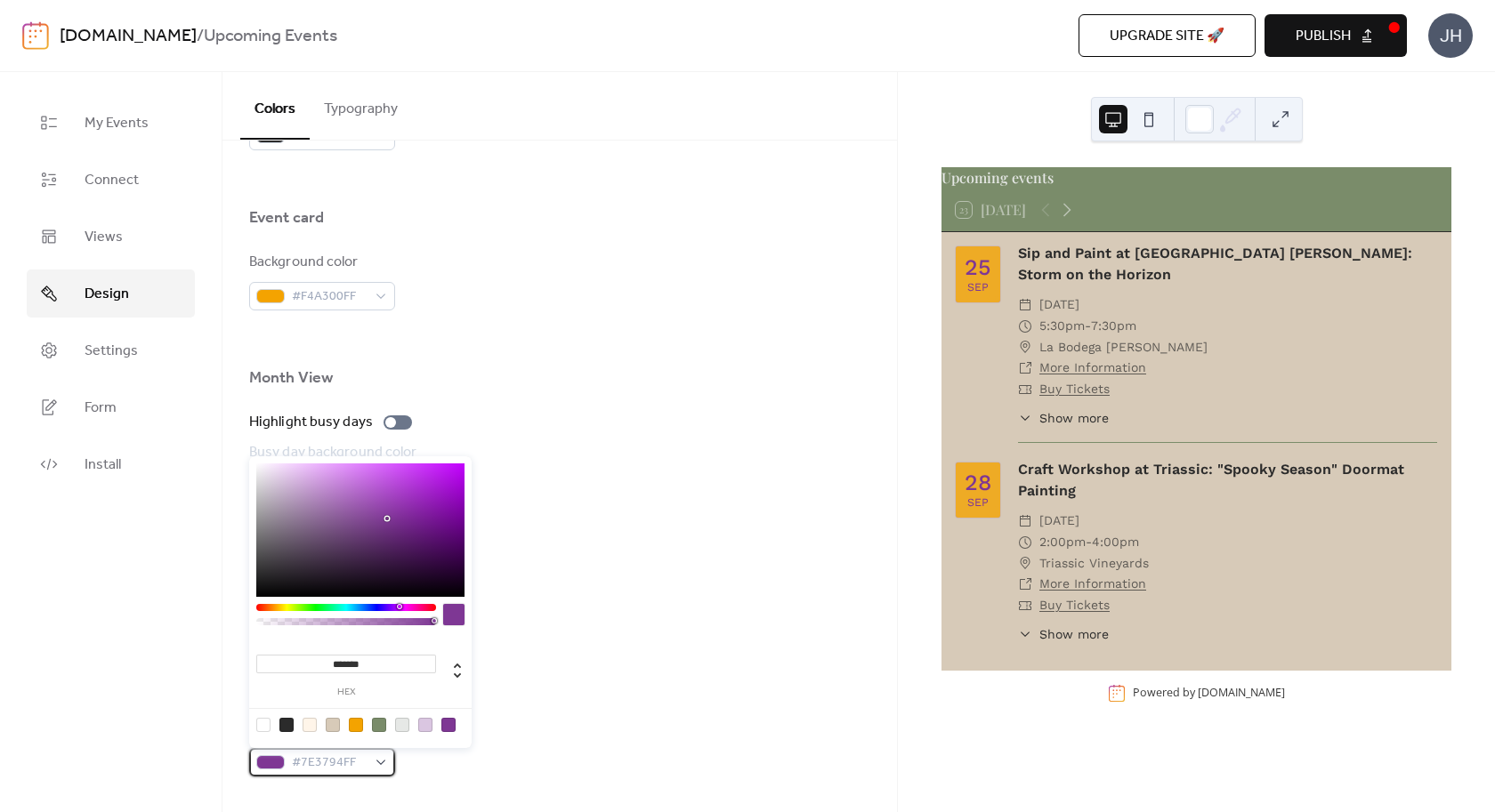
click at [366, 757] on span "#7E3794FF" at bounding box center [329, 764] width 75 height 22
drag, startPoint x: 371, startPoint y: 664, endPoint x: 332, endPoint y: 662, distance: 39.1
click at [332, 662] on input "*******" at bounding box center [346, 664] width 180 height 19
paste input
type input "*******"
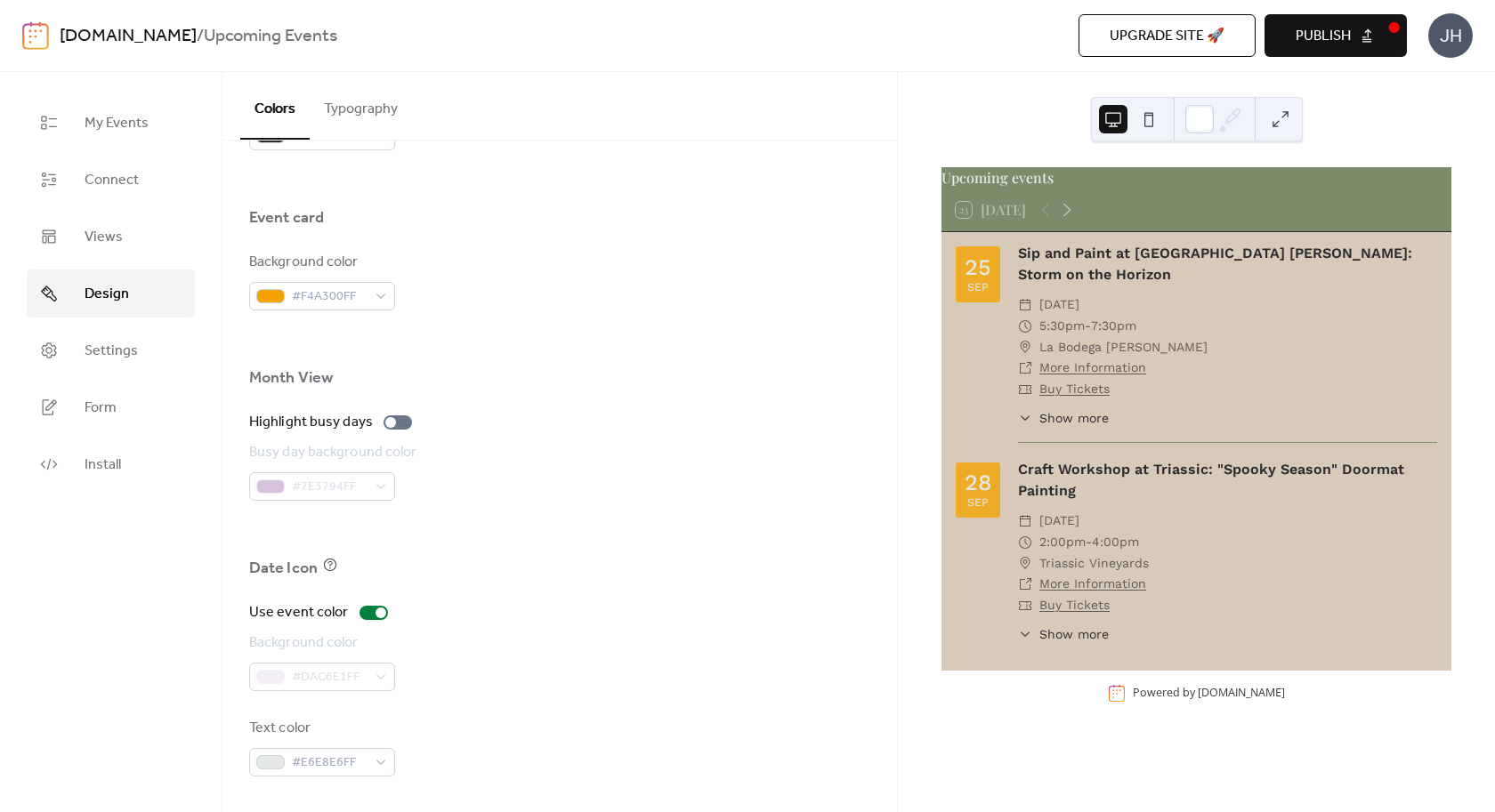
click at [563, 655] on div "Background color #DAC6E1FF" at bounding box center [560, 662] width 621 height 59
click at [369, 759] on div "#E6E8E6FF" at bounding box center [321, 762] width 146 height 28
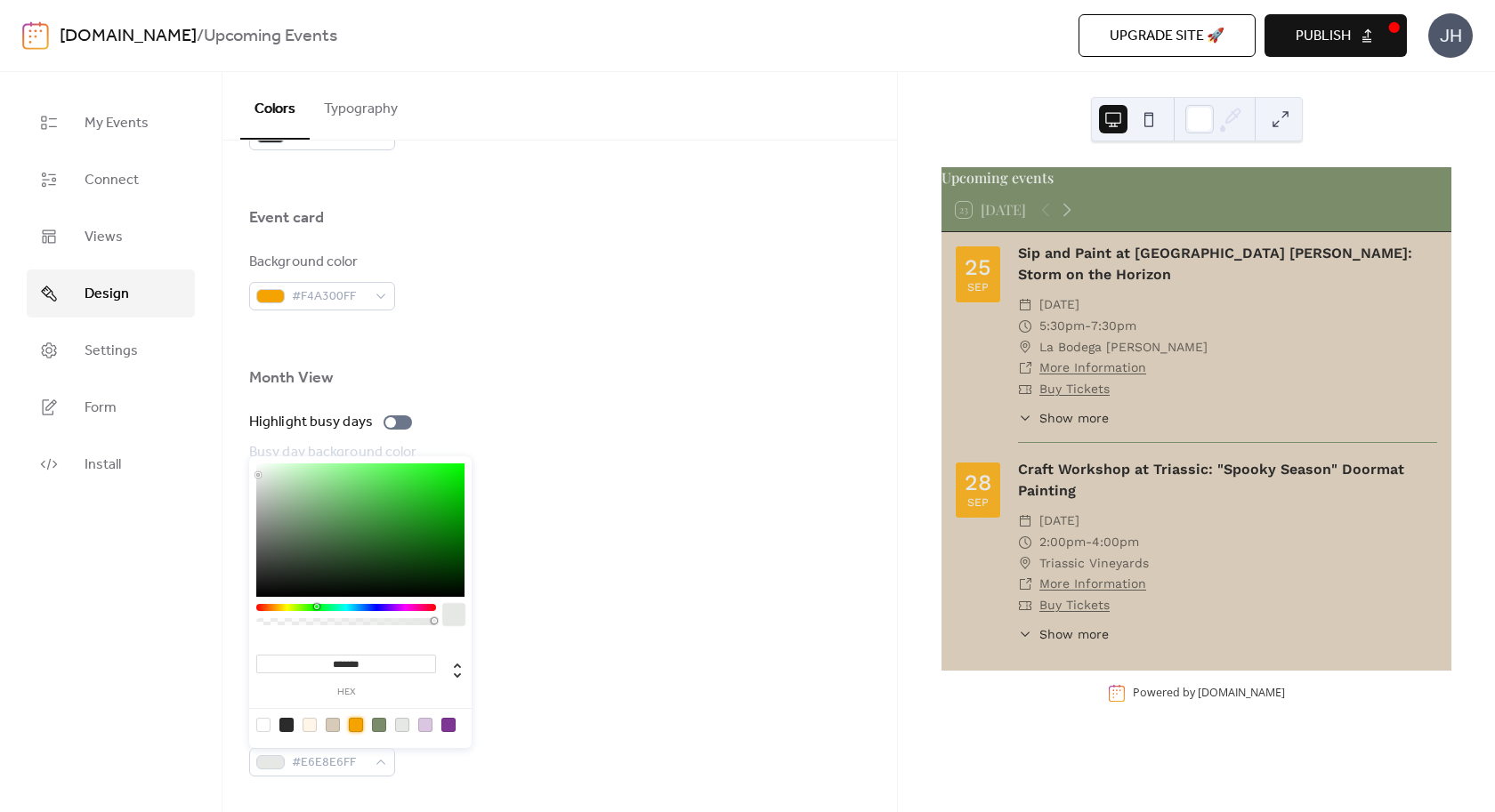
click at [358, 727] on div at bounding box center [356, 725] width 14 height 14
type input "*******"
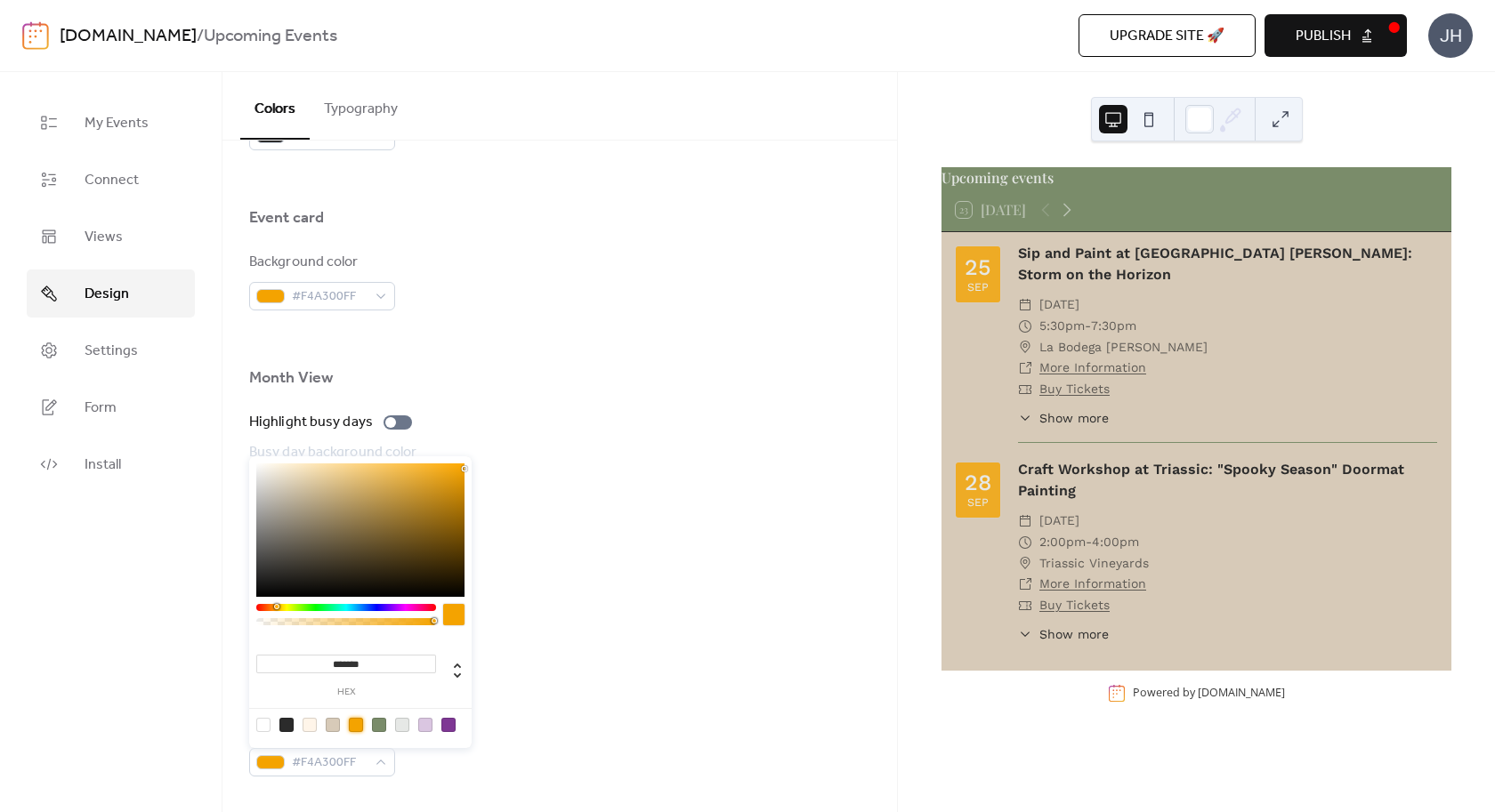
click at [585, 326] on div at bounding box center [560, 339] width 621 height 57
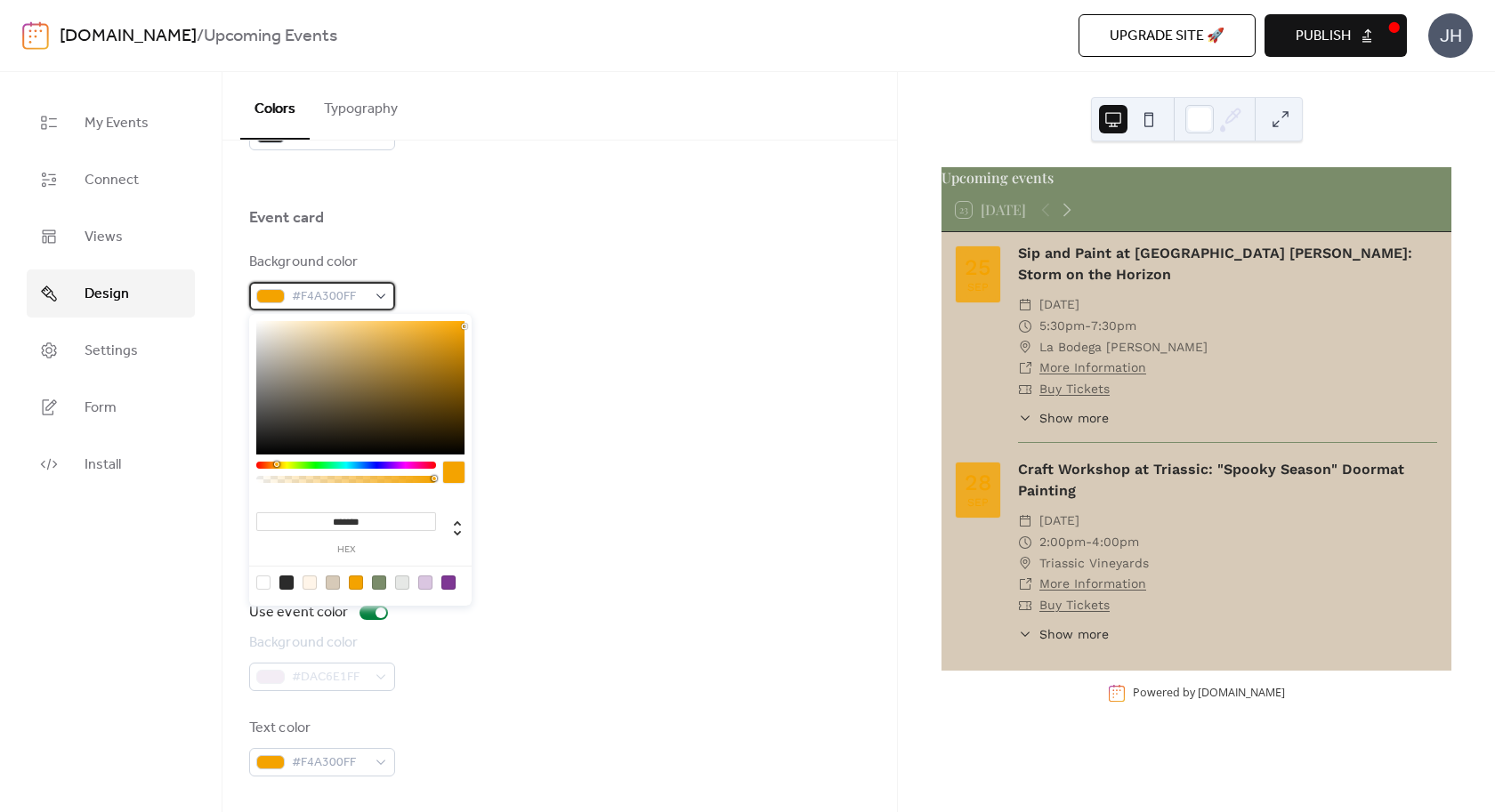
click at [378, 289] on div "#F4A300FF" at bounding box center [321, 296] width 146 height 28
click at [400, 582] on div at bounding box center [402, 583] width 14 height 14
type input "*******"
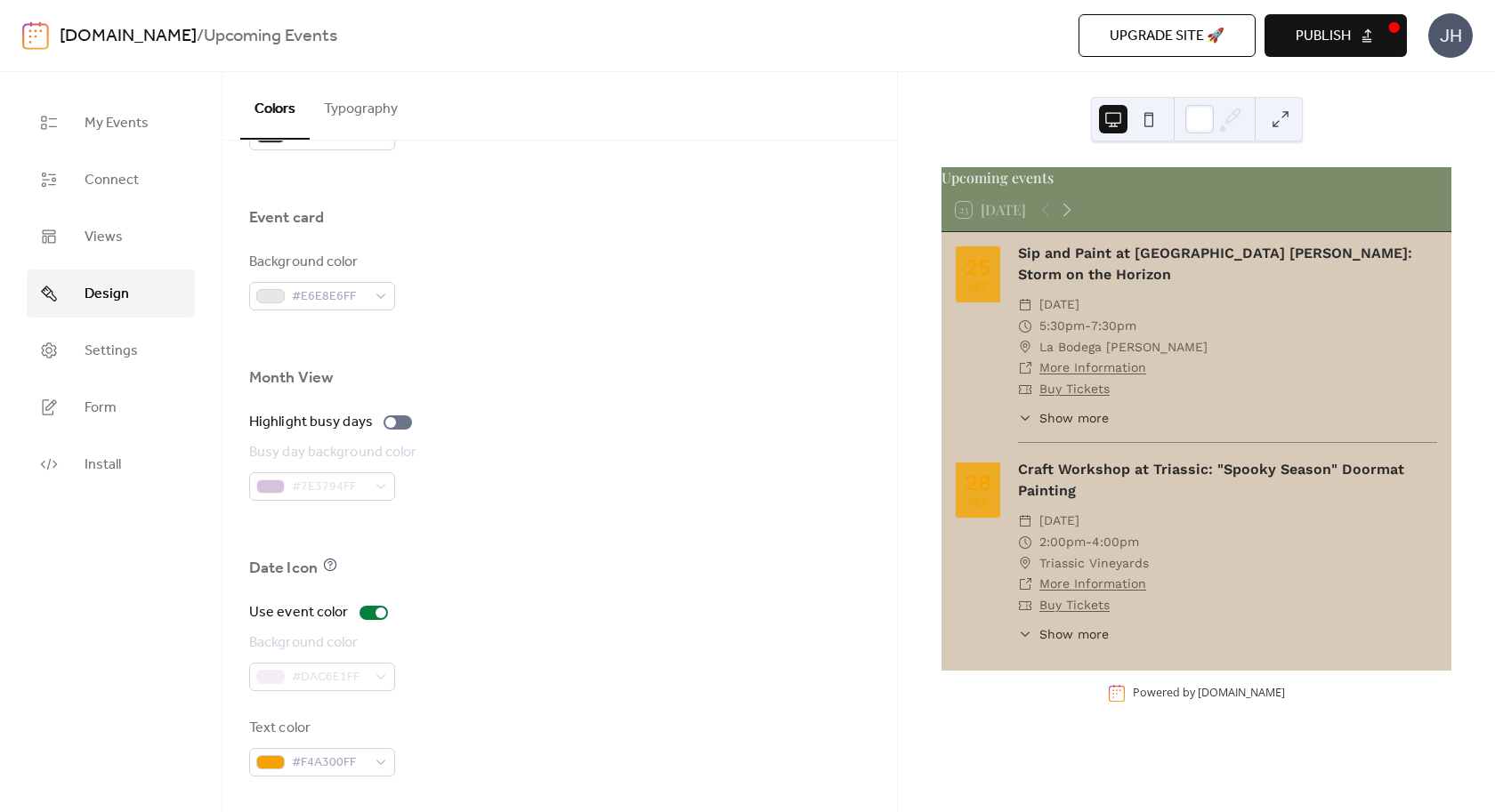
click at [601, 549] on div at bounding box center [560, 529] width 621 height 57
click at [365, 680] on div "#DAC6E1FF" at bounding box center [321, 676] width 146 height 28
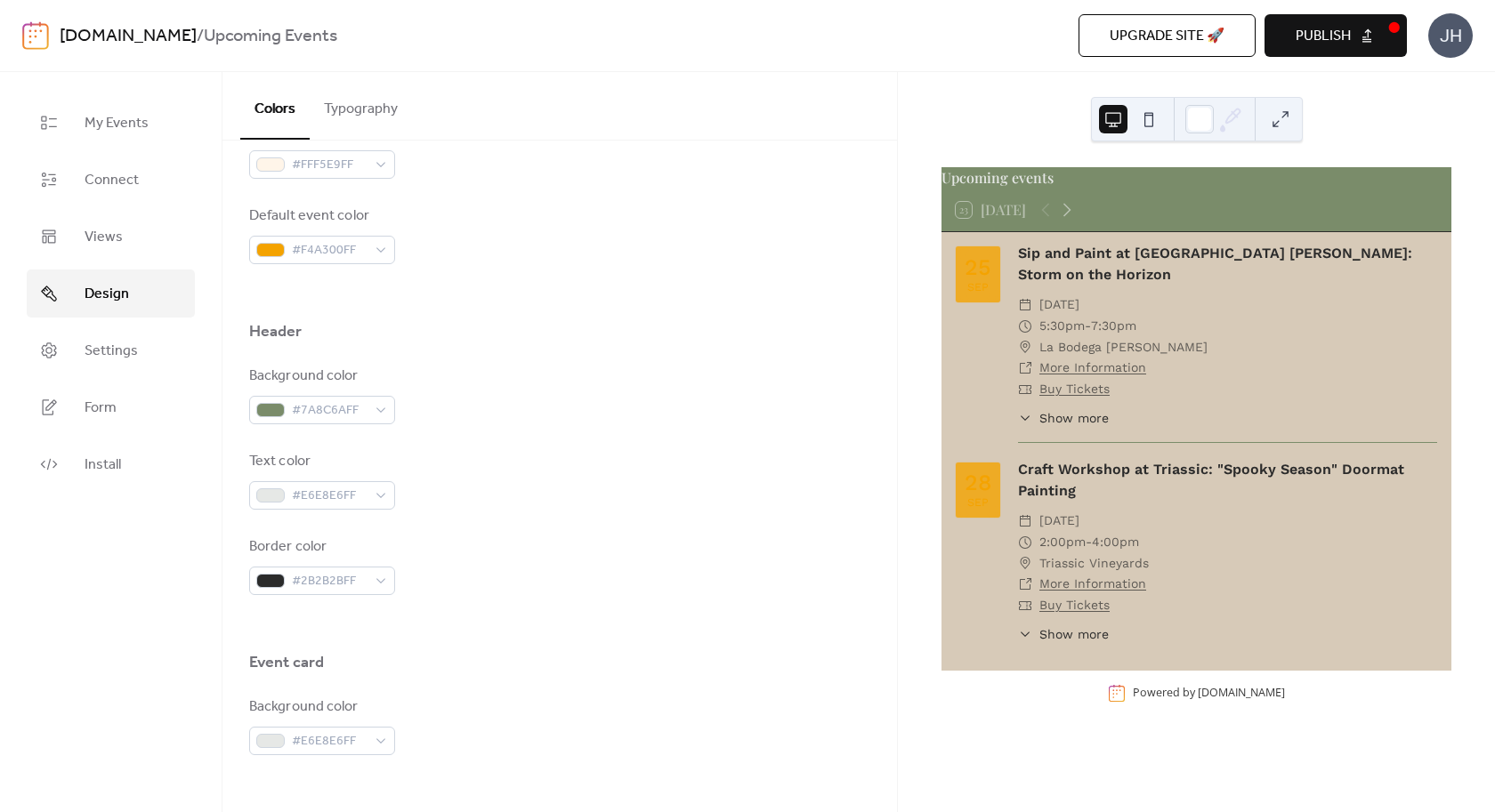
scroll to position [612, 0]
click at [357, 243] on span "#F4A300FF" at bounding box center [329, 246] width 75 height 22
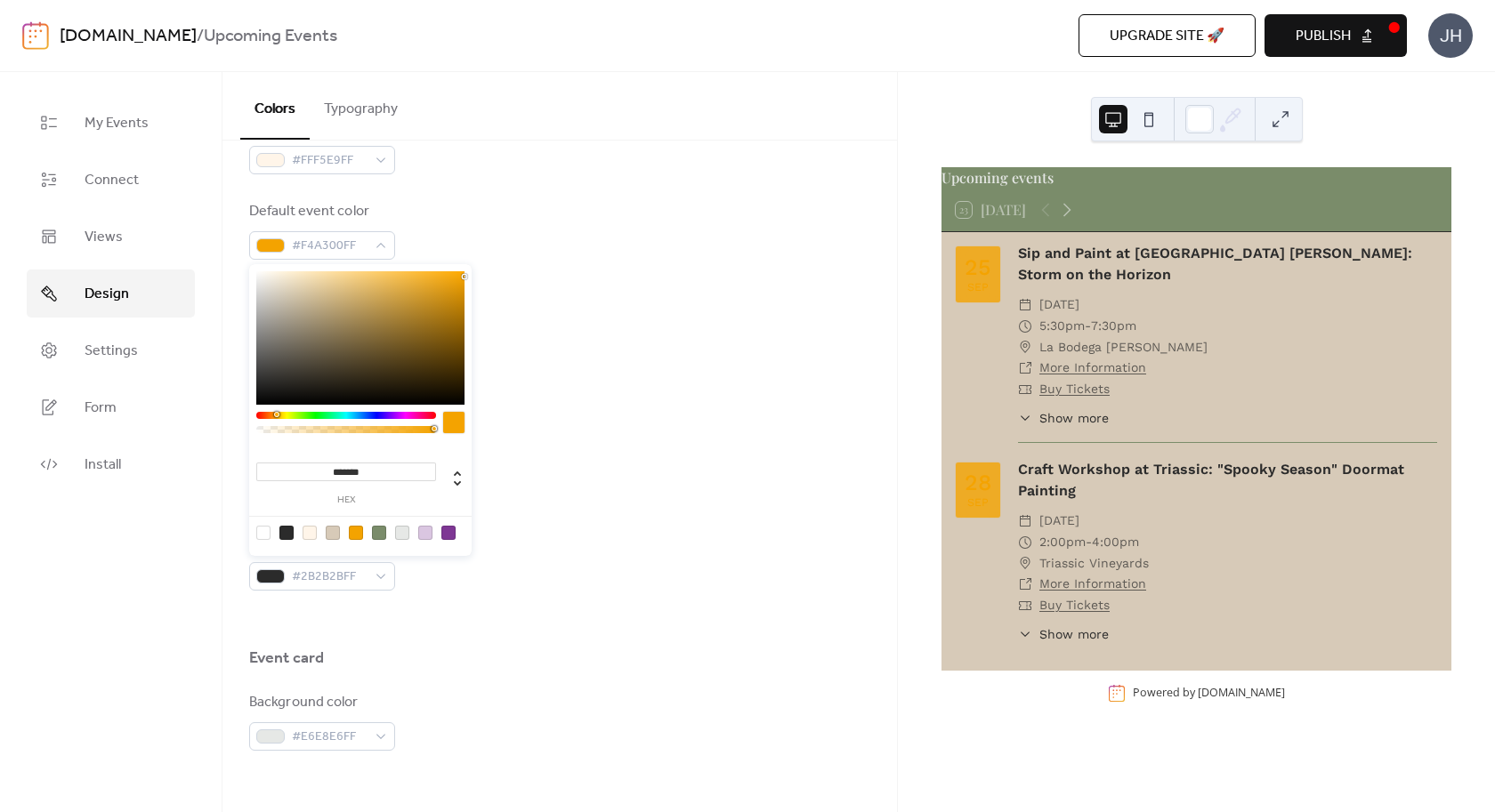
click at [406, 530] on div at bounding box center [402, 533] width 14 height 14
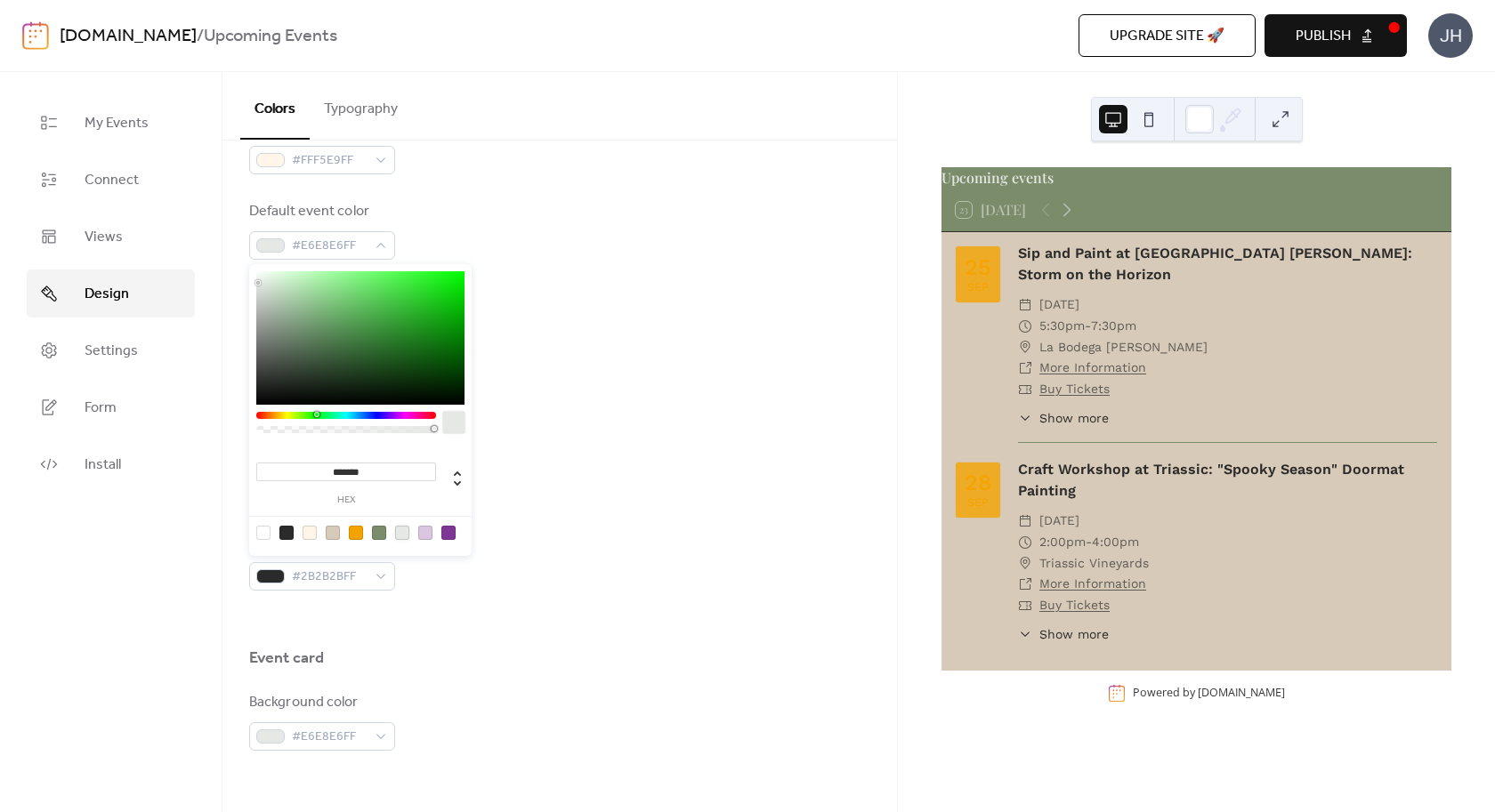
type input "*******"
click at [653, 502] on div "Text color #E6E8E6FF" at bounding box center [560, 475] width 621 height 59
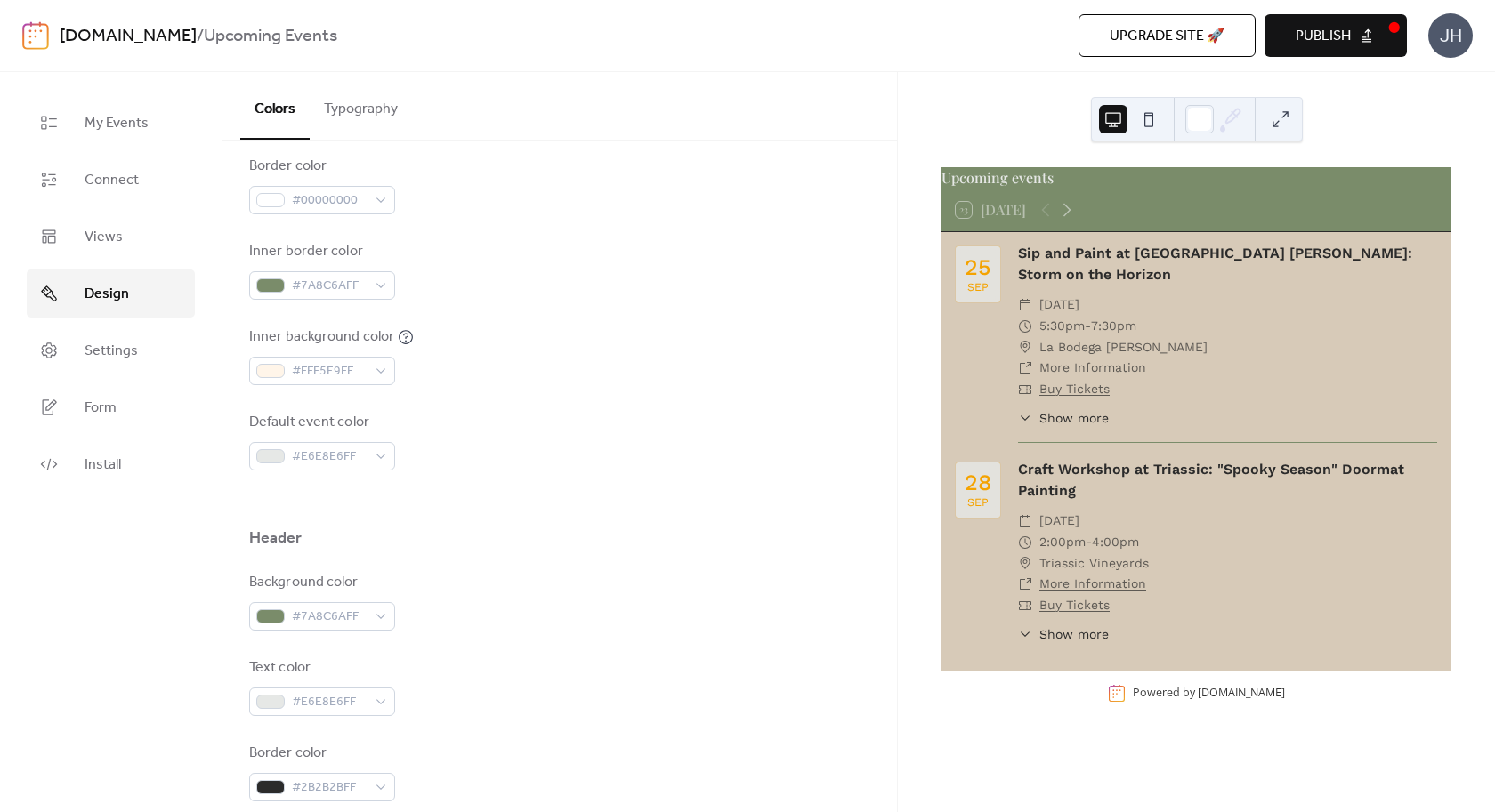
scroll to position [318, 0]
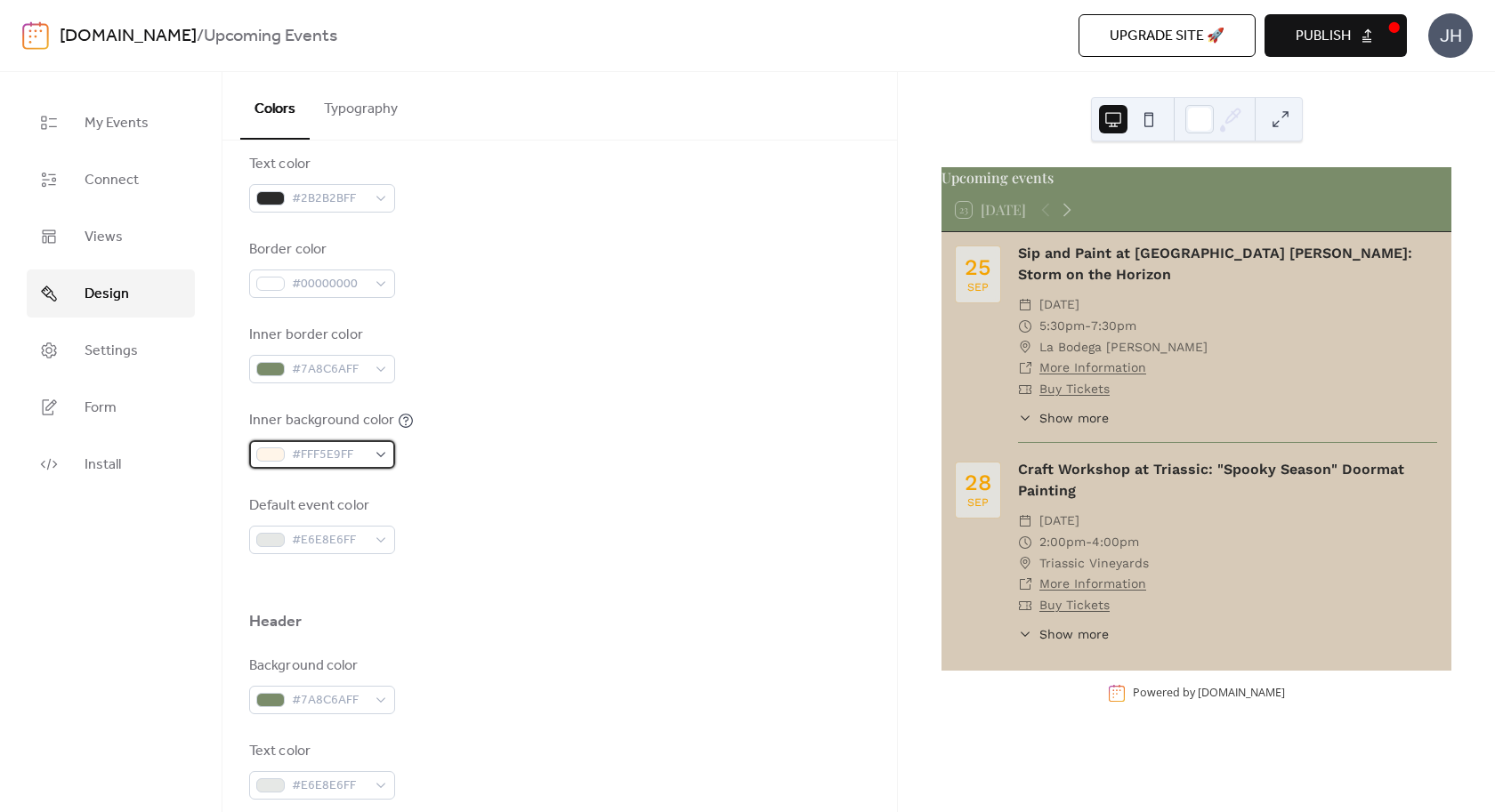
click at [383, 452] on div "#FFF5E9FF" at bounding box center [321, 454] width 146 height 28
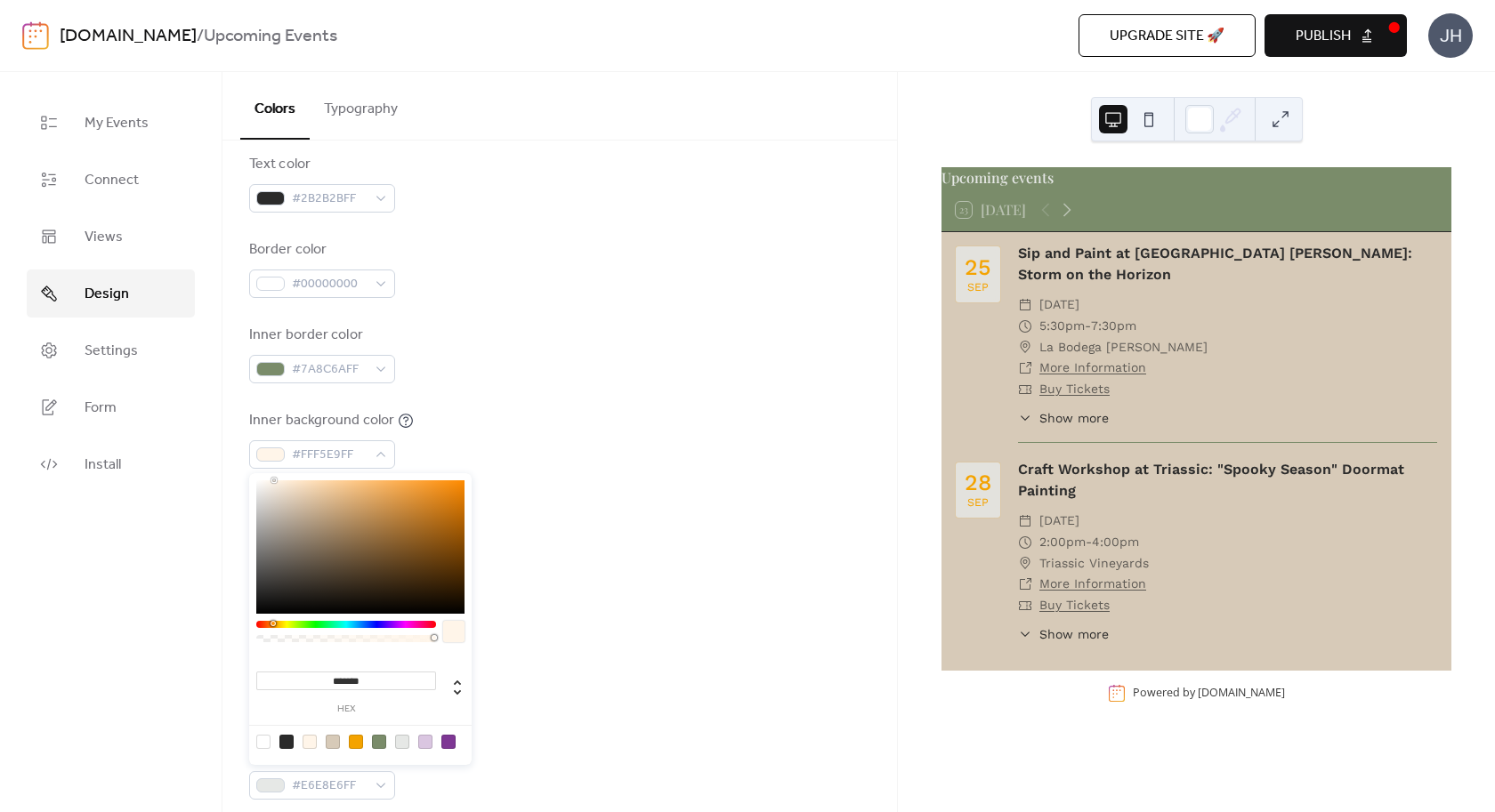
click at [290, 740] on div at bounding box center [287, 742] width 14 height 14
click at [311, 742] on div at bounding box center [310, 742] width 14 height 14
type input "*******"
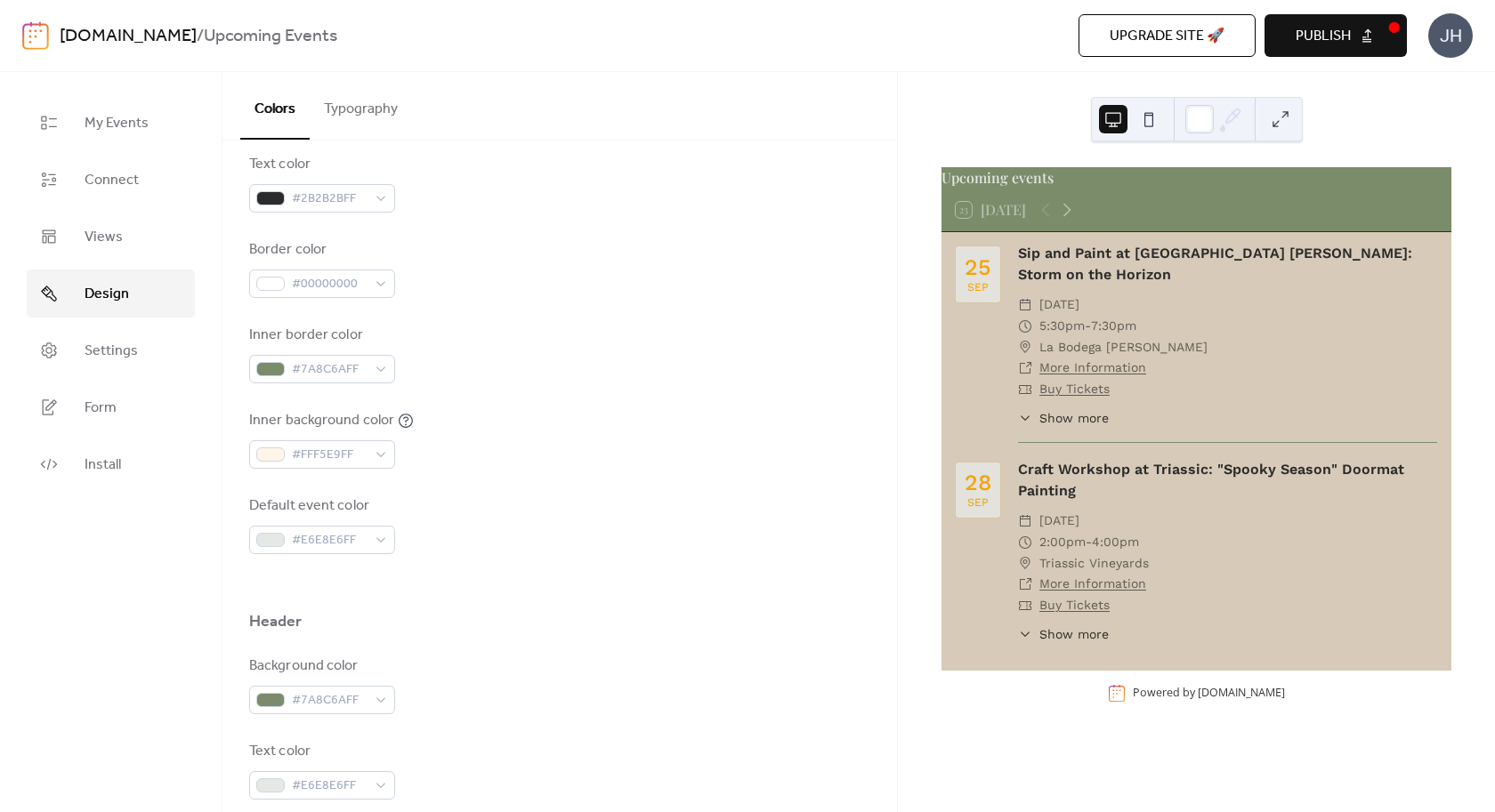
click at [662, 690] on div "Background color #7A8C6AFF" at bounding box center [560, 684] width 621 height 59
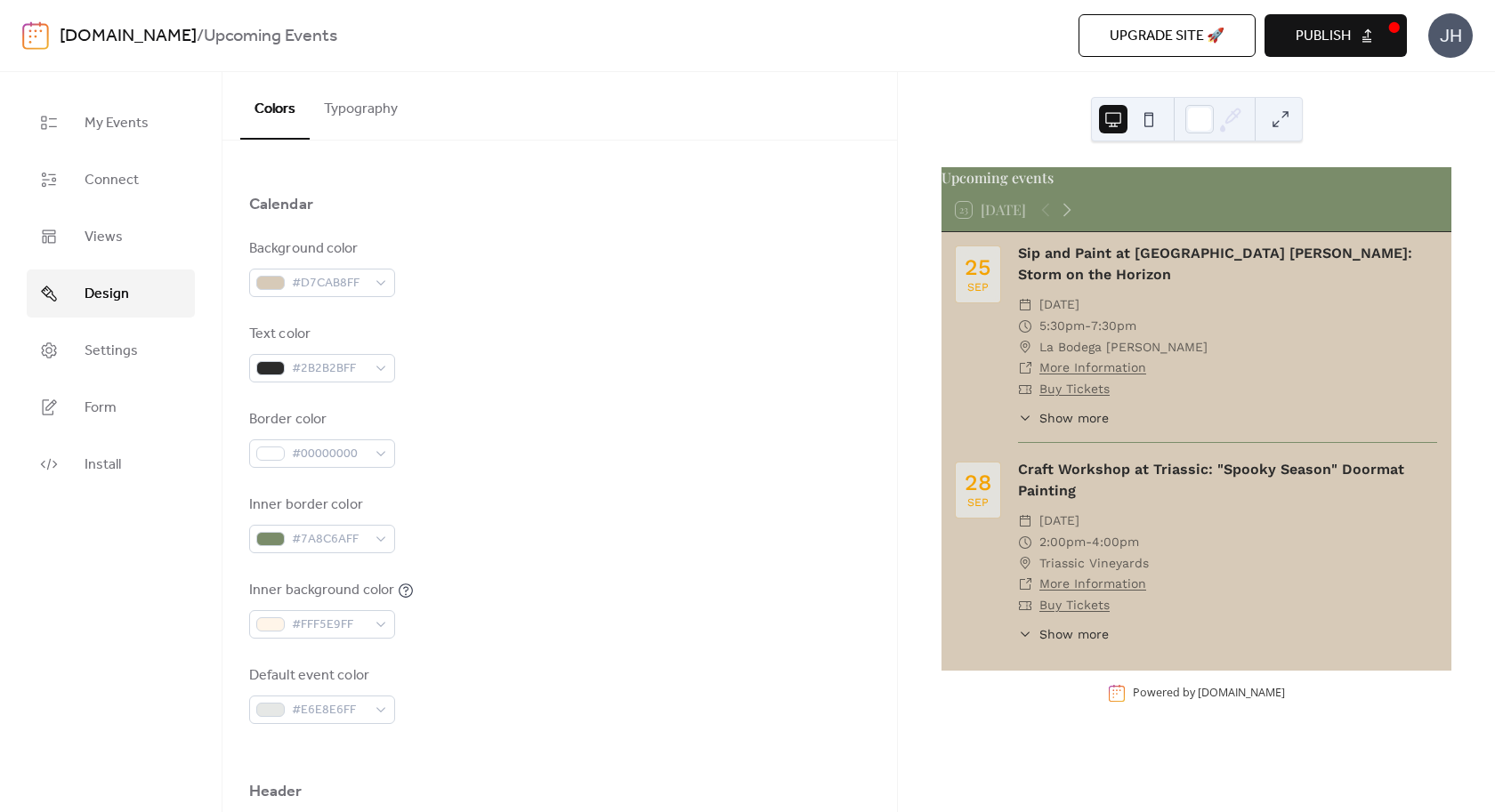
scroll to position [152, 0]
click at [377, 284] on div "#D7CAB8FF" at bounding box center [321, 278] width 146 height 28
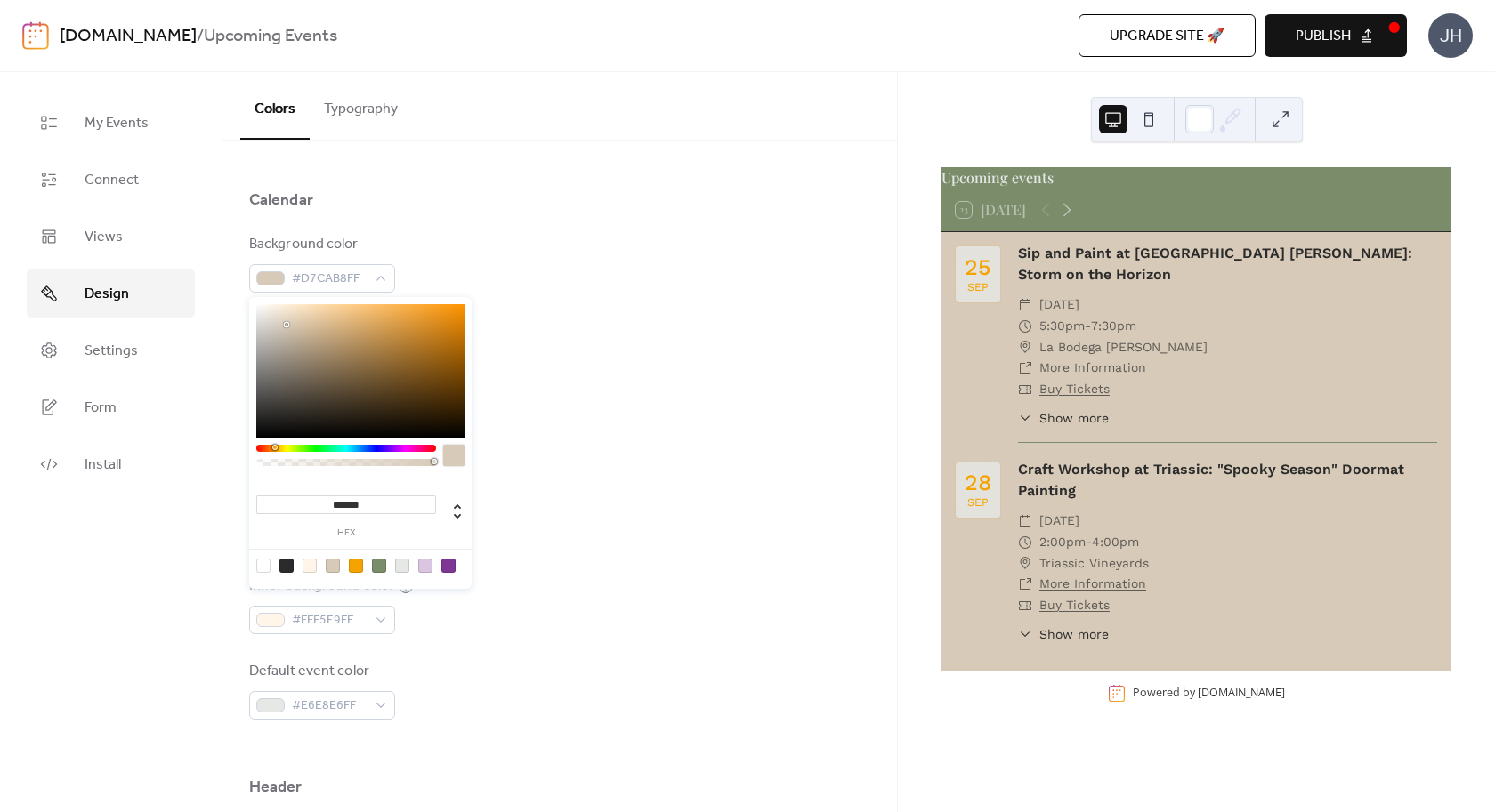
click at [315, 568] on div at bounding box center [310, 566] width 14 height 14
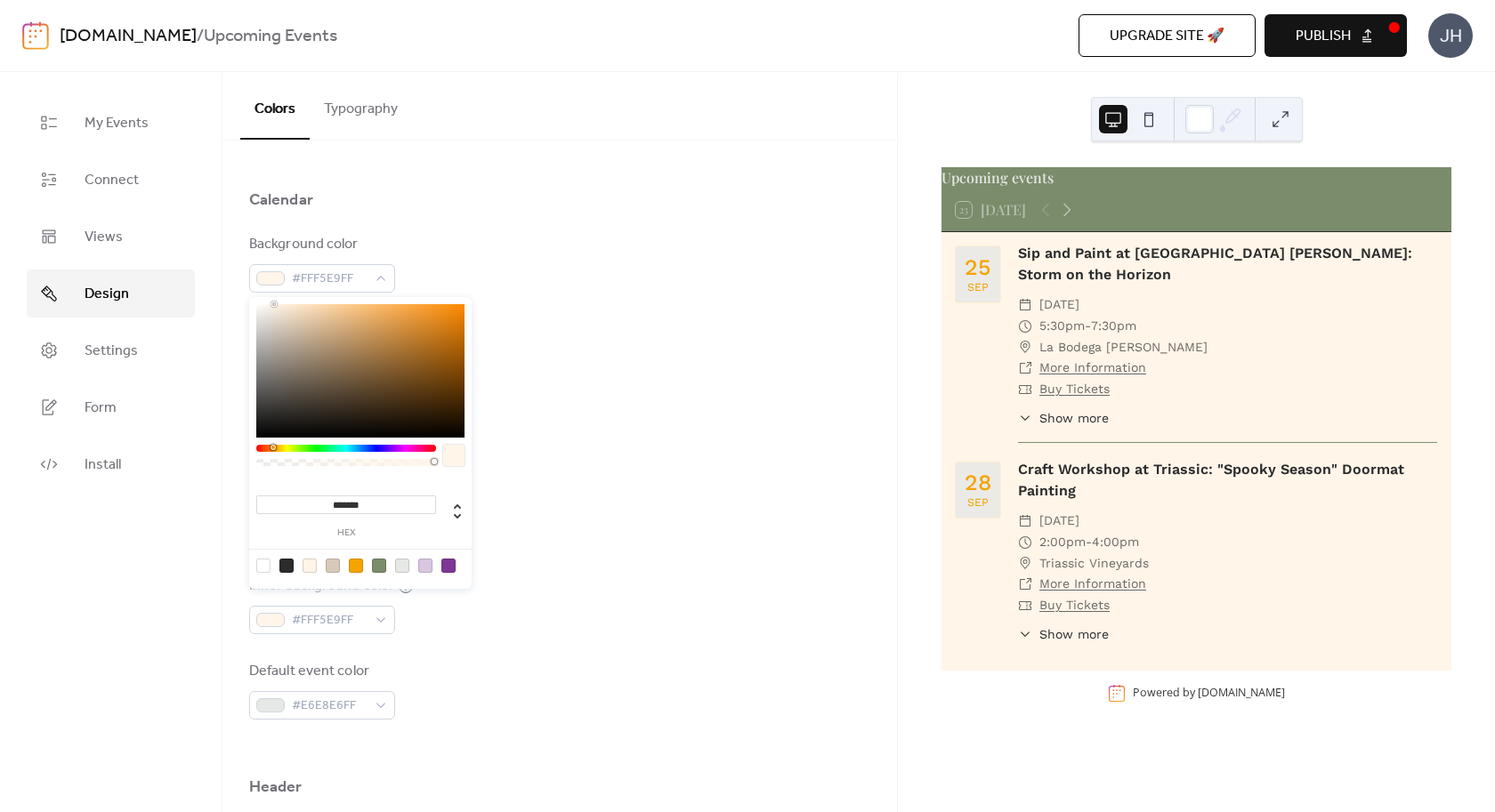
click at [333, 562] on div at bounding box center [333, 566] width 14 height 14
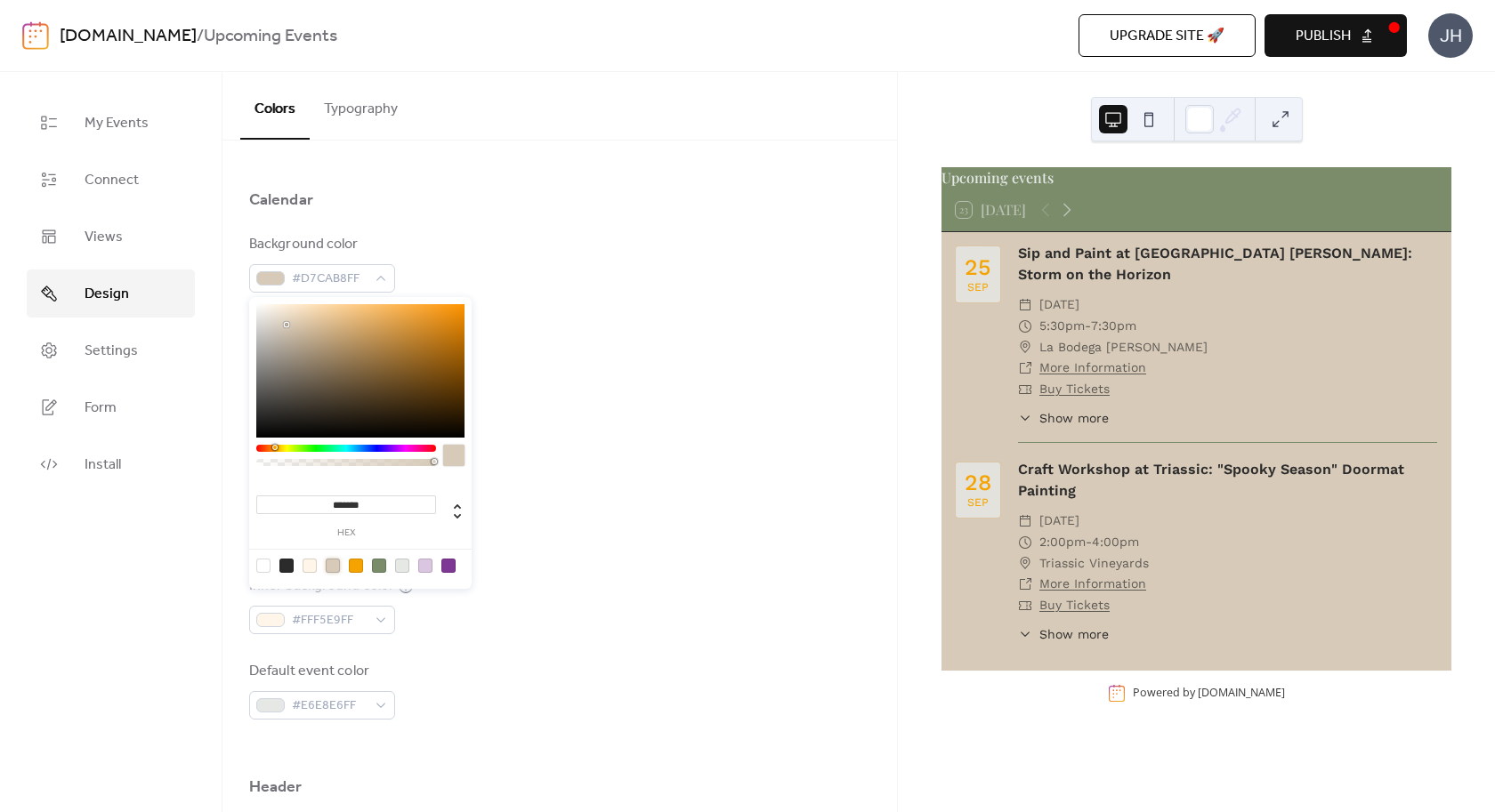
click at [381, 563] on div at bounding box center [379, 566] width 14 height 14
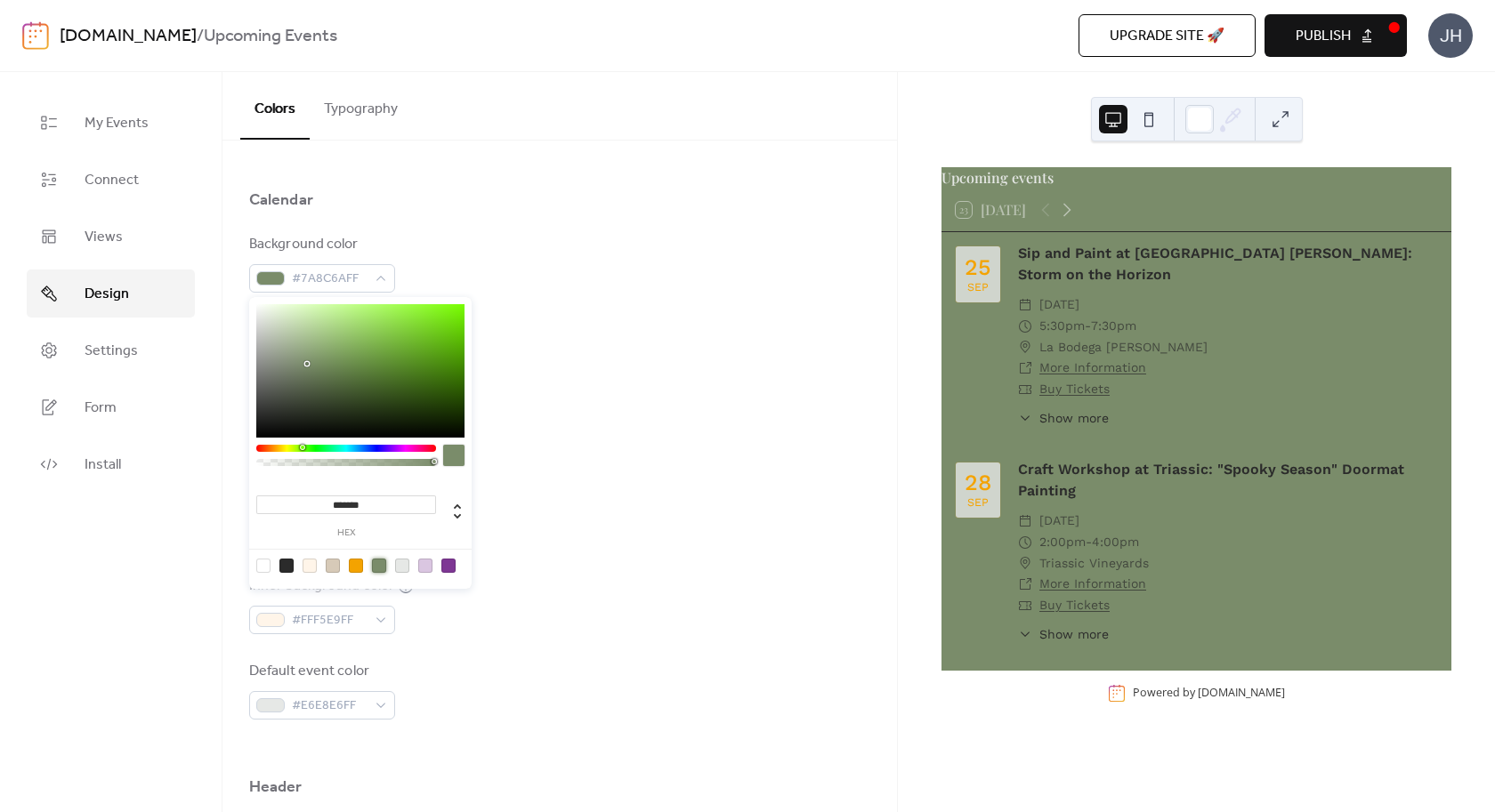
click at [407, 565] on div at bounding box center [402, 566] width 14 height 14
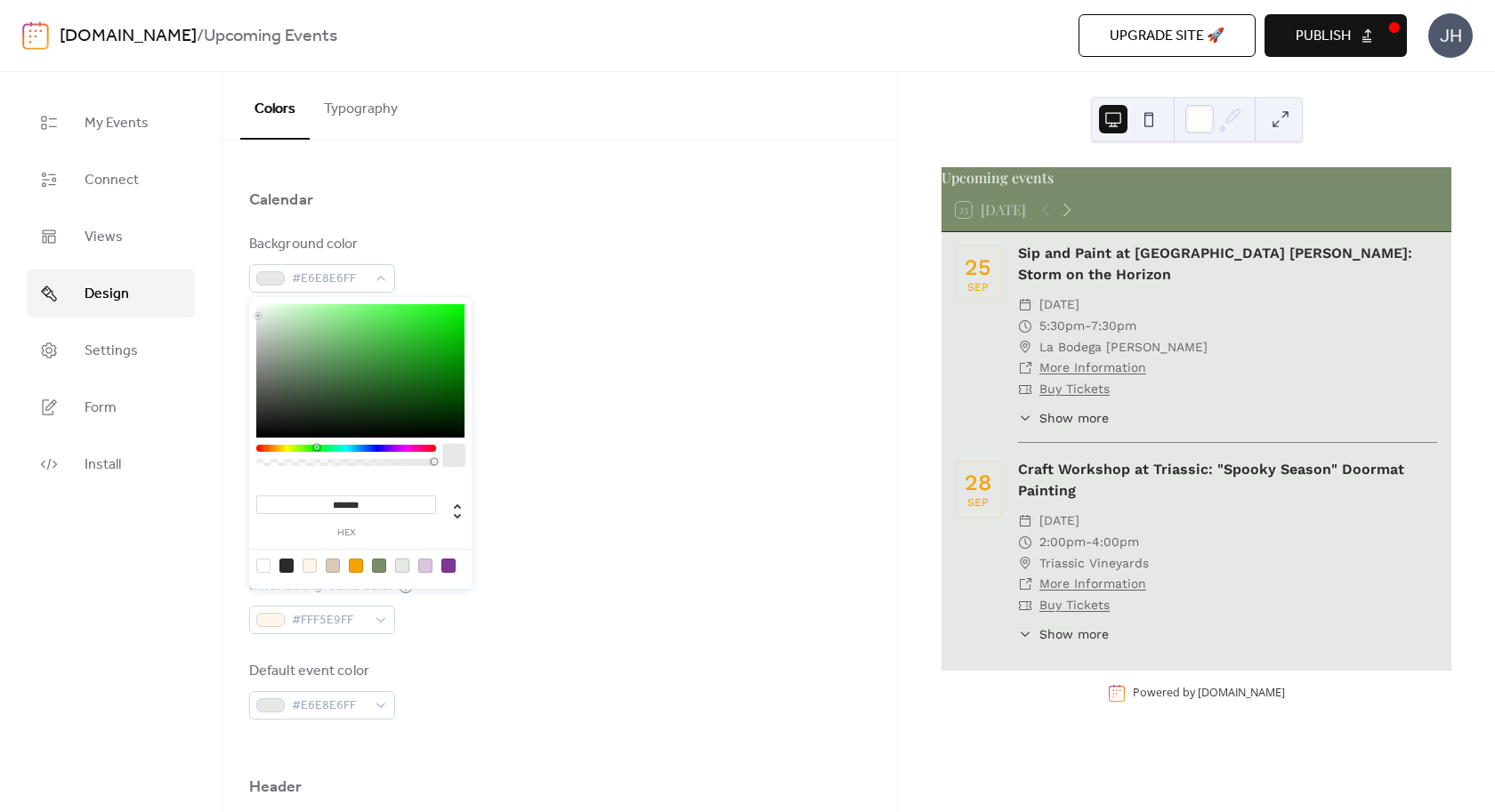
click at [309, 567] on div at bounding box center [310, 566] width 14 height 14
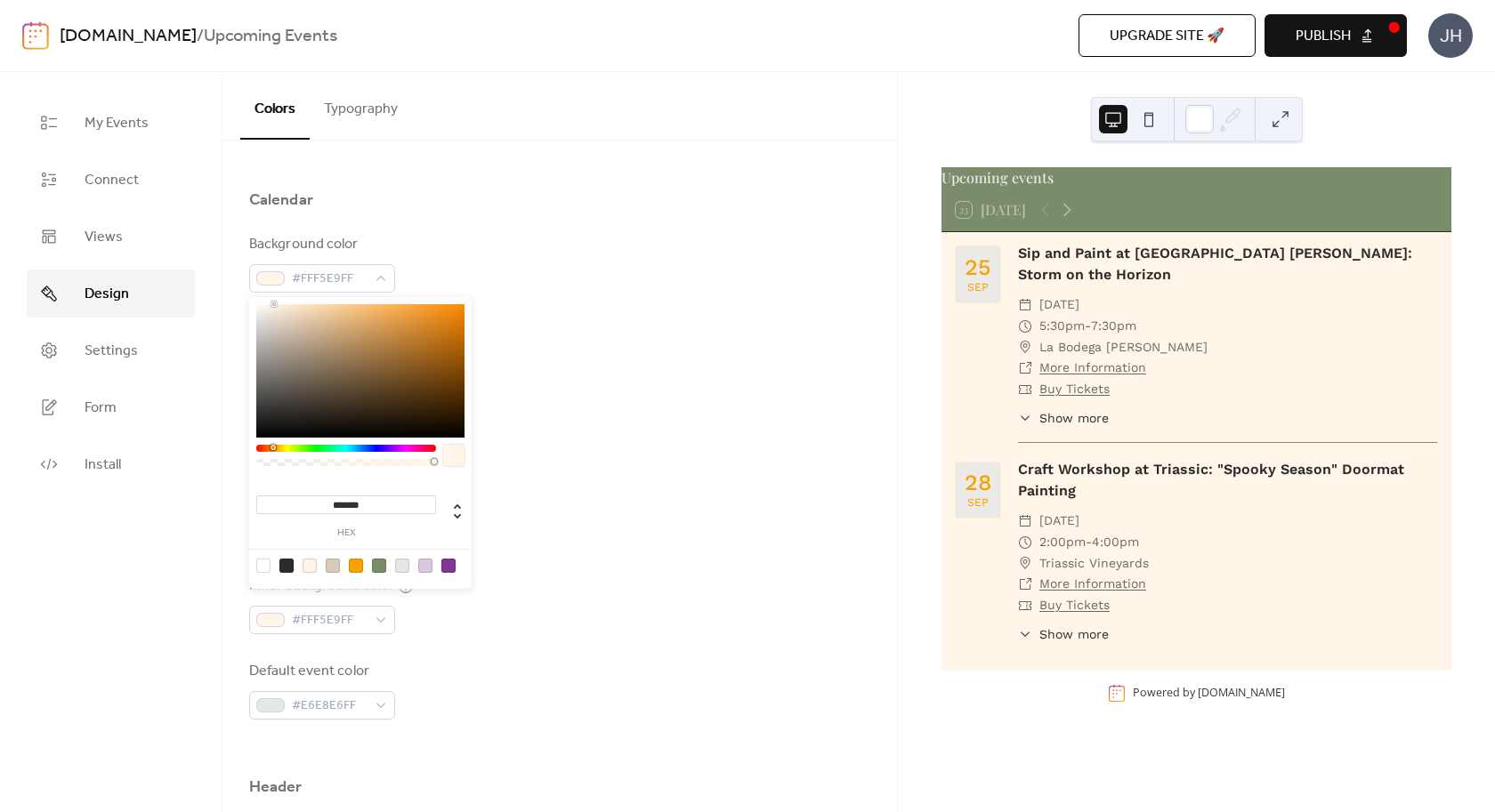
click at [334, 565] on div at bounding box center [333, 566] width 14 height 14
type input "*******"
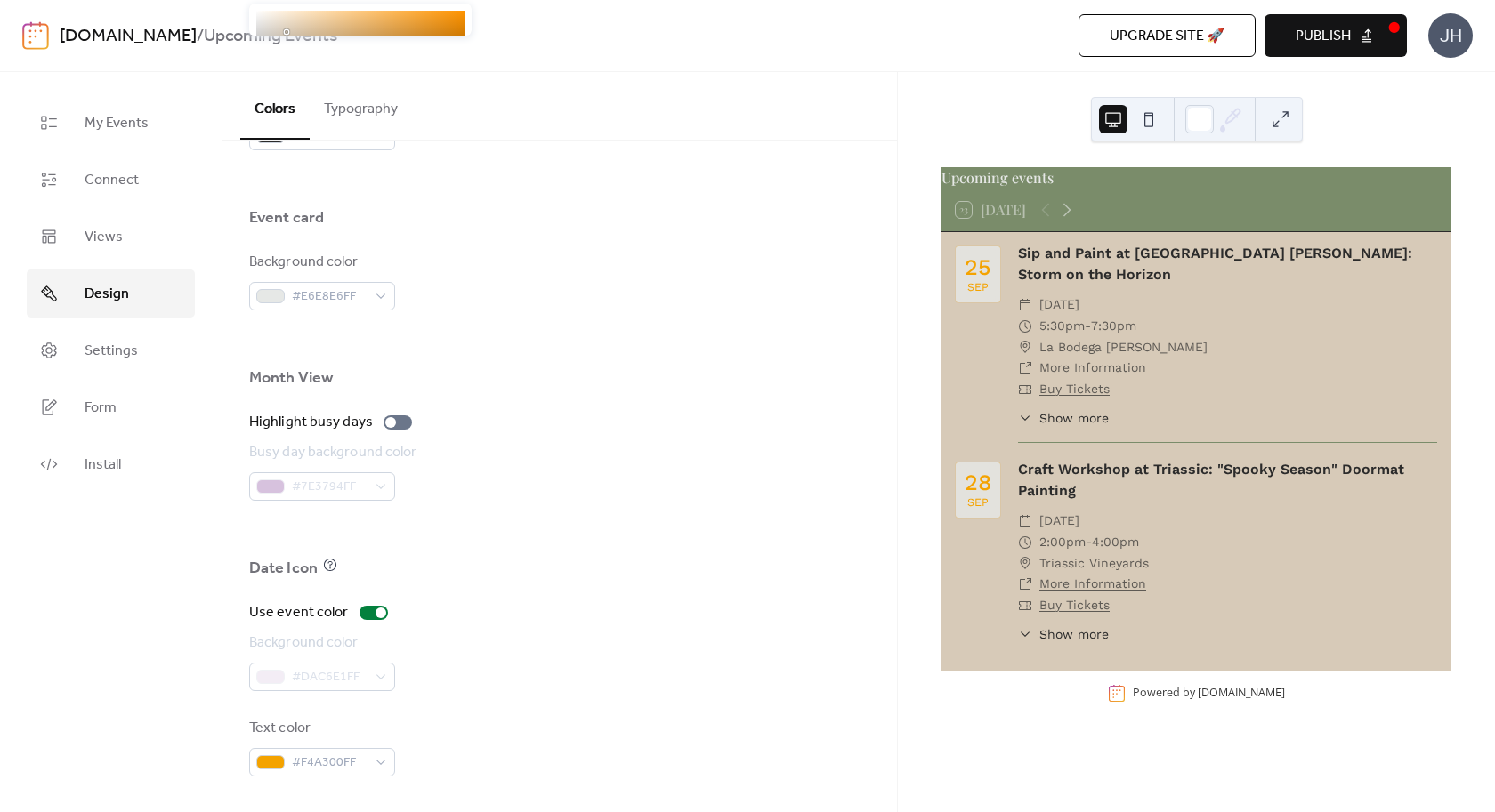
scroll to position [0, 0]
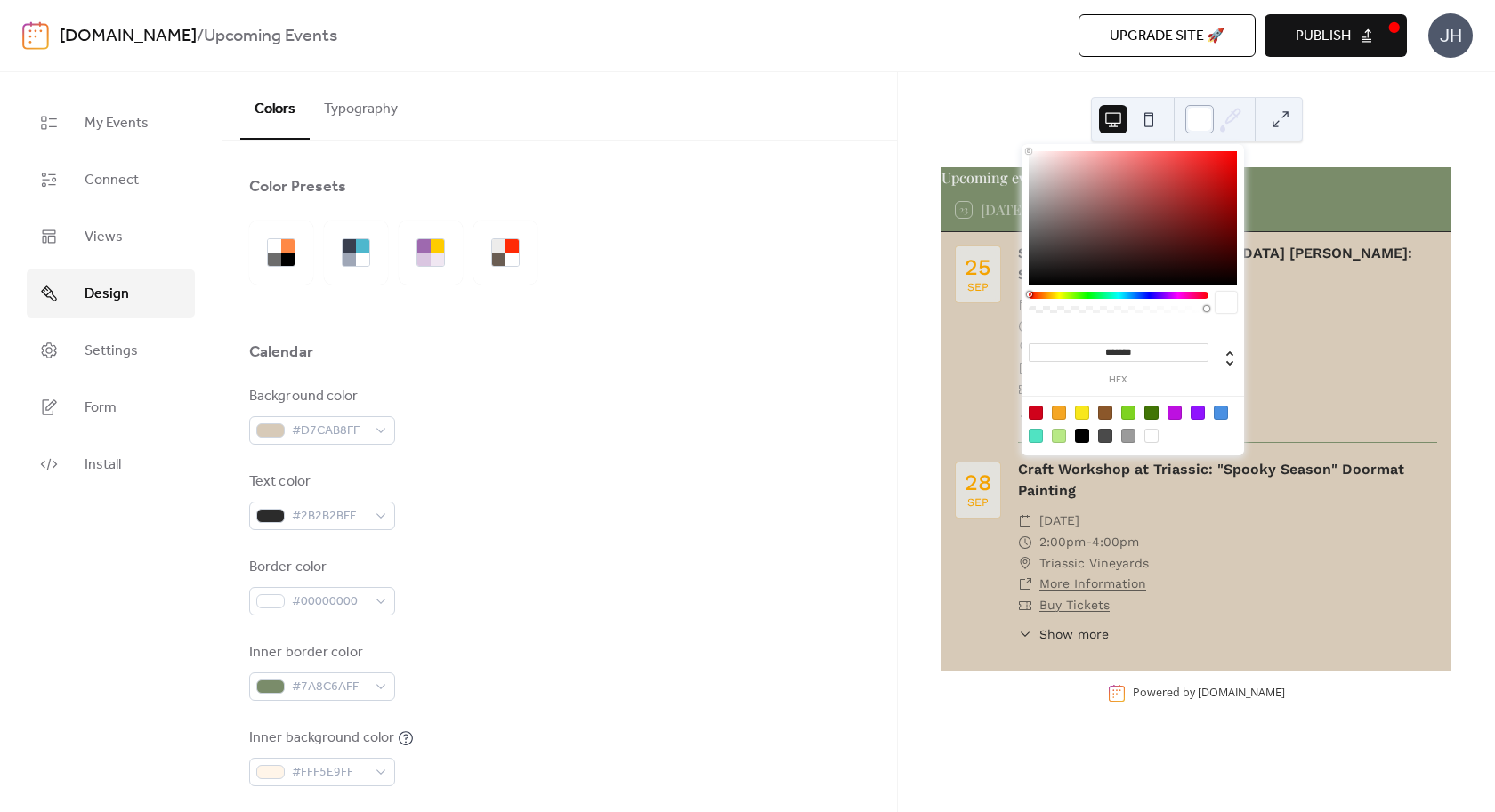
click at [1206, 127] on div at bounding box center [1199, 119] width 28 height 28
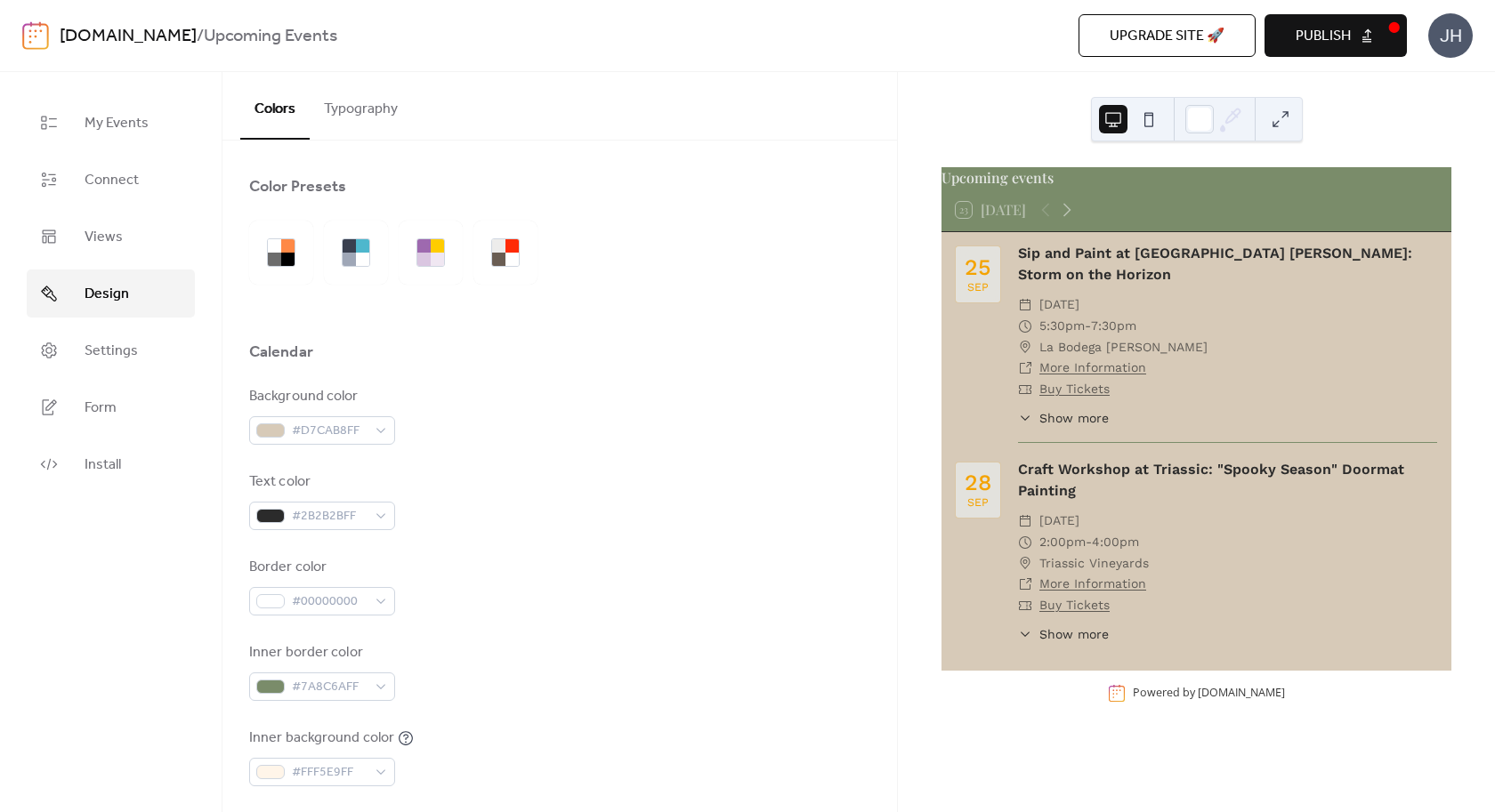
click at [1151, 110] on button at bounding box center [1148, 119] width 28 height 28
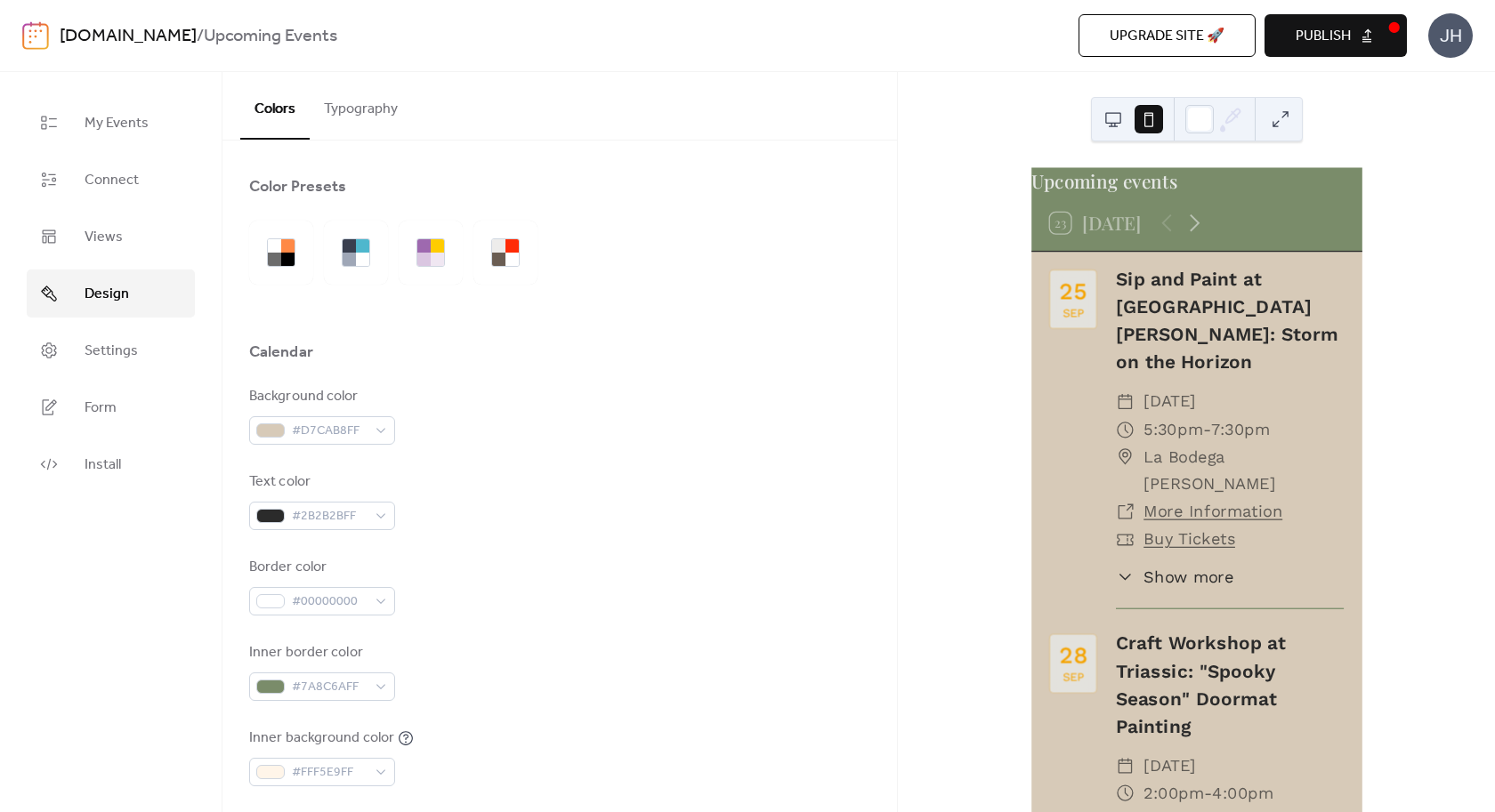
click at [1121, 122] on button at bounding box center [1113, 119] width 28 height 28
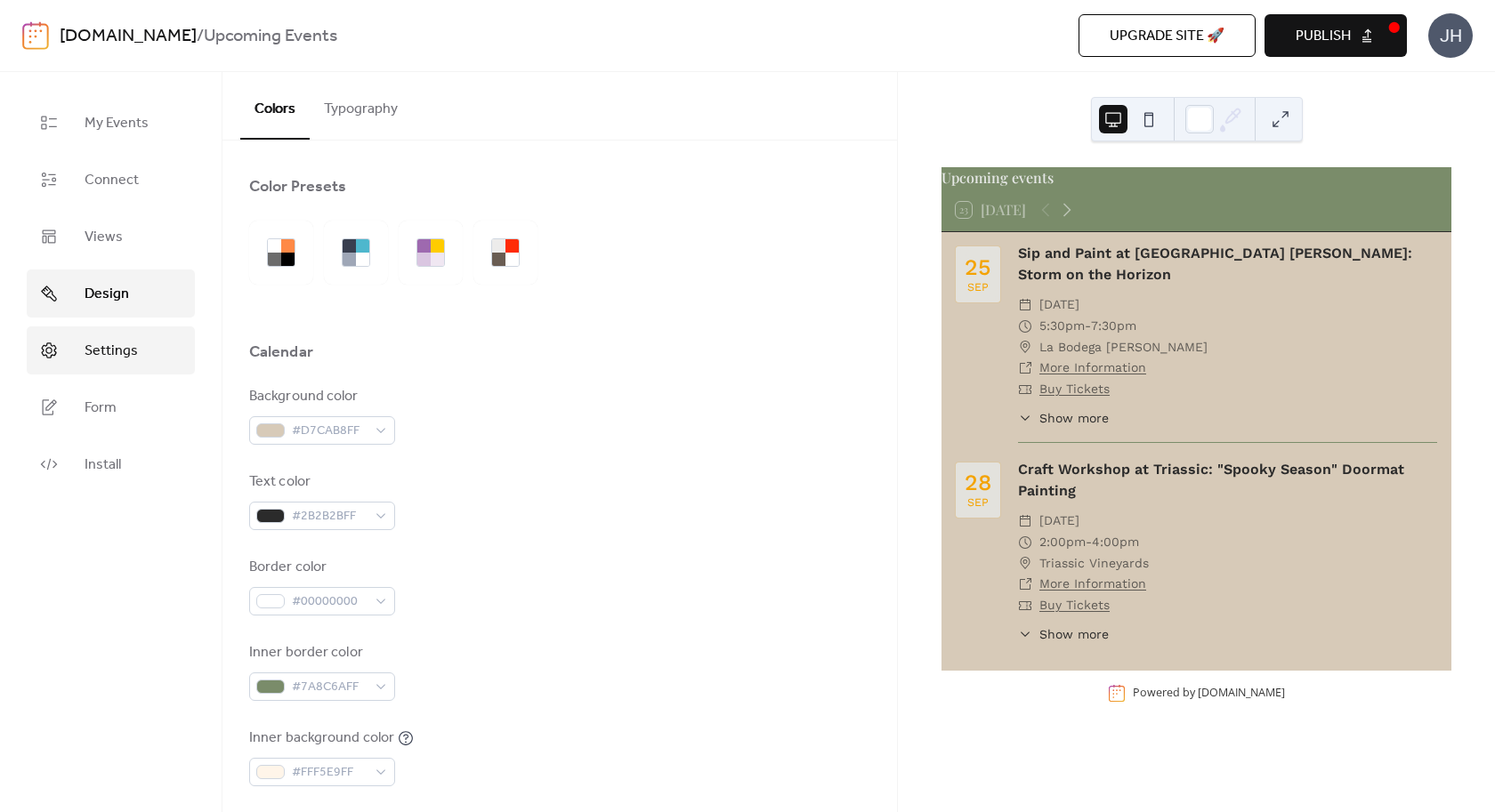
click at [117, 358] on span "Settings" at bounding box center [110, 351] width 53 height 22
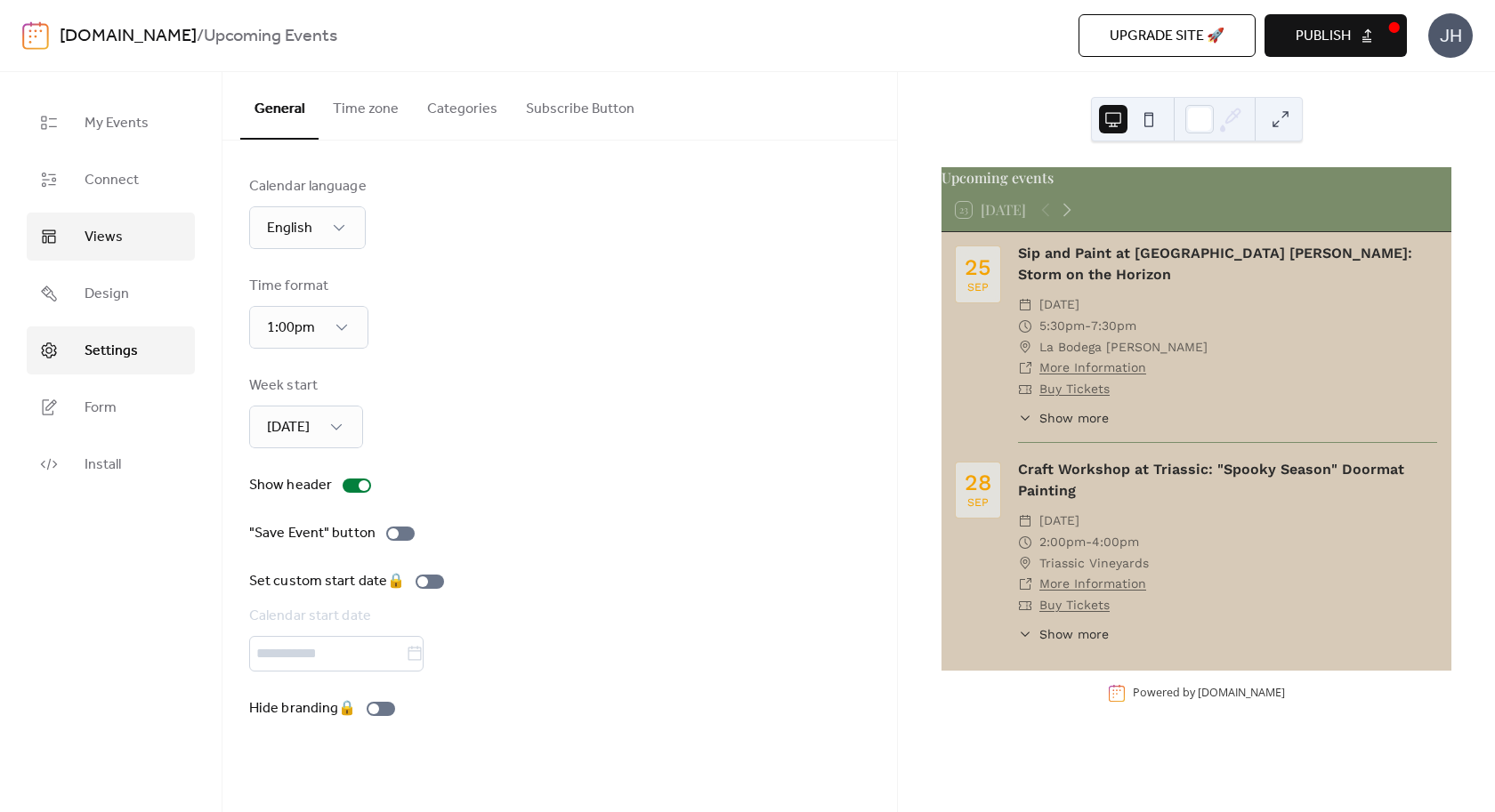
click at [108, 240] on span "Views" at bounding box center [103, 238] width 38 height 22
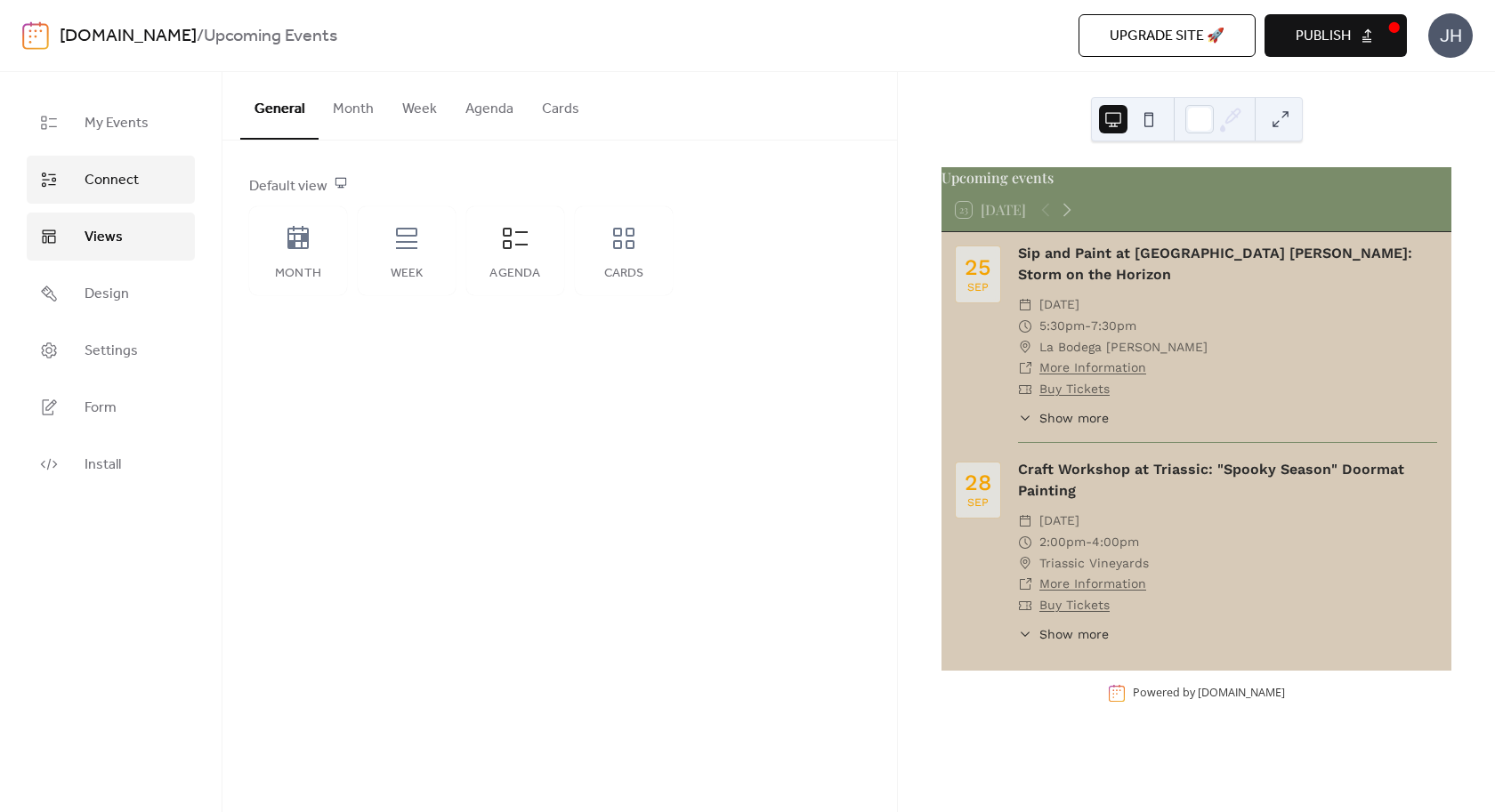
click at [117, 175] on span "Connect" at bounding box center [111, 181] width 54 height 22
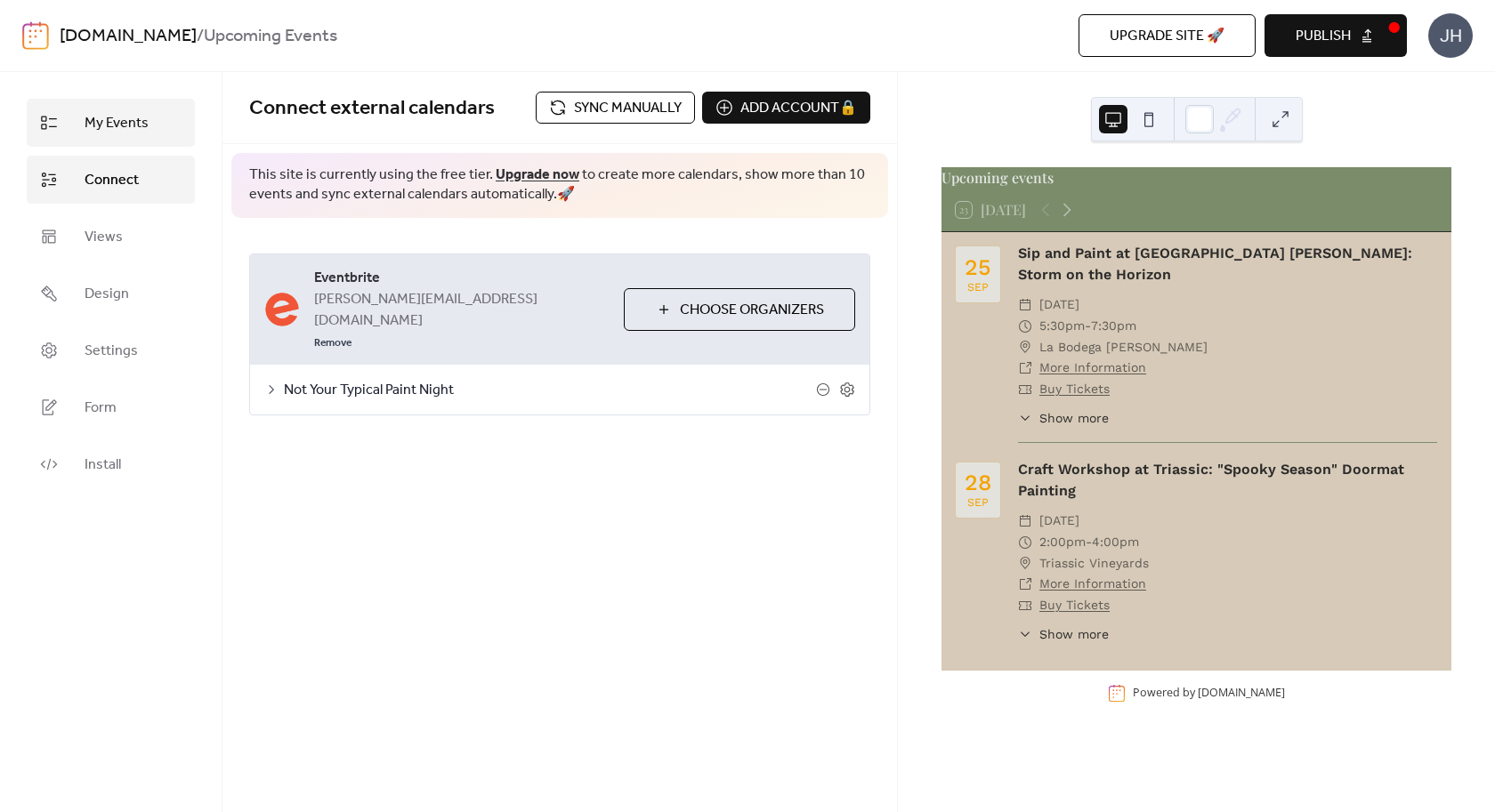
click at [120, 146] on link "My Events" at bounding box center [110, 122] width 168 height 48
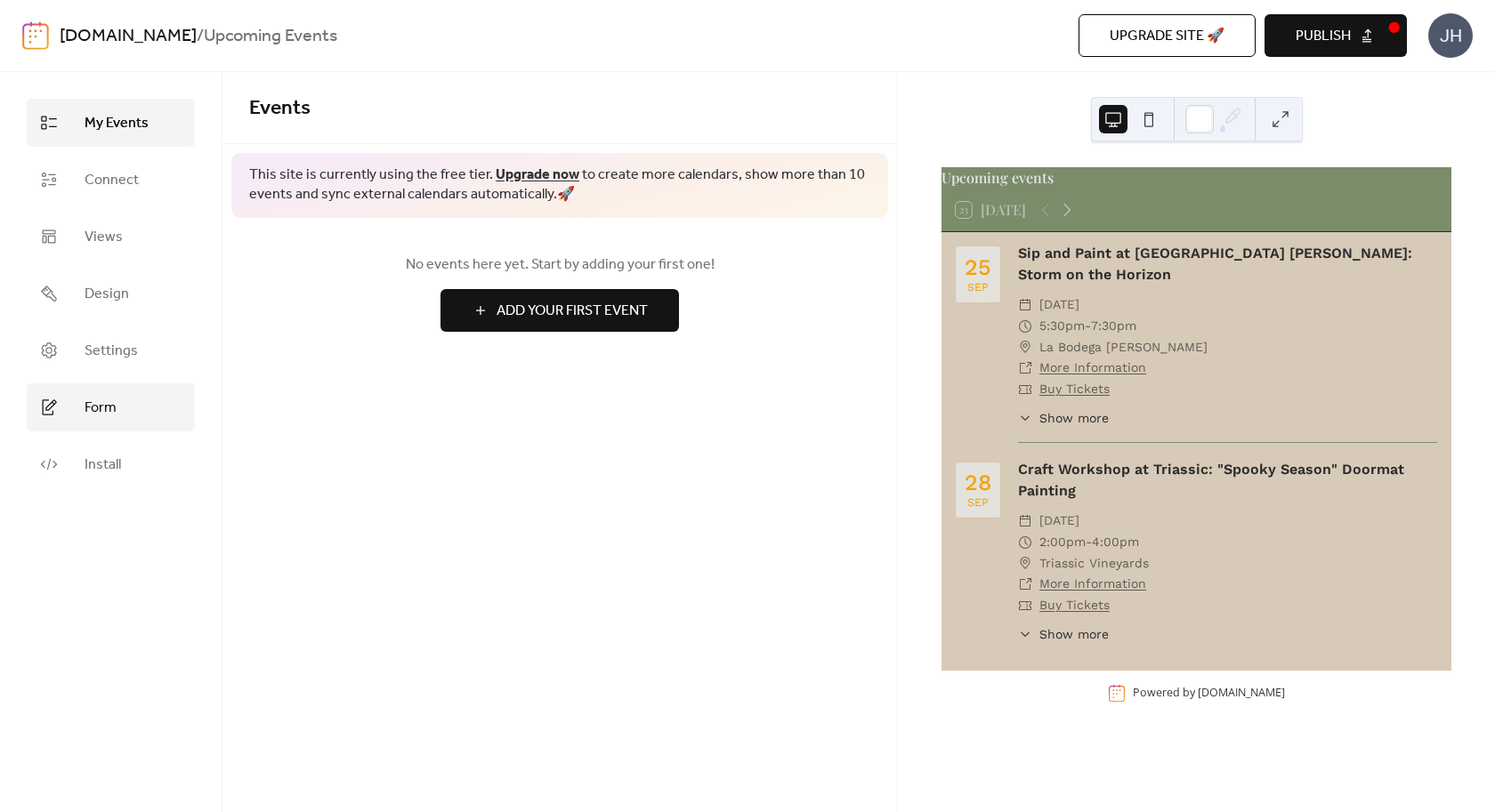
click at [124, 414] on link "Form" at bounding box center [110, 407] width 168 height 48
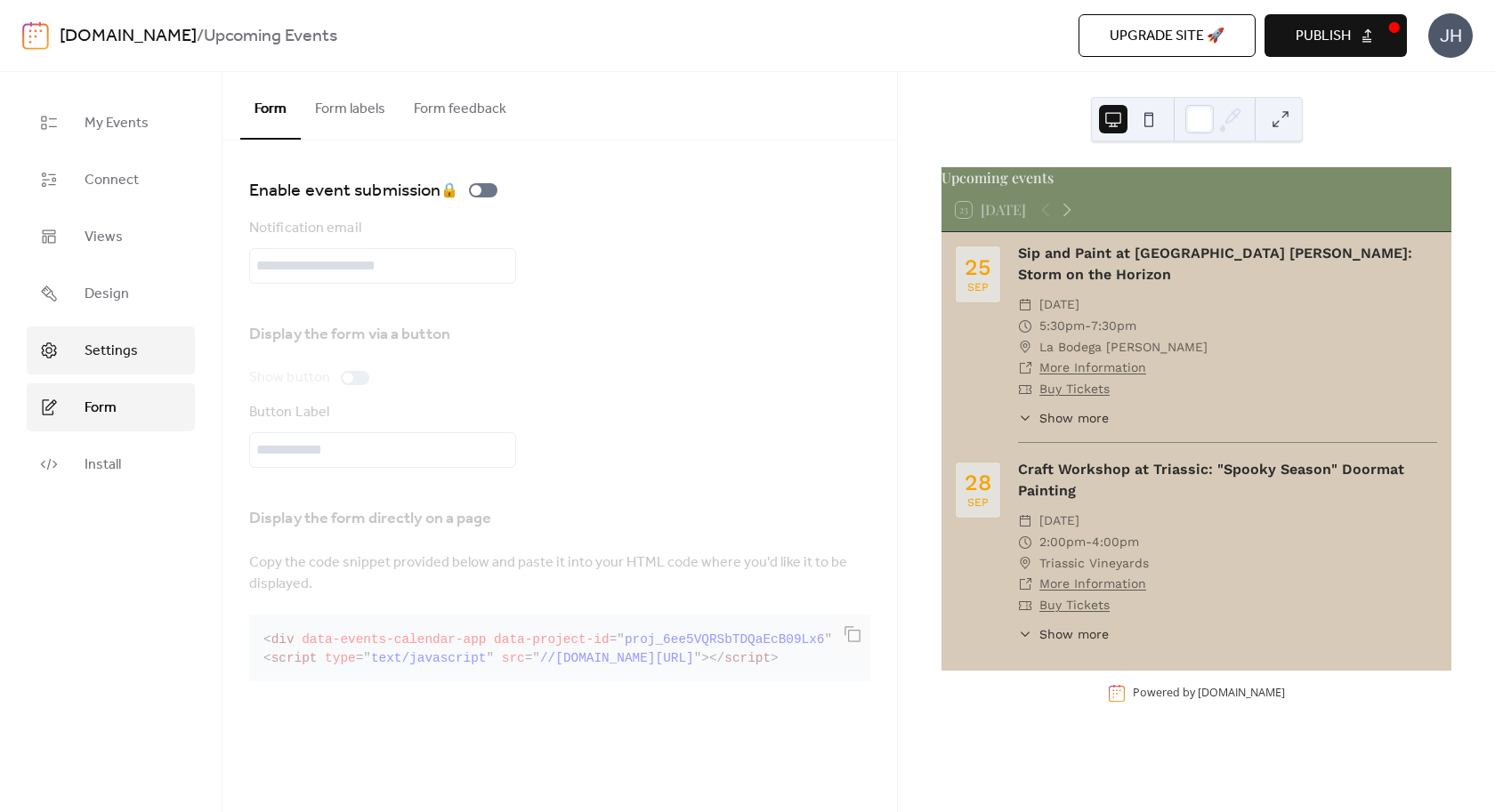
click at [118, 361] on span "Settings" at bounding box center [110, 351] width 53 height 22
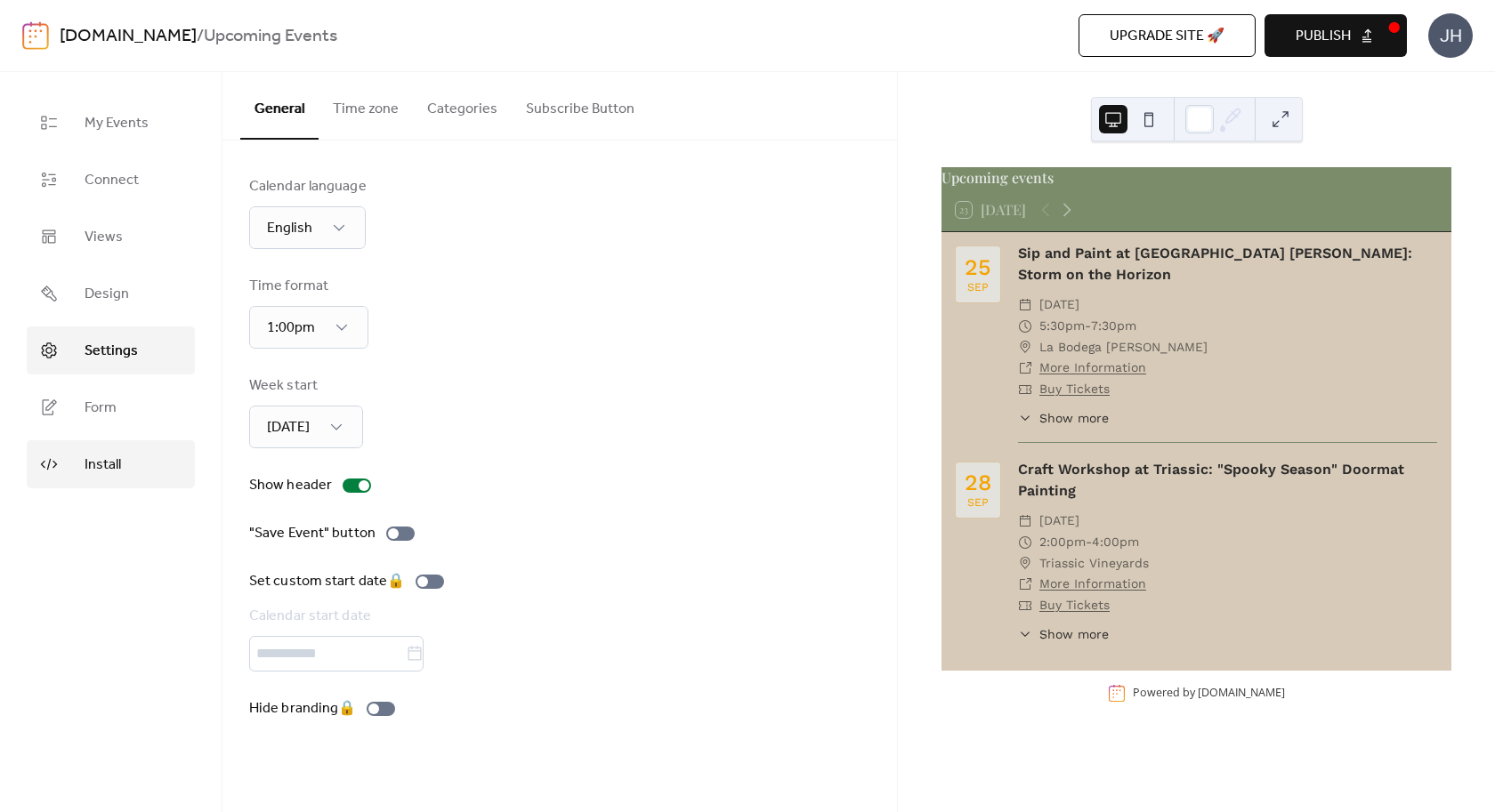
click at [95, 465] on span "Install" at bounding box center [102, 465] width 36 height 22
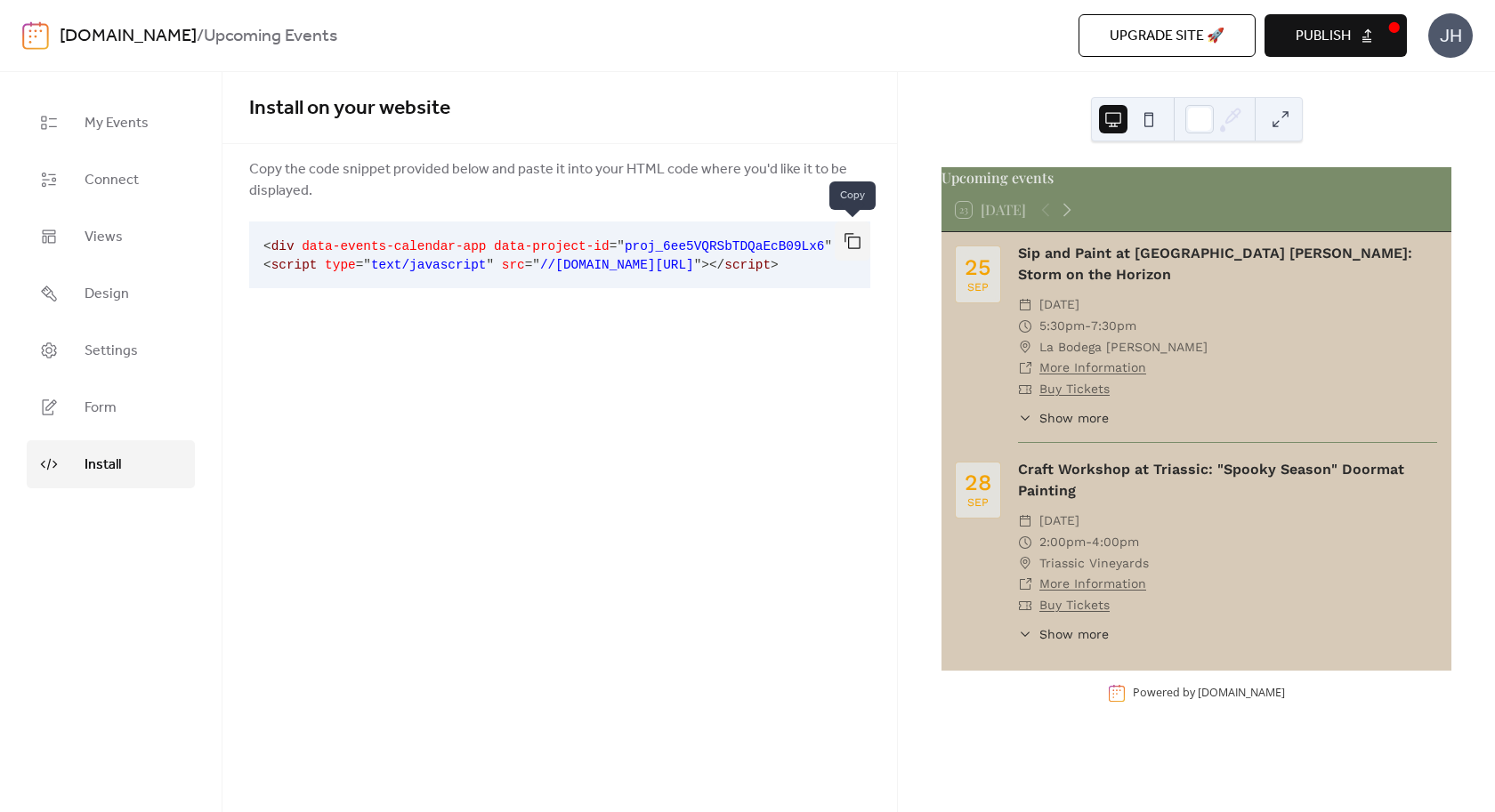
click at [852, 240] on button "button" at bounding box center [852, 241] width 35 height 39
click at [1353, 31] on button "Publish" at bounding box center [1336, 35] width 142 height 43
click at [859, 244] on button "button" at bounding box center [852, 241] width 35 height 39
click at [853, 235] on button "button" at bounding box center [852, 241] width 35 height 39
click at [550, 428] on div "Install on your website Copy the code snippet provided below and paste it into …" at bounding box center [560, 443] width 675 height 740
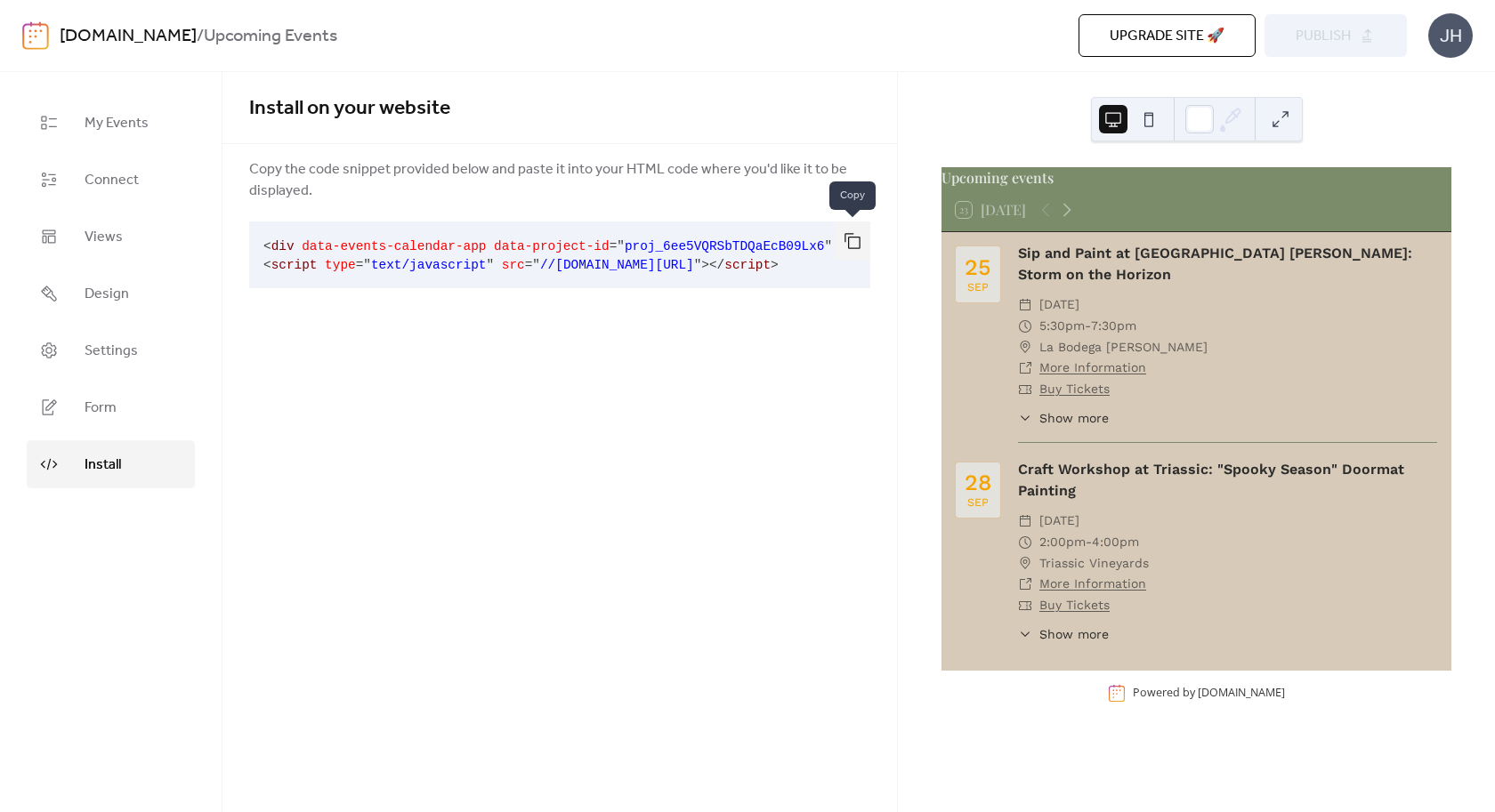
click at [849, 244] on button "button" at bounding box center [852, 241] width 35 height 39
click at [858, 246] on button "button" at bounding box center [852, 241] width 35 height 39
click at [453, 373] on div "Install on your website Copy the code snippet provided below and paste it into …" at bounding box center [560, 443] width 675 height 740
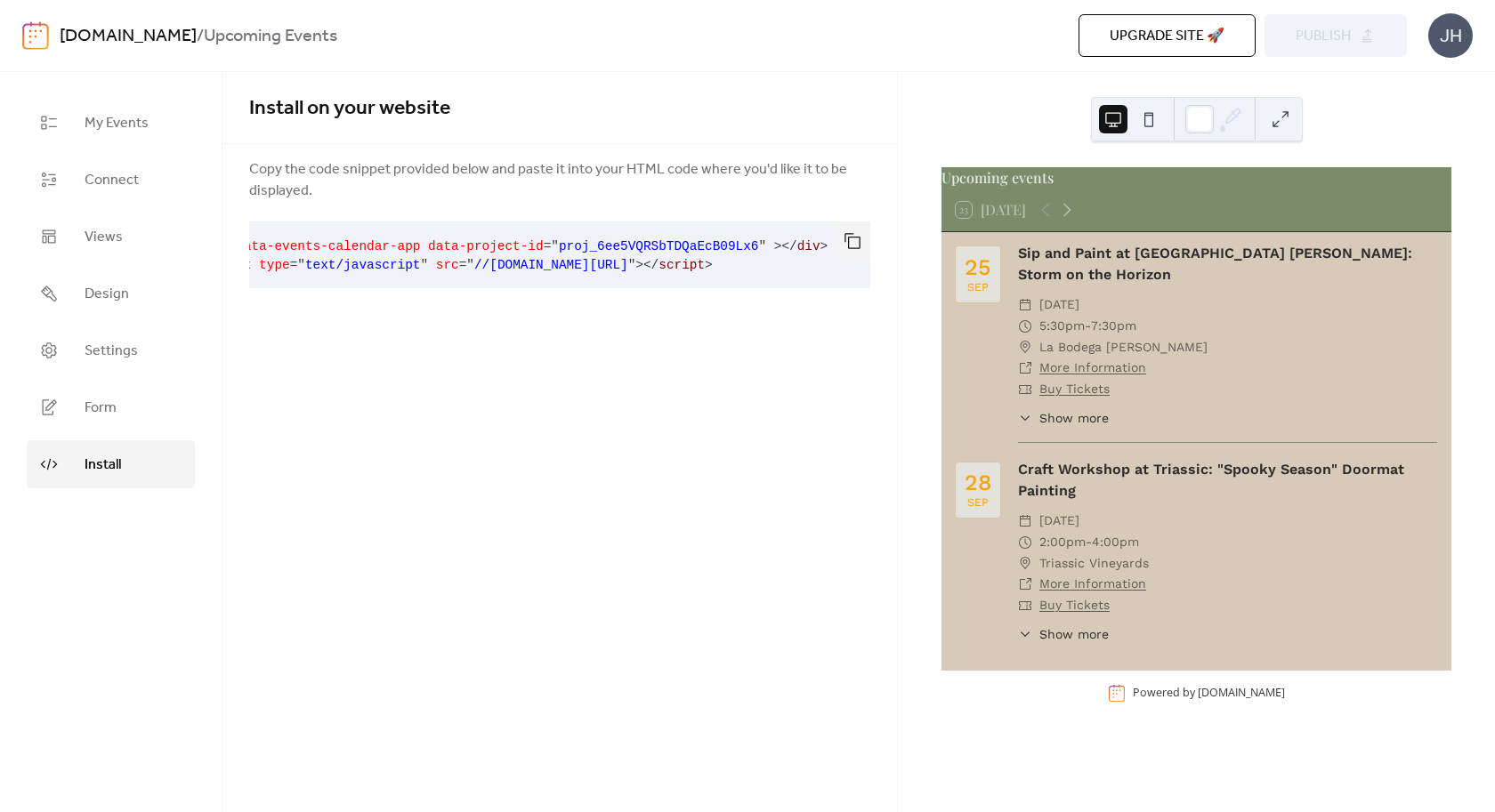
drag, startPoint x: 729, startPoint y: 270, endPoint x: 877, endPoint y: 361, distance: 173.7
click at [842, 288] on pre "< div data-events-calendar-app data-project-id = " proj_6ee5VQRSbTDQaEcB09Lx6 "…" at bounding box center [545, 255] width 593 height 67
click at [640, 412] on div "Install on your website Copy the code snippet provided below and paste it into …" at bounding box center [560, 443] width 675 height 740
click at [1460, 33] on div "JH" at bounding box center [1451, 35] width 44 height 44
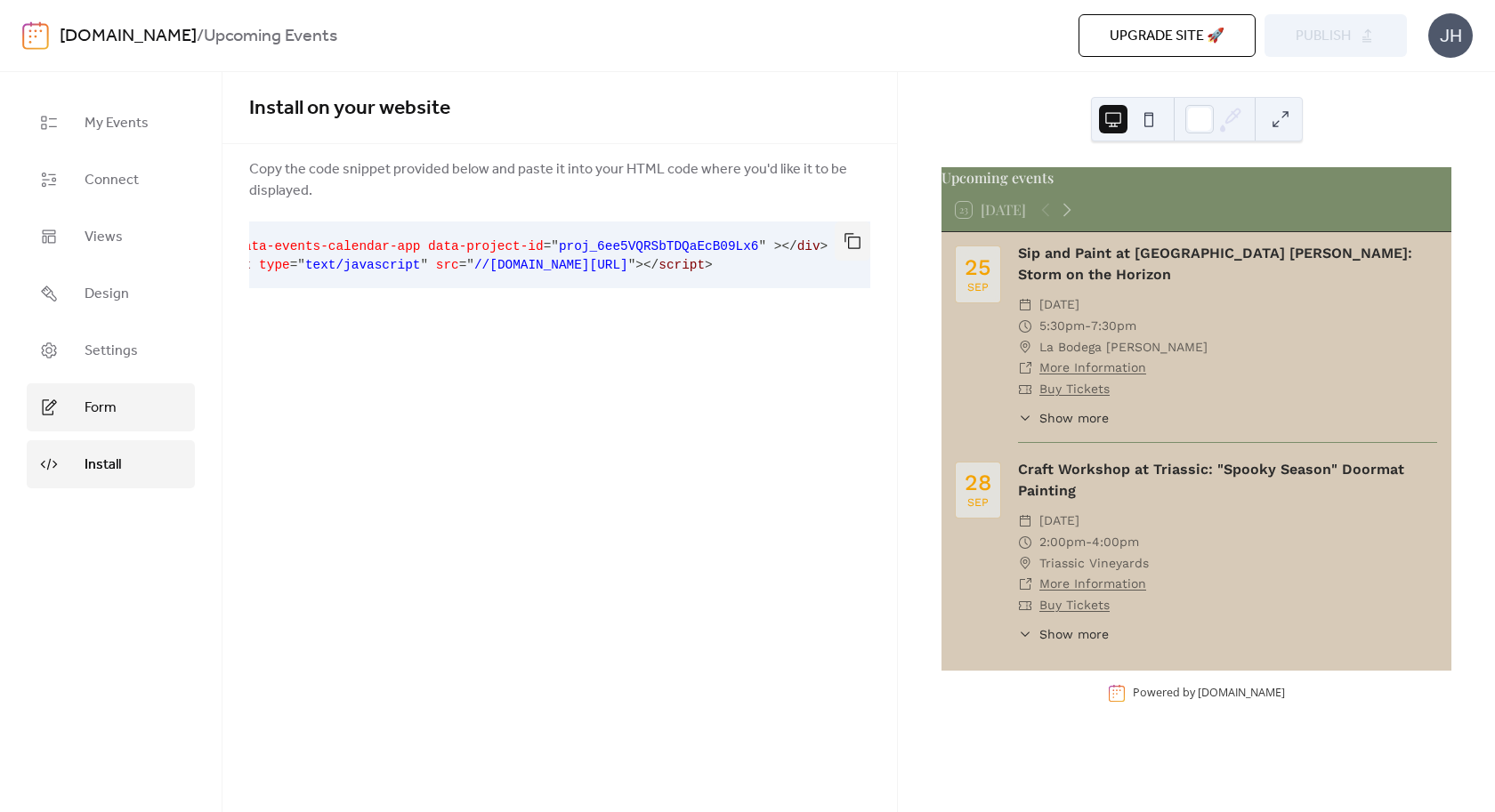
click at [117, 407] on span "Form" at bounding box center [100, 408] width 32 height 22
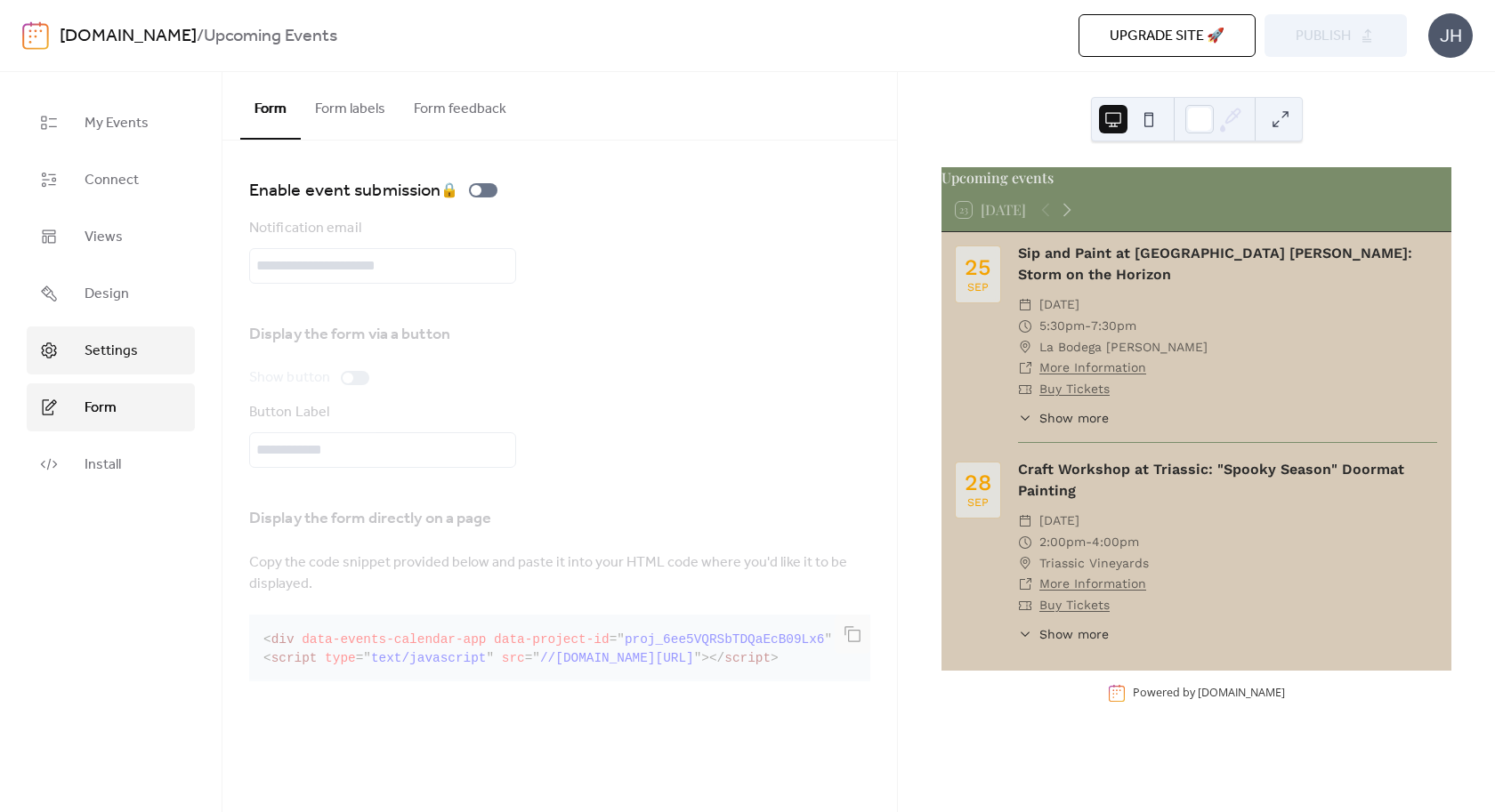
click at [113, 335] on link "Settings" at bounding box center [110, 350] width 168 height 48
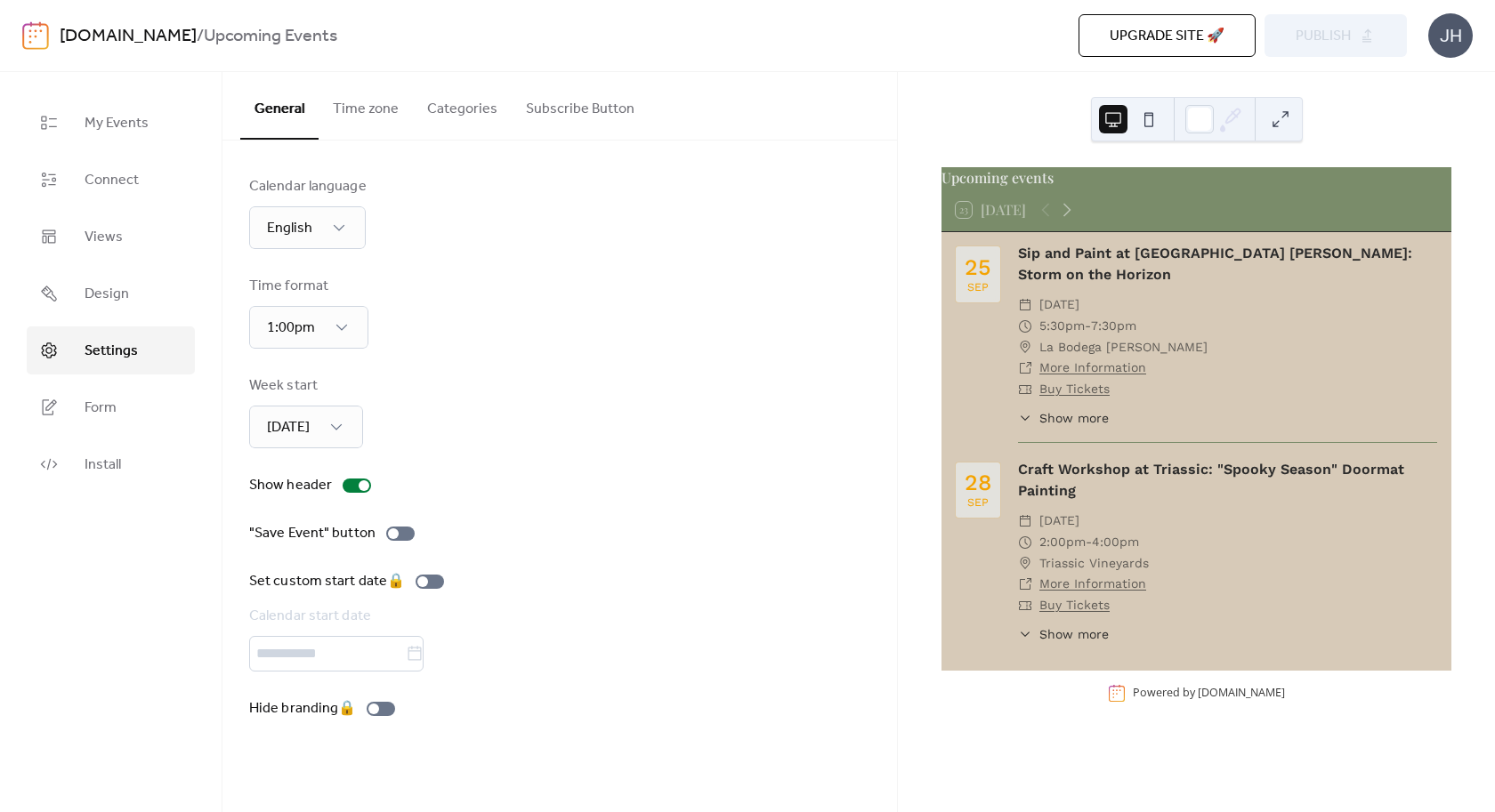
click at [389, 103] on button "Time zone" at bounding box center [366, 105] width 94 height 66
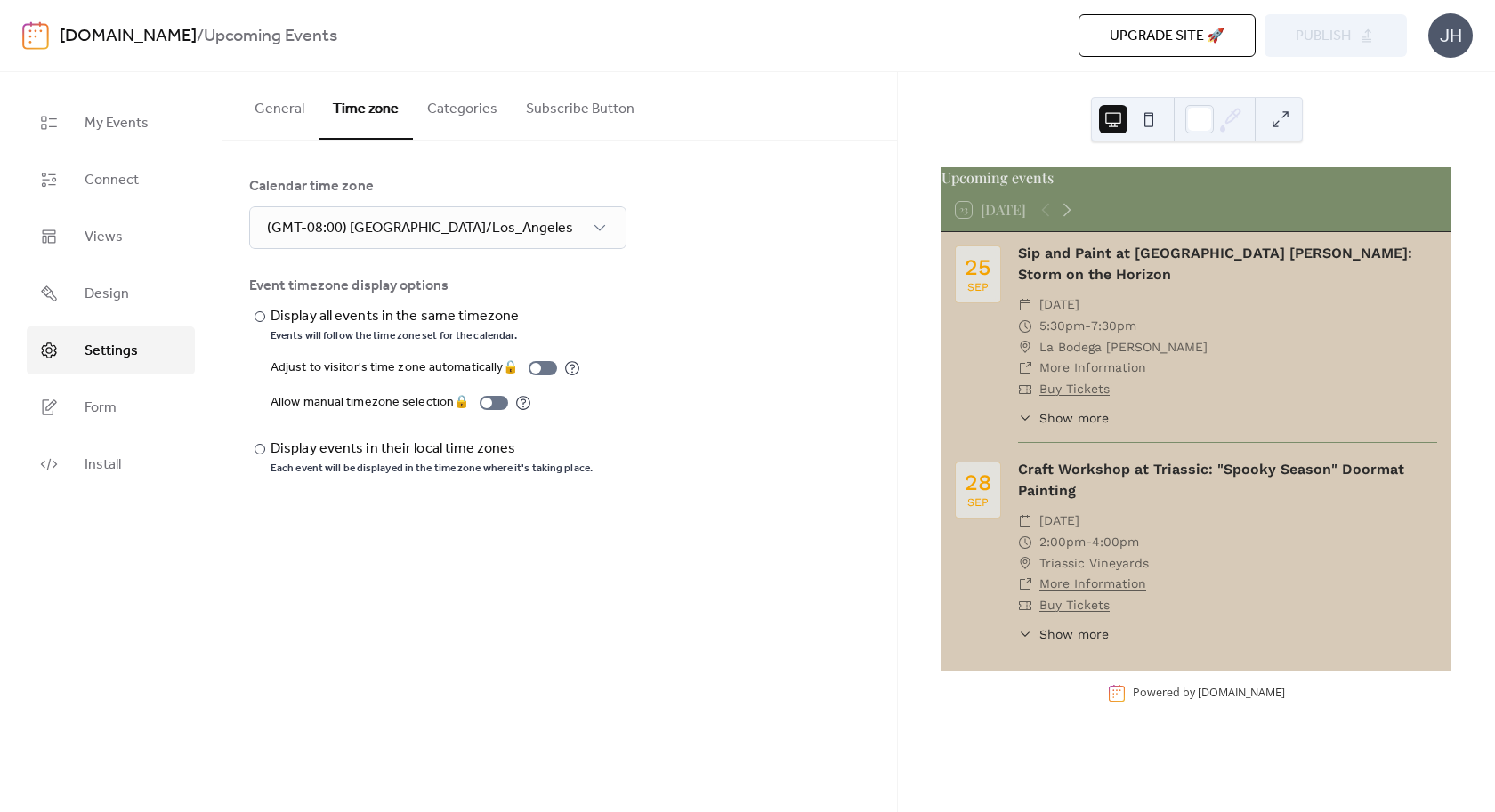
click at [468, 113] on button "Categories" at bounding box center [462, 105] width 99 height 66
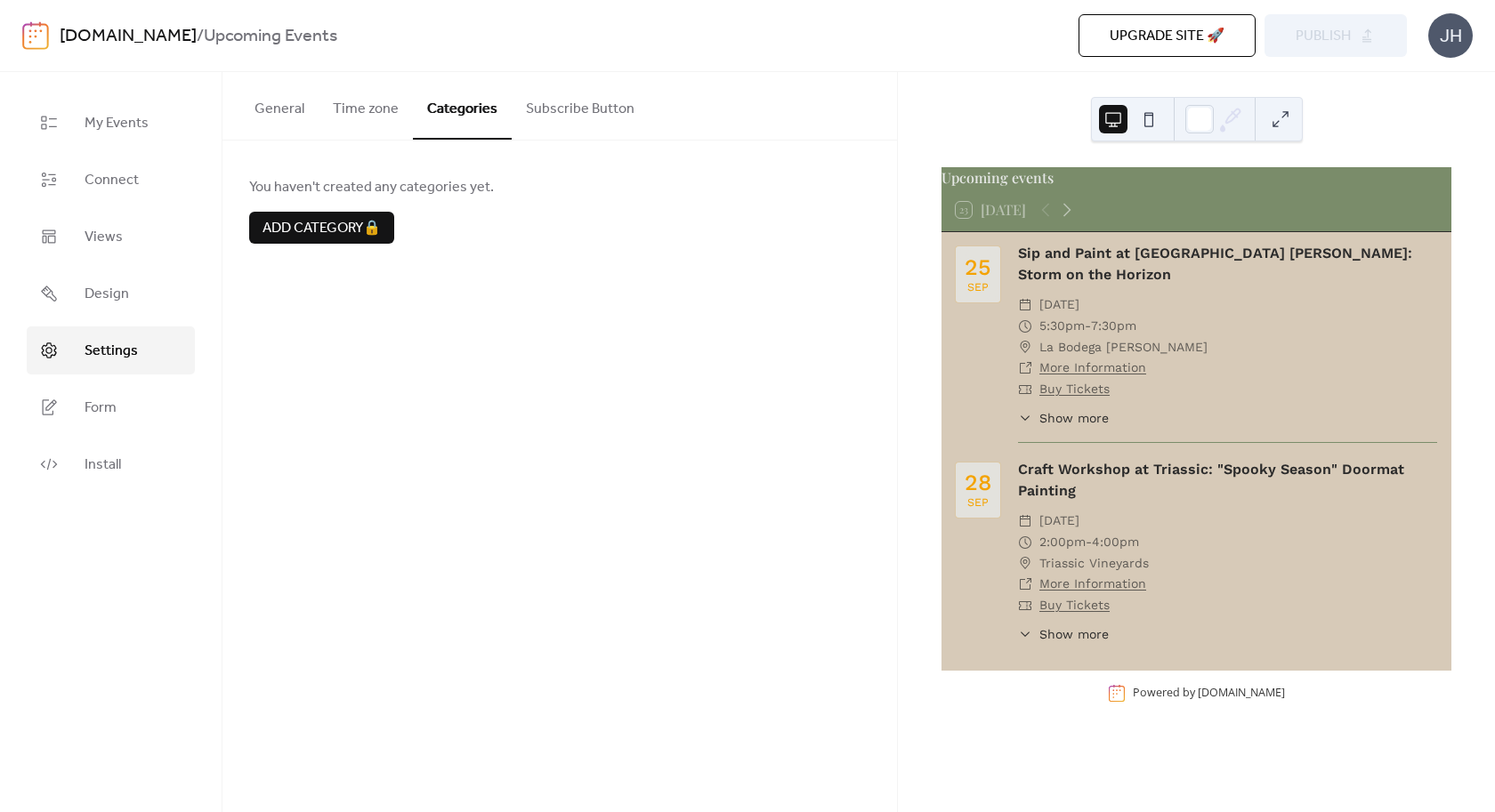
click at [372, 114] on button "Time zone" at bounding box center [366, 105] width 94 height 66
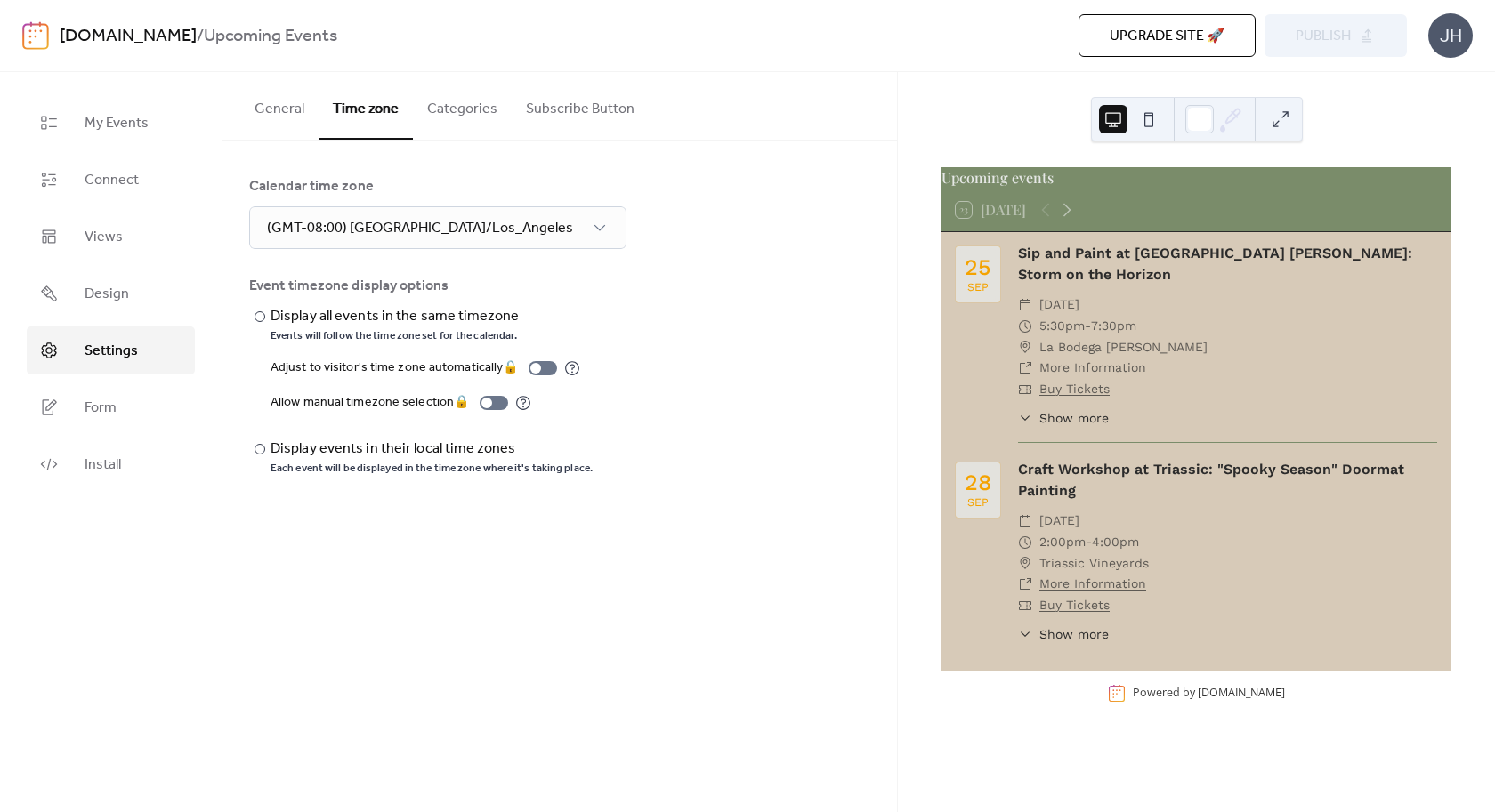
click at [457, 108] on button "Categories" at bounding box center [462, 105] width 99 height 66
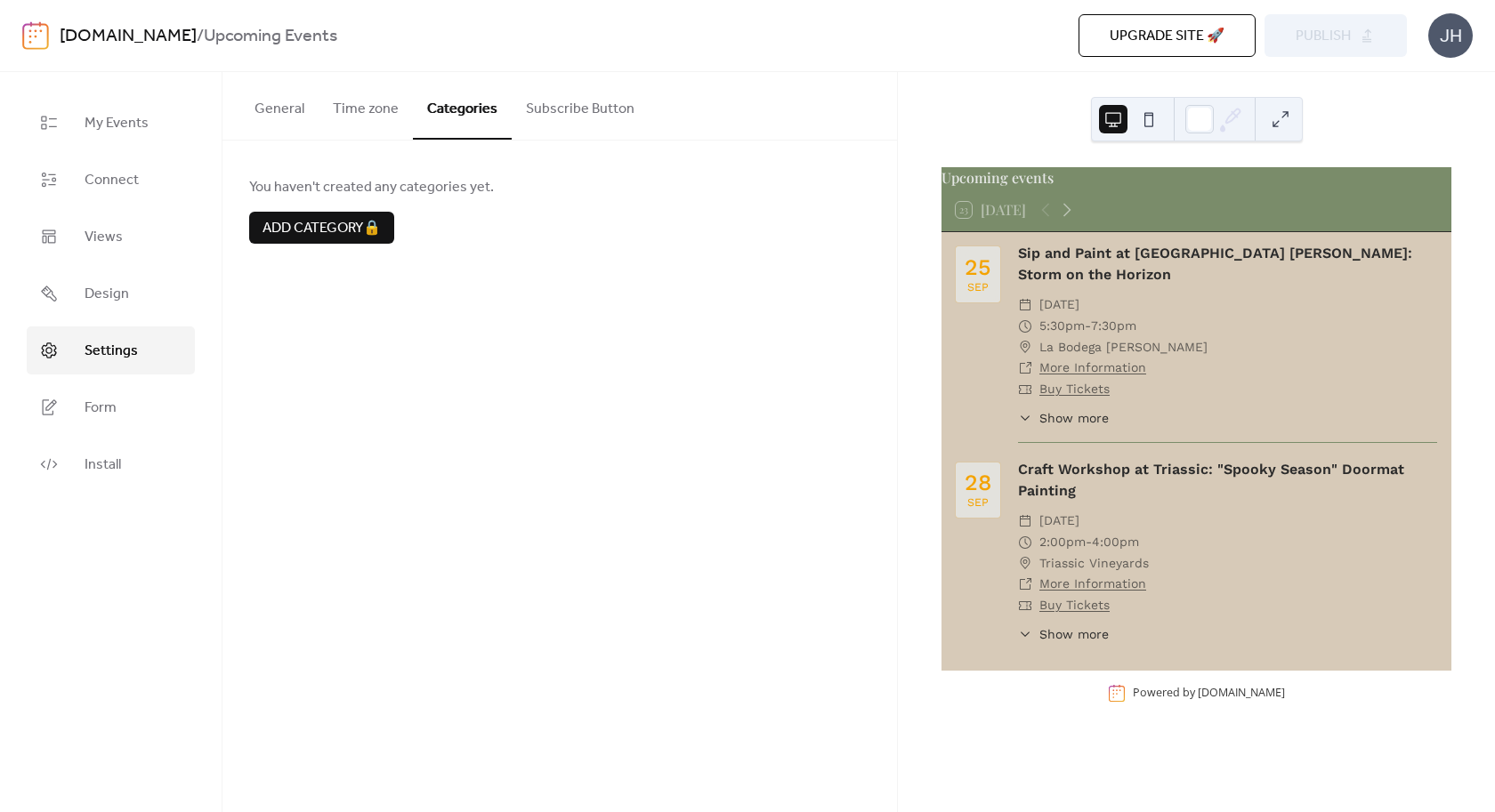
click at [550, 110] on button "Subscribe Button" at bounding box center [580, 105] width 137 height 66
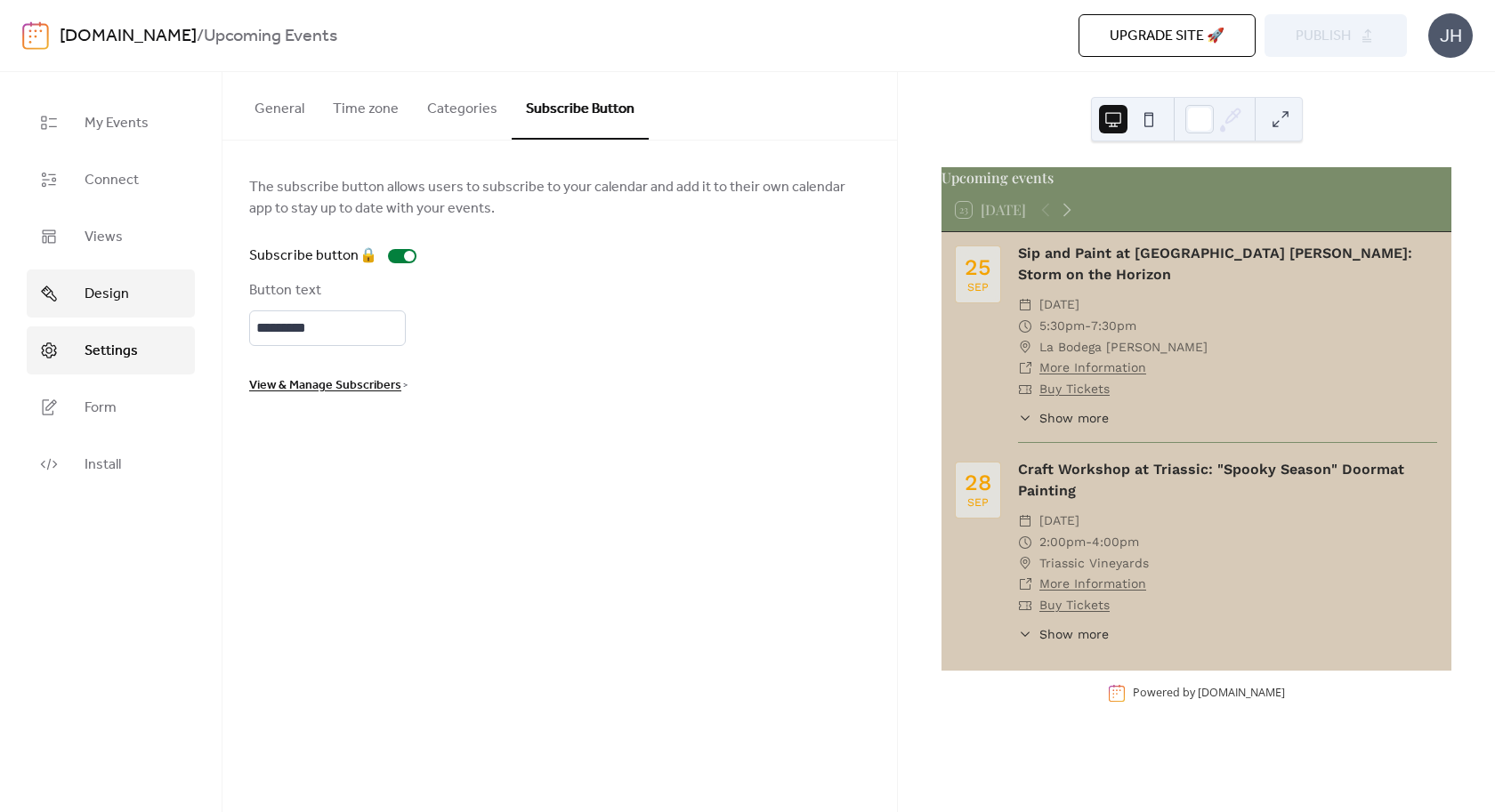
click at [97, 287] on span "Design" at bounding box center [106, 295] width 44 height 22
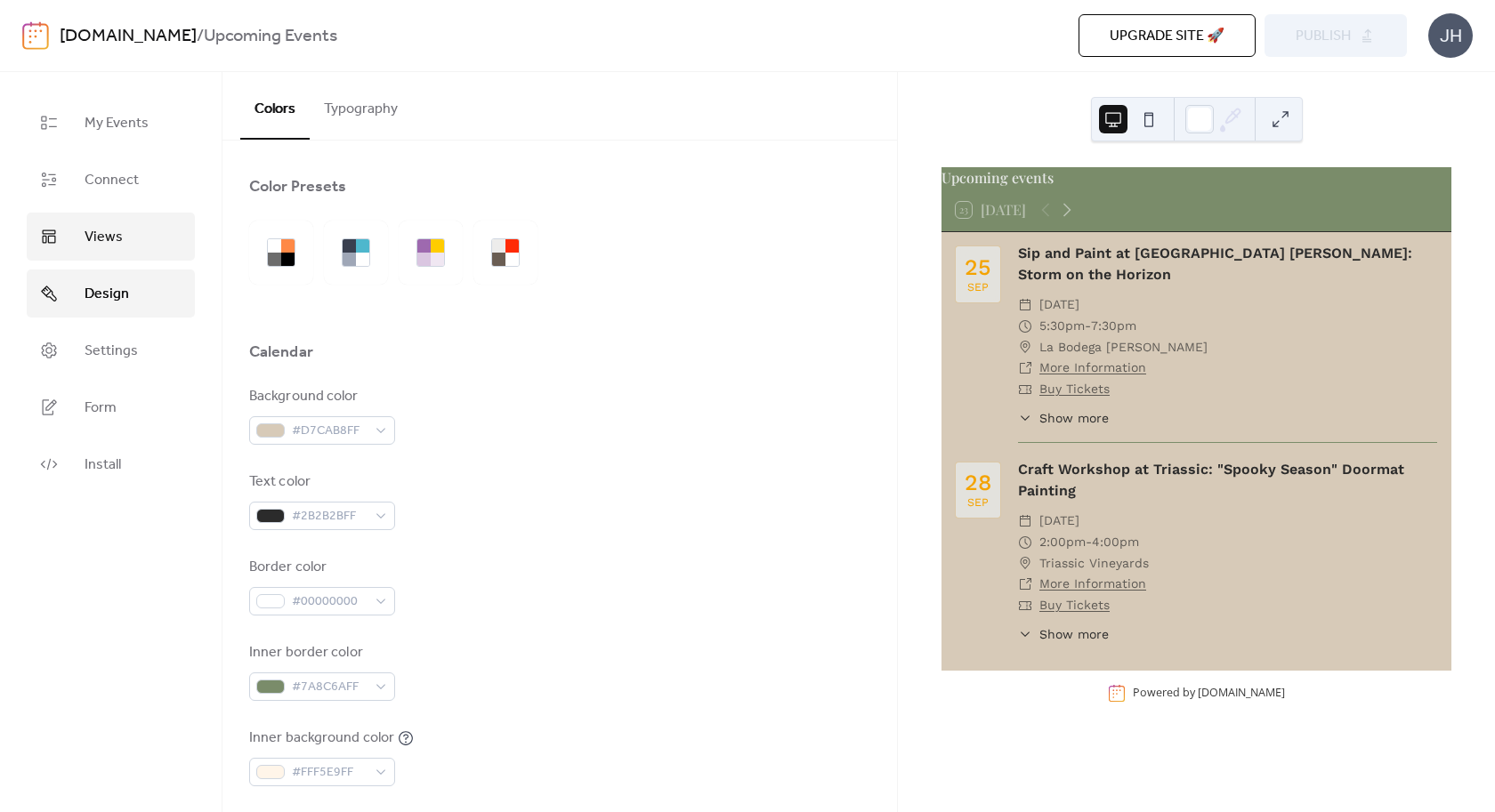
click at [114, 244] on span "Views" at bounding box center [103, 238] width 38 height 22
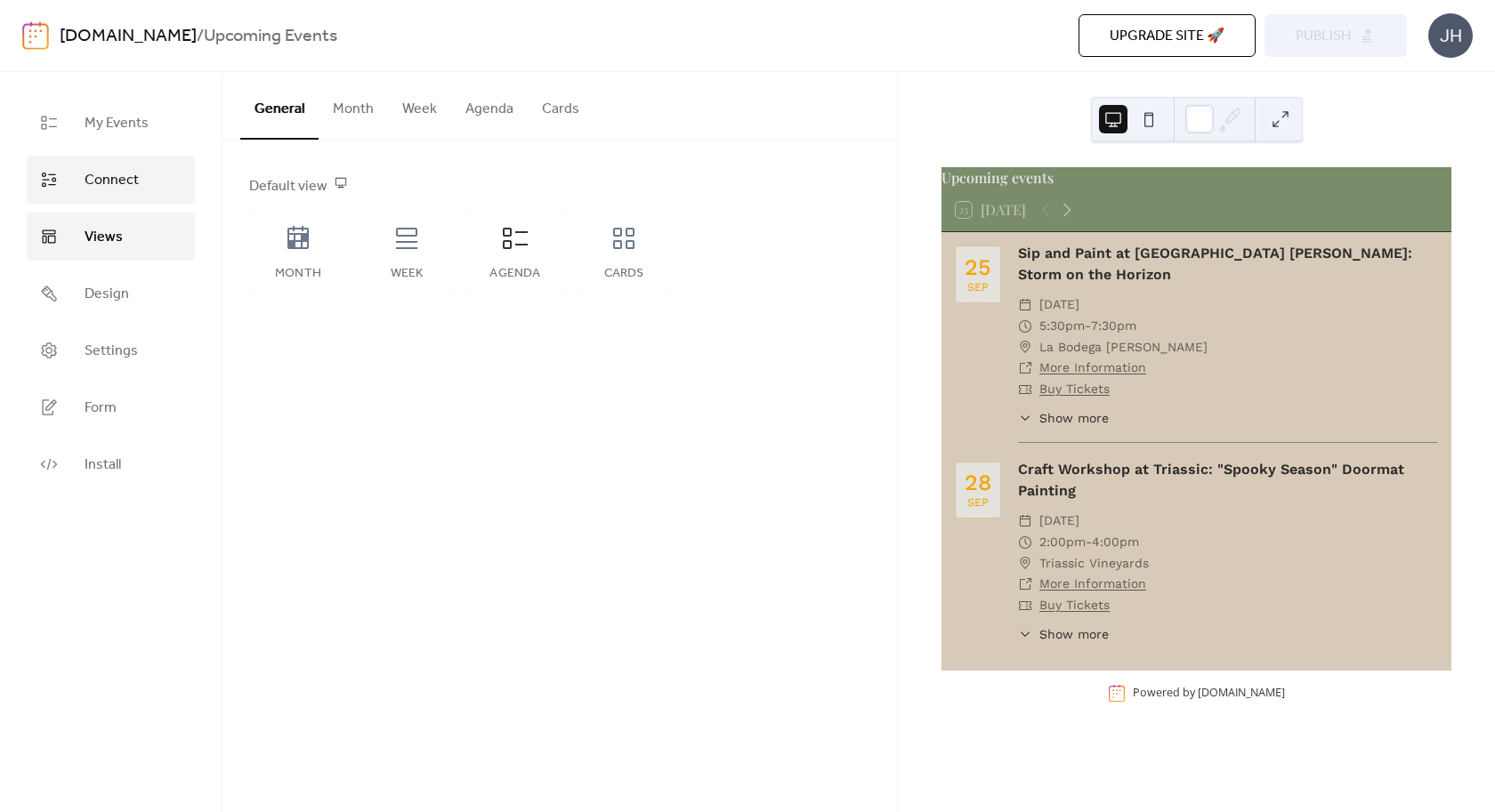
click at [129, 182] on span "Connect" at bounding box center [111, 181] width 54 height 22
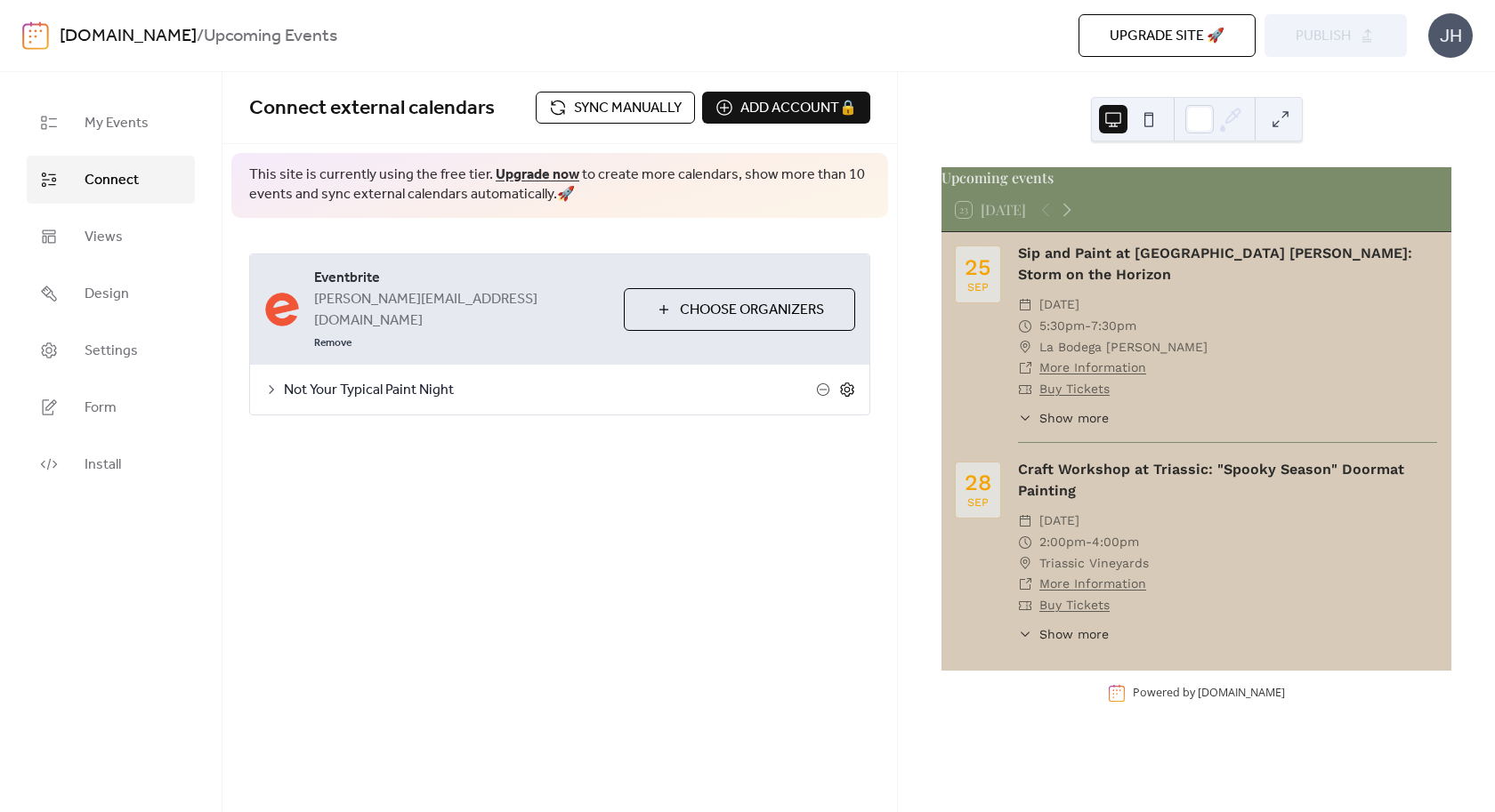
click at [840, 382] on icon at bounding box center [848, 390] width 16 height 16
click at [397, 415] on button "Categories" at bounding box center [398, 436] width 99 height 43
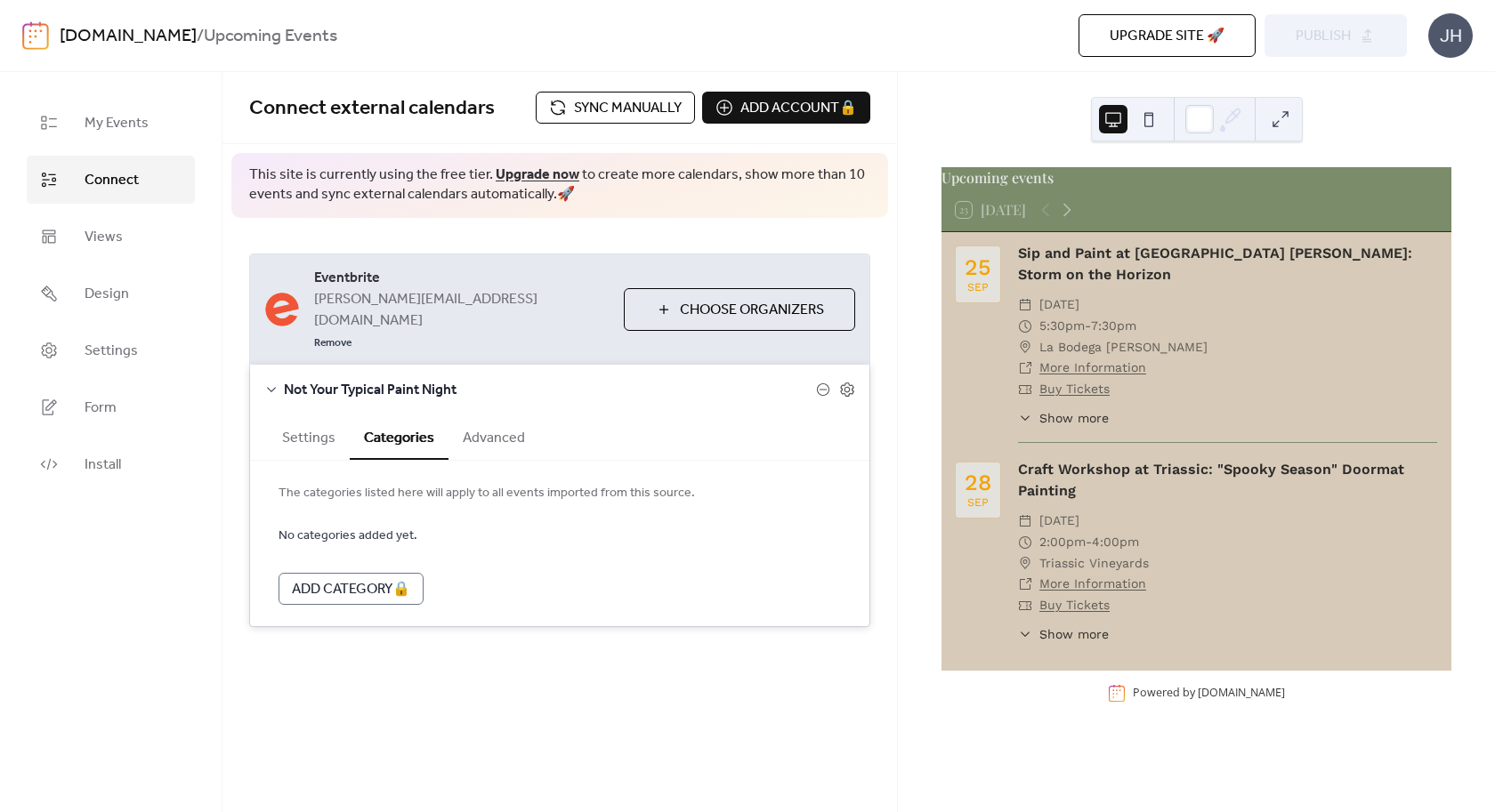
click at [501, 415] on button "Advanced" at bounding box center [494, 436] width 91 height 43
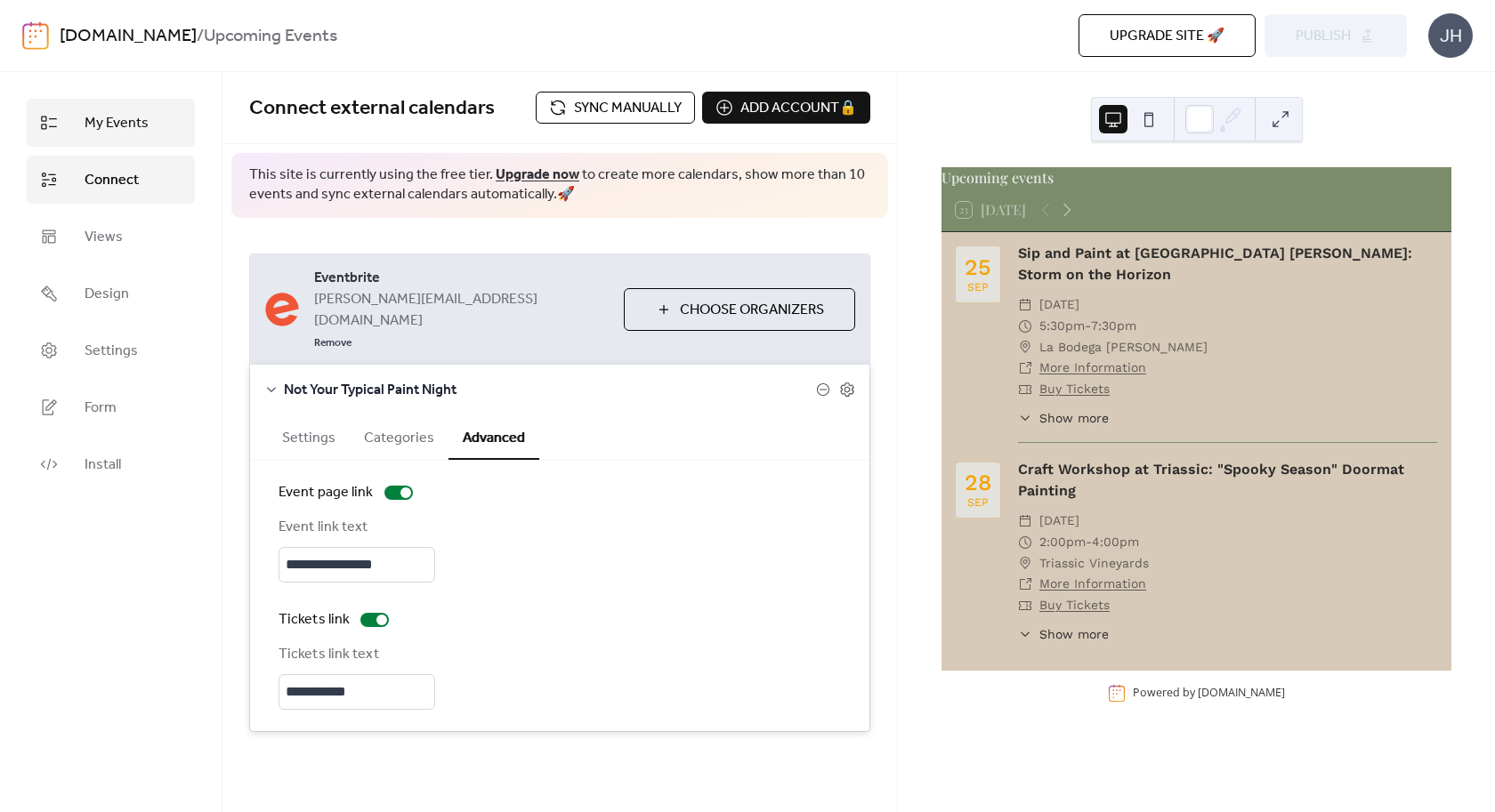
click at [105, 126] on span "My Events" at bounding box center [116, 124] width 64 height 22
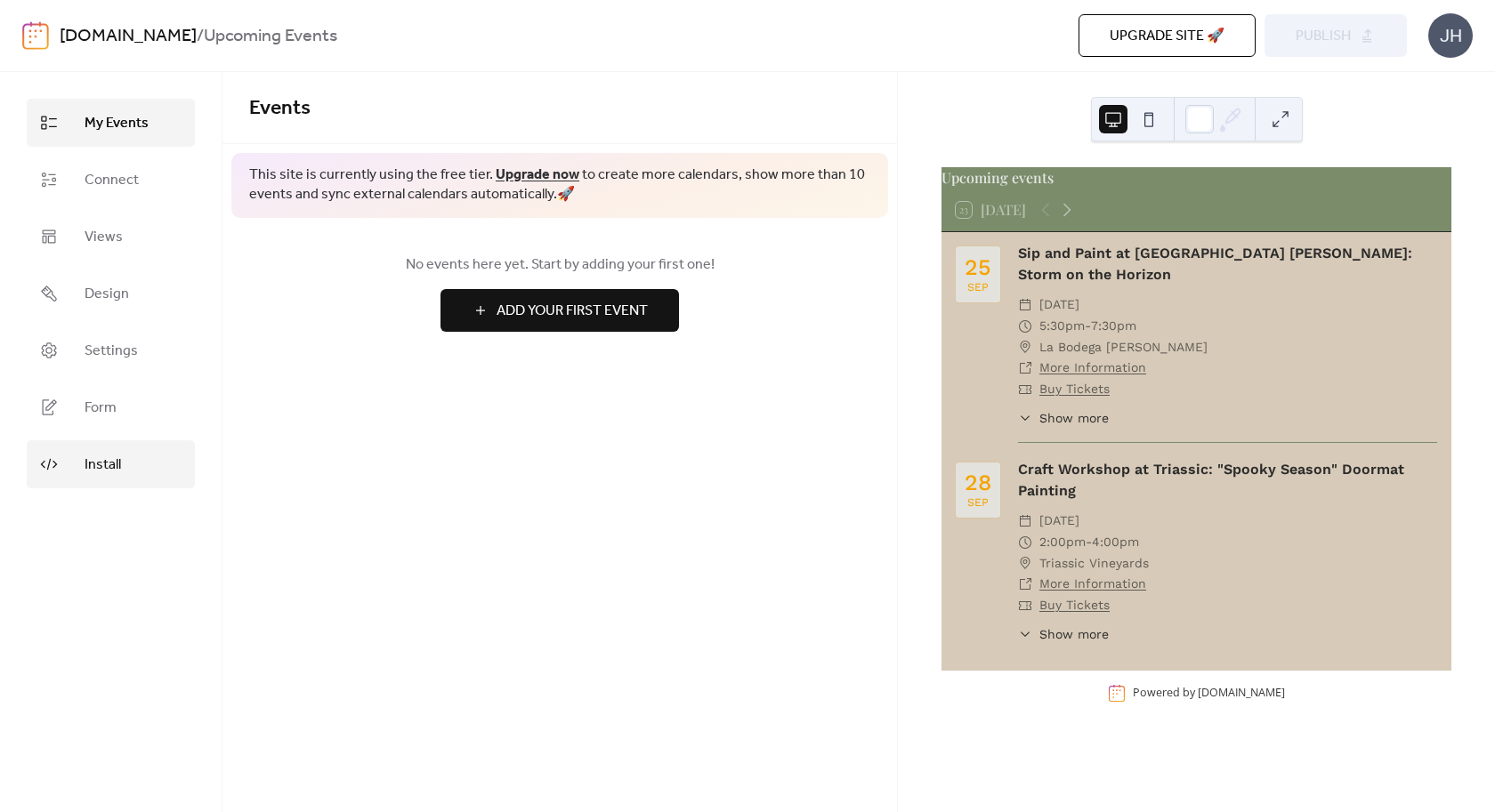
click at [104, 454] on span "Install" at bounding box center [102, 465] width 36 height 22
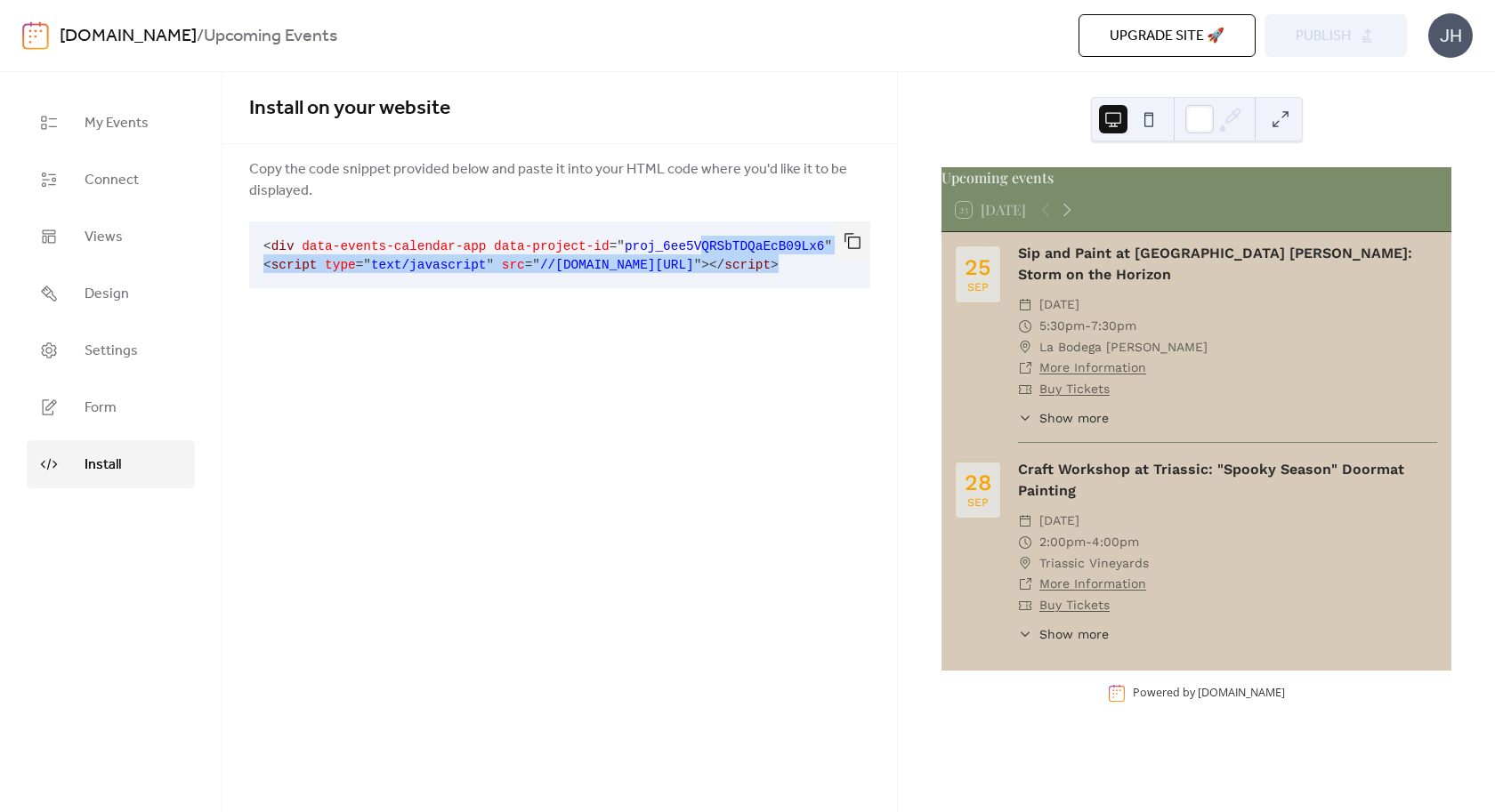
scroll to position [0, 66]
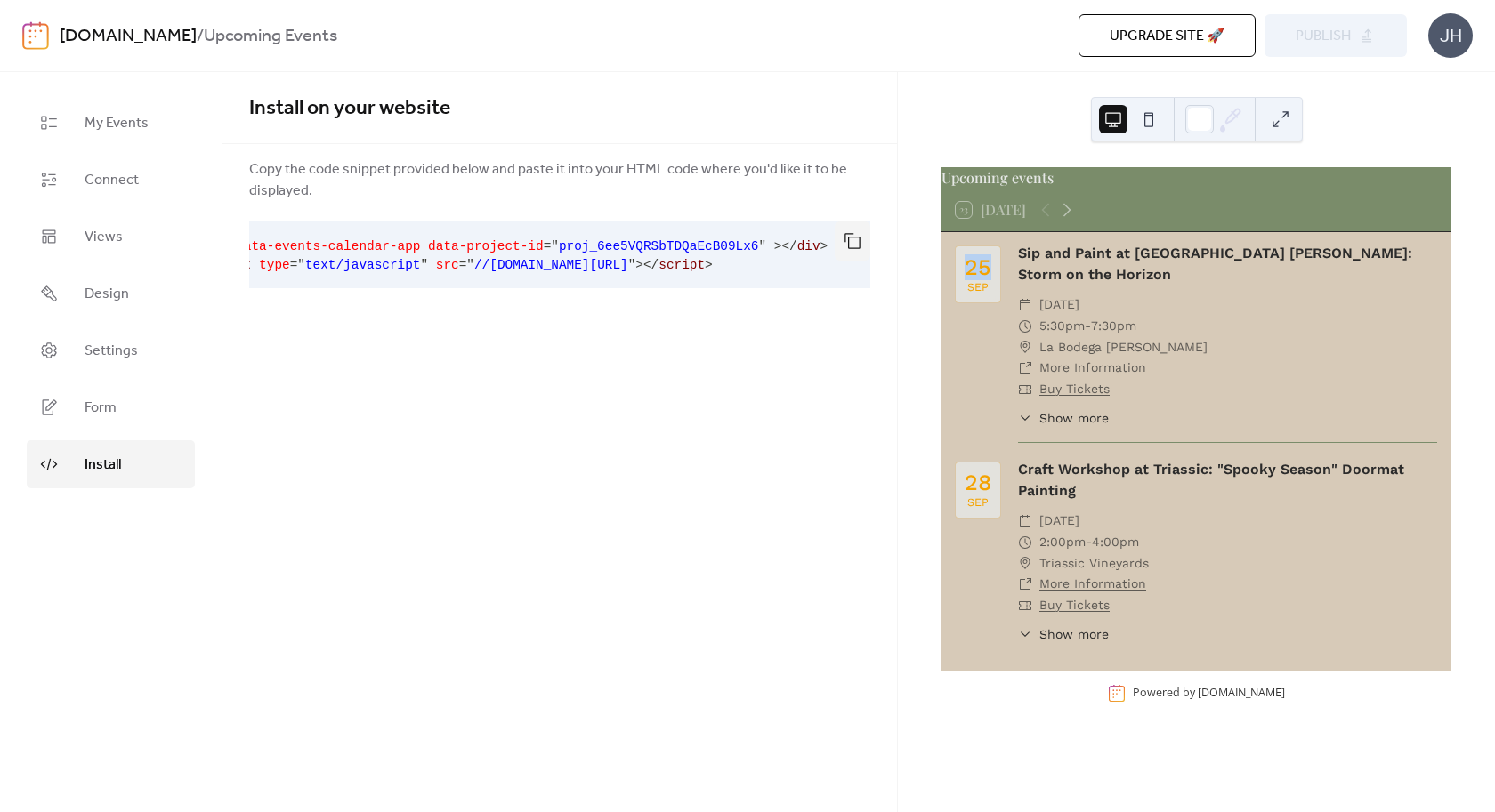
drag, startPoint x: 700, startPoint y: 242, endPoint x: 915, endPoint y: 361, distance: 245.7
click at [842, 288] on pre "< div data-events-calendar-app data-project-id = " proj_6ee5VQRSbTDQaEcB09Lx6 "…" at bounding box center [545, 255] width 593 height 67
click at [663, 339] on div "Install on your website Copy the code snippet provided below and paste it into …" at bounding box center [560, 443] width 675 height 740
